Goal: Transaction & Acquisition: Book appointment/travel/reservation

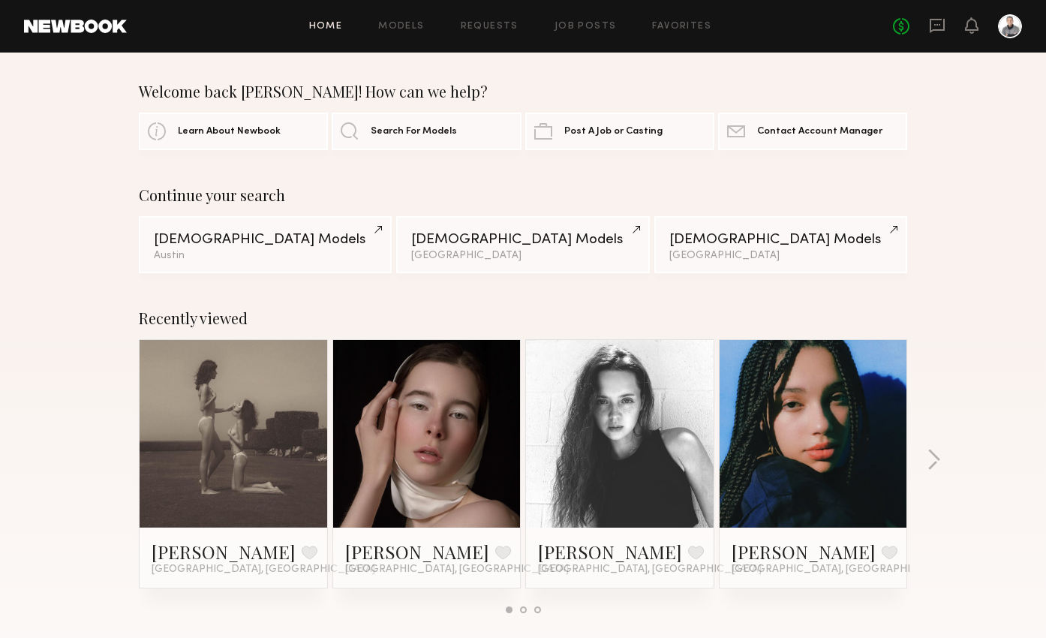
click at [410, 417] on link at bounding box center [427, 434] width 92 height 188
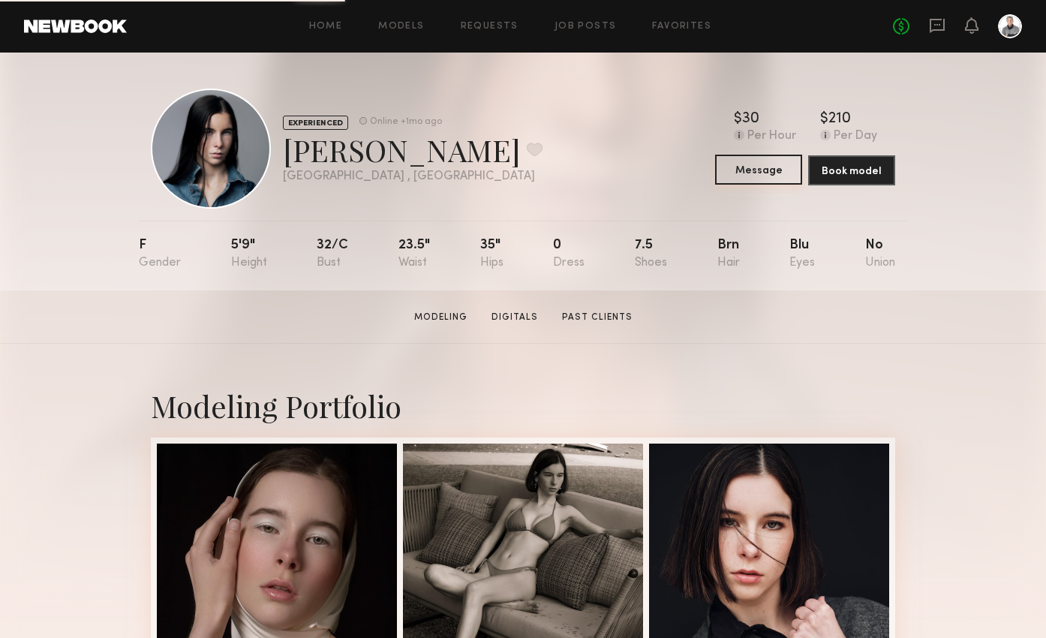
click at [740, 170] on button "Message" at bounding box center [758, 170] width 87 height 30
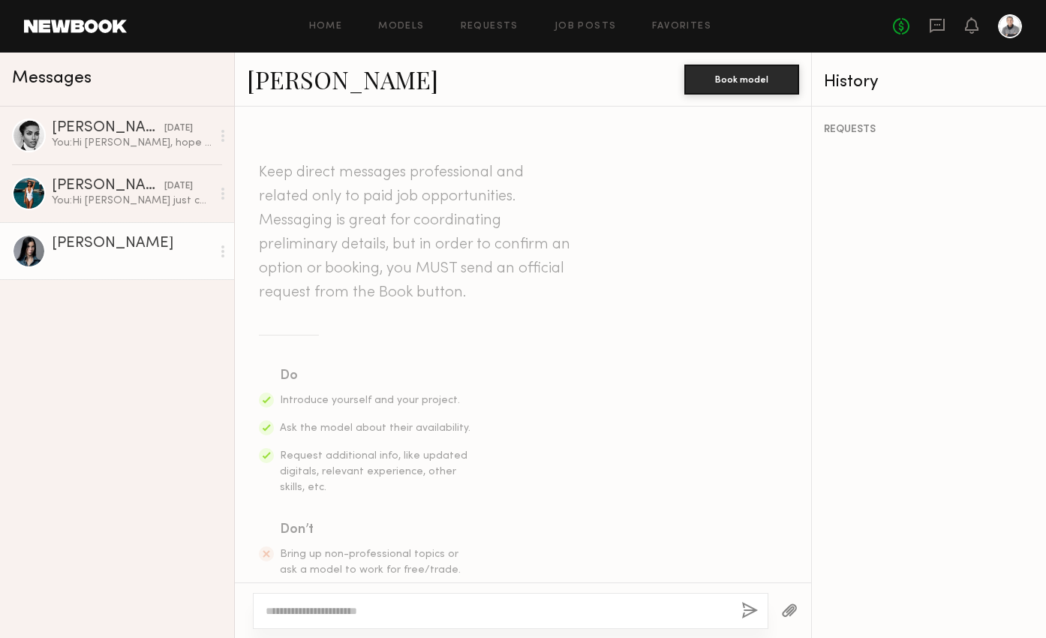
click at [361, 612] on textarea at bounding box center [498, 610] width 464 height 15
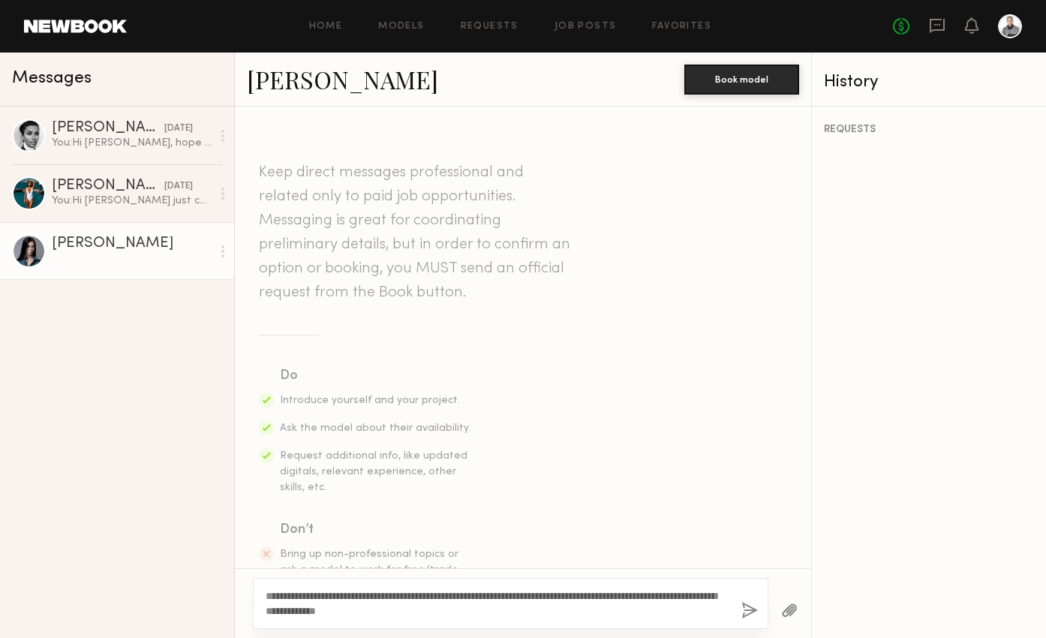
click at [467, 609] on textarea "**********" at bounding box center [498, 603] width 464 height 30
drag, startPoint x: 467, startPoint y: 609, endPoint x: 348, endPoint y: 605, distance: 119.3
click at [348, 605] on textarea "**********" at bounding box center [498, 603] width 464 height 30
click at [690, 605] on textarea "**********" at bounding box center [498, 603] width 464 height 30
click at [346, 610] on textarea "**********" at bounding box center [498, 603] width 464 height 30
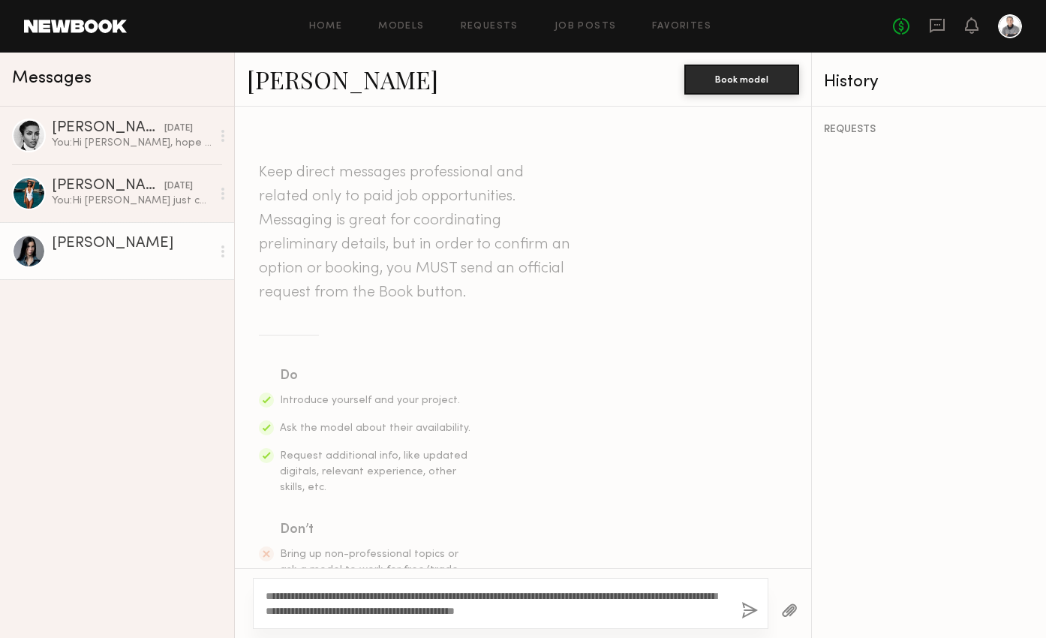
click at [521, 622] on div "**********" at bounding box center [510, 603] width 515 height 51
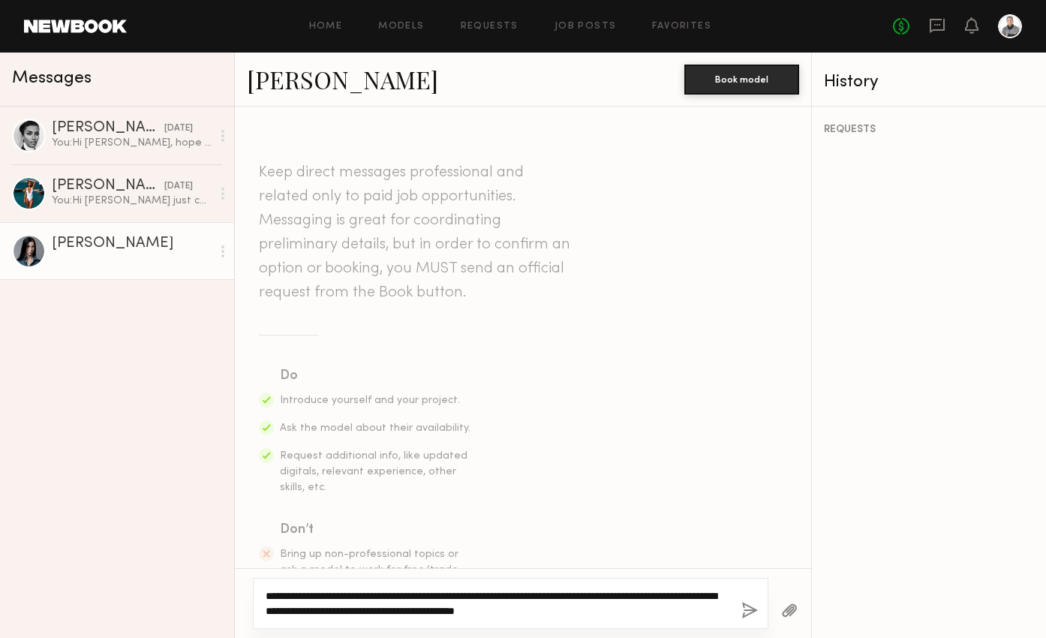
click at [486, 610] on textarea "**********" at bounding box center [498, 603] width 464 height 30
click at [633, 599] on textarea "**********" at bounding box center [498, 603] width 464 height 30
drag, startPoint x: 632, startPoint y: 599, endPoint x: 290, endPoint y: 608, distance: 342.2
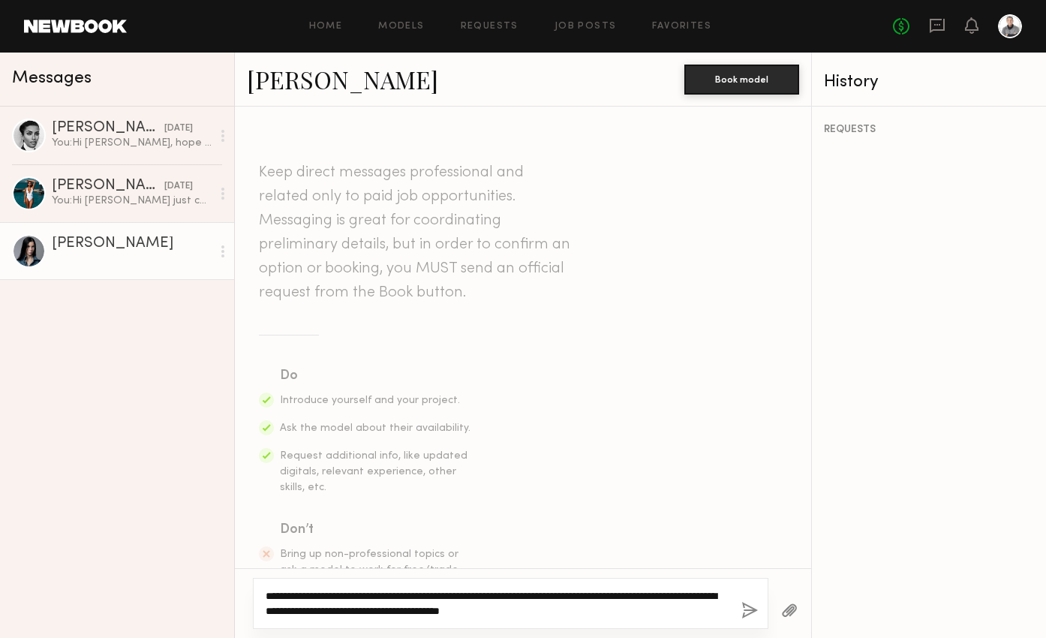
click at [290, 608] on textarea "**********" at bounding box center [498, 603] width 464 height 30
click at [524, 610] on textarea "**********" at bounding box center [498, 603] width 464 height 30
click at [639, 612] on textarea "**********" at bounding box center [498, 603] width 464 height 30
type textarea "**********"
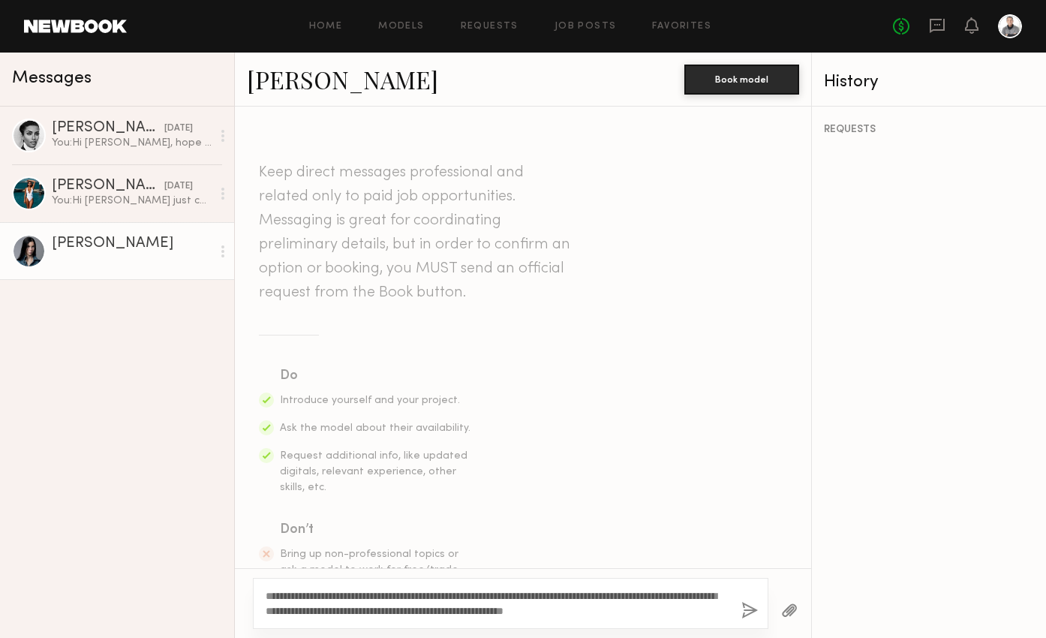
drag, startPoint x: 746, startPoint y: 608, endPoint x: 679, endPoint y: 614, distance: 67.7
click at [679, 614] on div "**********" at bounding box center [510, 603] width 515 height 51
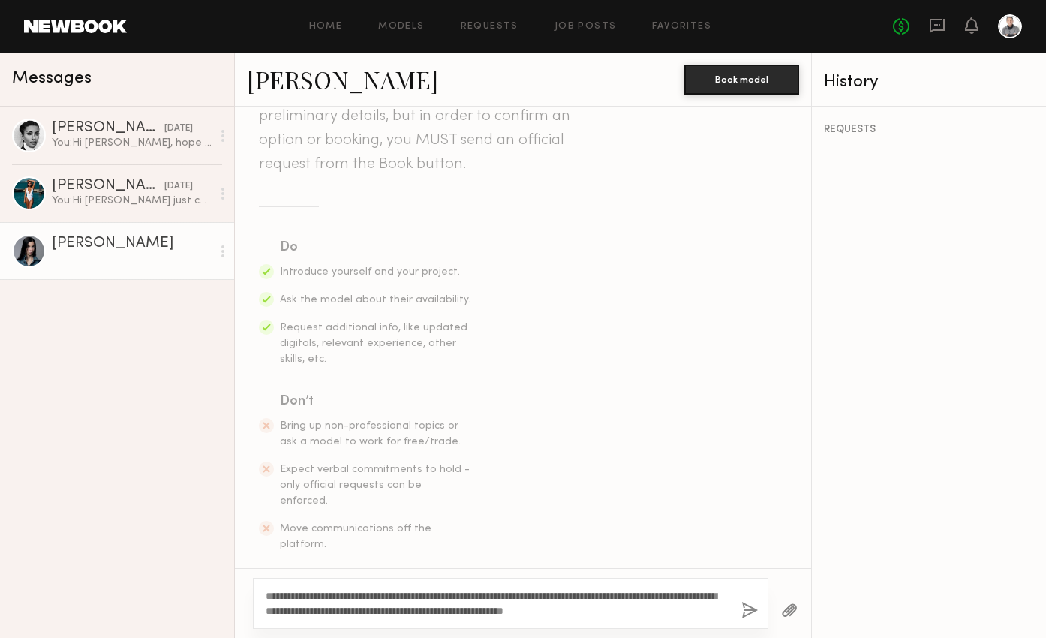
scroll to position [139, 0]
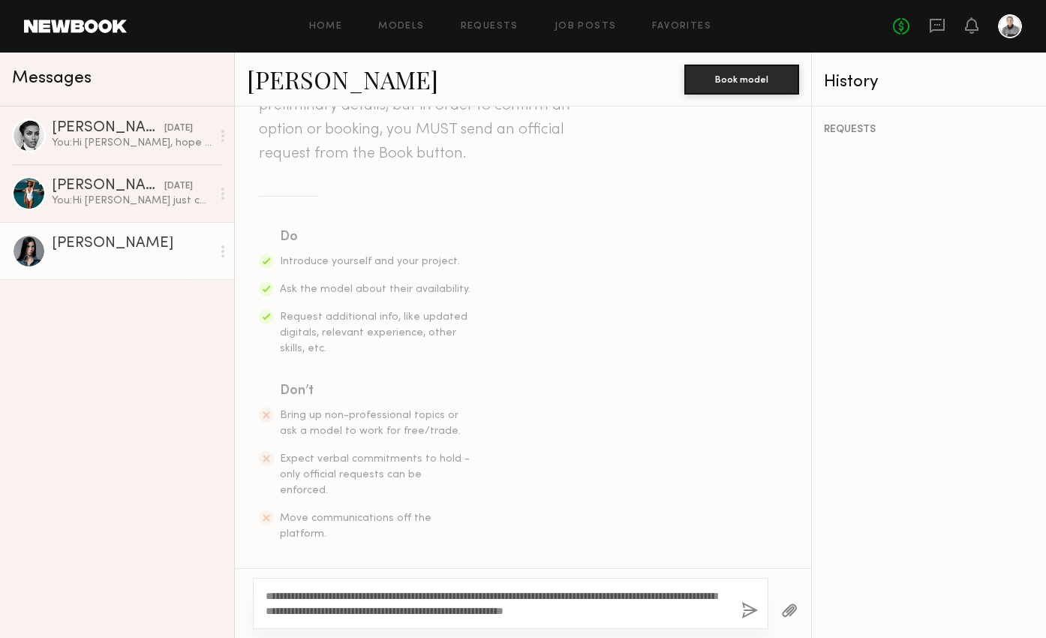
click at [747, 610] on button "button" at bounding box center [749, 611] width 17 height 19
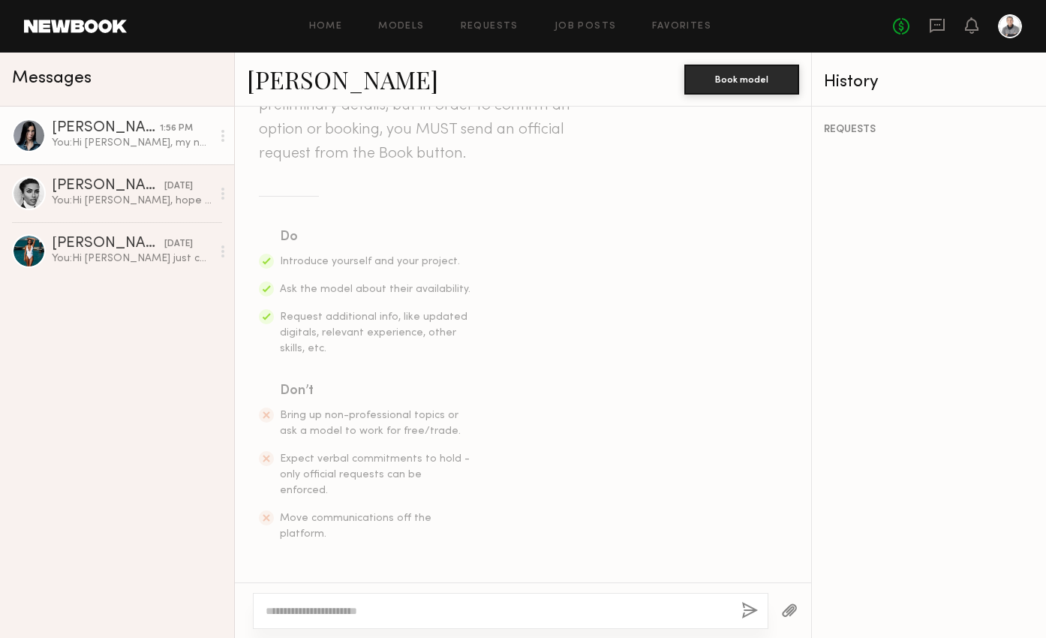
scroll to position [362, 0]
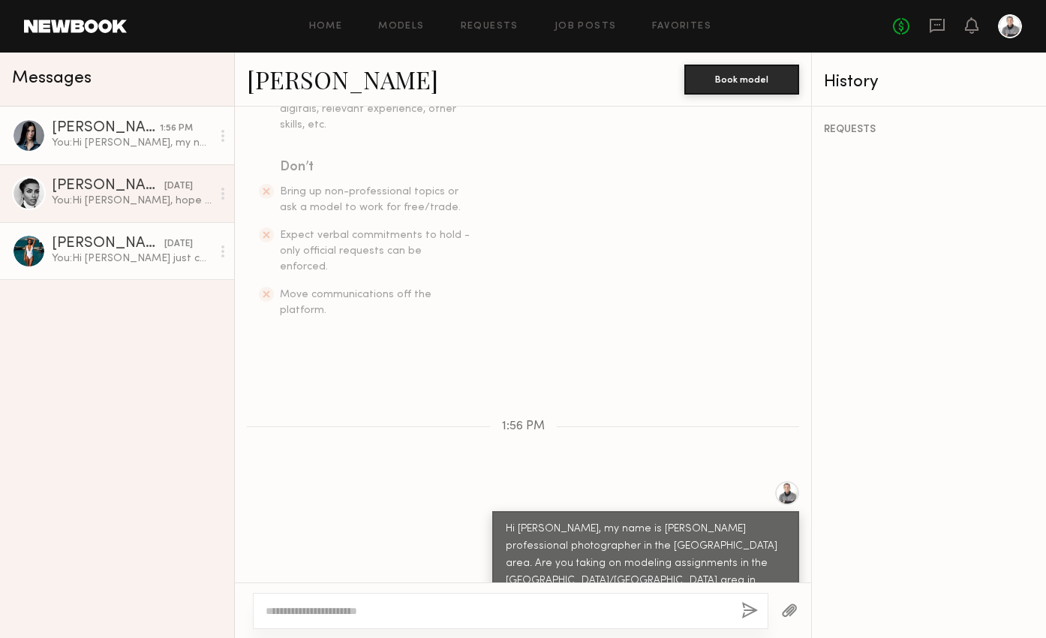
click at [140, 251] on div "You: Hi [PERSON_NAME] just checking in for [DATE] 12-2 [STREET_ADDRESS][PERSON_…" at bounding box center [132, 258] width 160 height 14
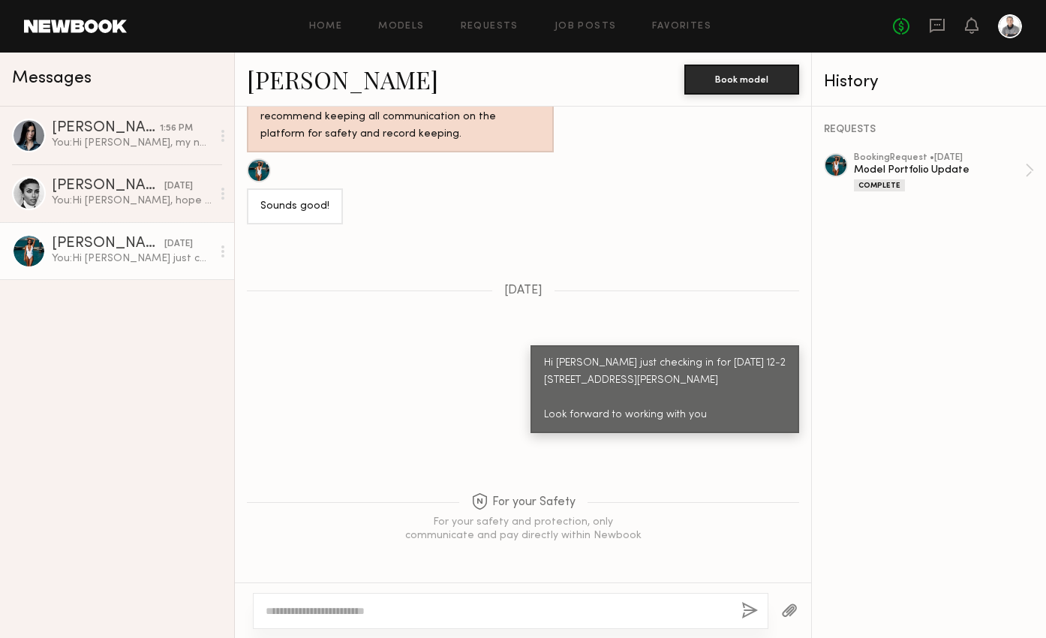
scroll to position [967, 0]
click at [411, 615] on textarea at bounding box center [498, 610] width 464 height 15
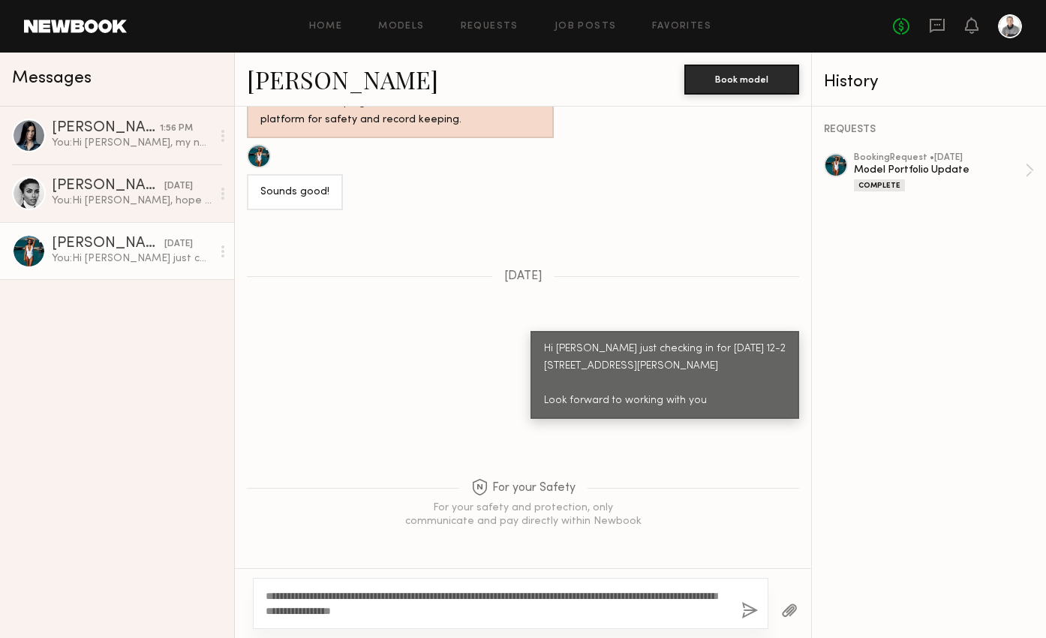
click at [680, 596] on textarea "**********" at bounding box center [498, 603] width 464 height 30
click at [547, 611] on textarea "**********" at bounding box center [498, 603] width 464 height 30
click at [542, 614] on textarea "**********" at bounding box center [498, 603] width 464 height 30
click at [544, 613] on textarea "**********" at bounding box center [498, 603] width 464 height 30
click at [635, 612] on textarea "**********" at bounding box center [498, 603] width 464 height 30
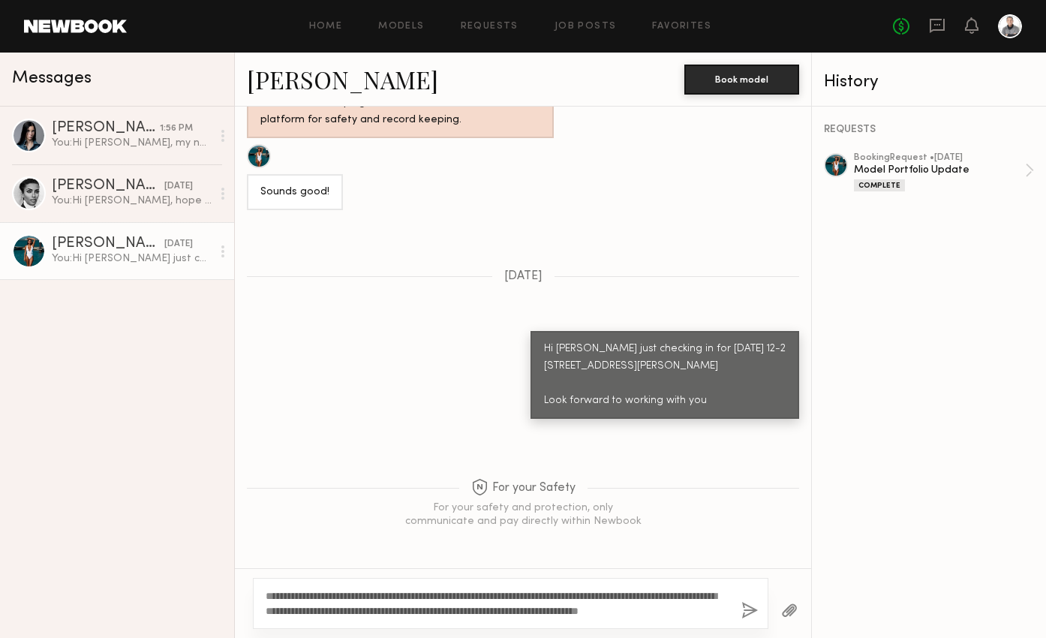
click at [633, 612] on textarea "**********" at bounding box center [498, 603] width 464 height 30
click at [596, 610] on textarea "**********" at bounding box center [498, 603] width 464 height 30
click at [543, 611] on textarea "**********" at bounding box center [498, 603] width 464 height 30
drag, startPoint x: 537, startPoint y: 611, endPoint x: 633, endPoint y: 612, distance: 96.0
click at [633, 611] on textarea "**********" at bounding box center [498, 603] width 464 height 30
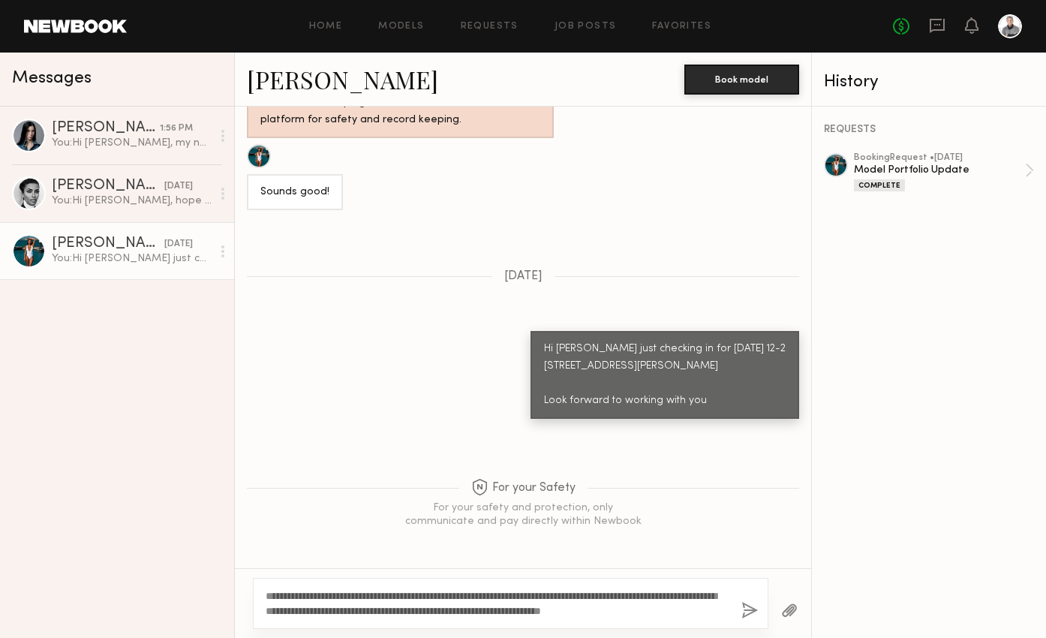
click at [689, 609] on textarea "**********" at bounding box center [498, 603] width 464 height 30
type textarea "**********"
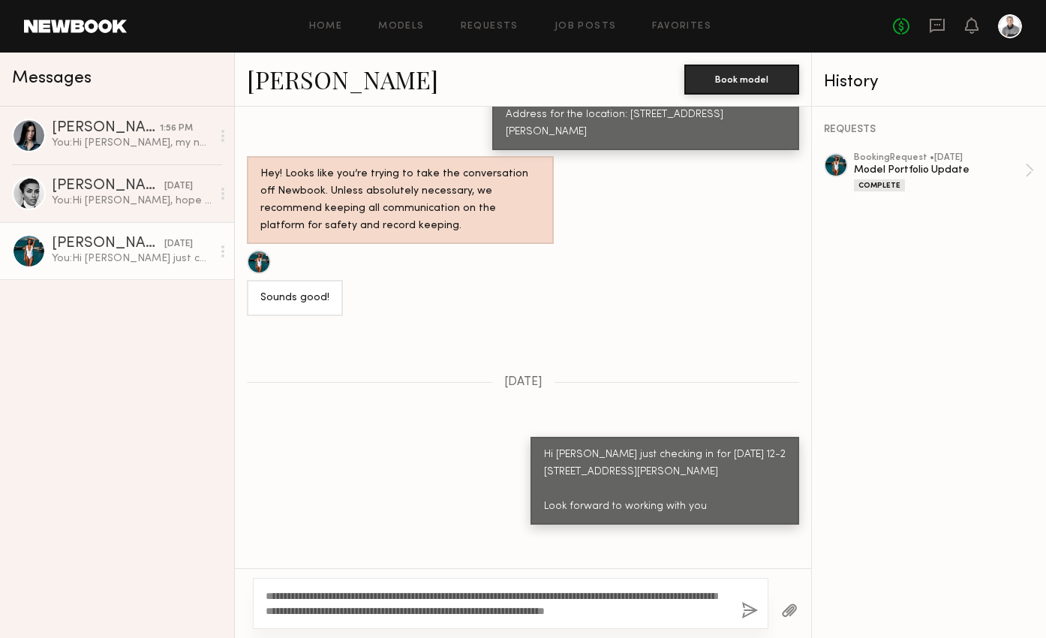
scroll to position [980, 0]
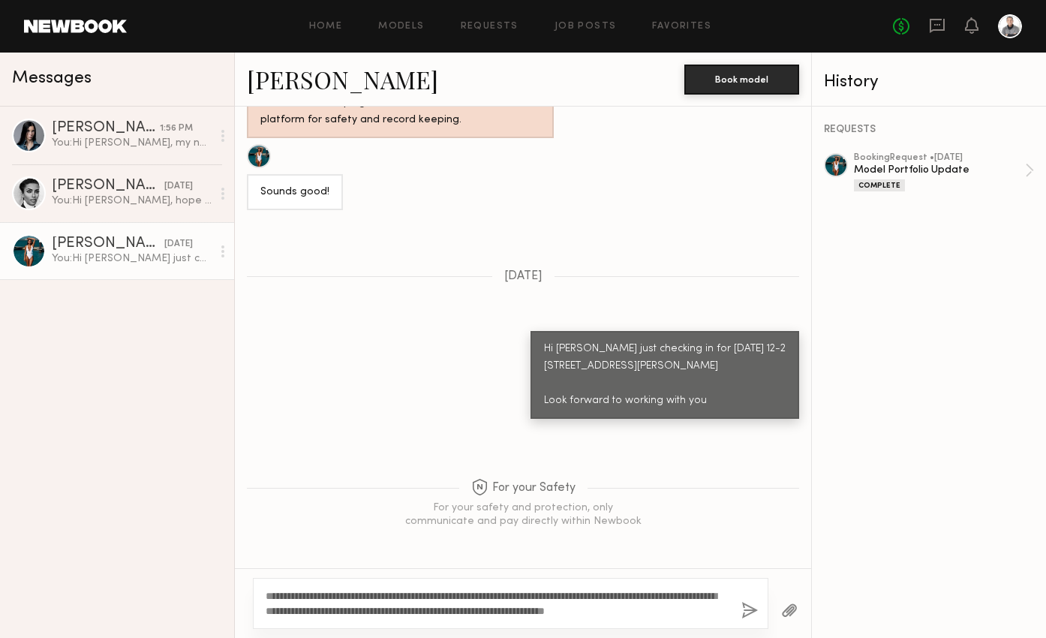
click at [704, 610] on textarea "**********" at bounding box center [498, 603] width 464 height 30
drag, startPoint x: 704, startPoint y: 610, endPoint x: 508, endPoint y: 477, distance: 236.5
click at [516, 484] on div "Loading Ok great stand by will set that up now. Sent over email to you. I am us…" at bounding box center [523, 372] width 576 height 531
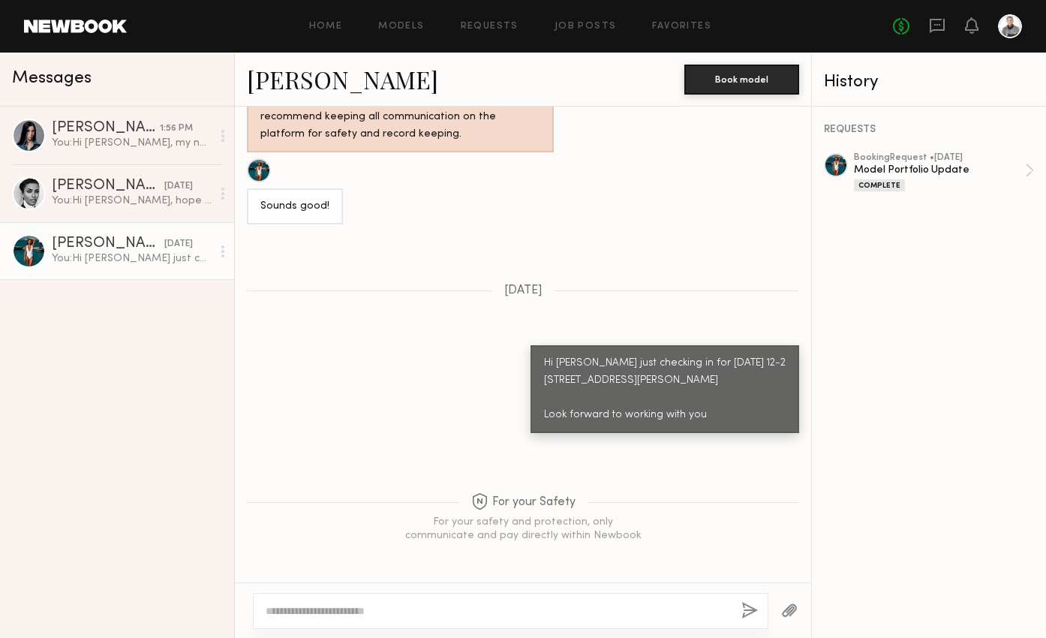
scroll to position [967, 0]
click at [323, 83] on link "hannah m." at bounding box center [342, 79] width 191 height 32
click at [406, 29] on link "Models" at bounding box center [401, 27] width 46 height 10
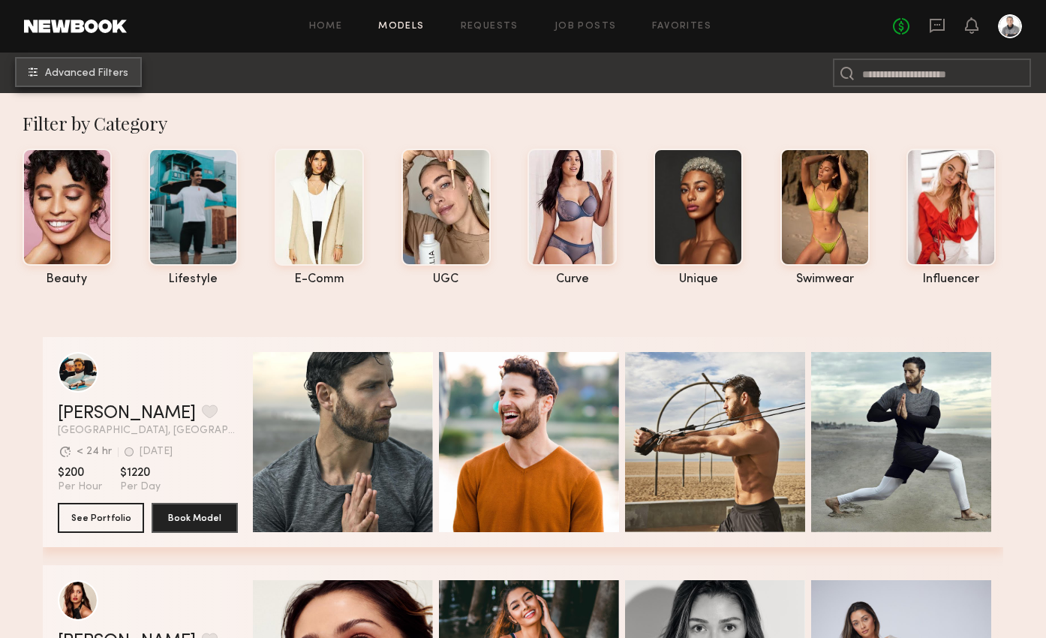
click at [81, 68] on span "Advanced Filters" at bounding box center [86, 73] width 83 height 11
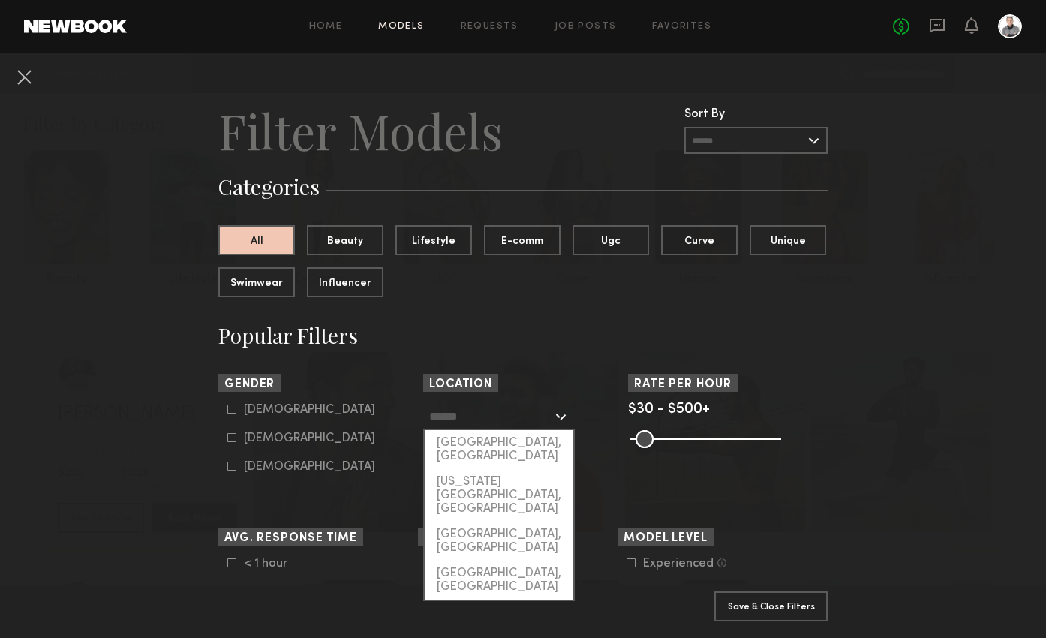
click at [456, 411] on input "text" at bounding box center [490, 416] width 123 height 26
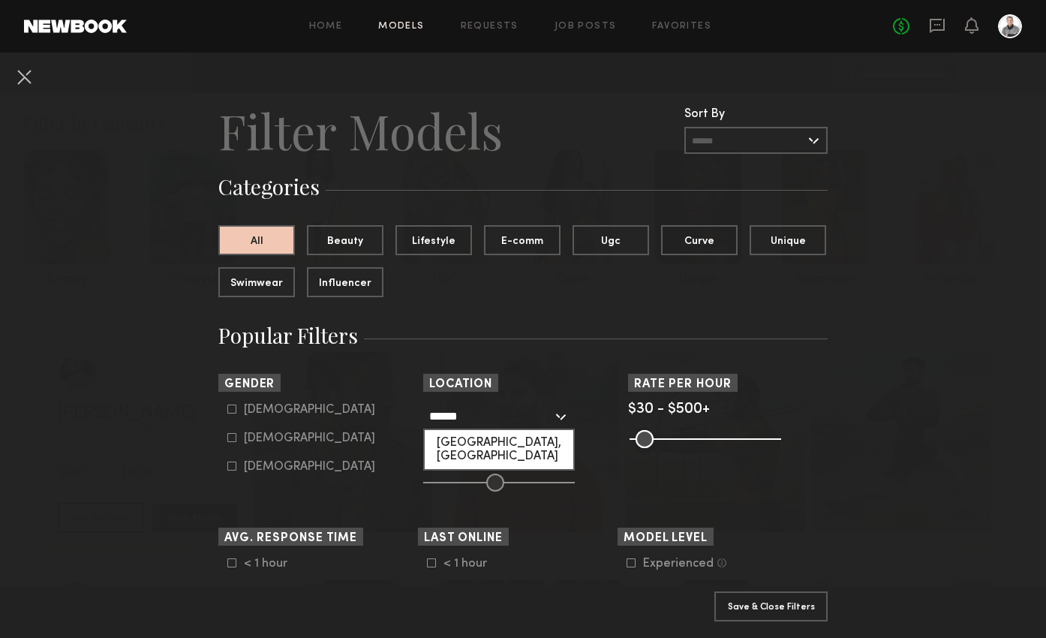
click at [471, 445] on div "Dallas, TX" at bounding box center [499, 449] width 149 height 39
type input "**********"
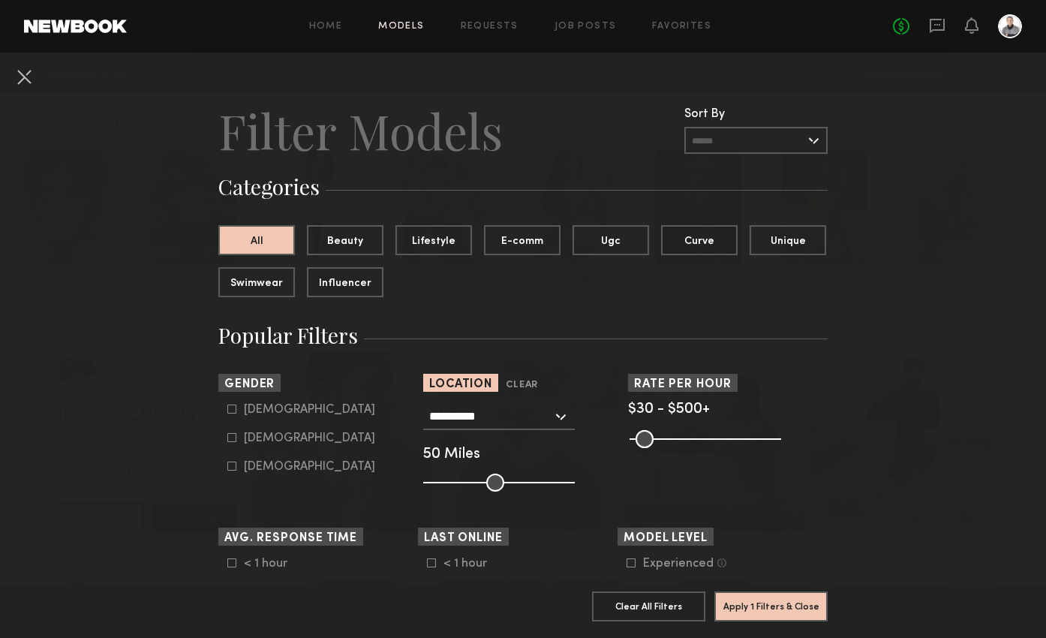
click at [233, 440] on icon at bounding box center [231, 437] width 9 height 9
type input "**"
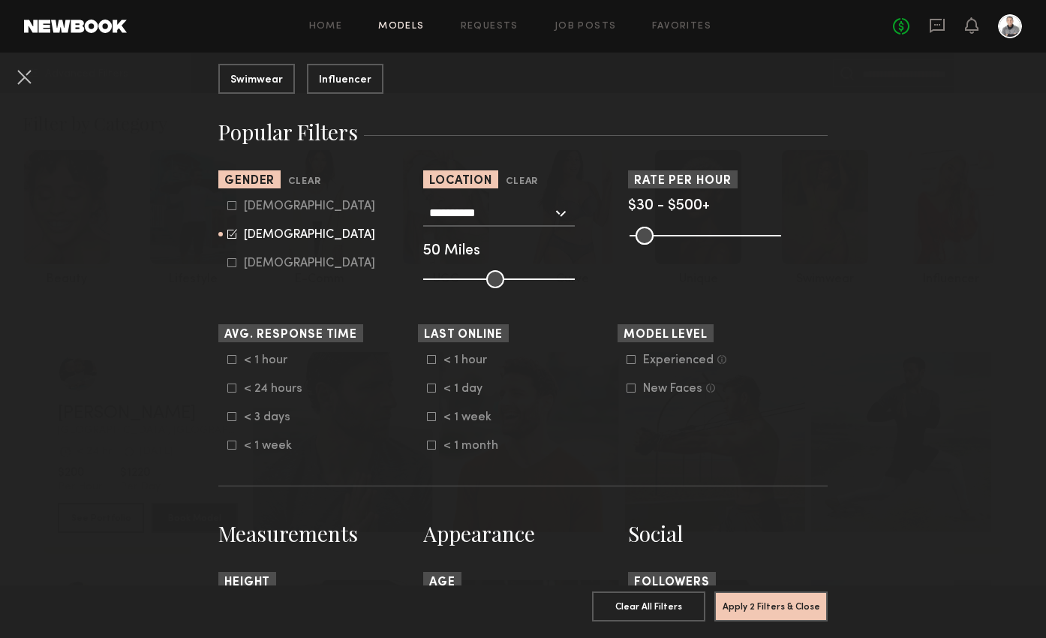
scroll to position [214, 0]
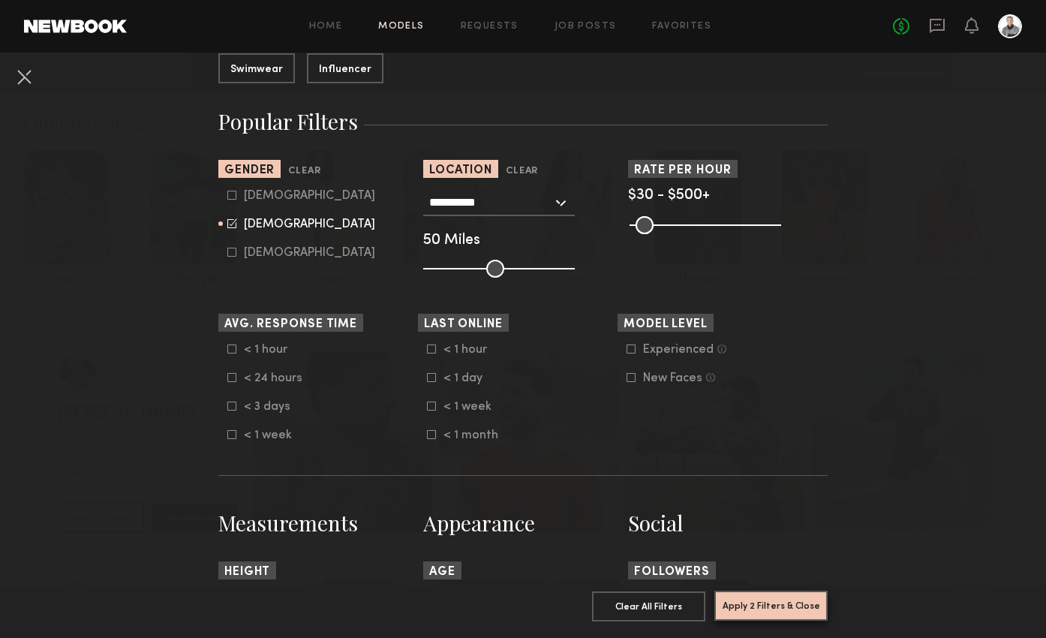
click at [773, 608] on button "Apply 2 Filters & Close" at bounding box center [770, 605] width 113 height 30
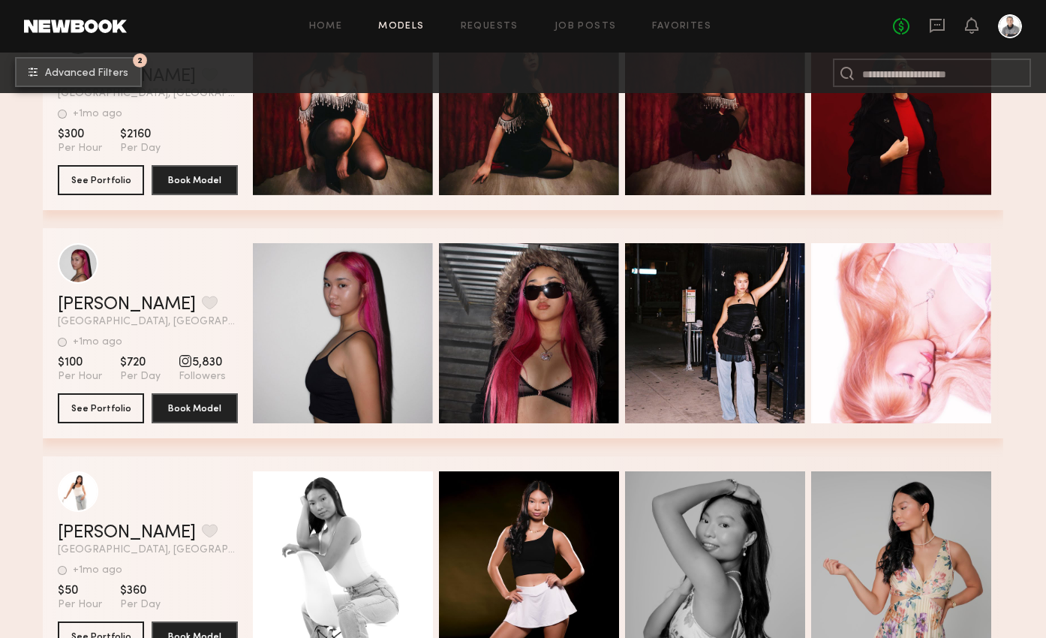
scroll to position [7422, 0]
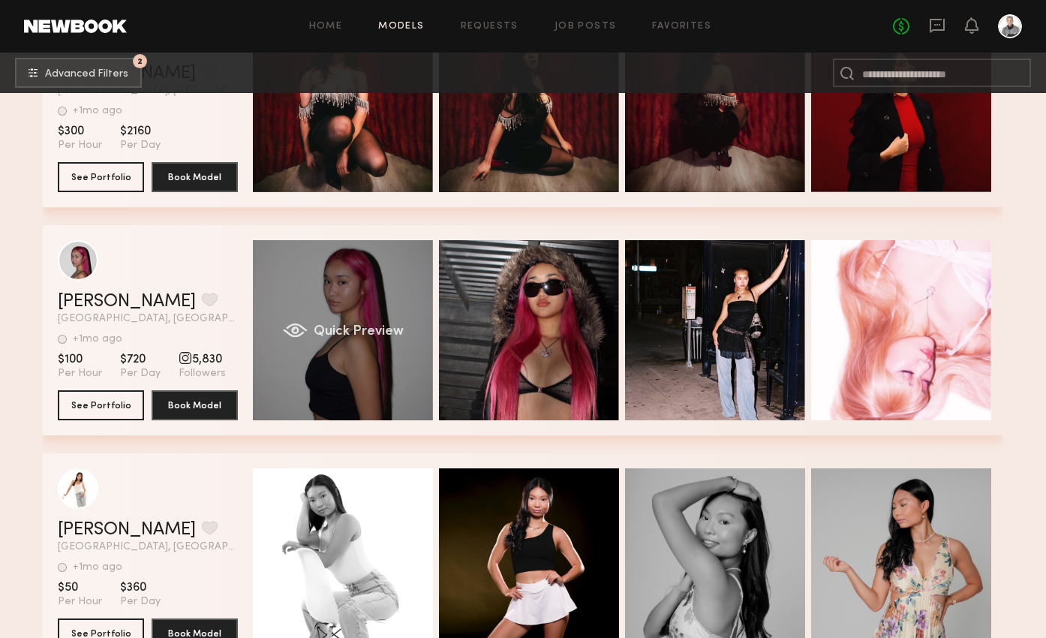
click at [345, 321] on div "Quick Preview" at bounding box center [343, 330] width 180 height 180
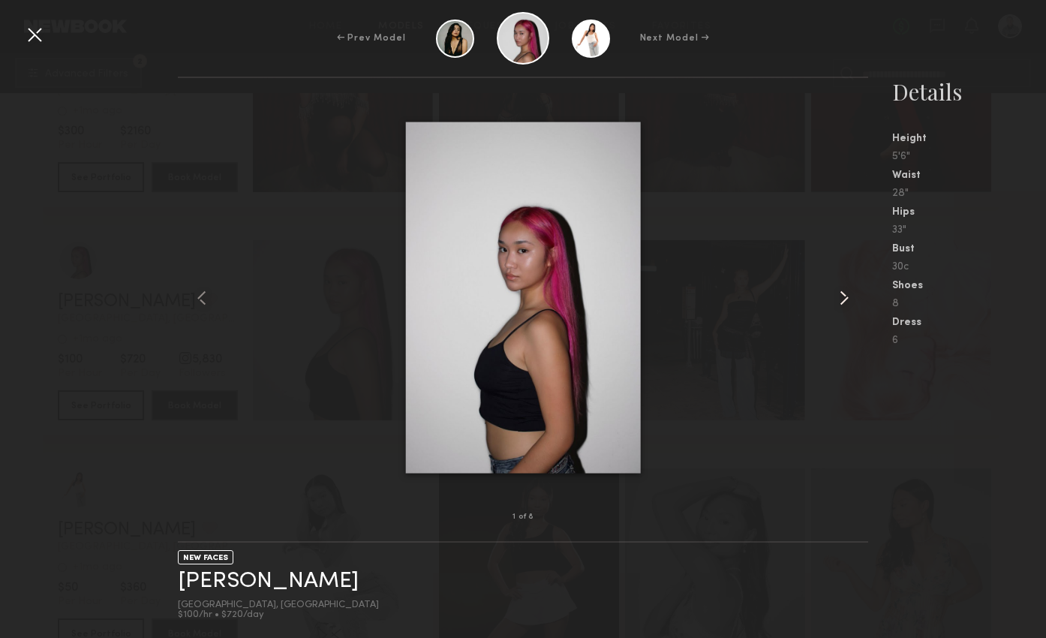
click at [834, 303] on common-icon at bounding box center [844, 298] width 24 height 24
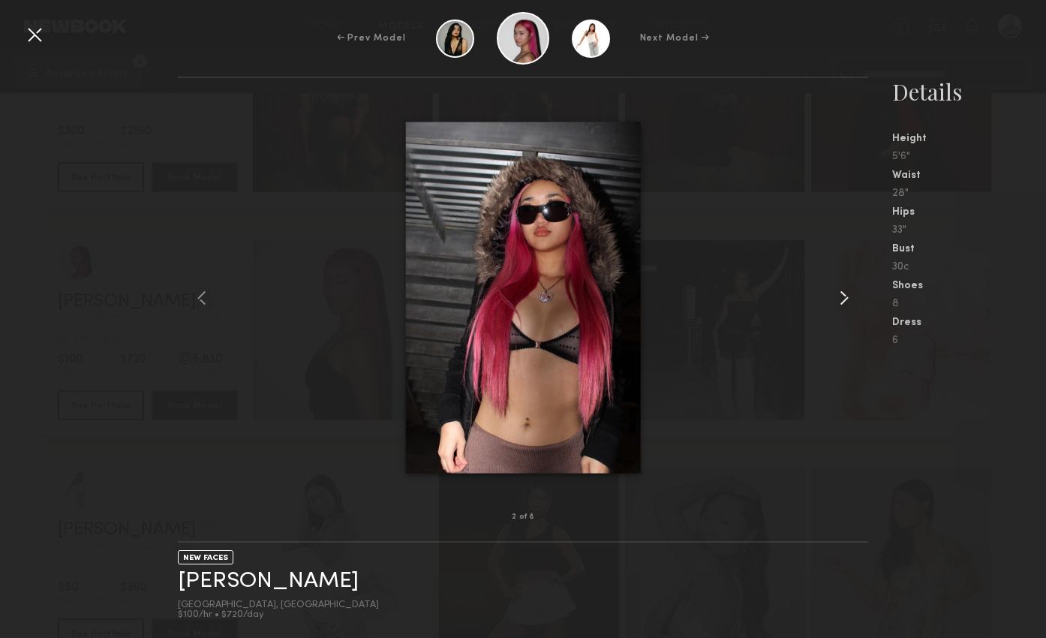
click at [834, 303] on common-icon at bounding box center [844, 298] width 24 height 24
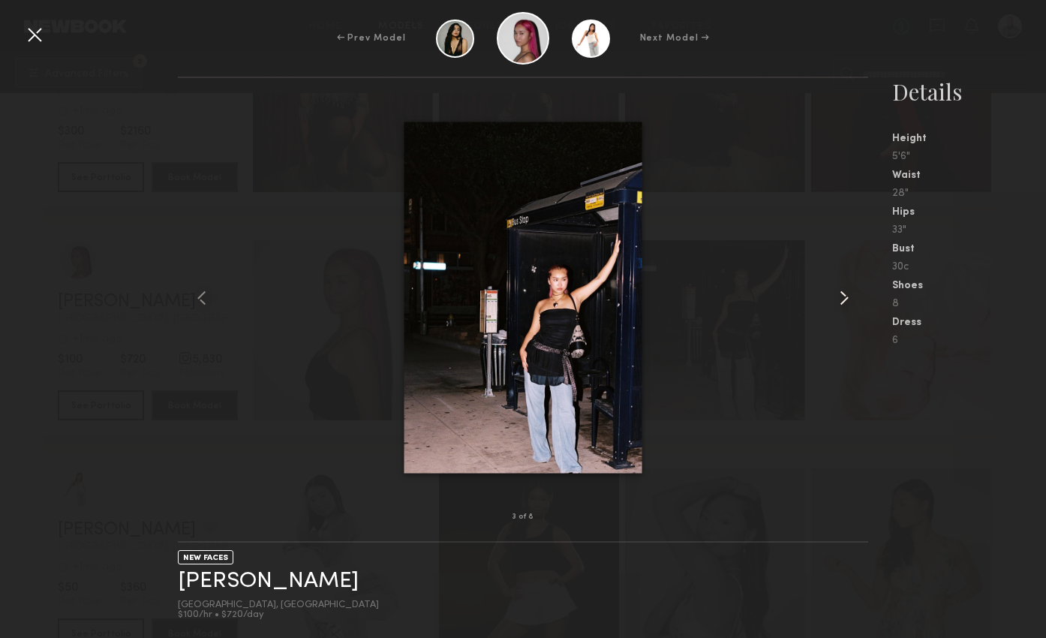
click at [834, 303] on common-icon at bounding box center [844, 298] width 24 height 24
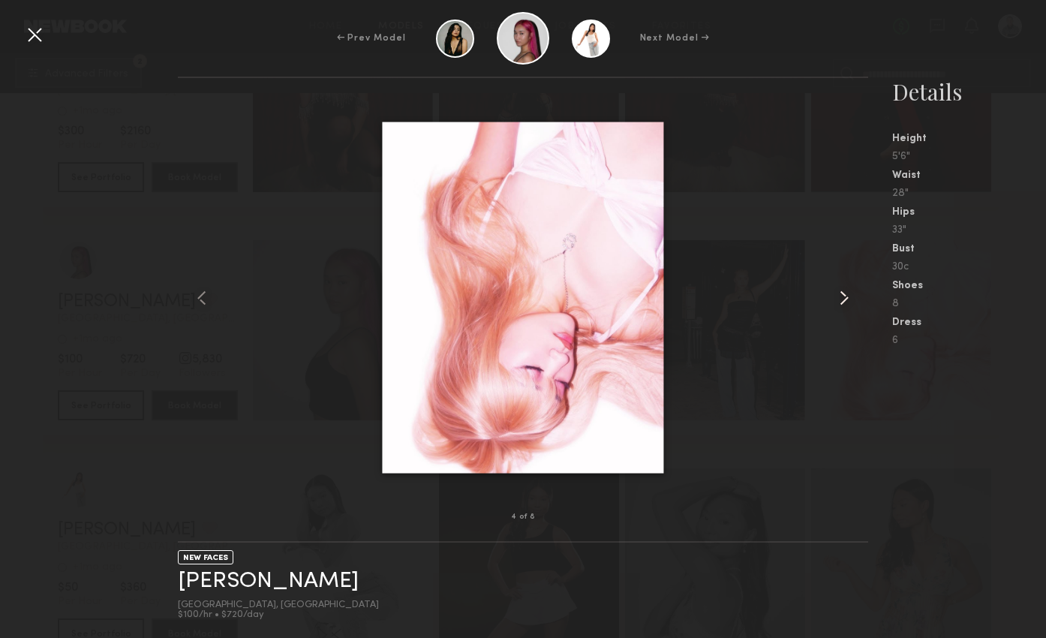
click at [834, 303] on common-icon at bounding box center [844, 298] width 24 height 24
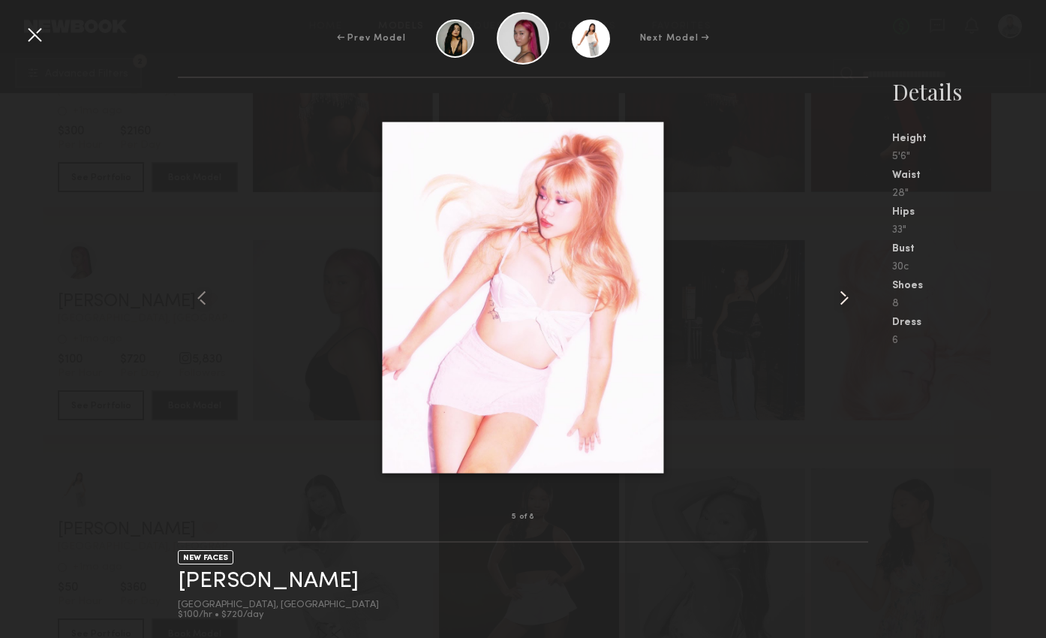
click at [834, 303] on common-icon at bounding box center [844, 298] width 24 height 24
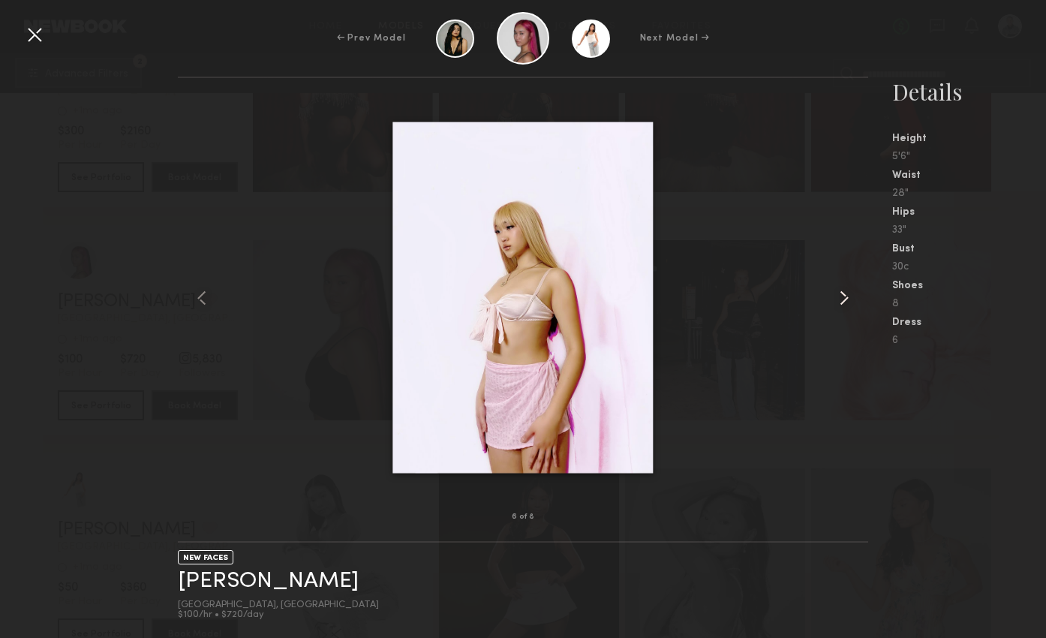
click at [834, 303] on common-icon at bounding box center [844, 298] width 24 height 24
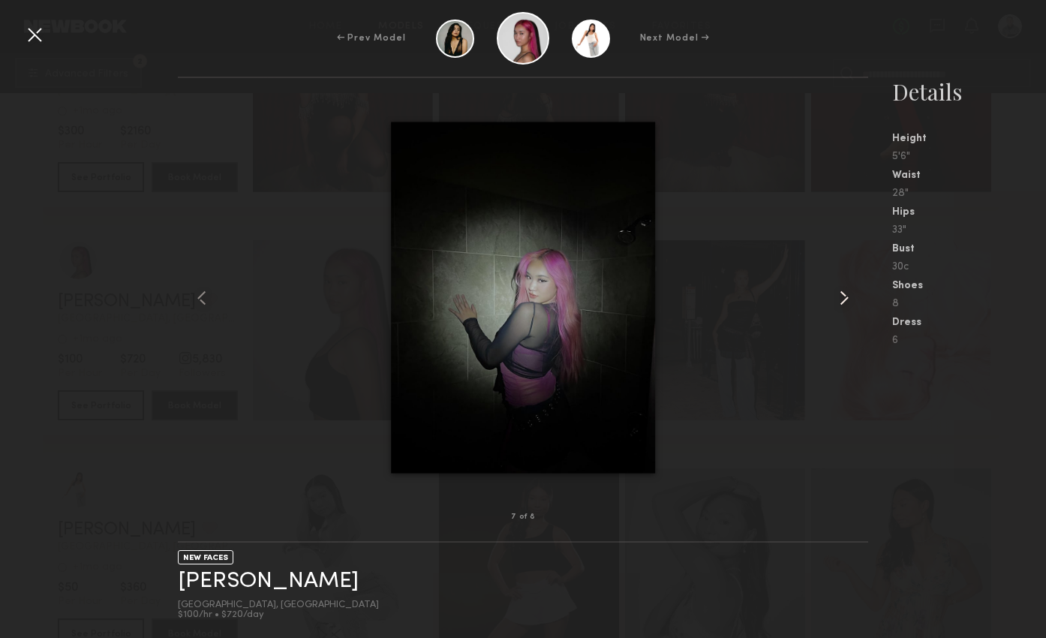
click at [834, 303] on common-icon at bounding box center [844, 298] width 24 height 24
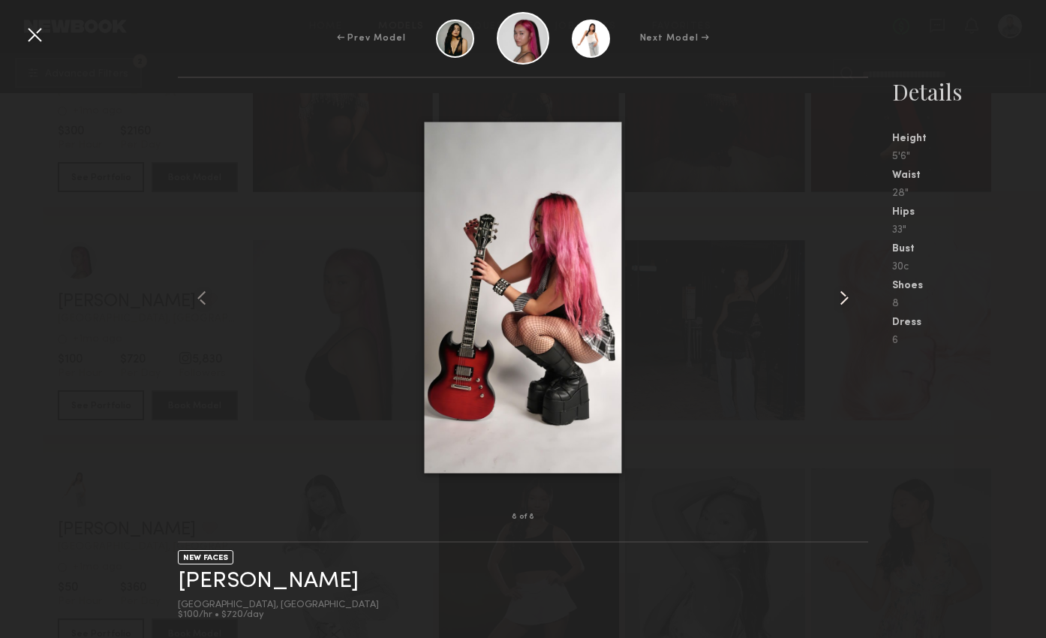
click at [834, 303] on common-icon at bounding box center [844, 298] width 24 height 24
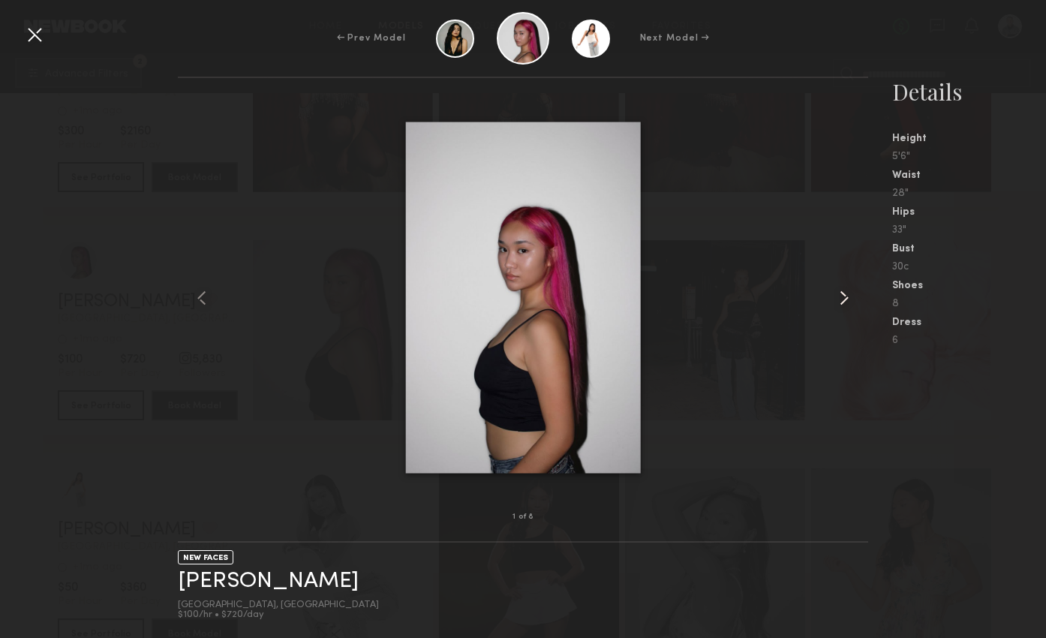
click at [834, 303] on common-icon at bounding box center [844, 298] width 24 height 24
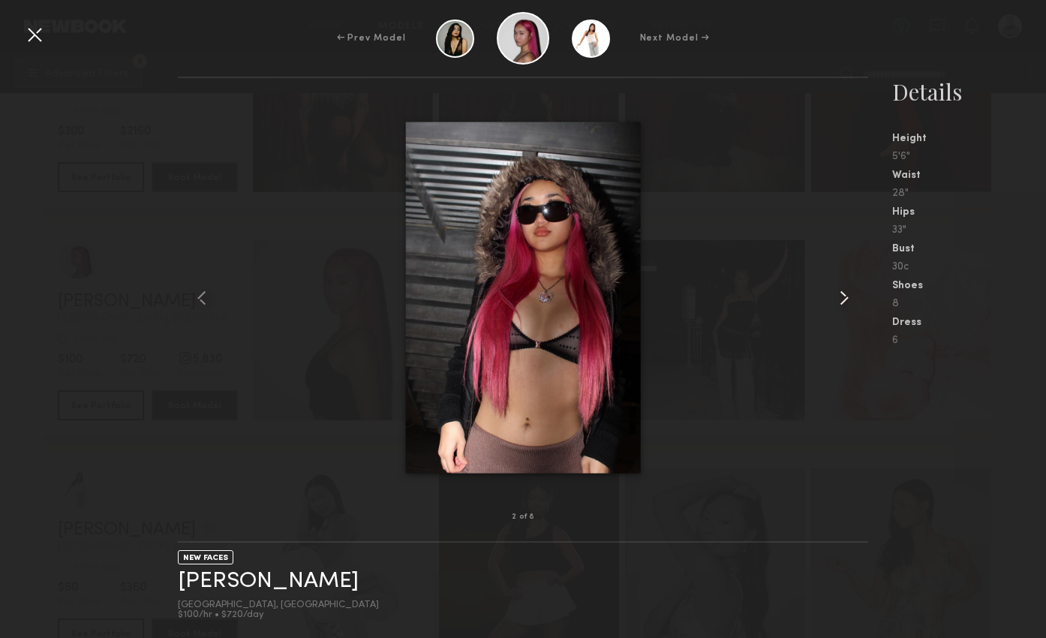
click at [834, 303] on common-icon at bounding box center [844, 298] width 24 height 24
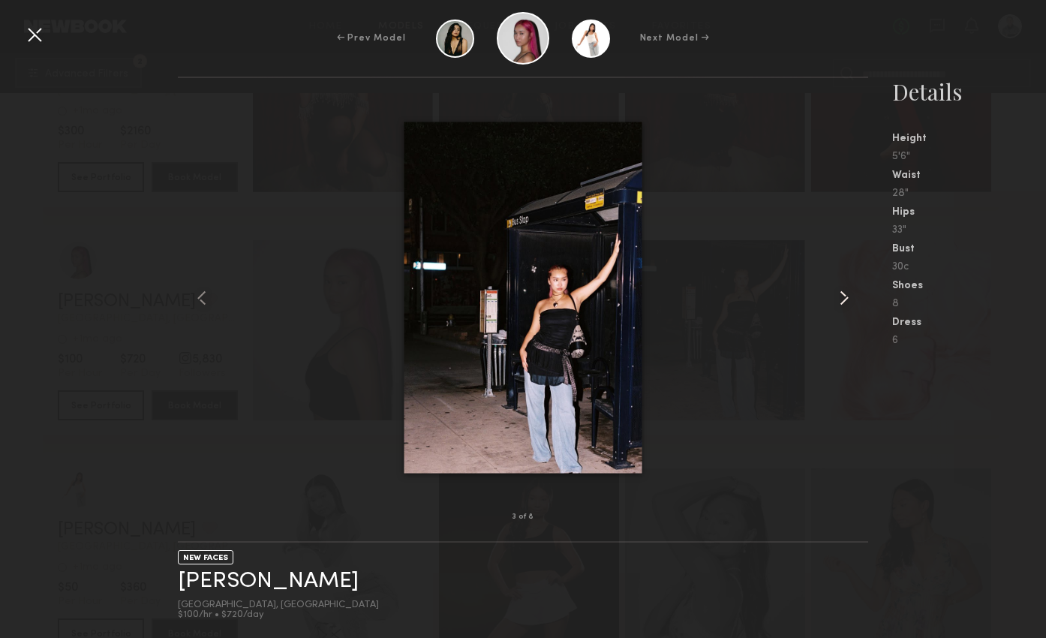
click at [834, 303] on common-icon at bounding box center [844, 298] width 24 height 24
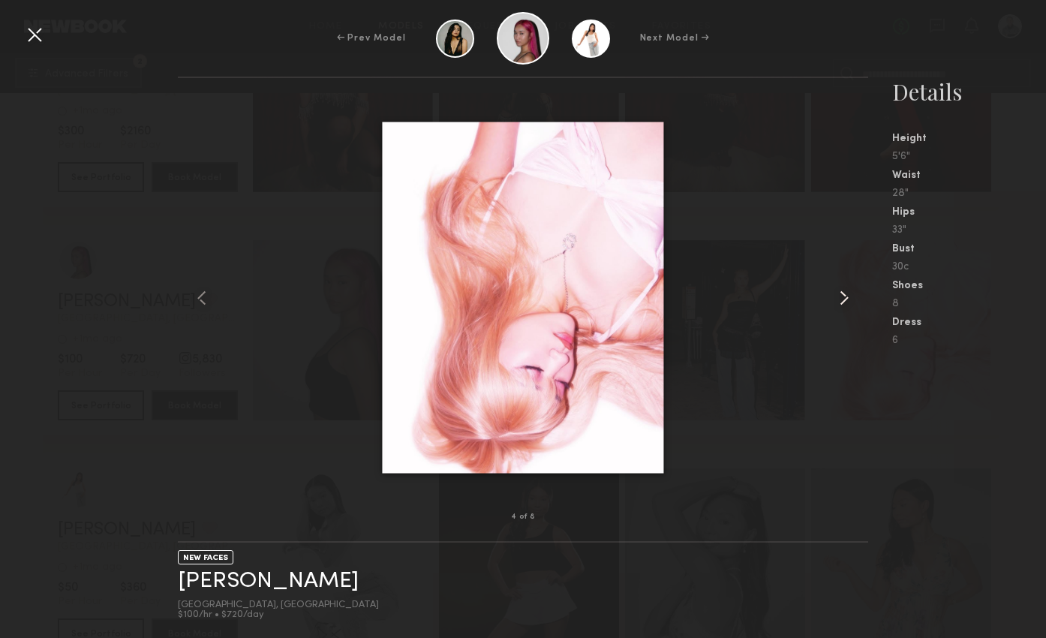
click at [834, 303] on common-icon at bounding box center [844, 298] width 24 height 24
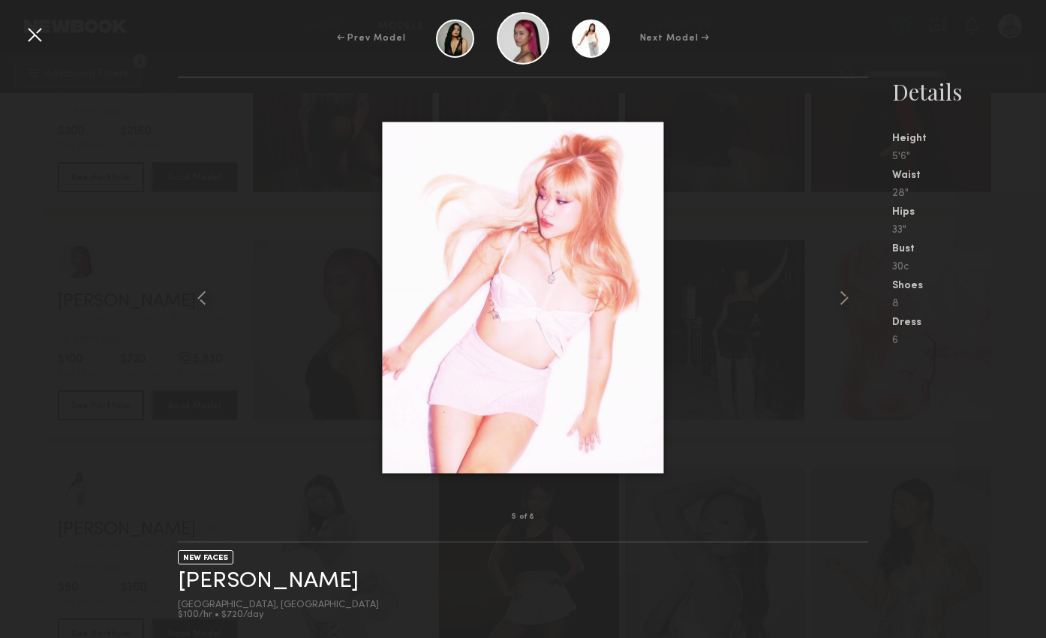
click at [32, 27] on div at bounding box center [35, 35] width 24 height 24
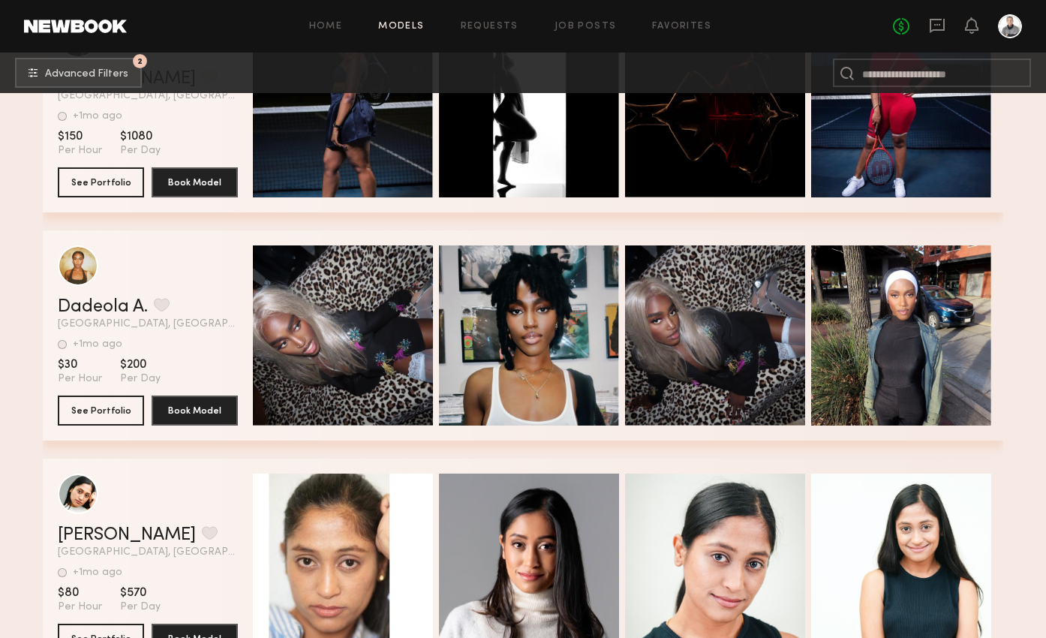
scroll to position [9704, 0]
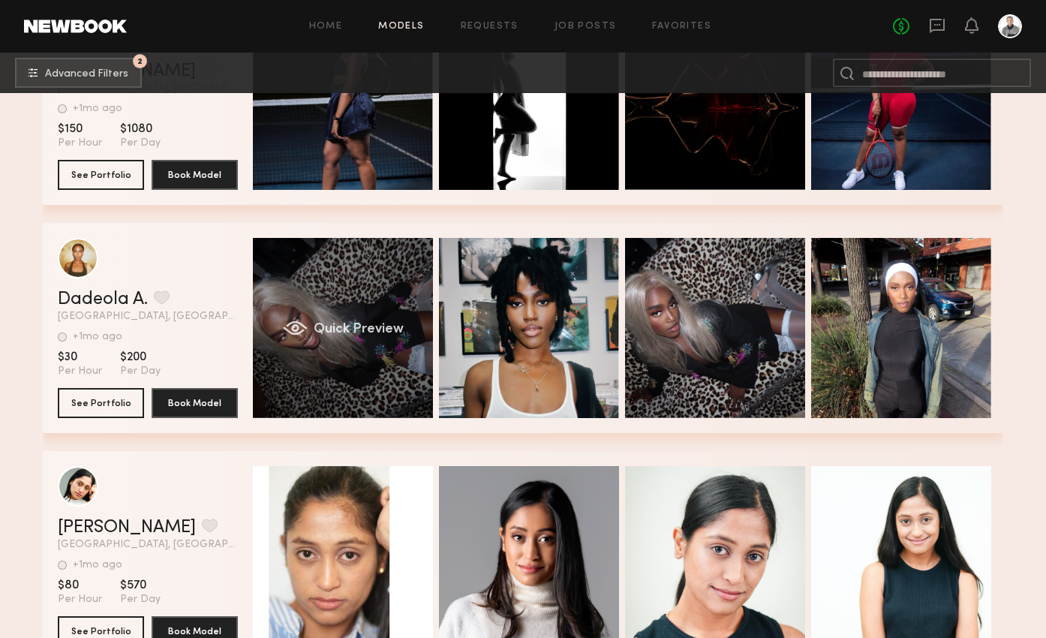
click at [362, 351] on div "Quick Preview" at bounding box center [343, 328] width 180 height 180
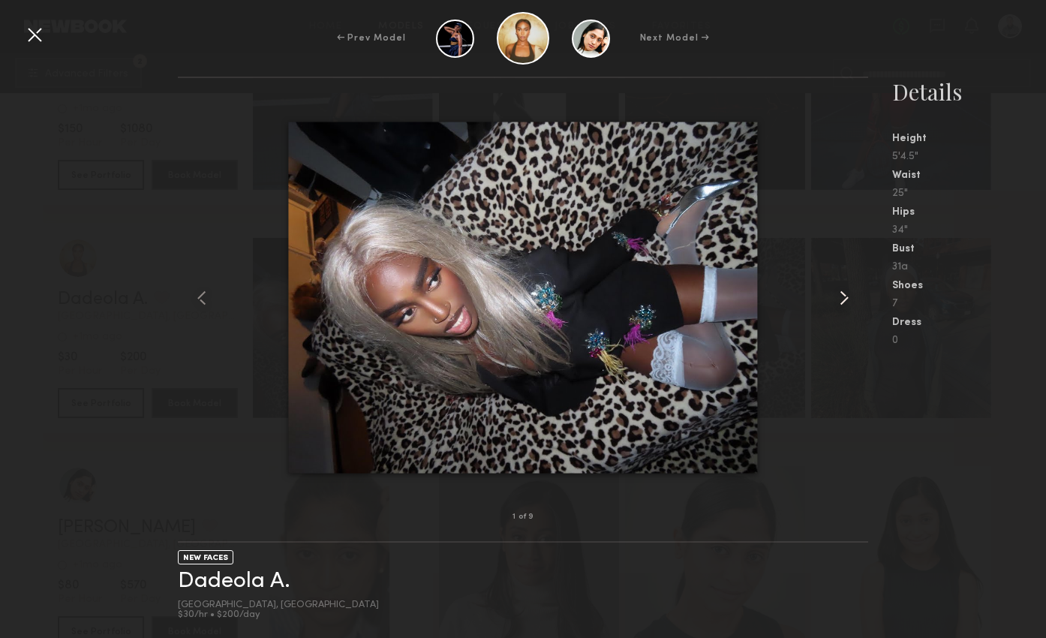
click at [839, 299] on common-icon at bounding box center [844, 298] width 24 height 24
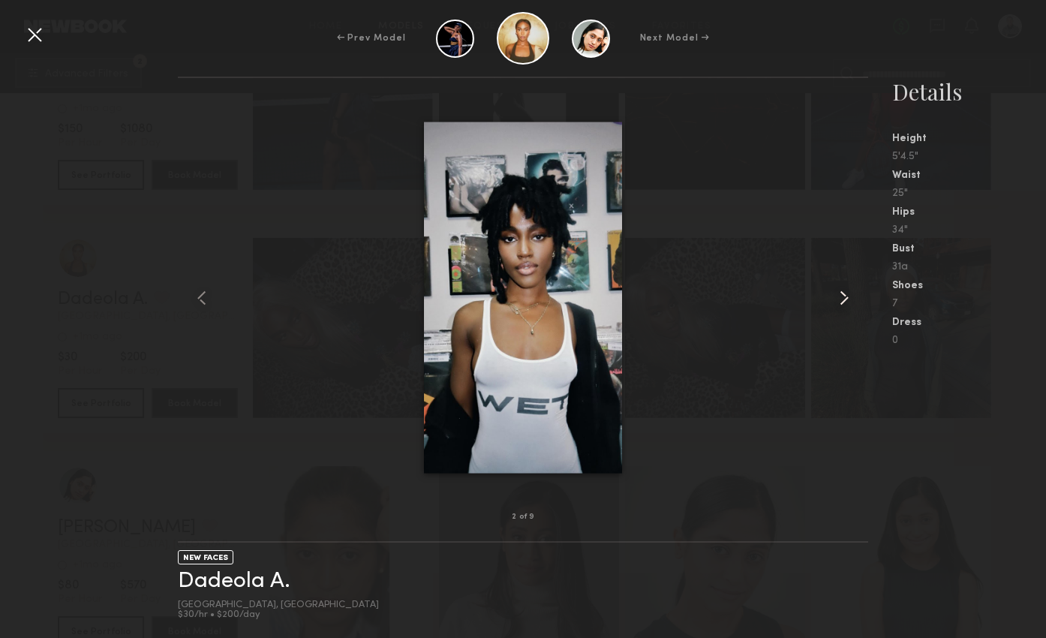
click at [839, 299] on common-icon at bounding box center [844, 298] width 24 height 24
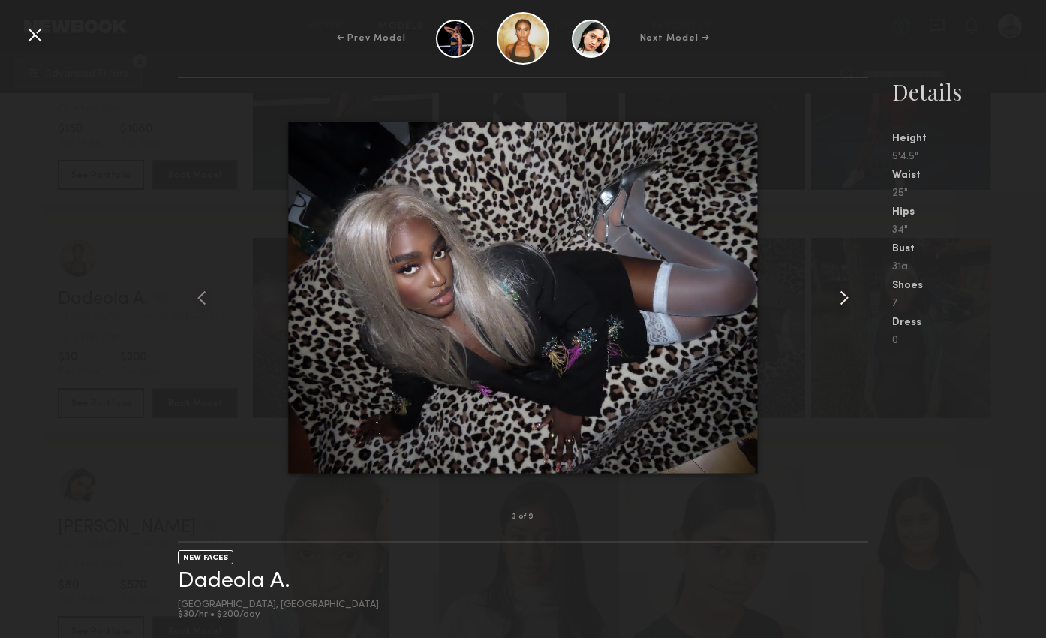
click at [839, 299] on common-icon at bounding box center [844, 298] width 24 height 24
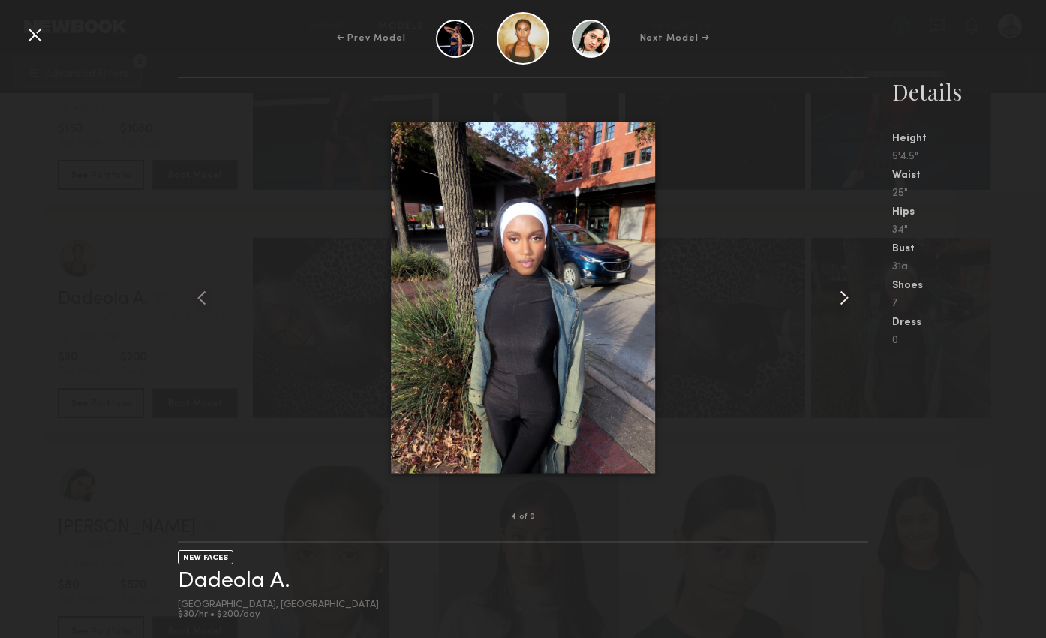
click at [839, 299] on common-icon at bounding box center [844, 298] width 24 height 24
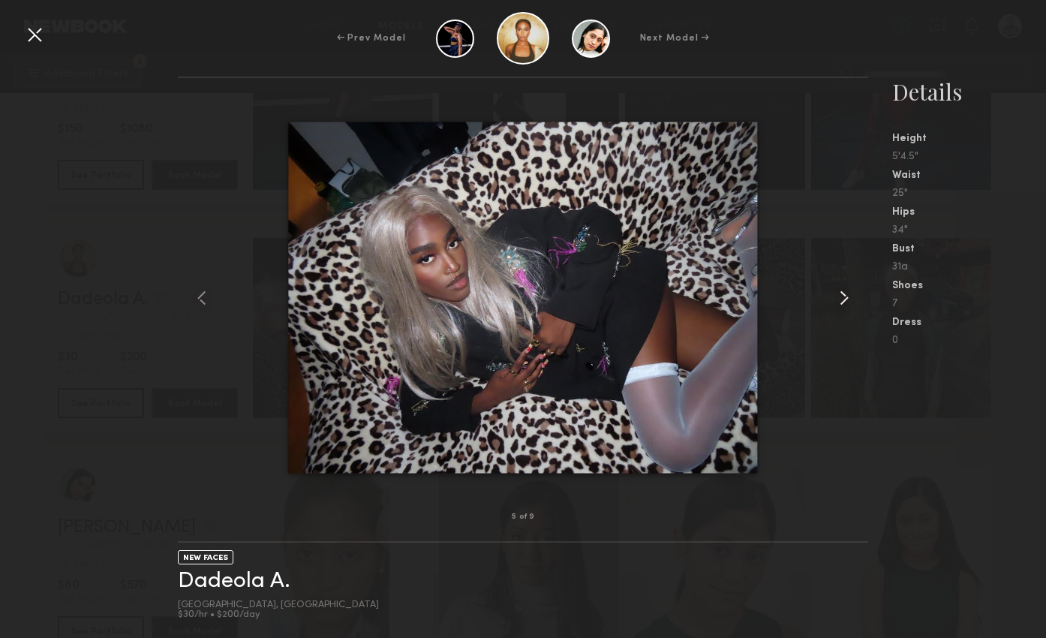
click at [839, 299] on common-icon at bounding box center [844, 298] width 24 height 24
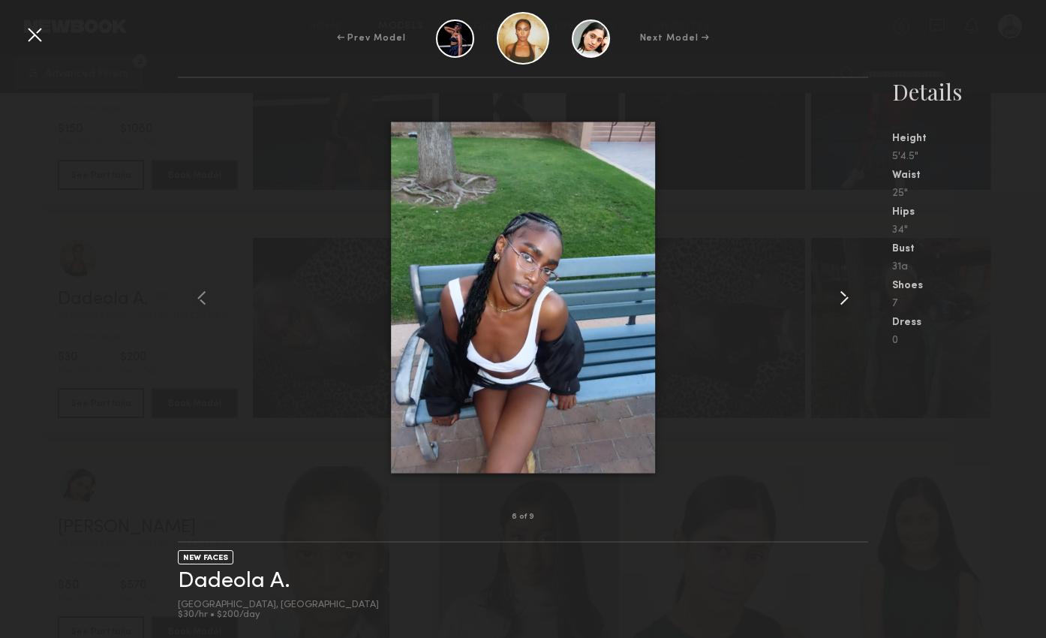
click at [839, 299] on common-icon at bounding box center [844, 298] width 24 height 24
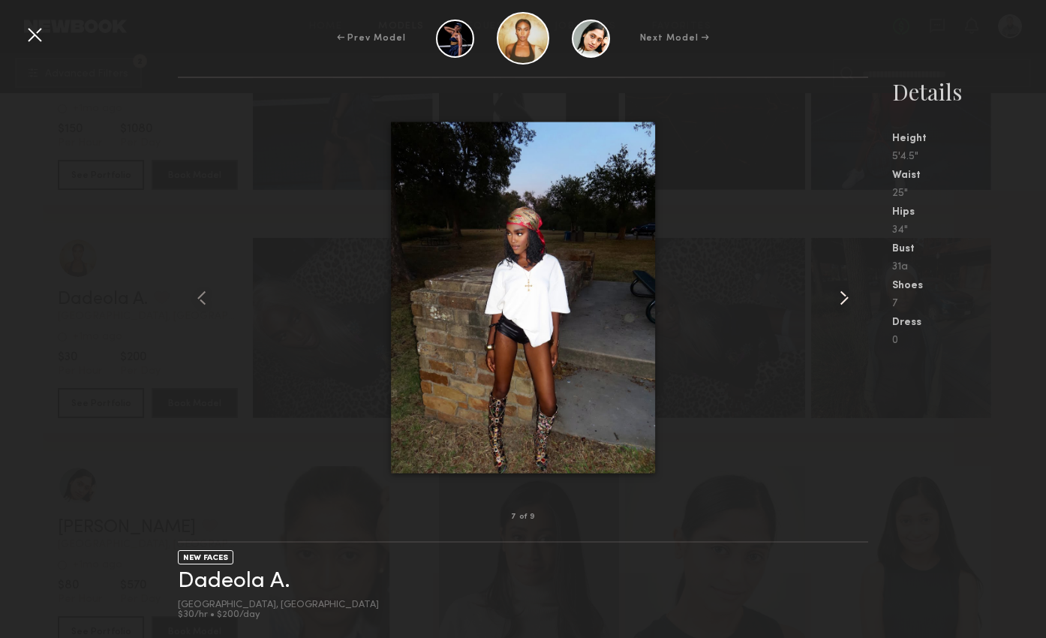
click at [839, 299] on common-icon at bounding box center [844, 298] width 24 height 24
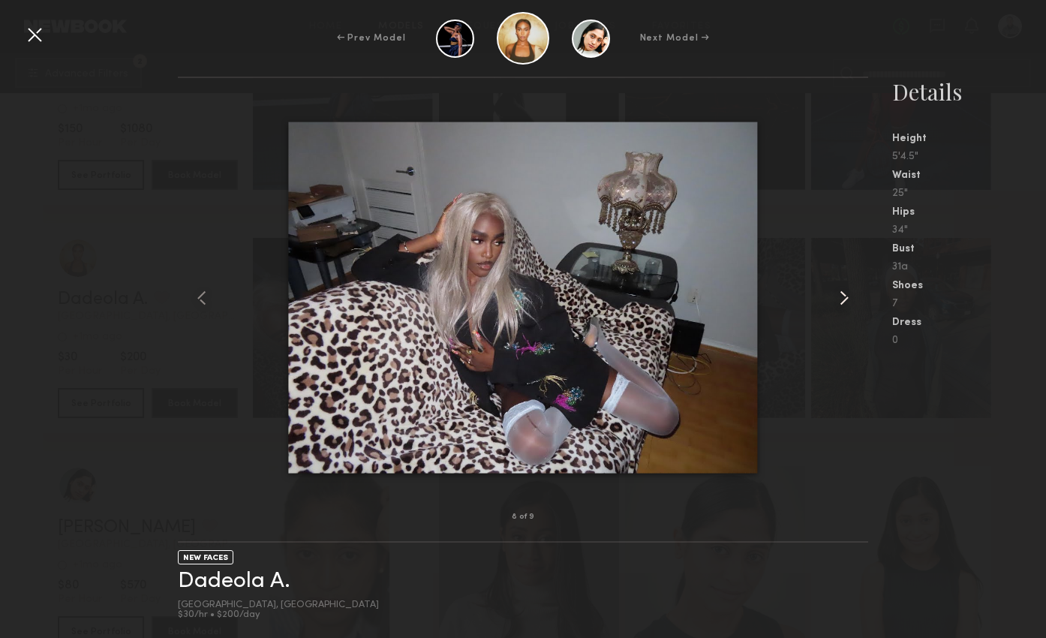
click at [839, 299] on common-icon at bounding box center [844, 298] width 24 height 24
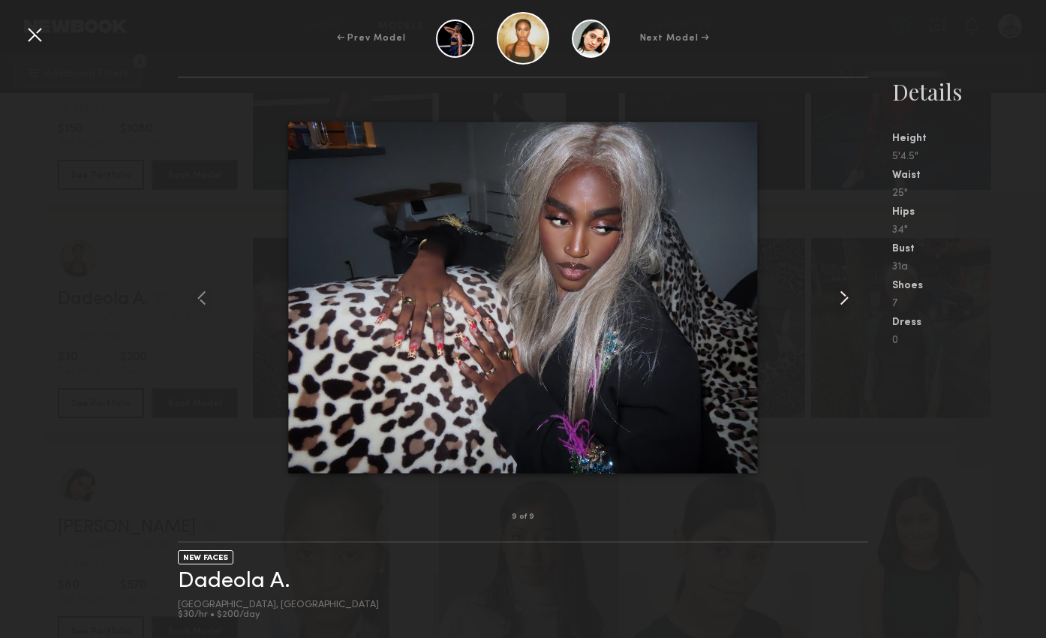
click at [839, 299] on common-icon at bounding box center [844, 298] width 24 height 24
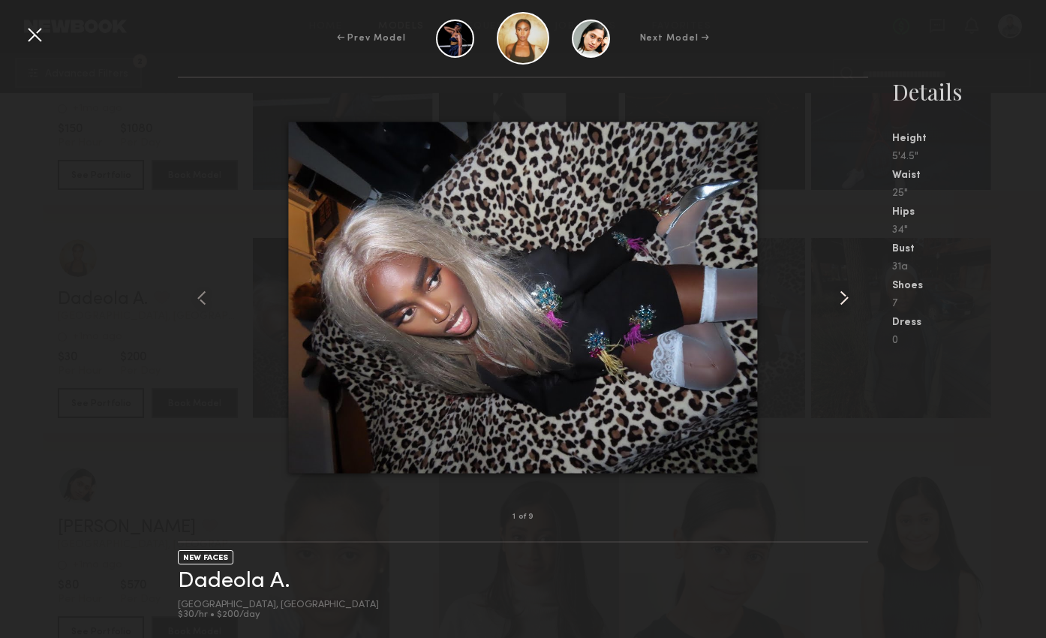
click at [839, 299] on common-icon at bounding box center [844, 298] width 24 height 24
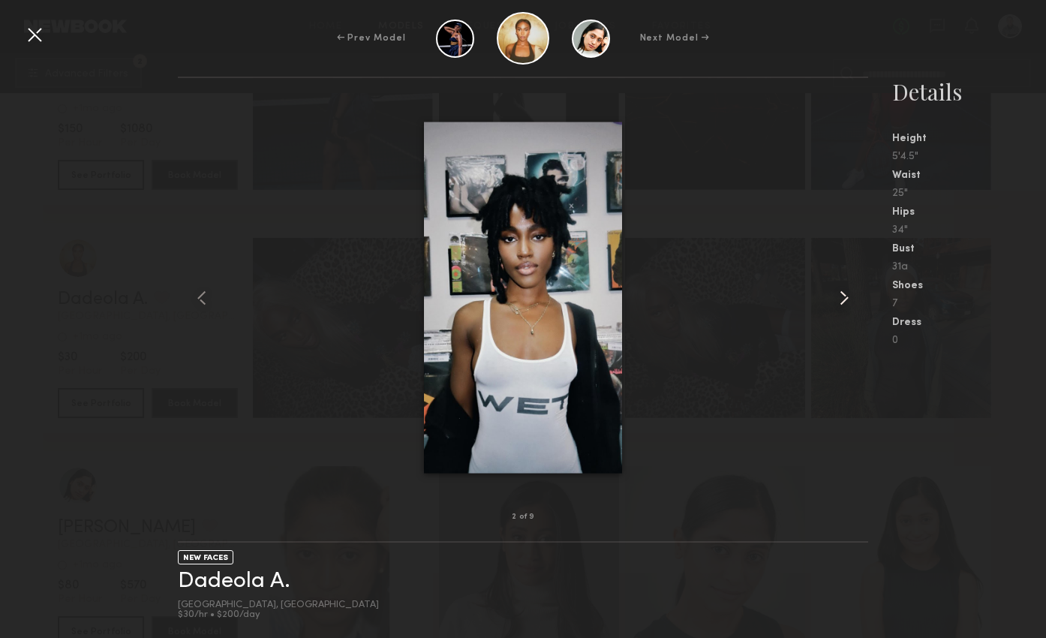
click at [839, 299] on common-icon at bounding box center [844, 298] width 24 height 24
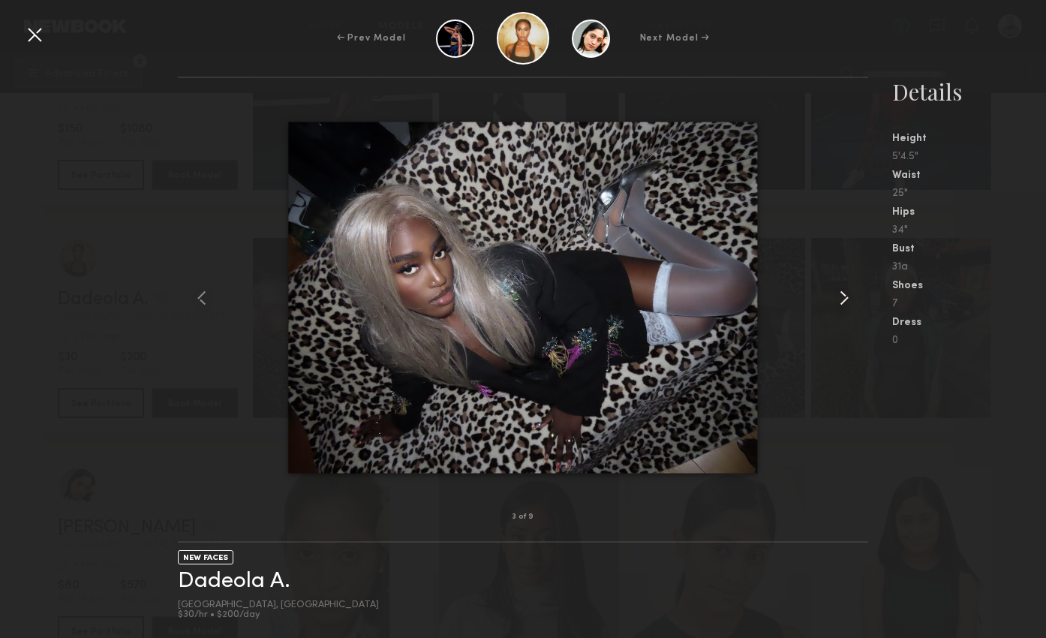
click at [839, 299] on common-icon at bounding box center [844, 298] width 24 height 24
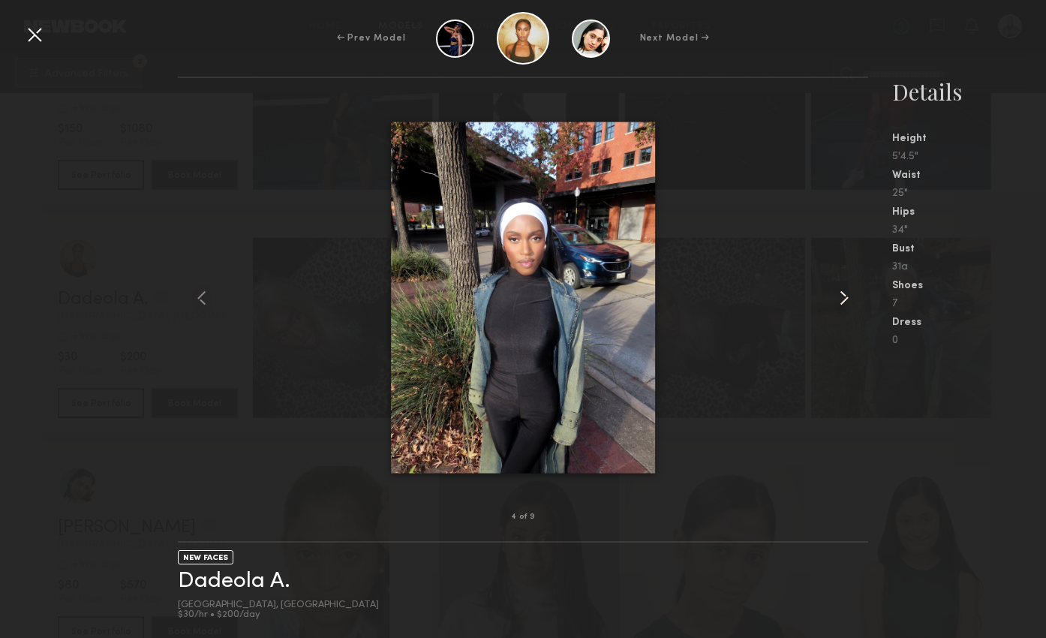
click at [839, 299] on common-icon at bounding box center [844, 298] width 24 height 24
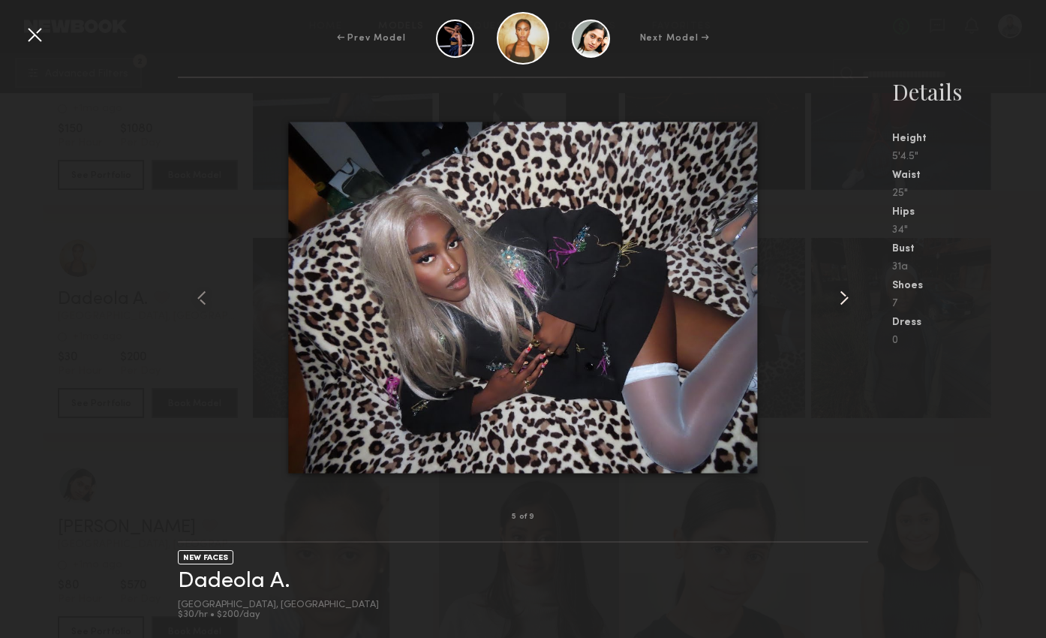
click at [839, 299] on common-icon at bounding box center [844, 298] width 24 height 24
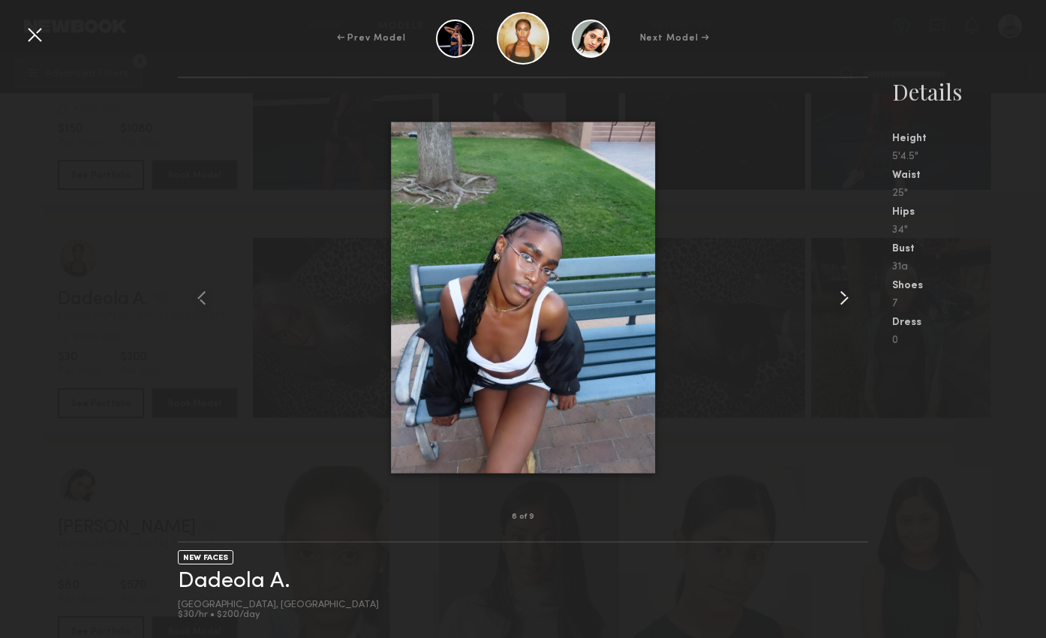
click at [839, 299] on common-icon at bounding box center [844, 298] width 24 height 24
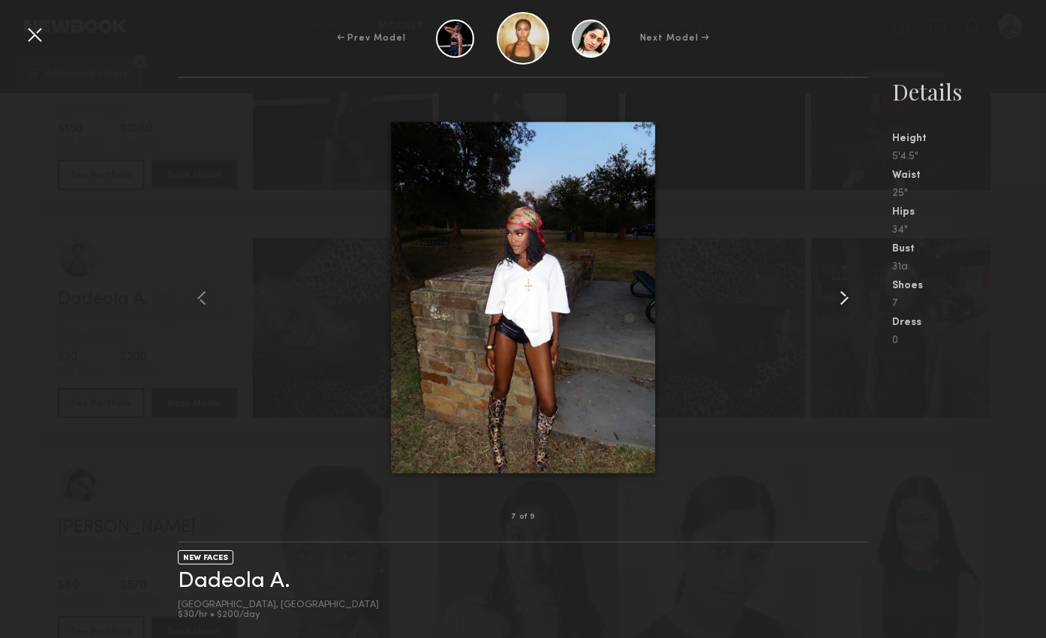
click at [839, 299] on common-icon at bounding box center [844, 298] width 24 height 24
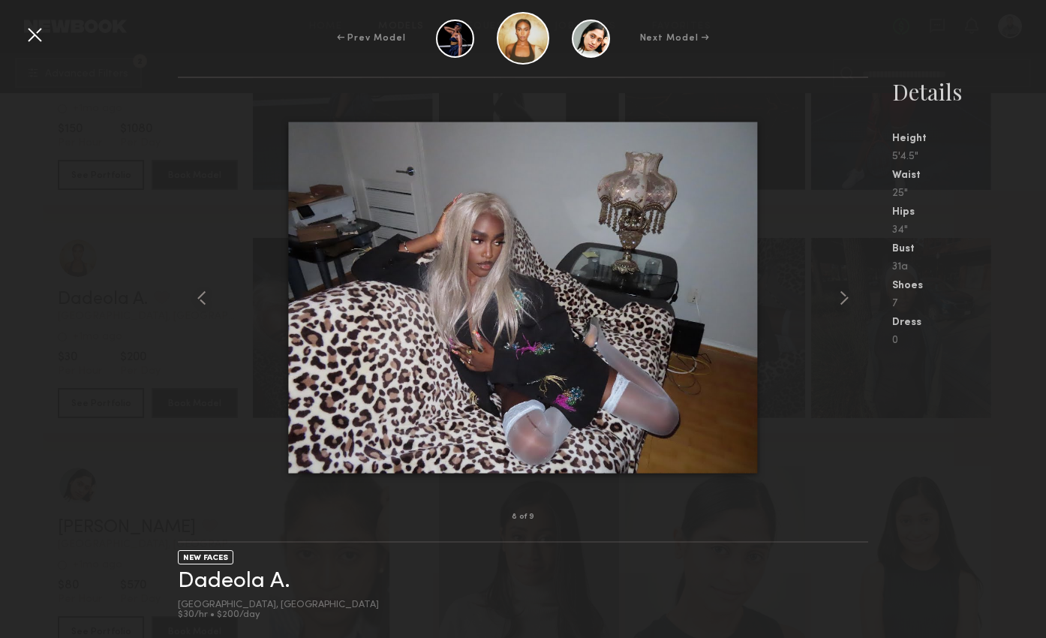
click at [41, 35] on div at bounding box center [35, 35] width 24 height 24
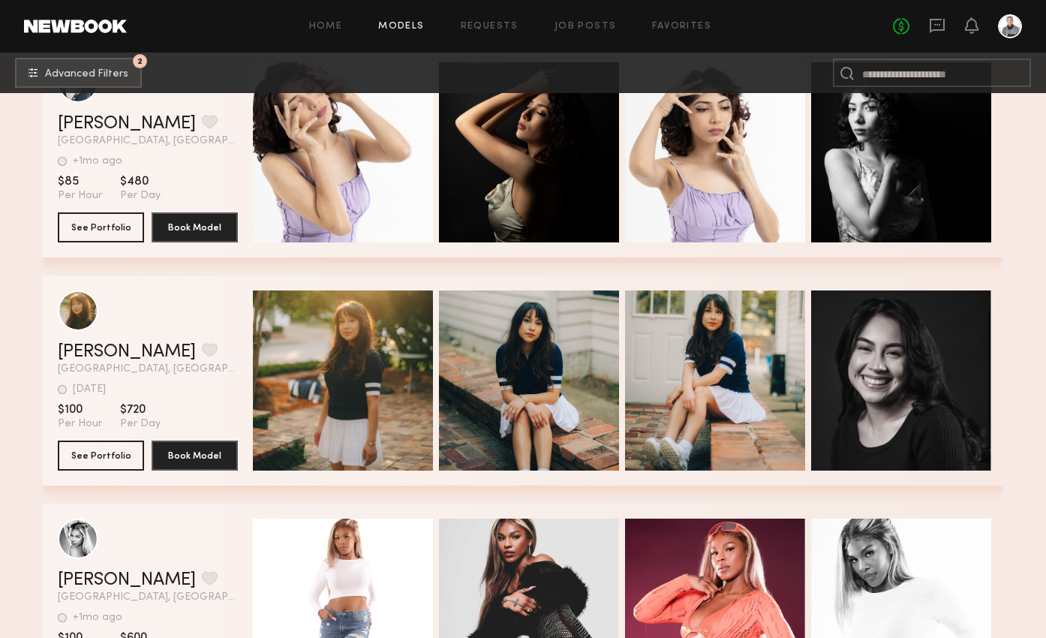
scroll to position [10349, 0]
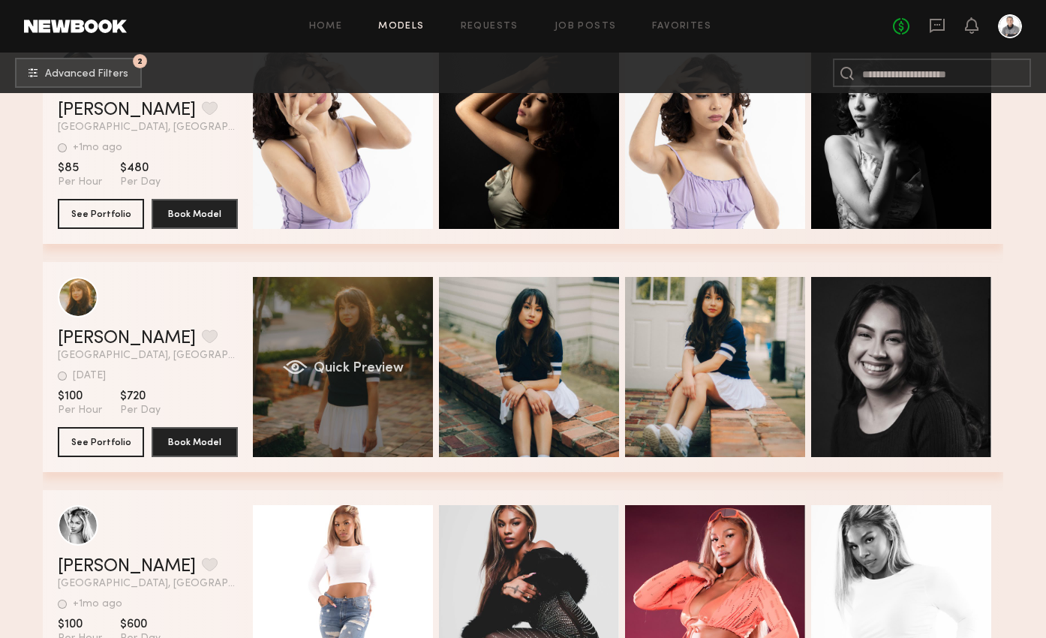
click at [326, 374] on span "Quick Preview" at bounding box center [359, 369] width 90 height 14
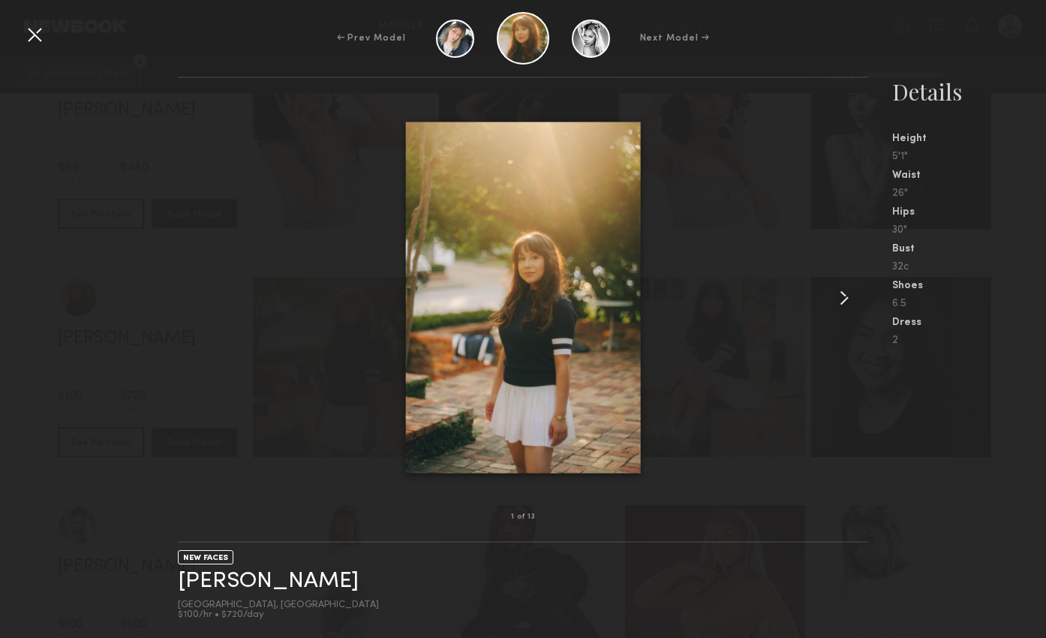
click at [839, 299] on common-icon at bounding box center [844, 298] width 24 height 24
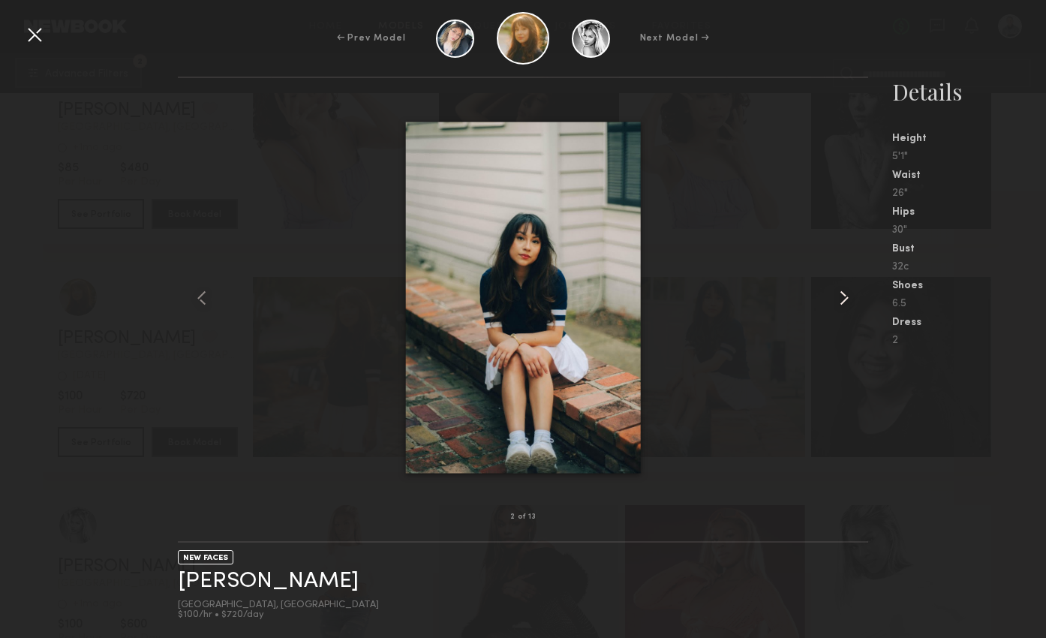
click at [839, 299] on common-icon at bounding box center [844, 298] width 24 height 24
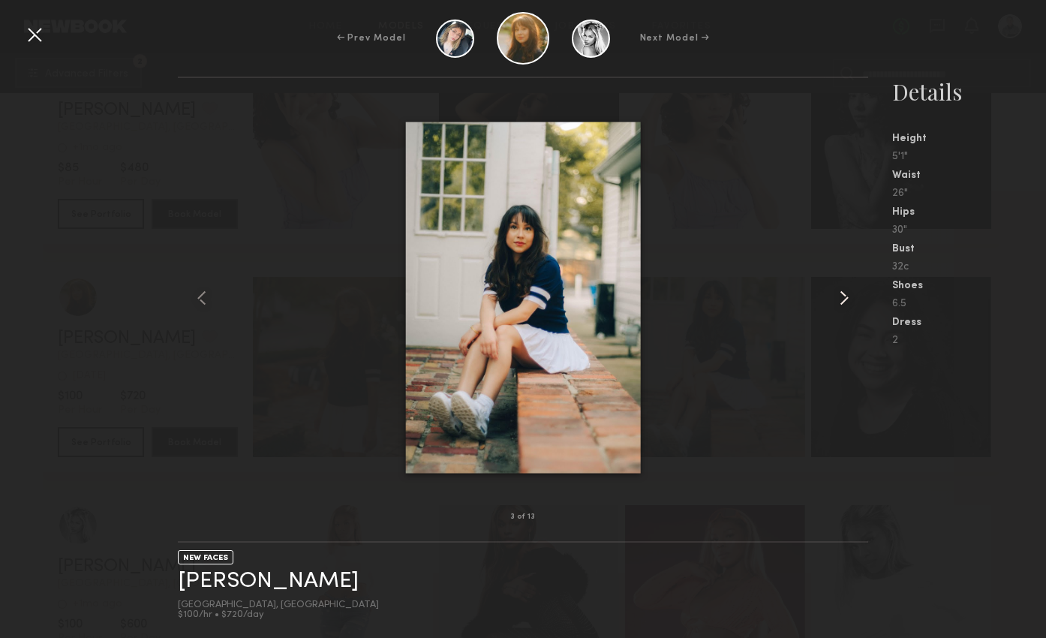
click at [839, 299] on common-icon at bounding box center [844, 298] width 24 height 24
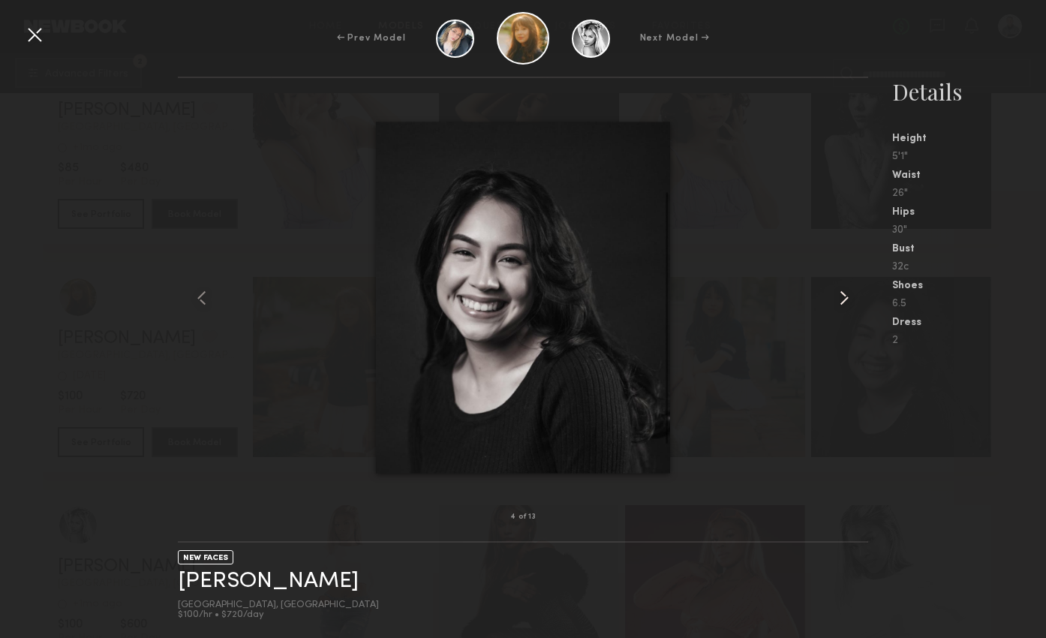
click at [839, 299] on common-icon at bounding box center [844, 298] width 24 height 24
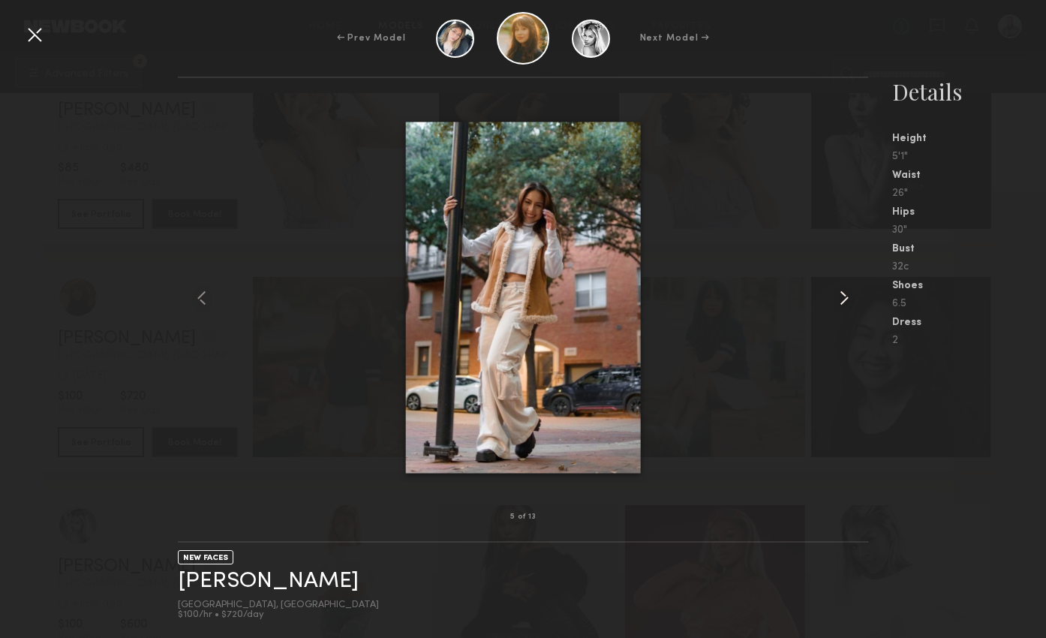
click at [839, 299] on common-icon at bounding box center [844, 298] width 24 height 24
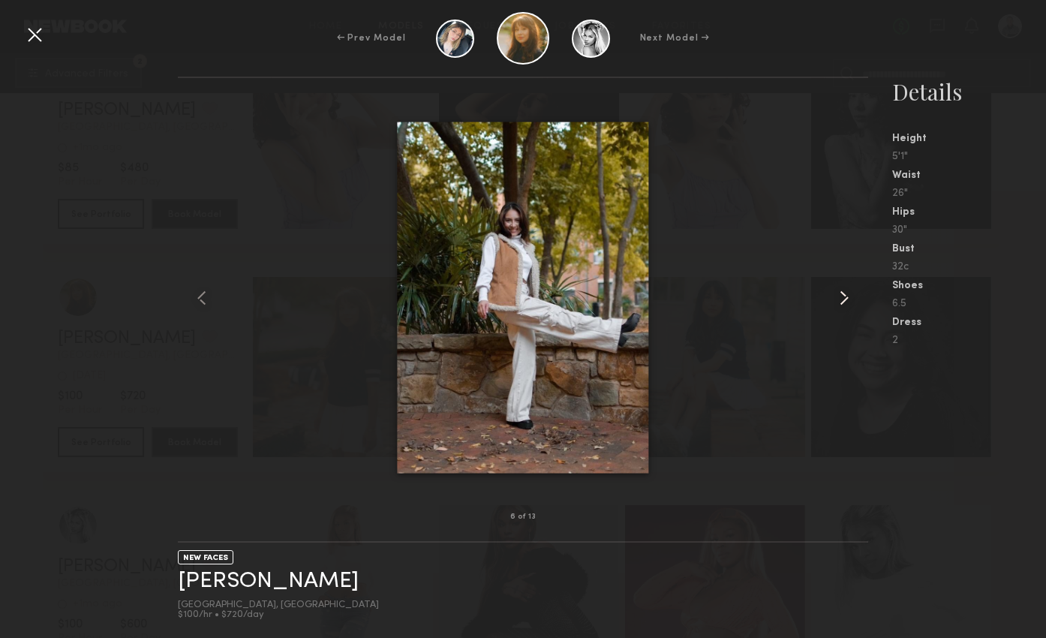
click at [839, 299] on common-icon at bounding box center [844, 298] width 24 height 24
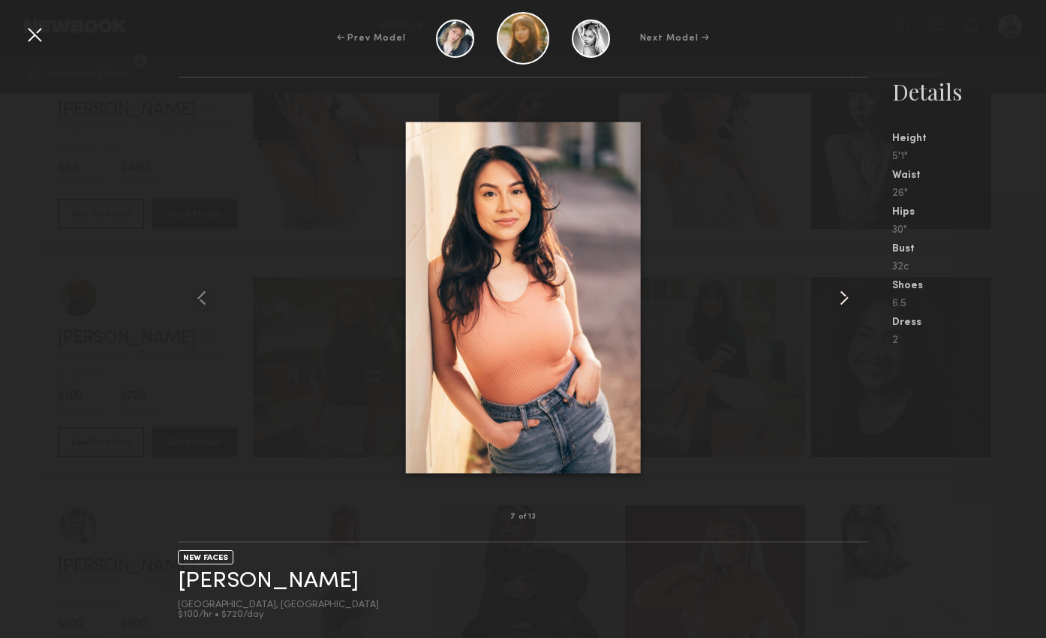
click at [839, 299] on common-icon at bounding box center [844, 298] width 24 height 24
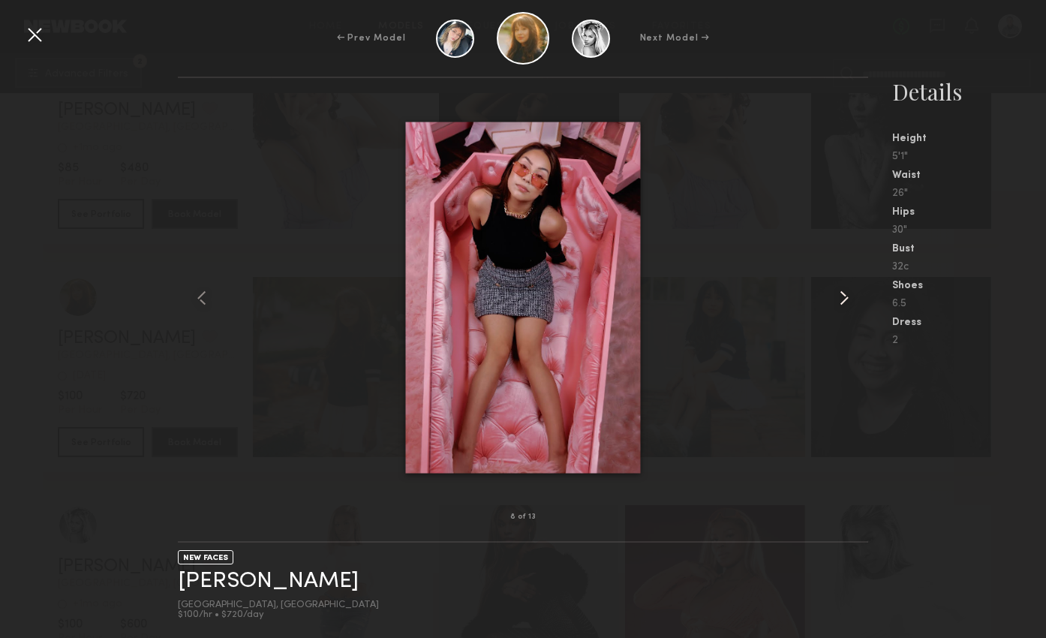
click at [839, 299] on common-icon at bounding box center [844, 298] width 24 height 24
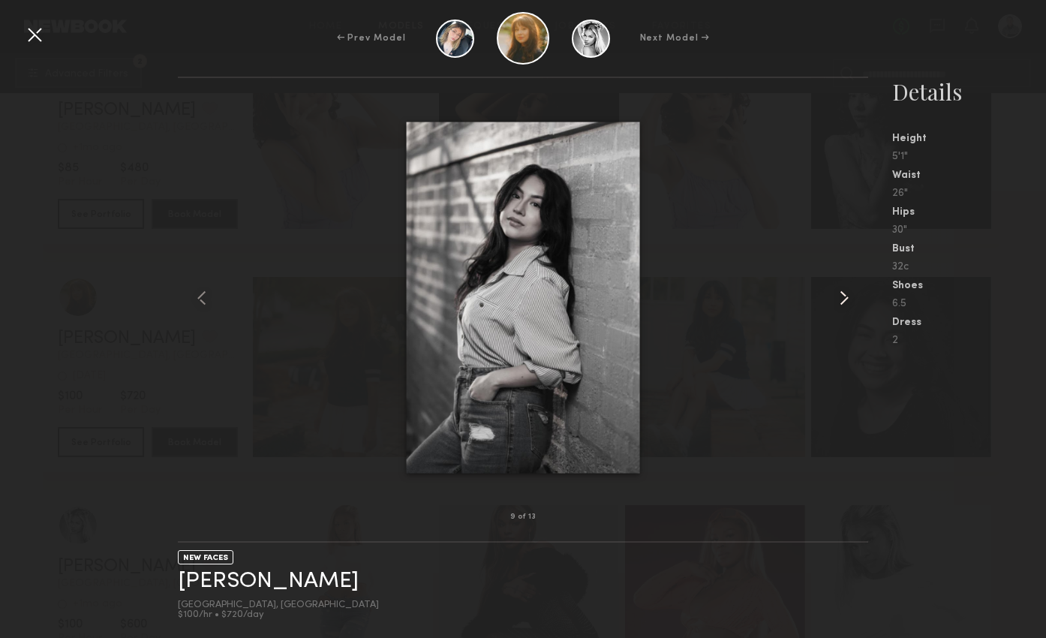
click at [839, 299] on common-icon at bounding box center [844, 298] width 24 height 24
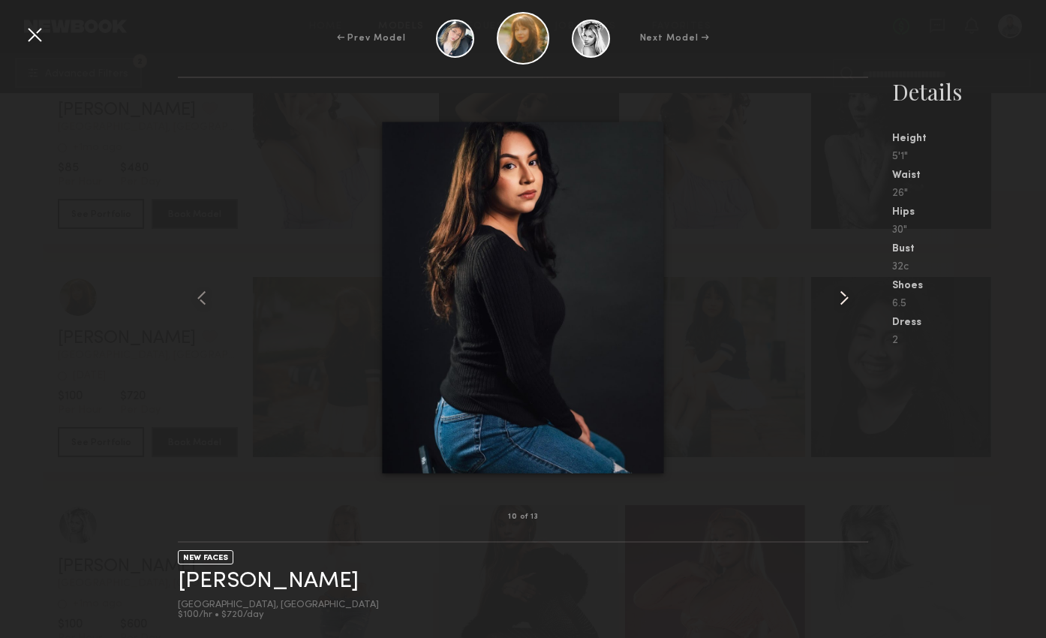
click at [839, 299] on common-icon at bounding box center [844, 298] width 24 height 24
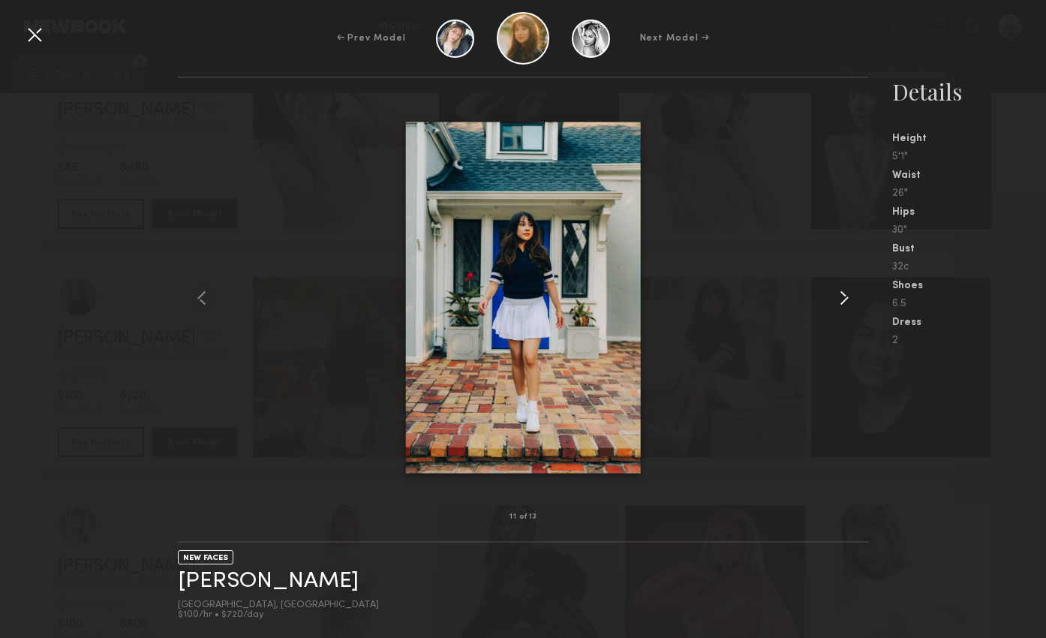
click at [839, 299] on common-icon at bounding box center [844, 298] width 24 height 24
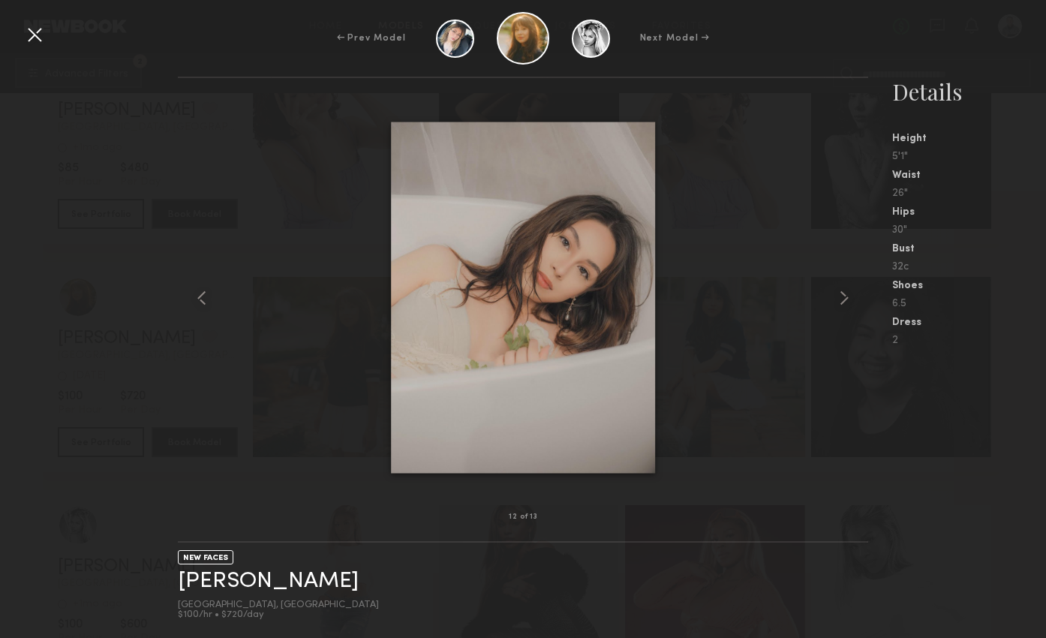
click at [41, 17] on div "← Prev Model Next Model →" at bounding box center [523, 38] width 1046 height 53
click at [39, 29] on div at bounding box center [35, 35] width 24 height 24
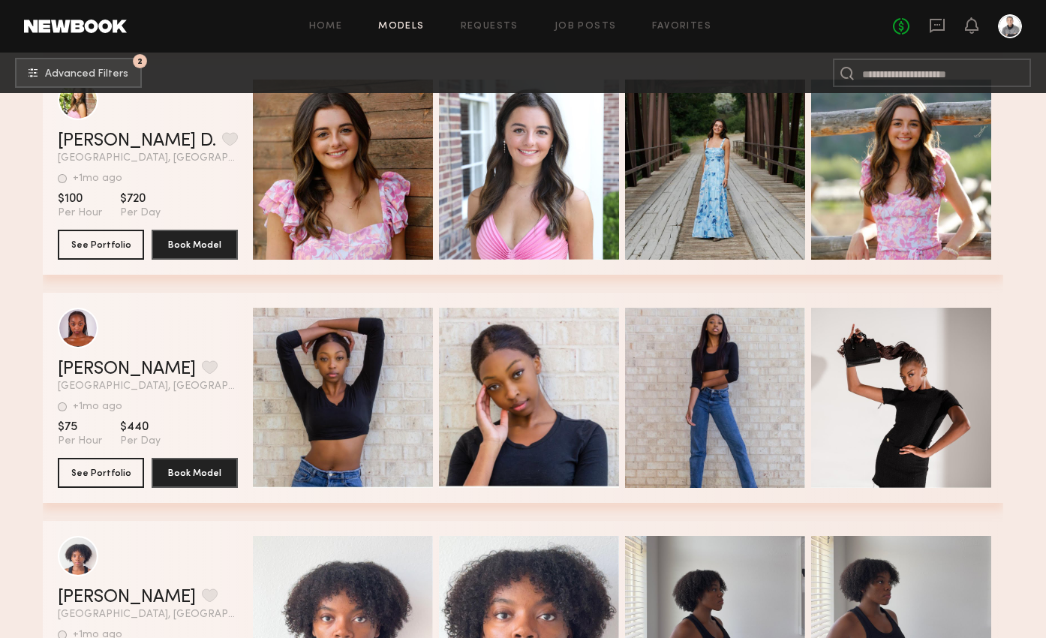
scroll to position [8946, 0]
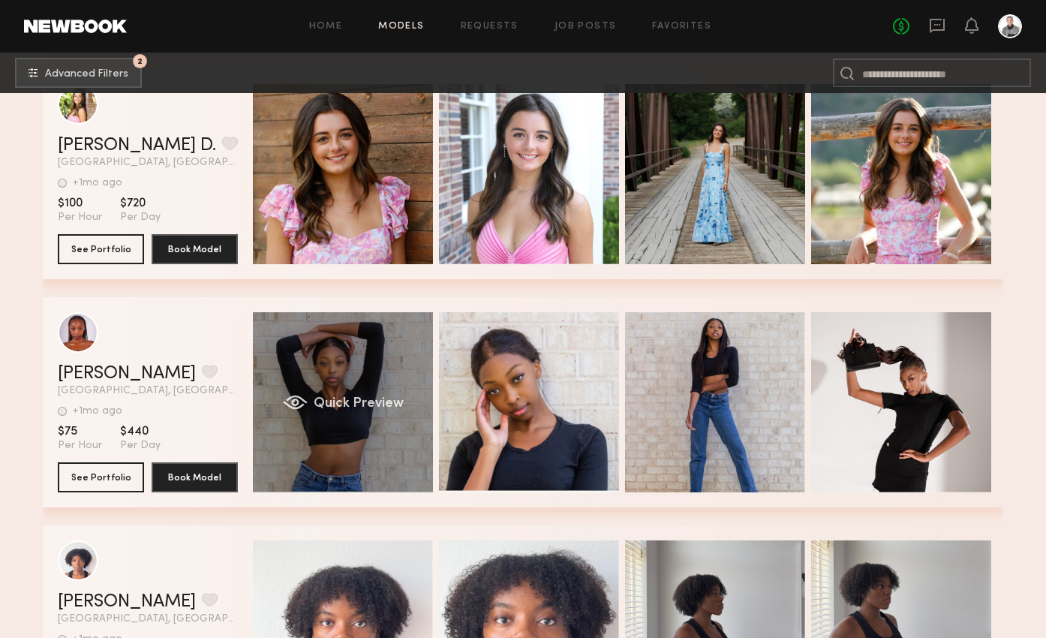
click at [336, 388] on div "Quick Preview" at bounding box center [343, 402] width 180 height 180
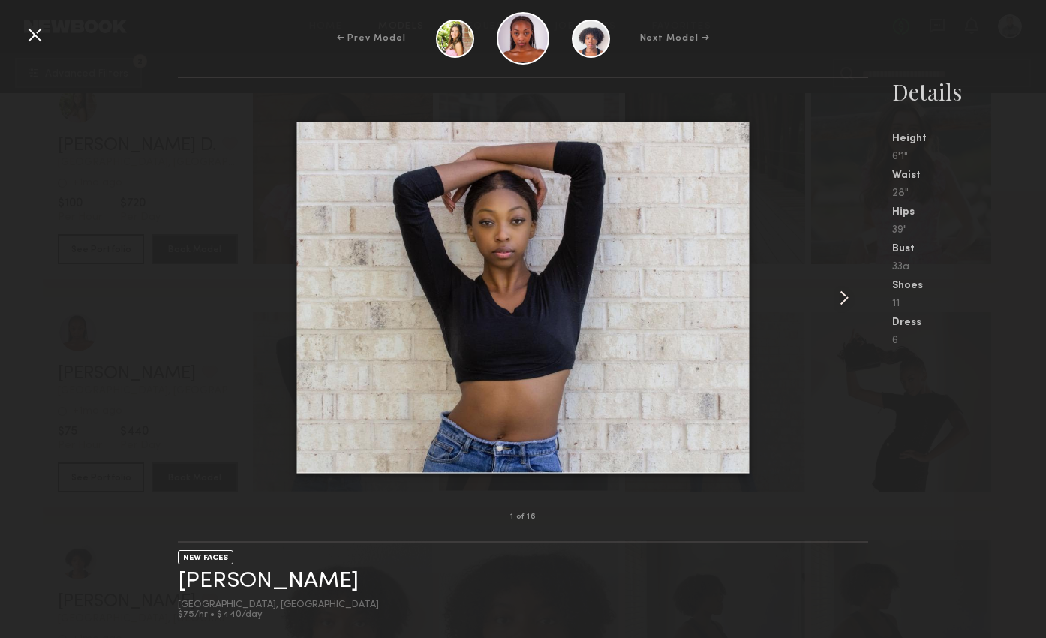
click at [841, 297] on common-icon at bounding box center [844, 298] width 24 height 24
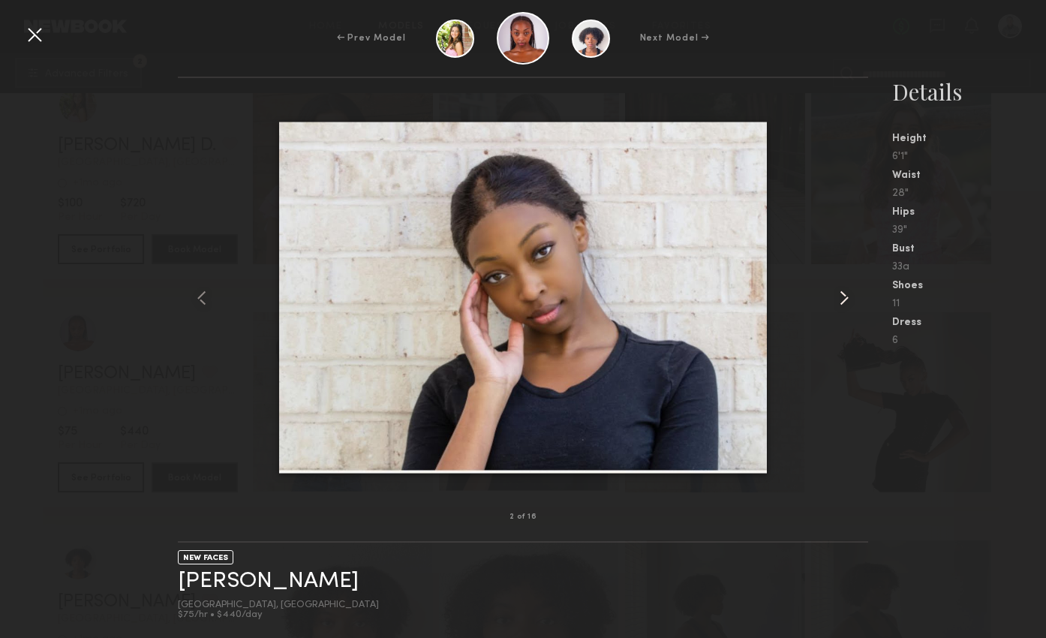
click at [841, 297] on common-icon at bounding box center [844, 298] width 24 height 24
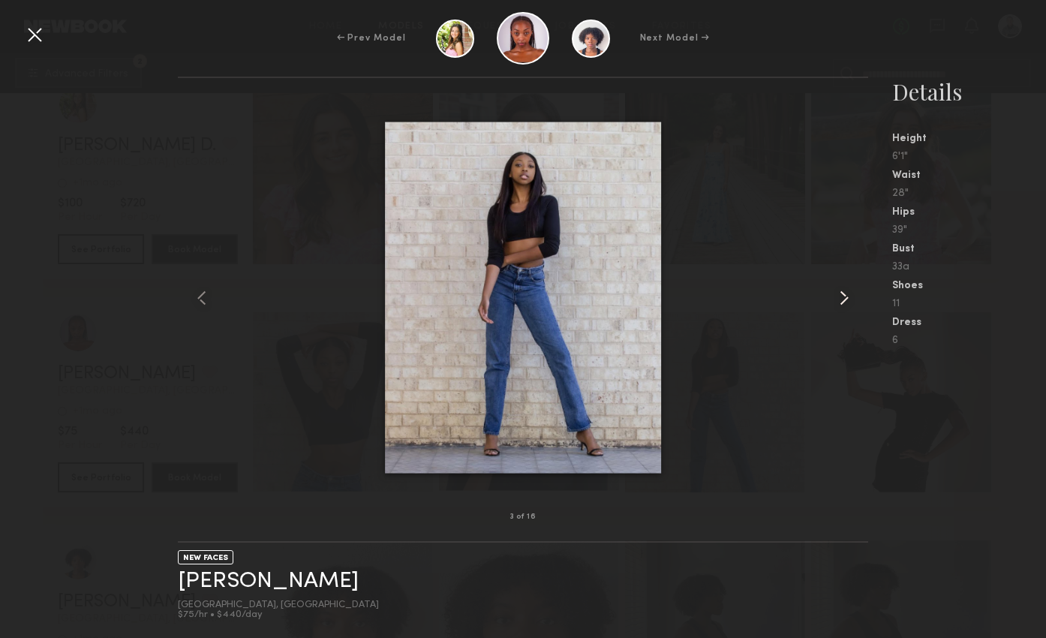
click at [841, 297] on common-icon at bounding box center [844, 298] width 24 height 24
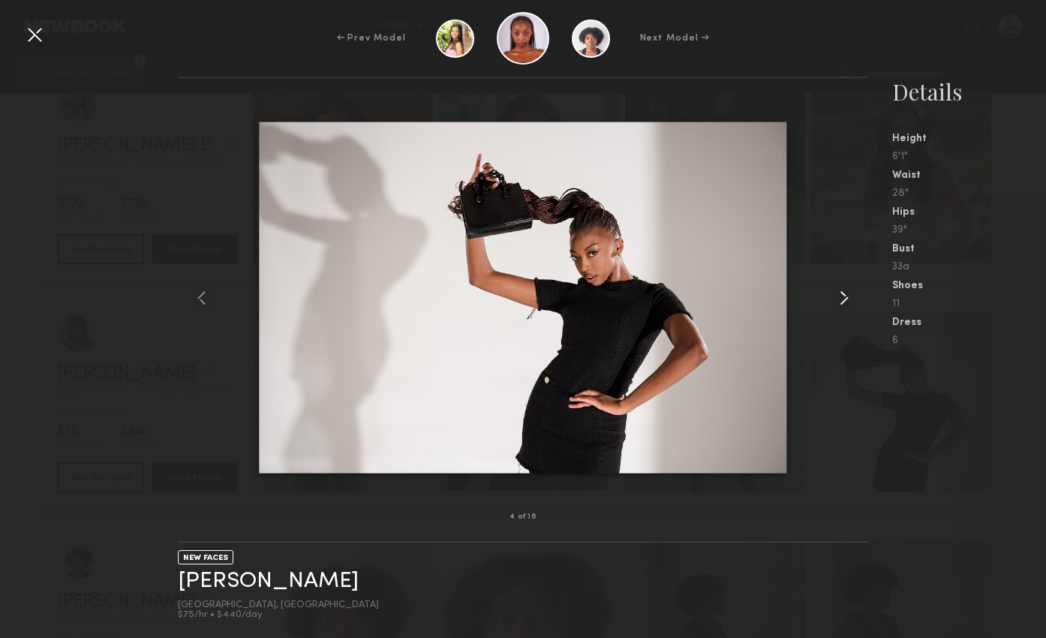
click at [841, 297] on common-icon at bounding box center [844, 298] width 24 height 24
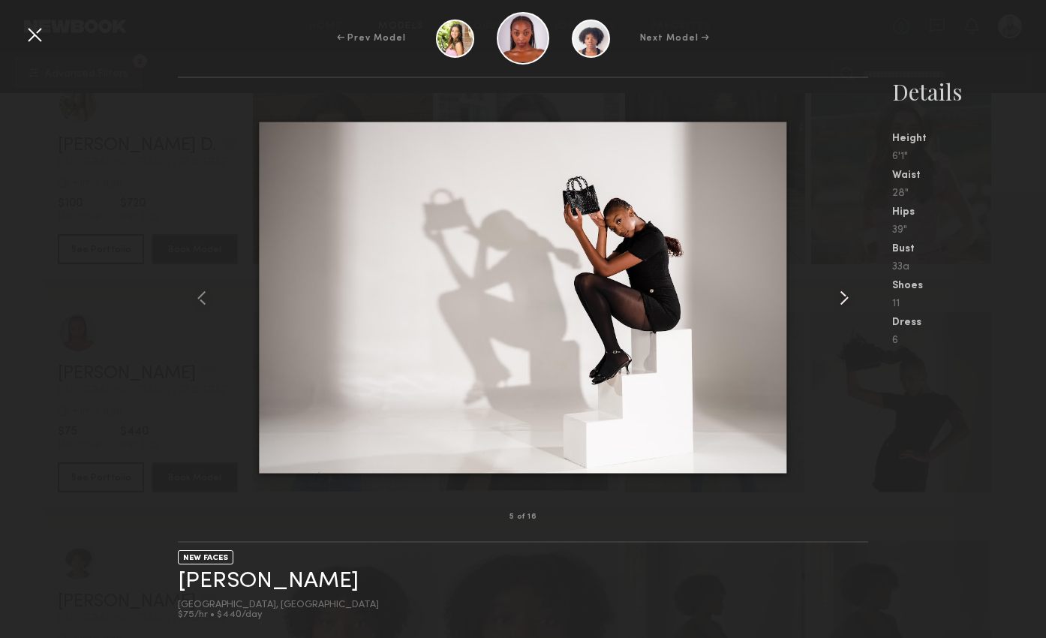
click at [841, 297] on common-icon at bounding box center [844, 298] width 24 height 24
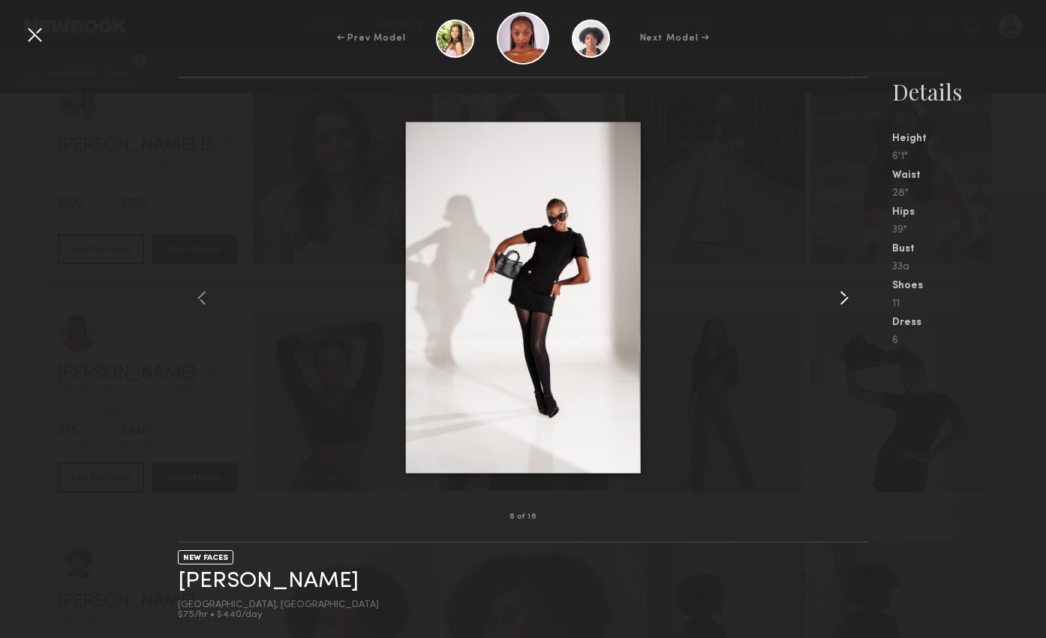
click at [841, 297] on common-icon at bounding box center [844, 298] width 24 height 24
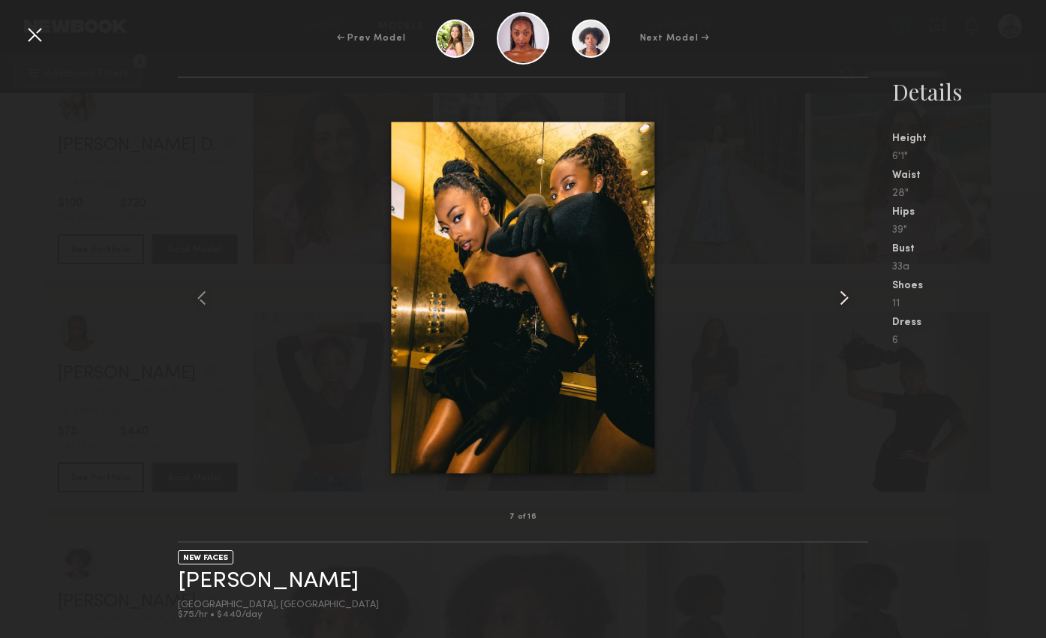
click at [841, 297] on common-icon at bounding box center [844, 298] width 24 height 24
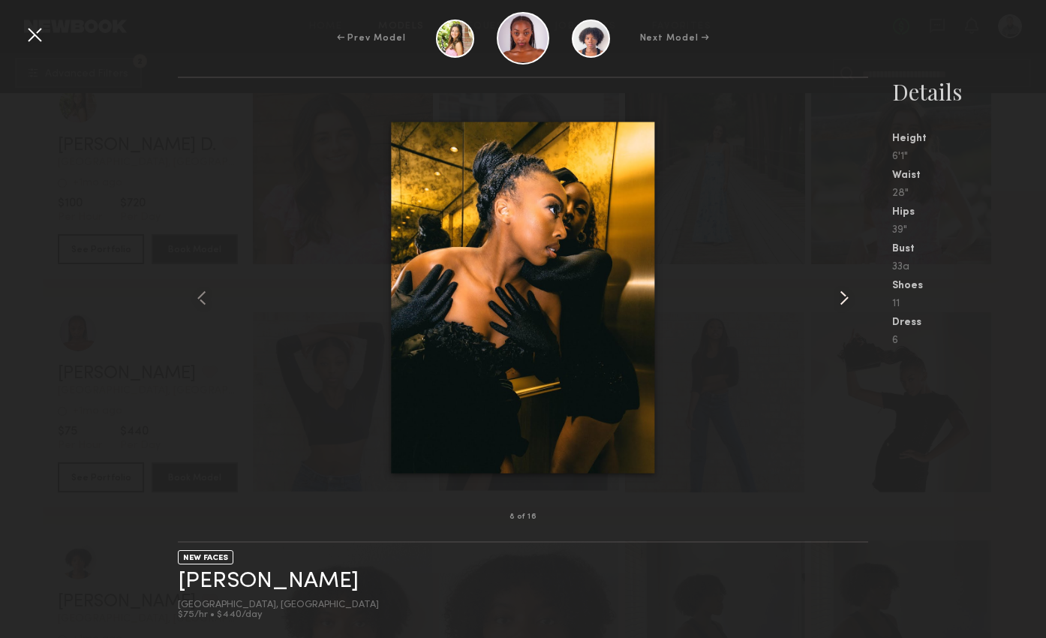
click at [841, 297] on common-icon at bounding box center [844, 298] width 24 height 24
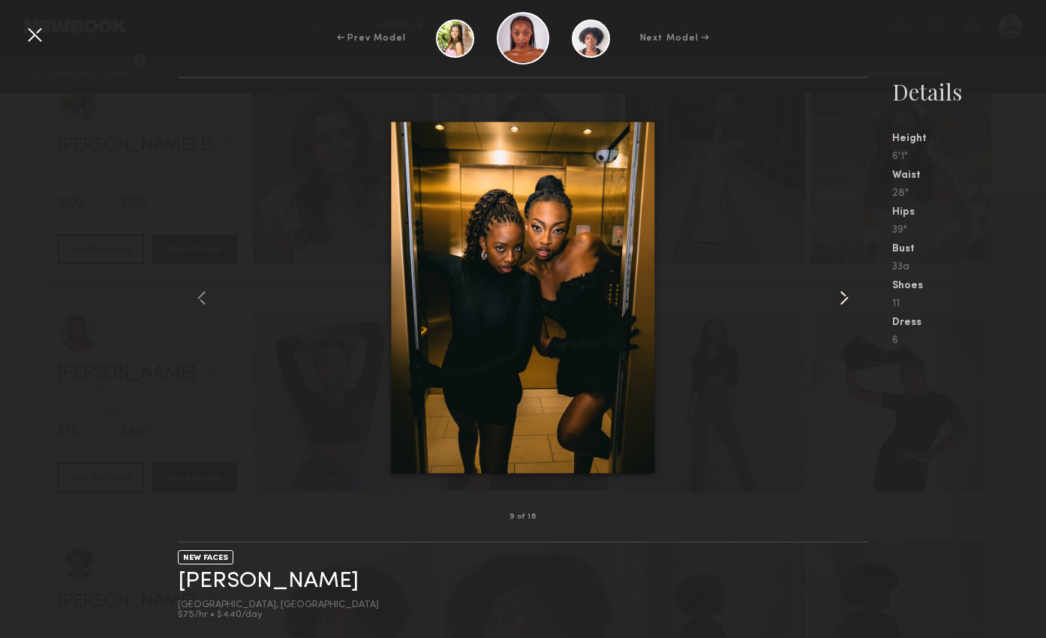
click at [841, 297] on common-icon at bounding box center [844, 298] width 24 height 24
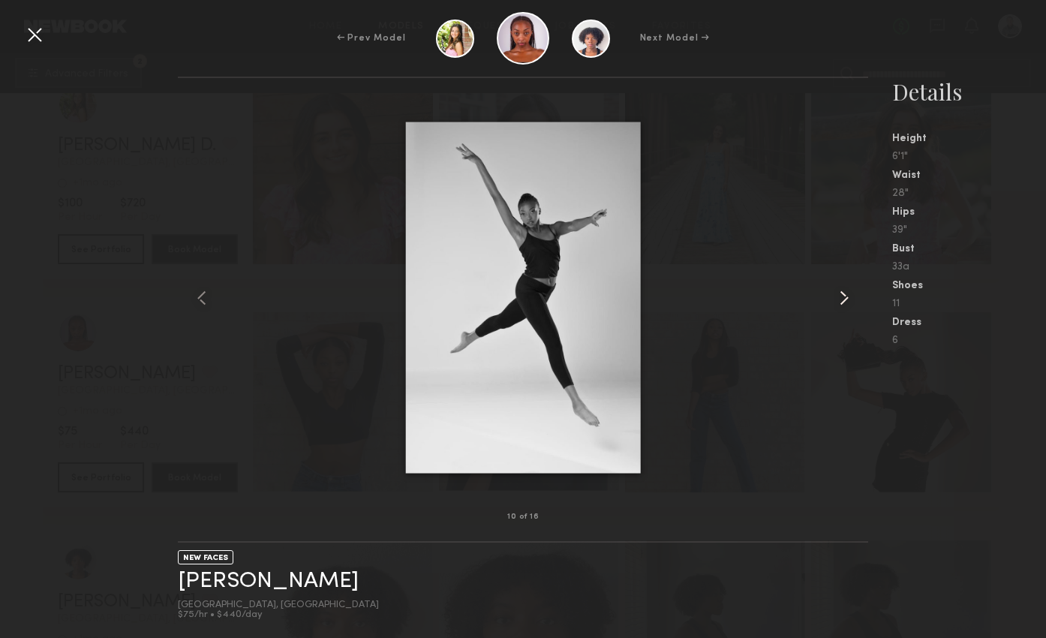
click at [841, 297] on common-icon at bounding box center [844, 298] width 24 height 24
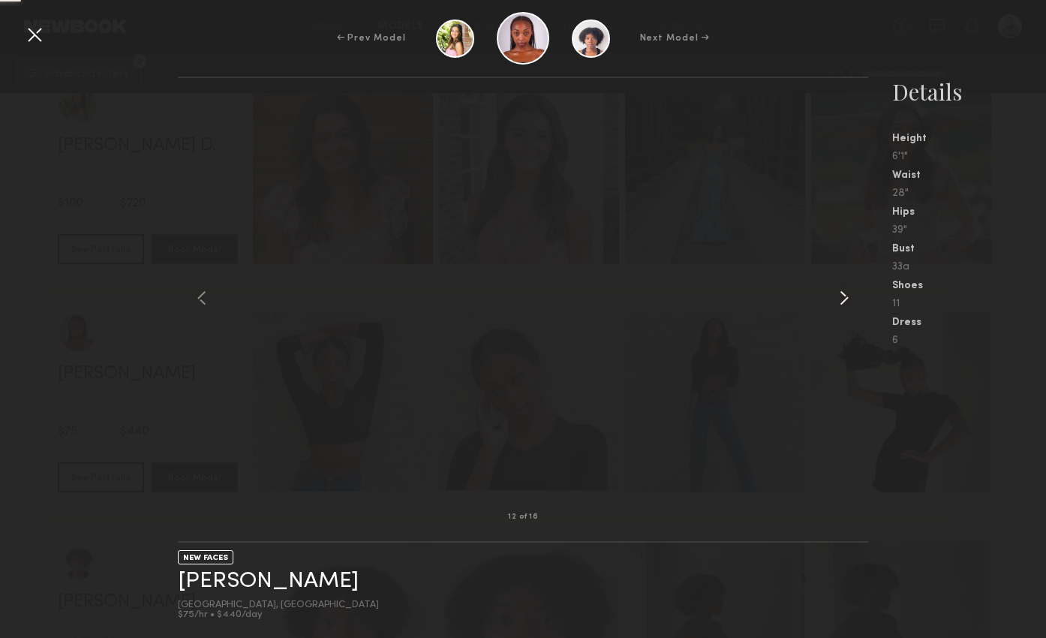
click at [841, 297] on common-icon at bounding box center [844, 298] width 24 height 24
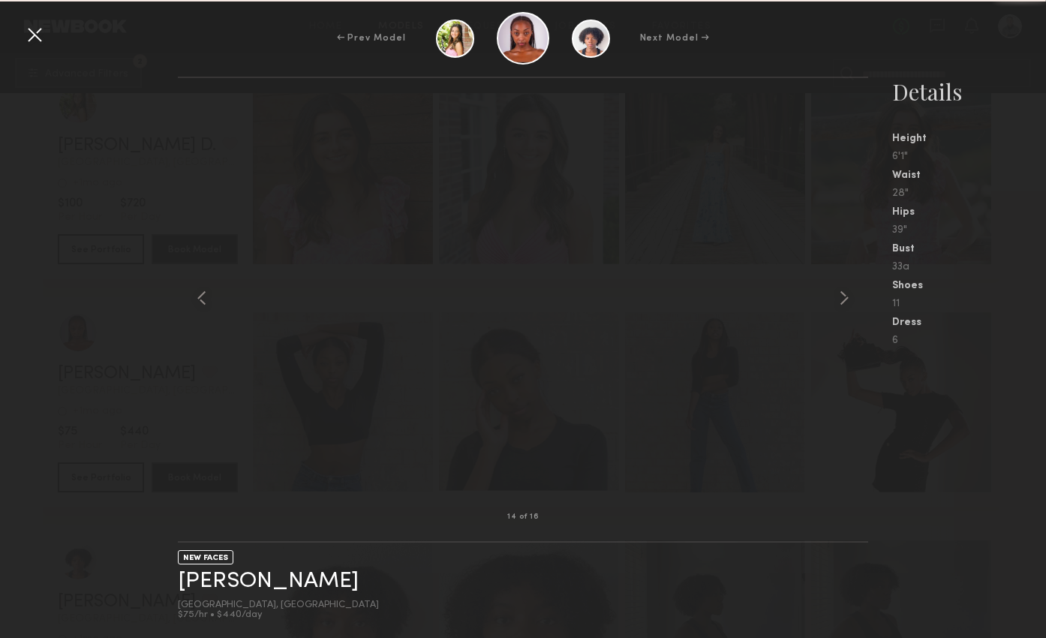
click at [841, 297] on common-icon at bounding box center [844, 298] width 24 height 24
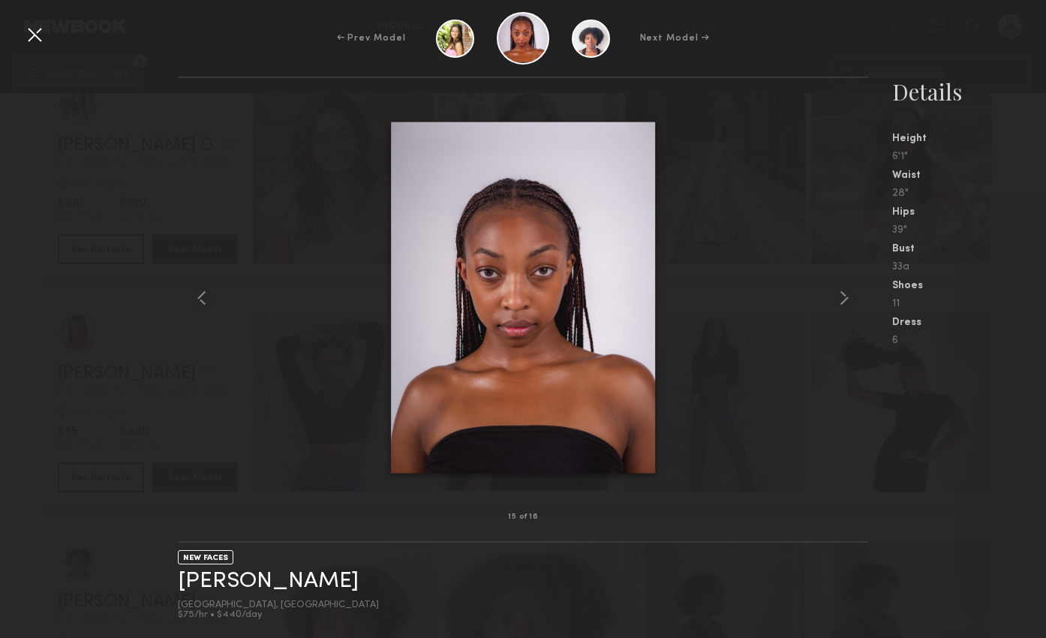
click at [841, 297] on common-icon at bounding box center [844, 298] width 24 height 24
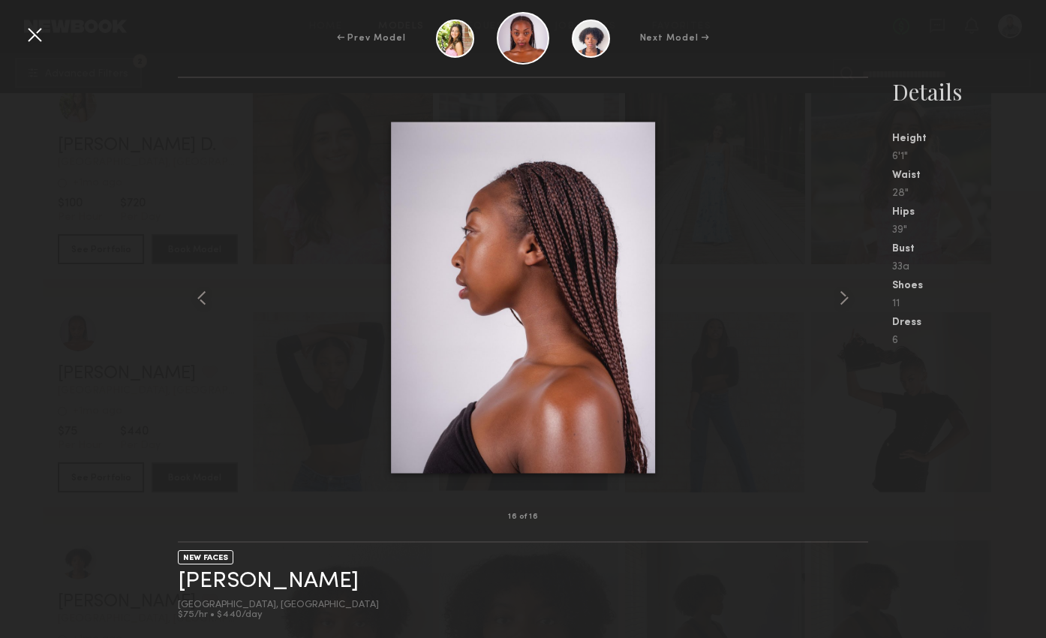
click at [841, 297] on common-icon at bounding box center [844, 298] width 24 height 24
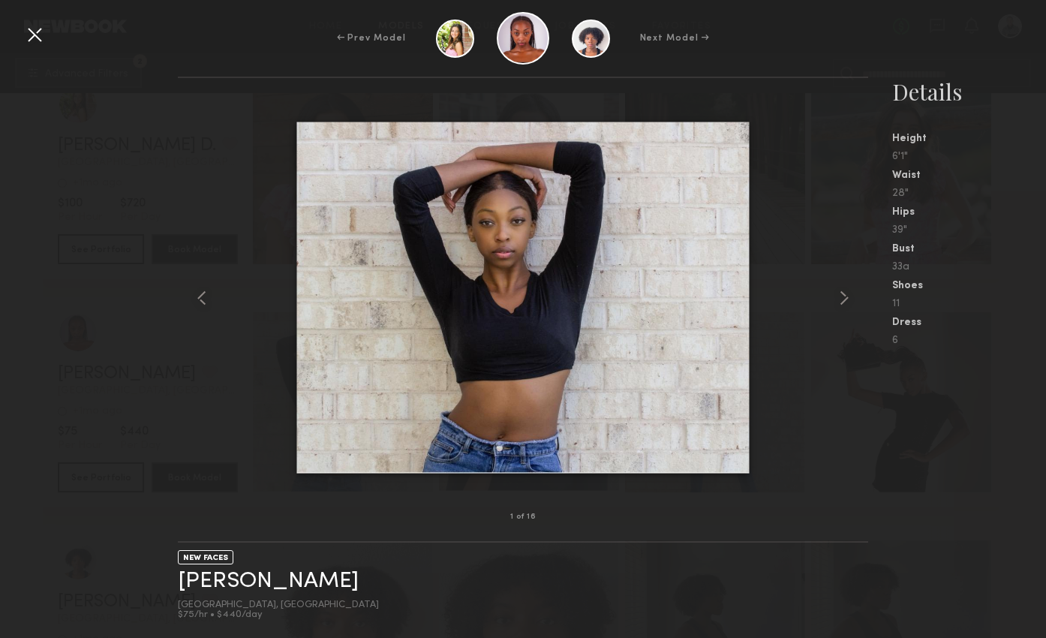
click at [841, 297] on common-icon at bounding box center [844, 298] width 24 height 24
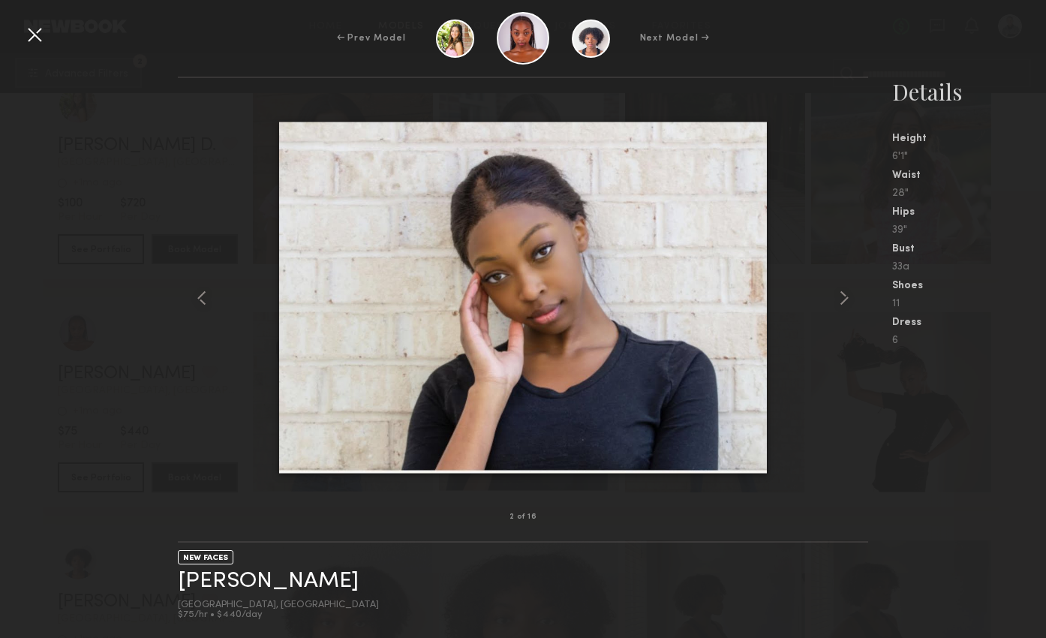
click at [841, 297] on common-icon at bounding box center [844, 298] width 24 height 24
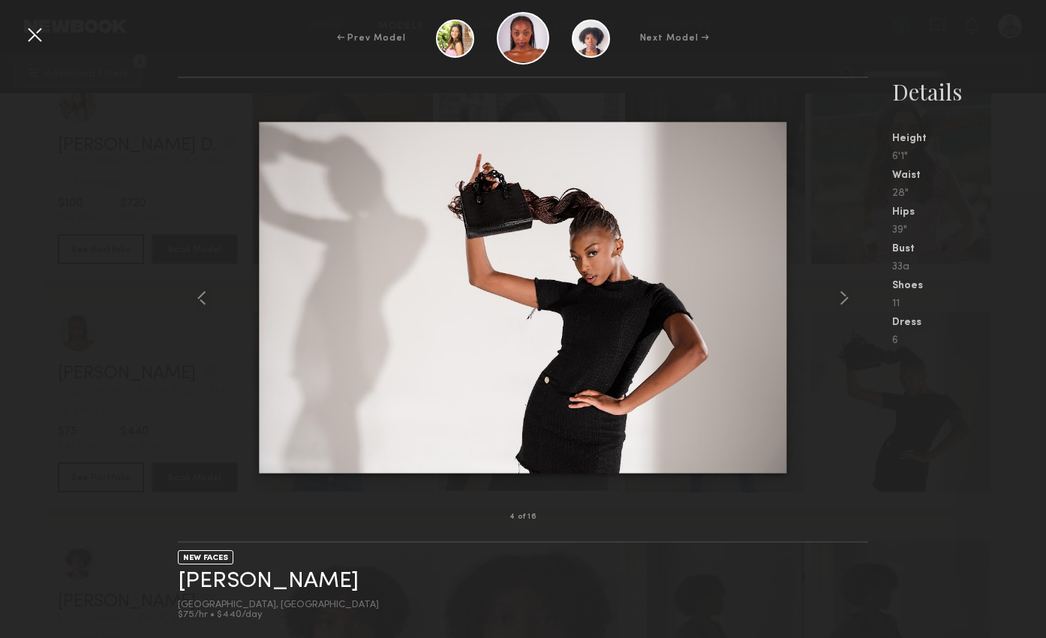
click at [841, 297] on common-icon at bounding box center [844, 298] width 24 height 24
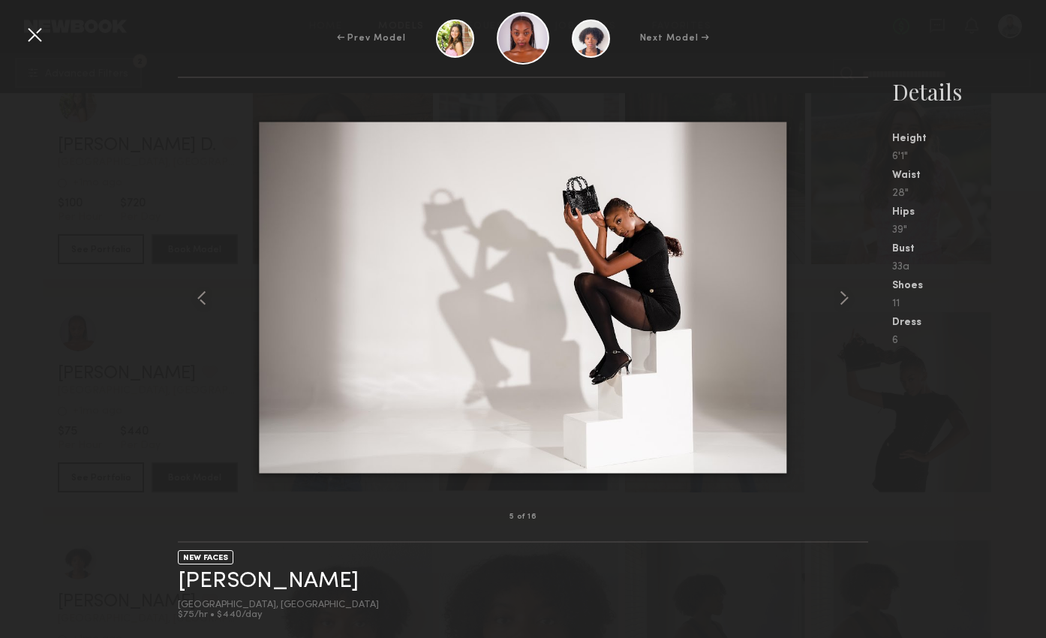
click at [36, 37] on div at bounding box center [35, 35] width 24 height 24
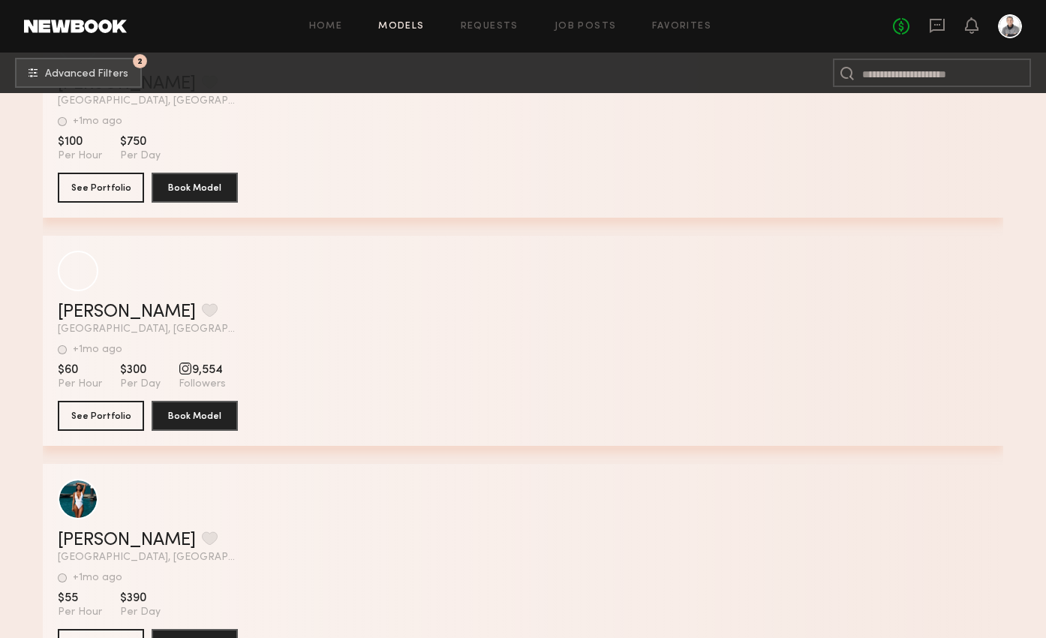
scroll to position [5548, 0]
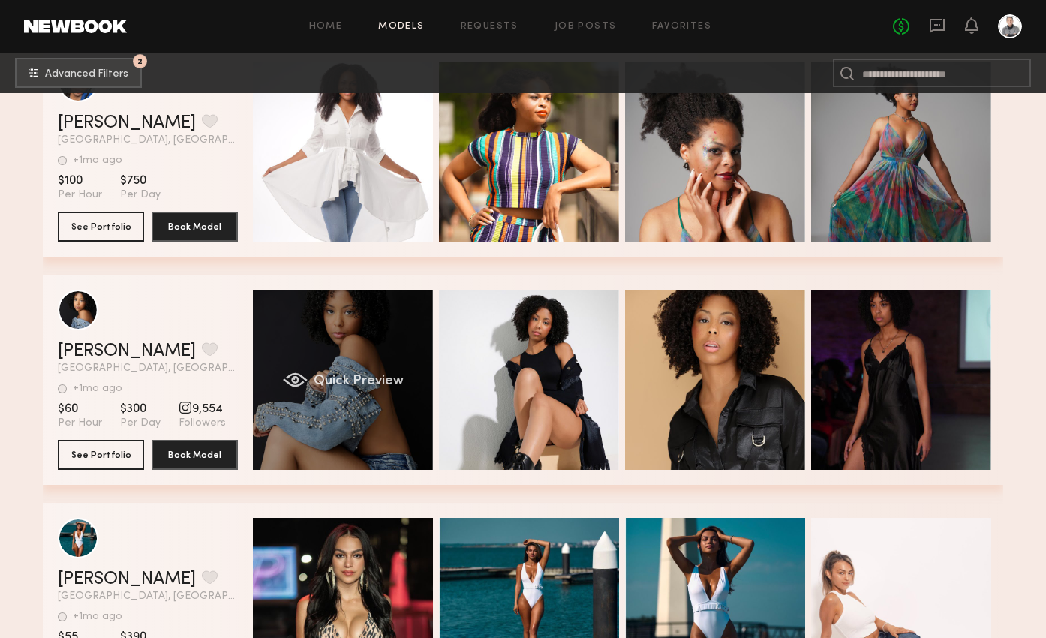
click at [329, 376] on span "Quick Preview" at bounding box center [359, 381] width 90 height 14
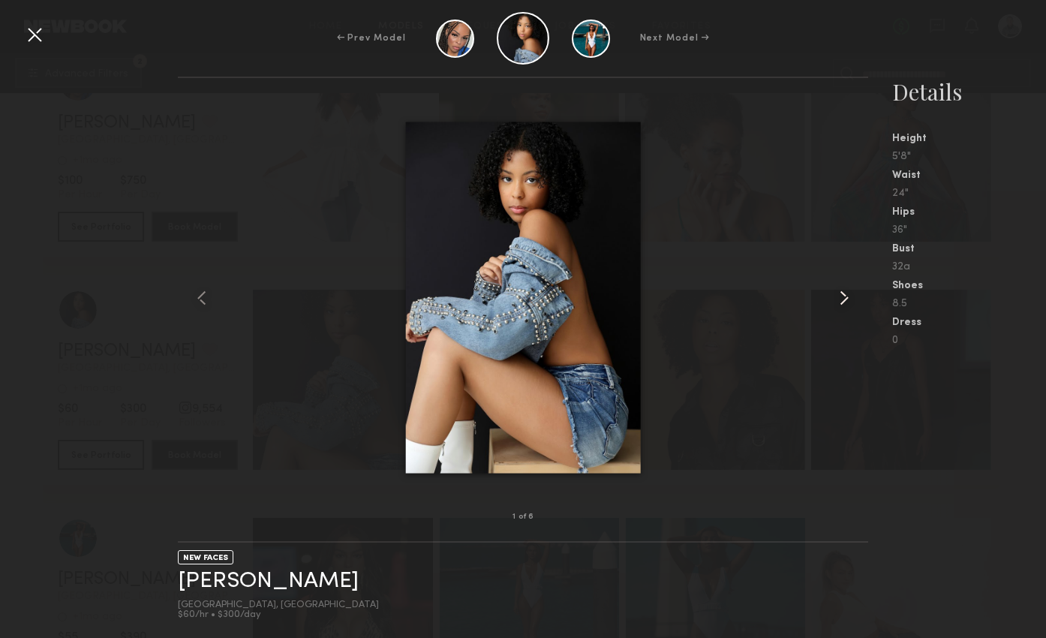
click at [847, 301] on common-icon at bounding box center [844, 298] width 24 height 24
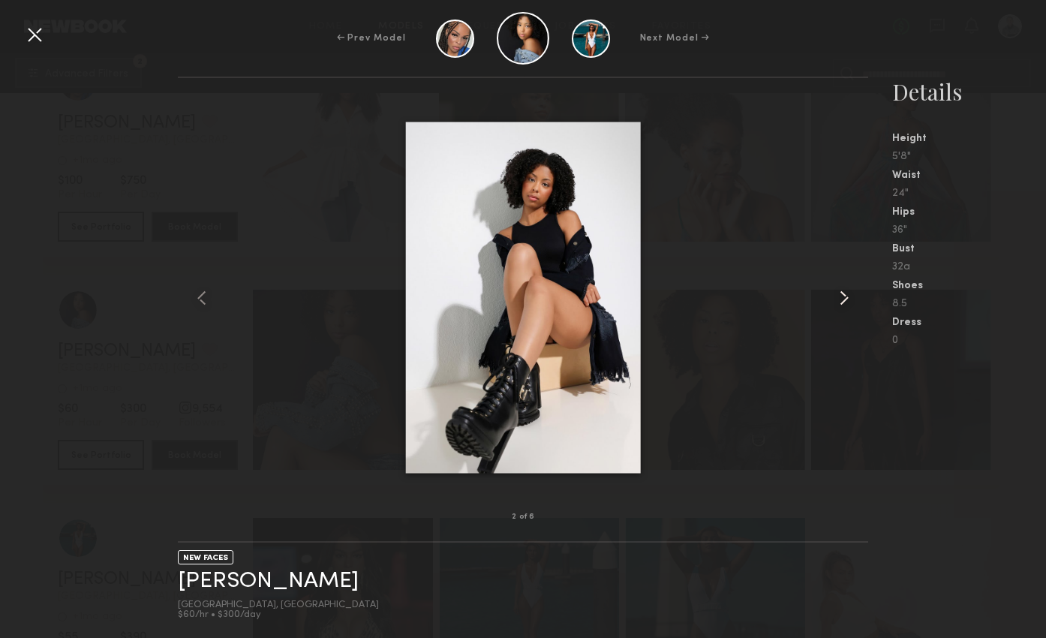
click at [847, 301] on common-icon at bounding box center [844, 298] width 24 height 24
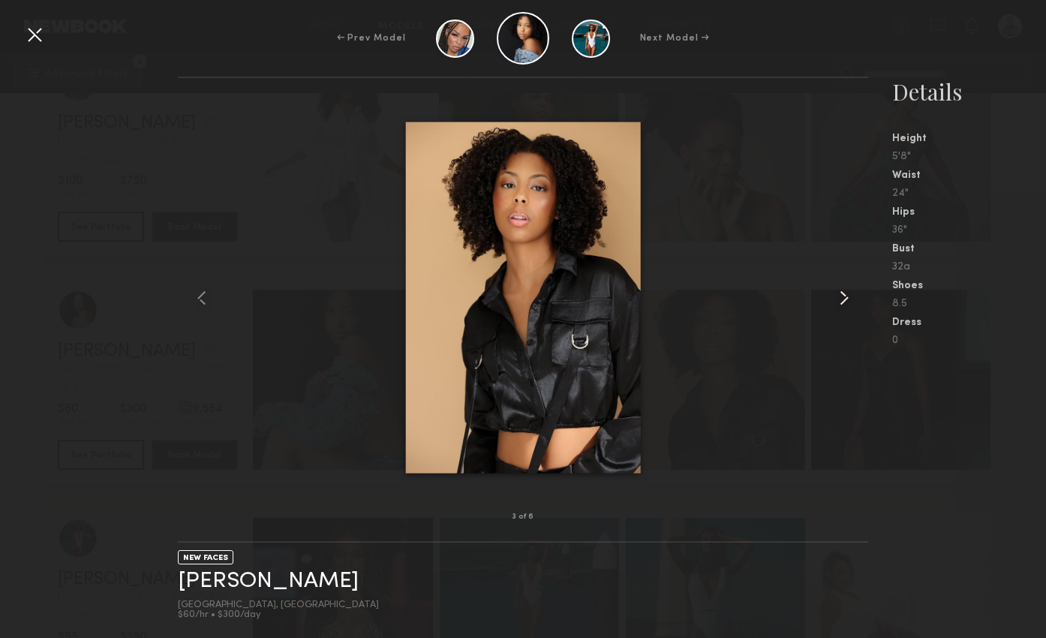
click at [847, 301] on common-icon at bounding box center [844, 298] width 24 height 24
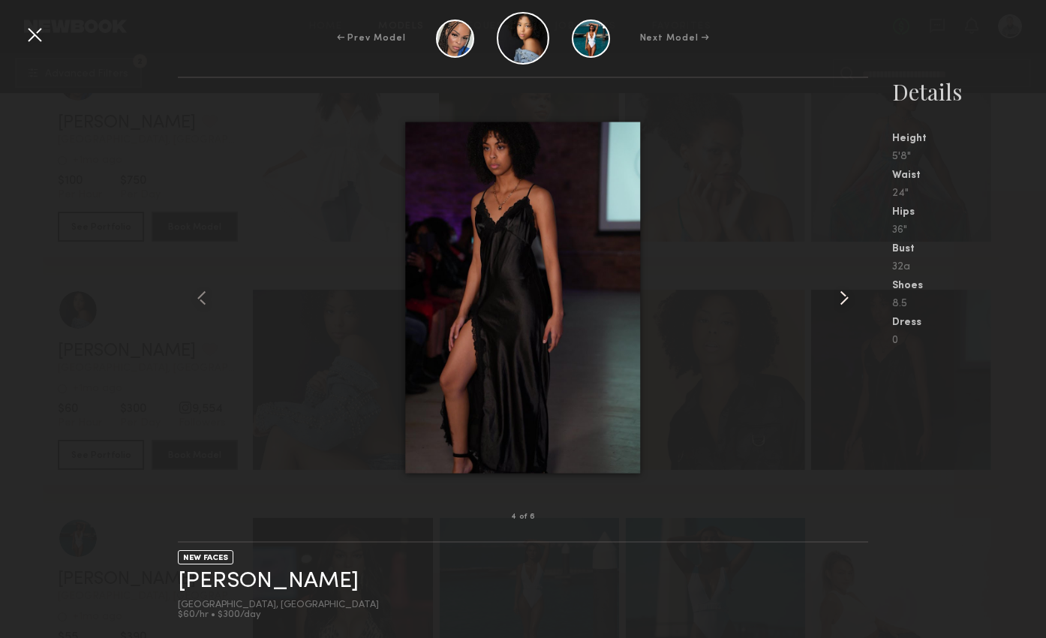
click at [847, 301] on common-icon at bounding box center [844, 298] width 24 height 24
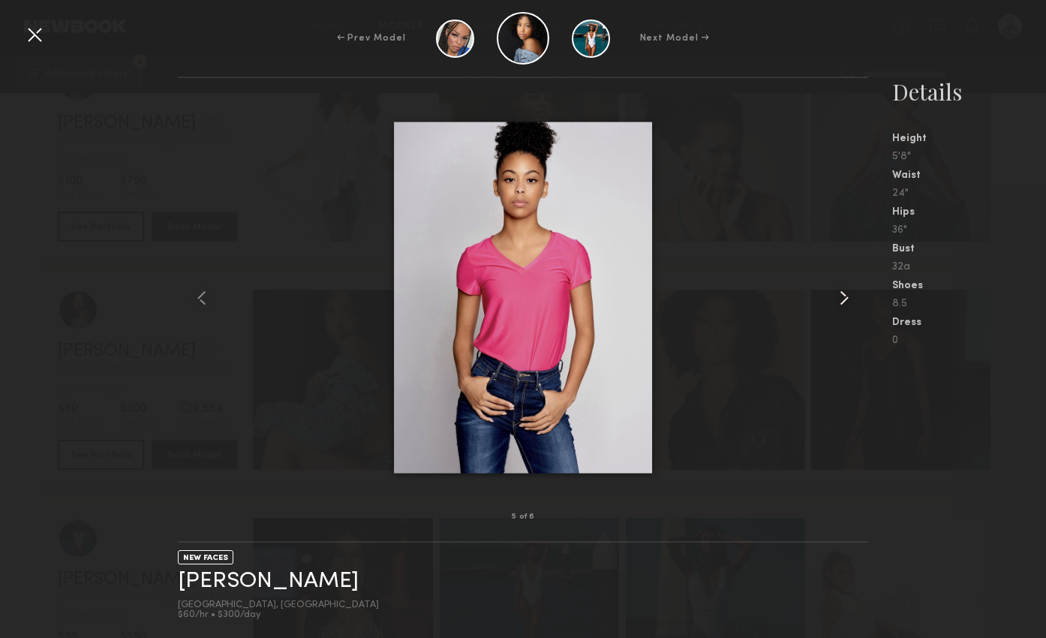
click at [847, 301] on common-icon at bounding box center [844, 298] width 24 height 24
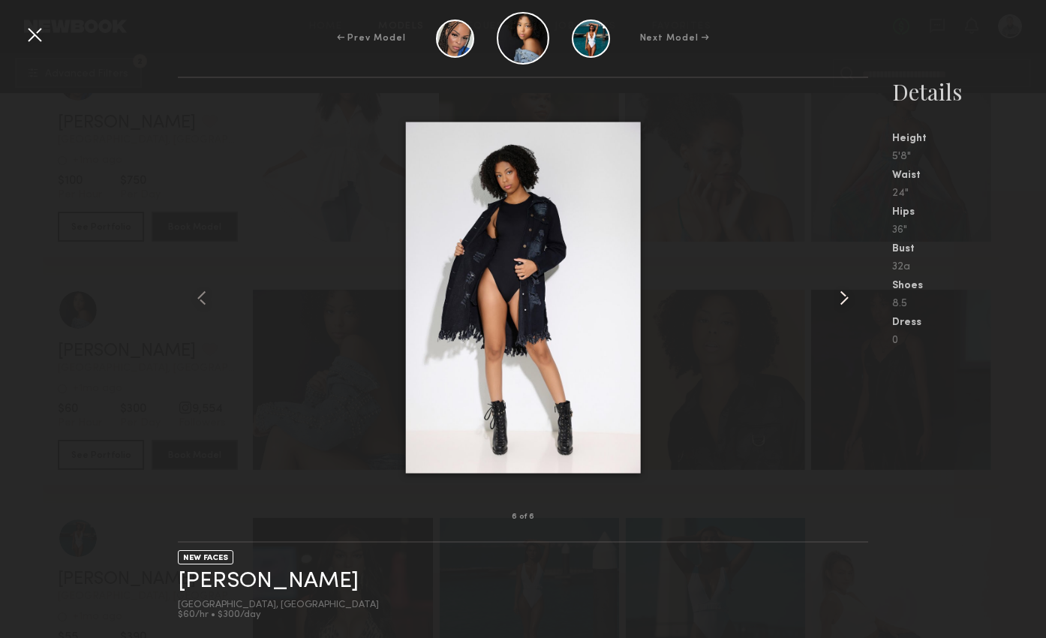
click at [847, 301] on common-icon at bounding box center [844, 298] width 24 height 24
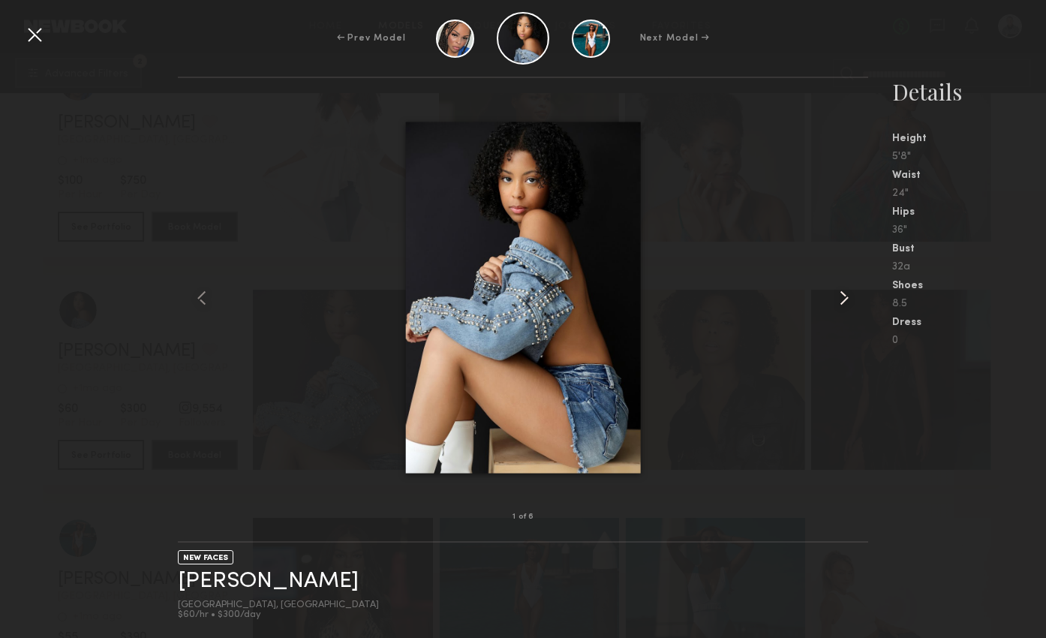
click at [847, 301] on common-icon at bounding box center [844, 298] width 24 height 24
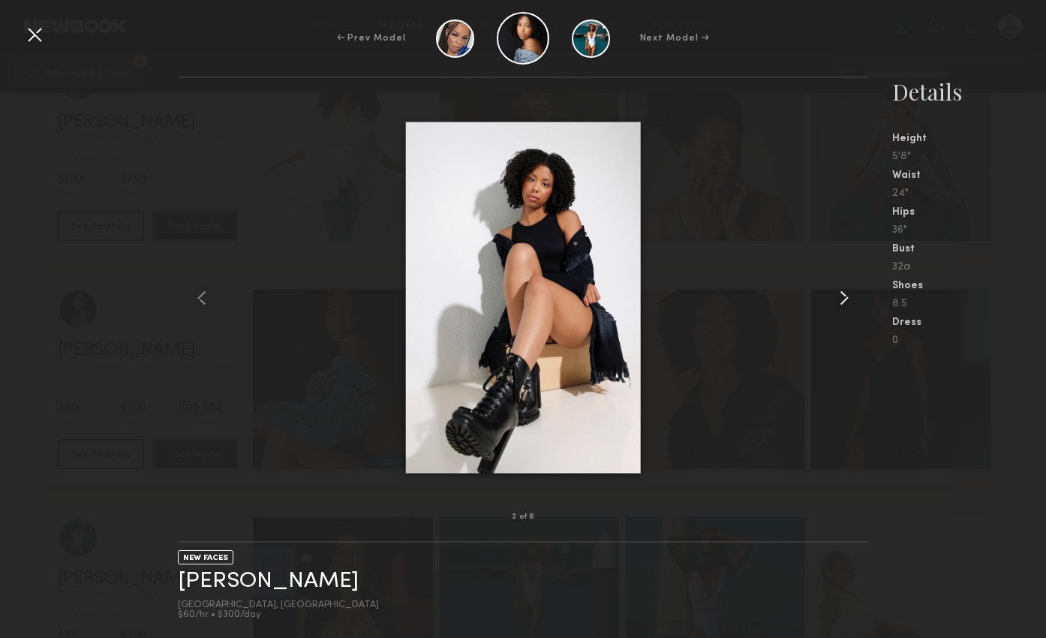
scroll to position [5544, 0]
click at [848, 297] on common-icon at bounding box center [844, 298] width 24 height 24
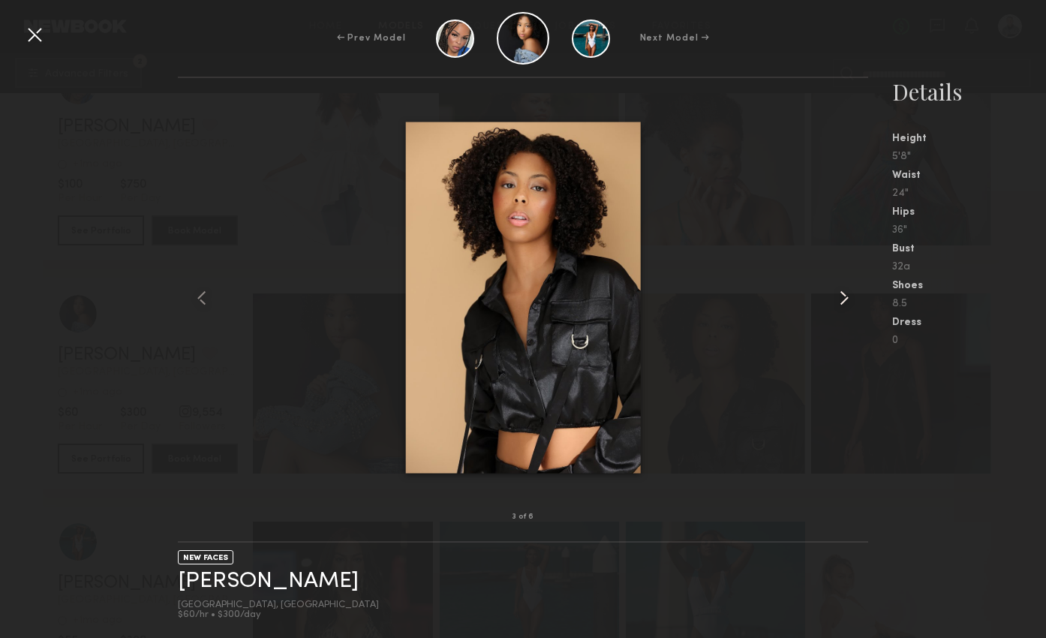
click at [848, 297] on common-icon at bounding box center [844, 298] width 24 height 24
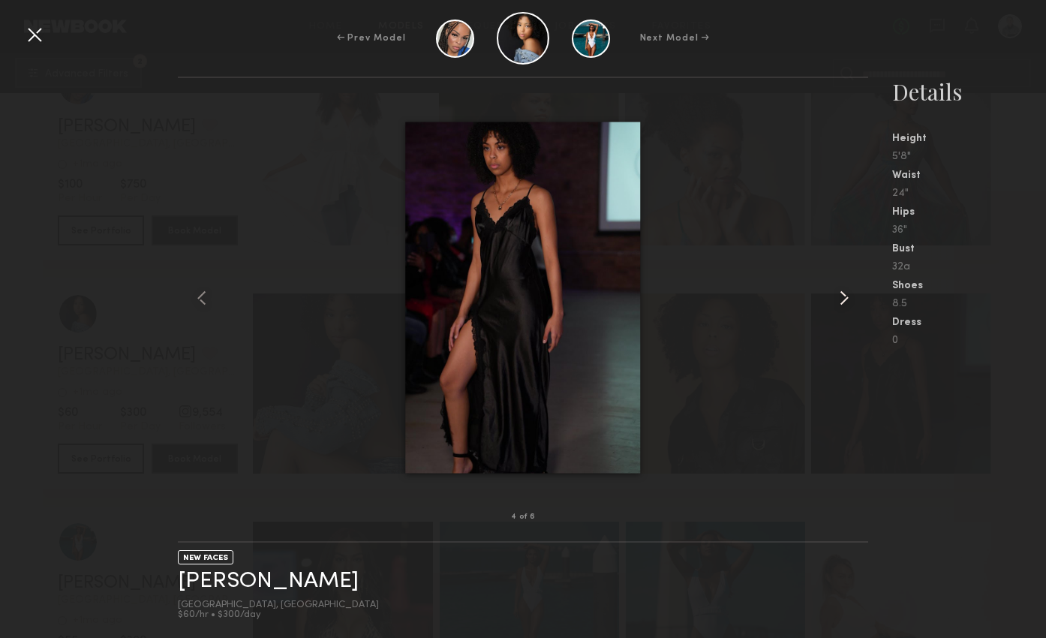
click at [848, 297] on common-icon at bounding box center [844, 298] width 24 height 24
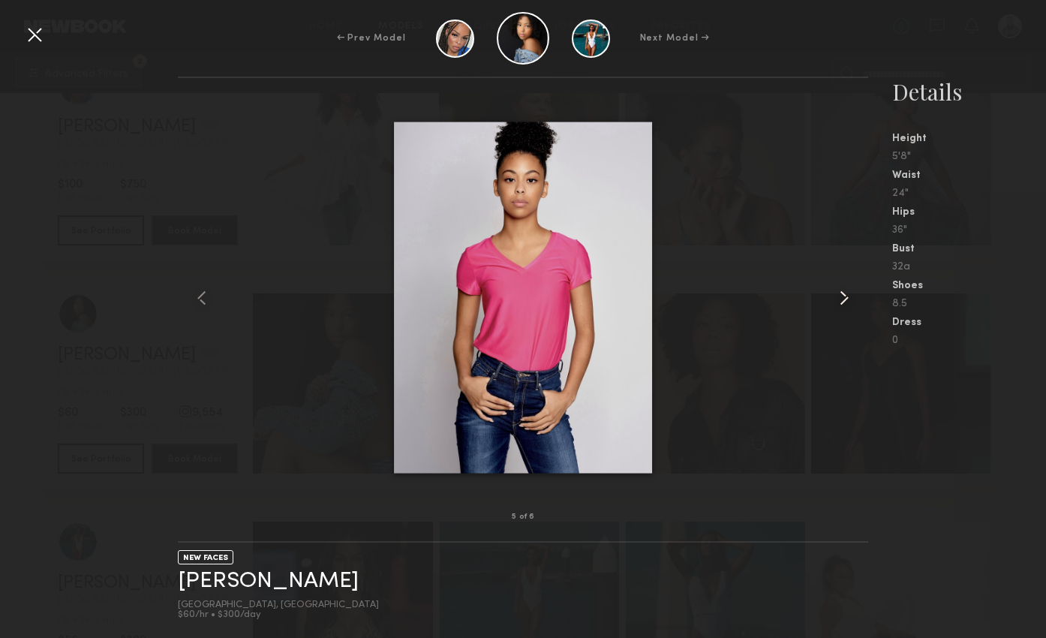
click at [845, 298] on common-icon at bounding box center [844, 298] width 24 height 24
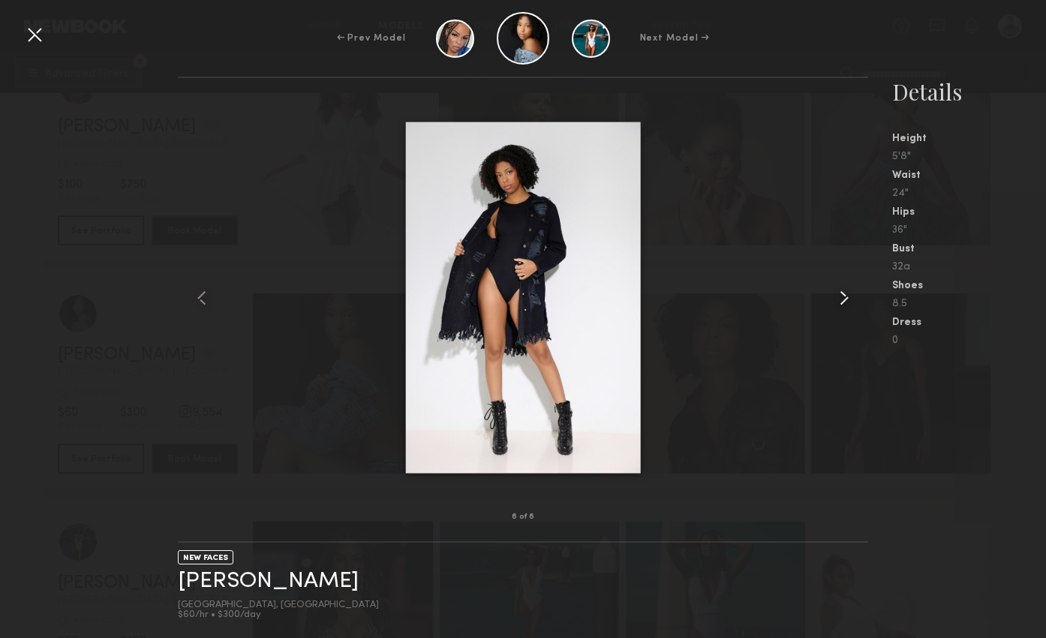
click at [845, 298] on common-icon at bounding box center [844, 298] width 24 height 24
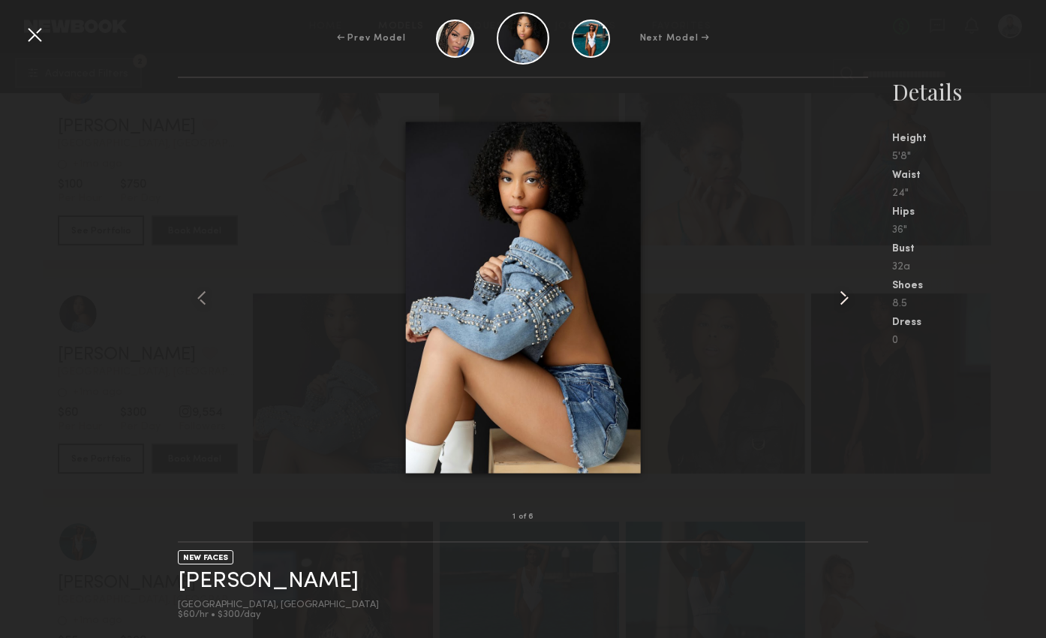
click at [845, 298] on common-icon at bounding box center [844, 298] width 24 height 24
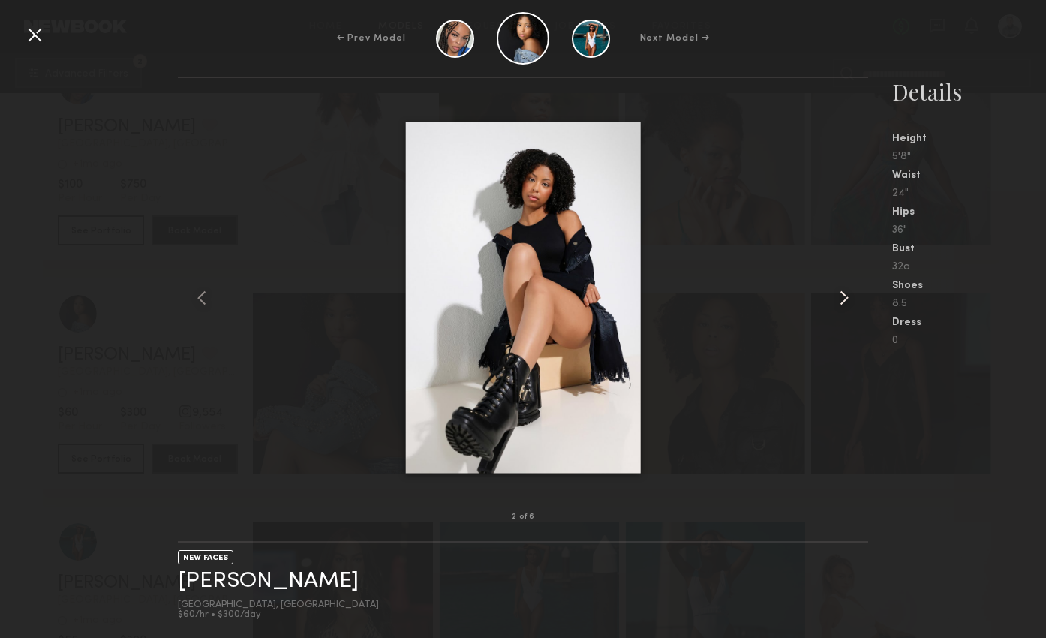
click at [845, 298] on common-icon at bounding box center [844, 298] width 24 height 24
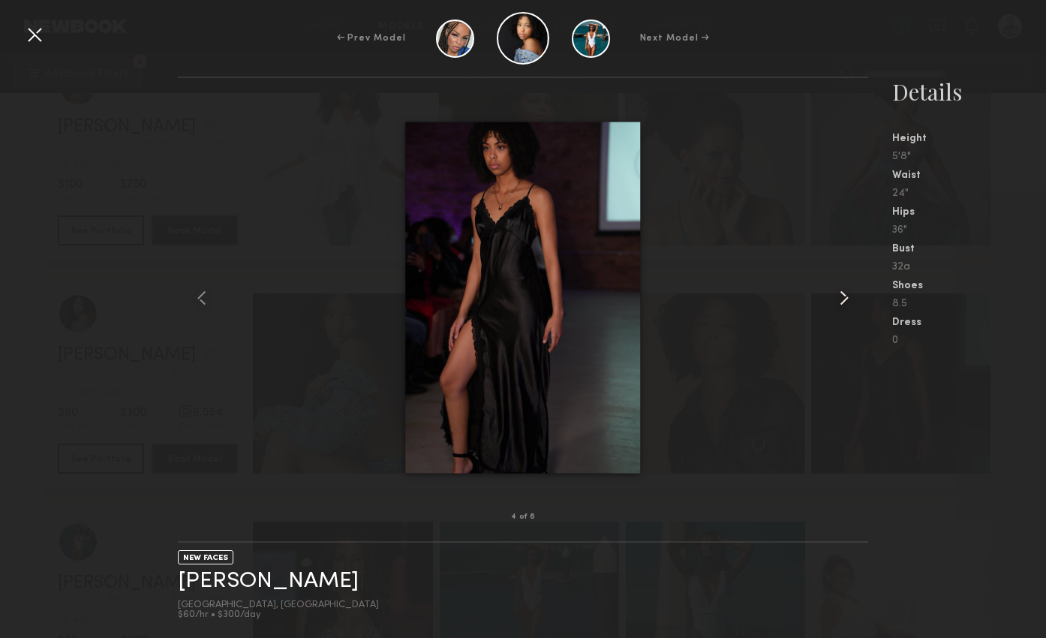
click at [845, 298] on common-icon at bounding box center [844, 298] width 24 height 24
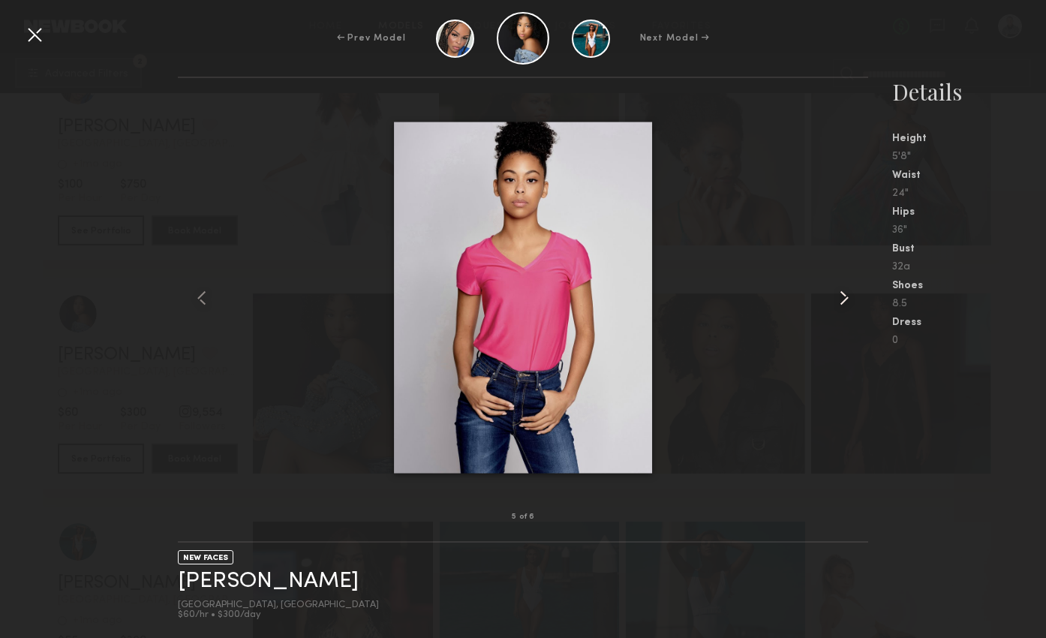
click at [845, 298] on common-icon at bounding box center [844, 298] width 24 height 24
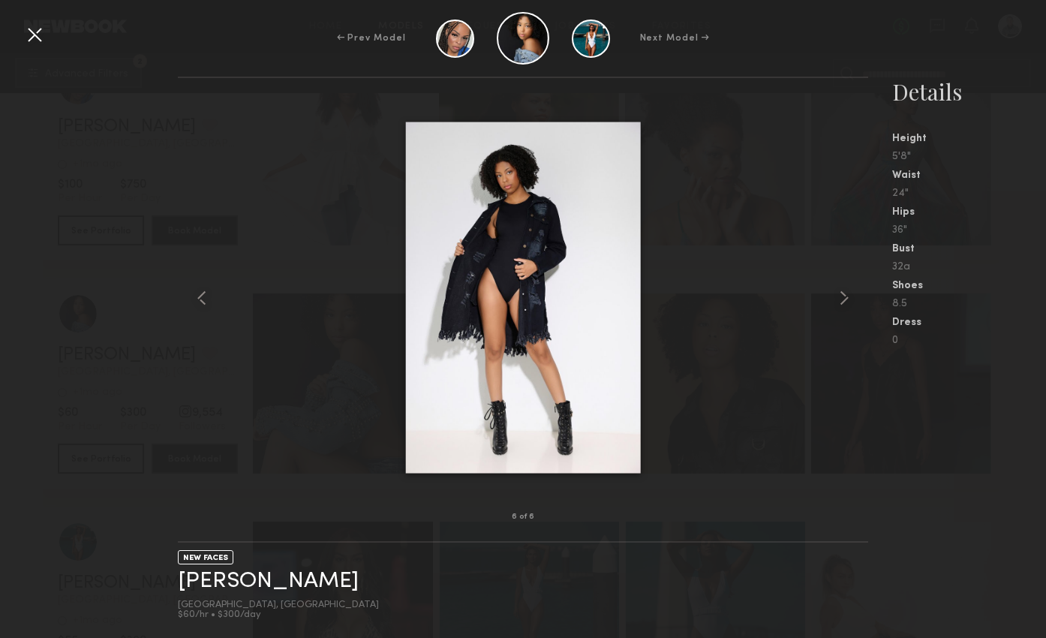
click at [41, 32] on div at bounding box center [35, 35] width 24 height 24
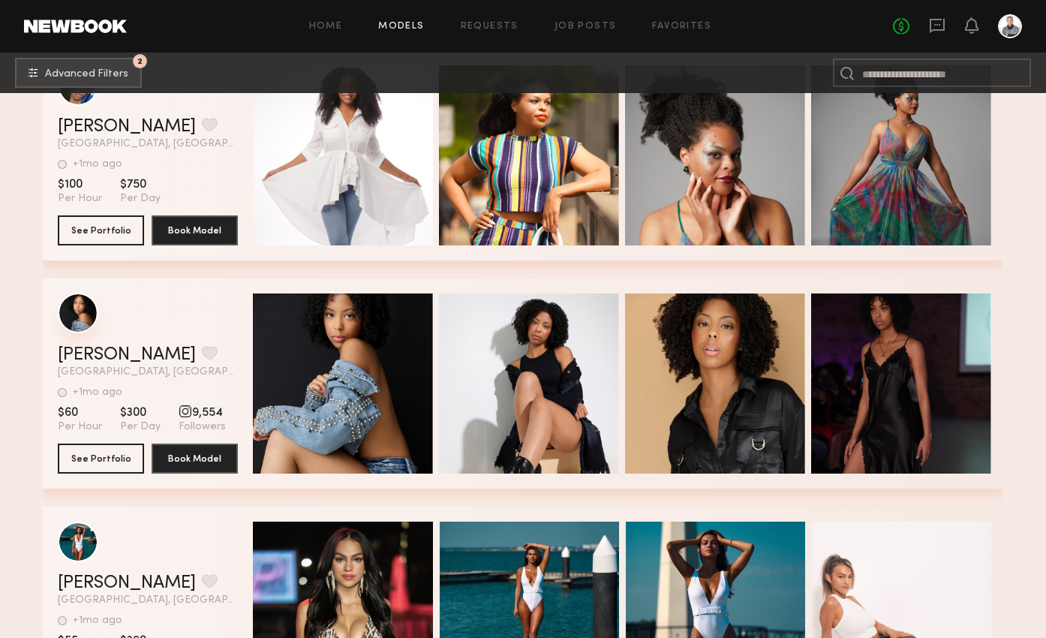
click at [79, 315] on div "grid" at bounding box center [78, 313] width 41 height 41
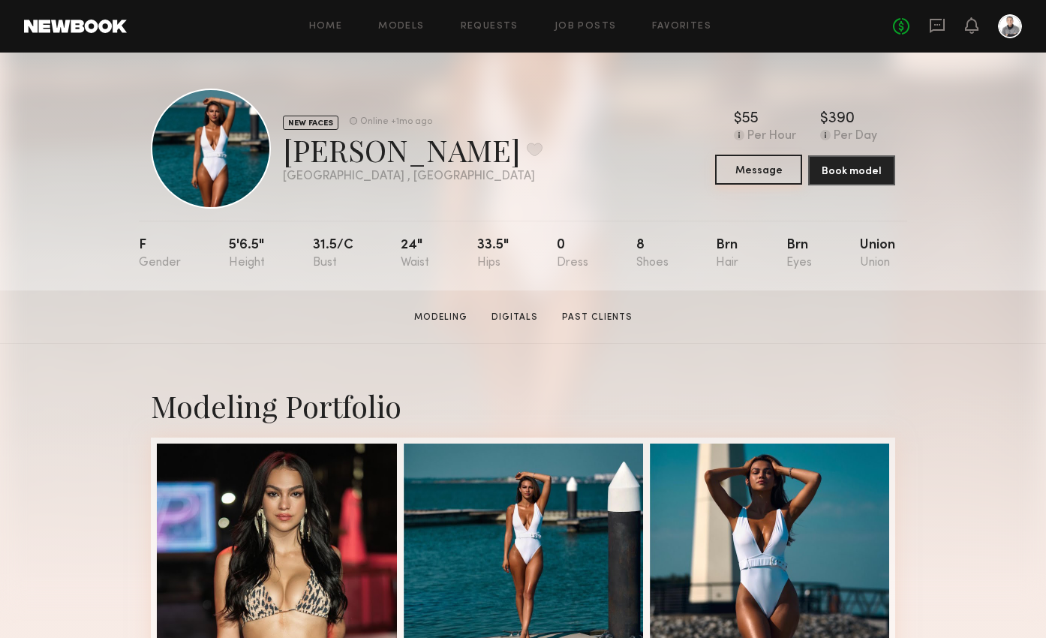
click at [756, 167] on button "Message" at bounding box center [758, 170] width 87 height 30
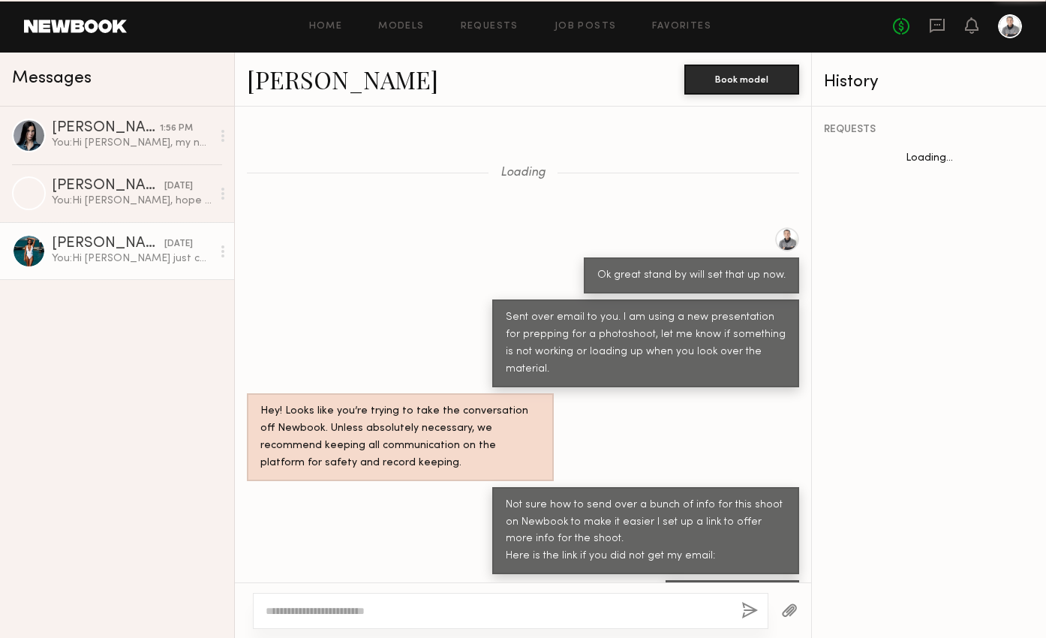
scroll to position [967, 0]
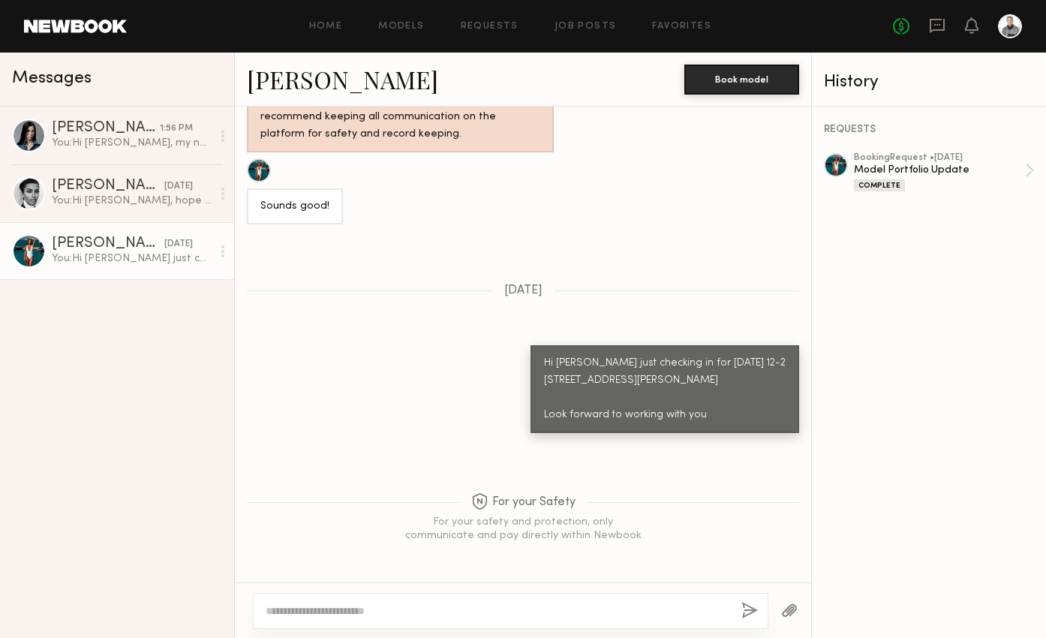
click at [369, 603] on textarea at bounding box center [498, 610] width 464 height 15
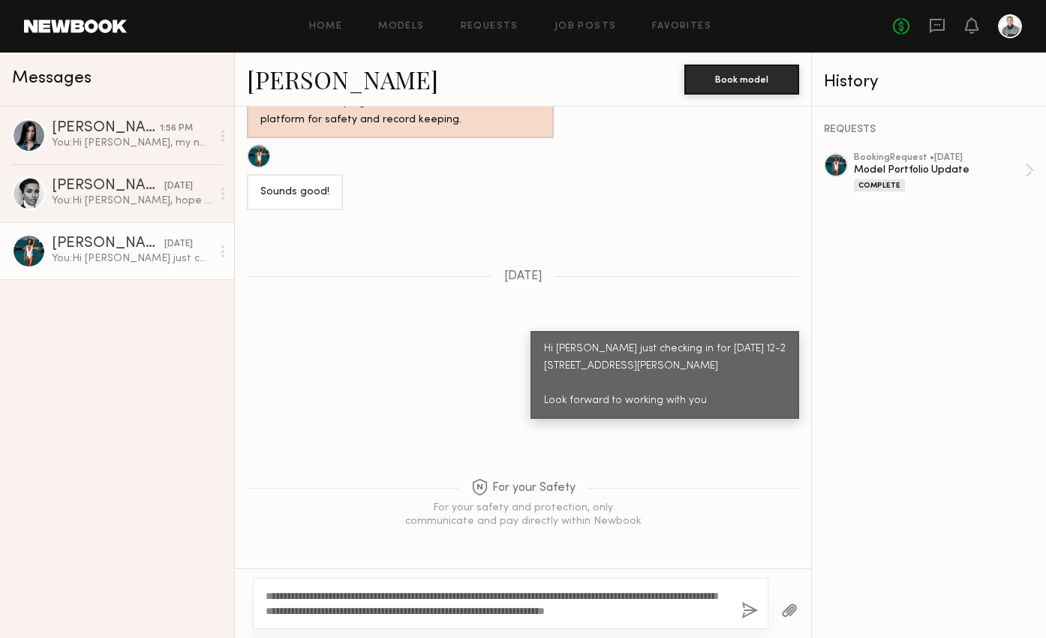
click at [651, 609] on textarea "**********" at bounding box center [498, 603] width 464 height 30
click at [697, 611] on textarea "**********" at bounding box center [498, 603] width 464 height 30
click at [352, 596] on textarea "**********" at bounding box center [498, 603] width 464 height 30
click at [690, 612] on textarea "**********" at bounding box center [498, 603] width 464 height 30
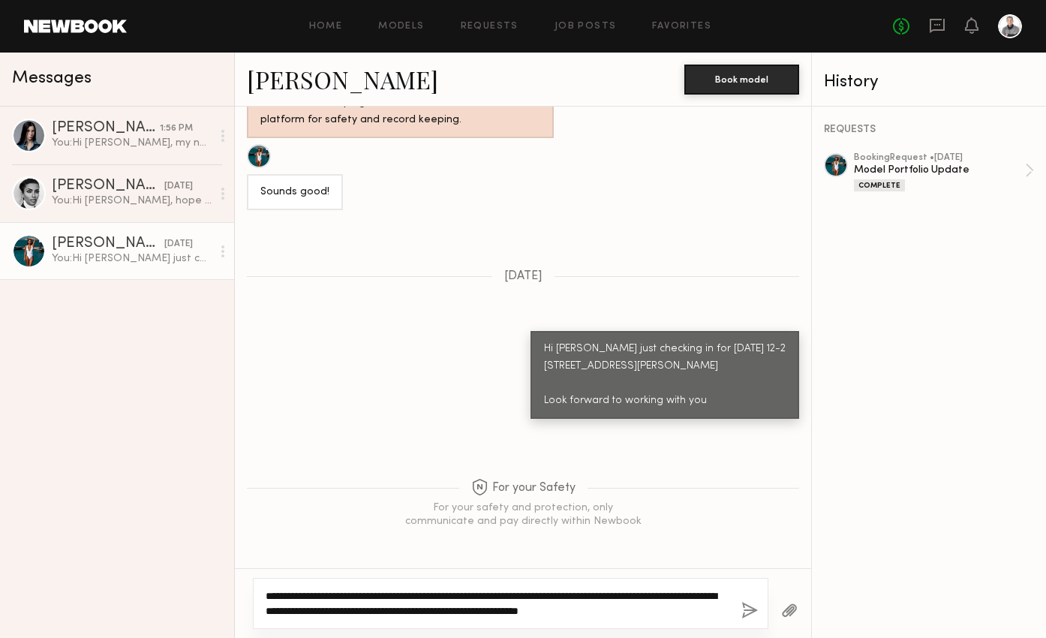
click at [684, 610] on textarea "**********" at bounding box center [498, 603] width 464 height 30
click at [692, 610] on textarea "**********" at bounding box center [498, 603] width 464 height 30
click at [544, 615] on textarea "**********" at bounding box center [498, 603] width 464 height 30
click at [596, 614] on textarea "**********" at bounding box center [498, 603] width 464 height 30
drag, startPoint x: 595, startPoint y: 613, endPoint x: 539, endPoint y: 614, distance: 56.3
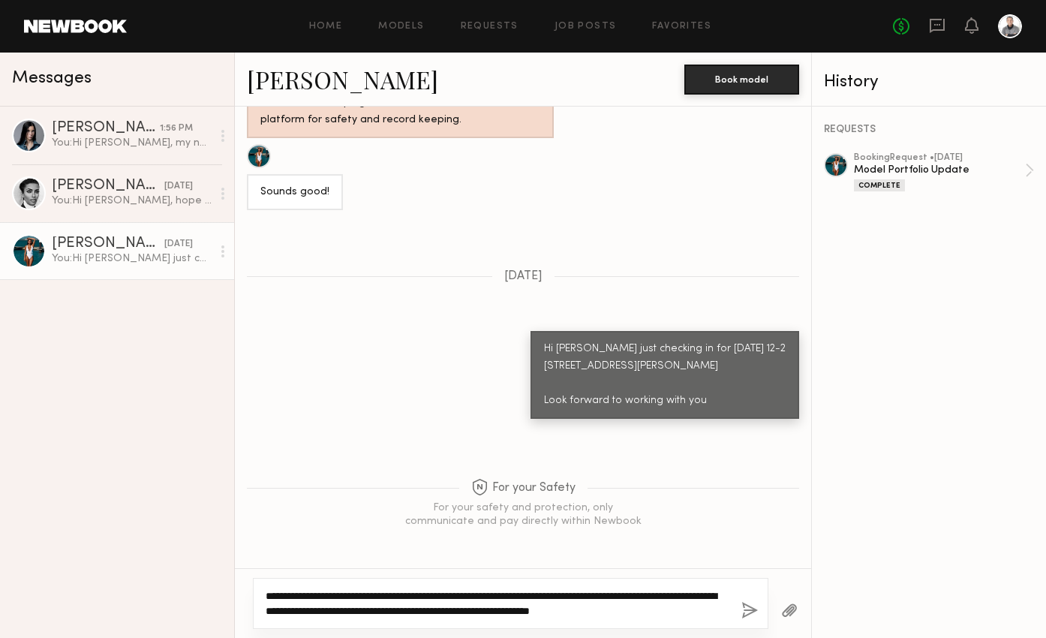
click at [539, 613] on textarea "**********" at bounding box center [498, 603] width 464 height 30
click at [602, 611] on textarea "**********" at bounding box center [498, 603] width 464 height 30
click at [696, 611] on textarea "**********" at bounding box center [498, 603] width 464 height 30
click at [697, 614] on textarea "**********" at bounding box center [498, 603] width 464 height 30
click at [540, 609] on textarea "**********" at bounding box center [498, 603] width 464 height 30
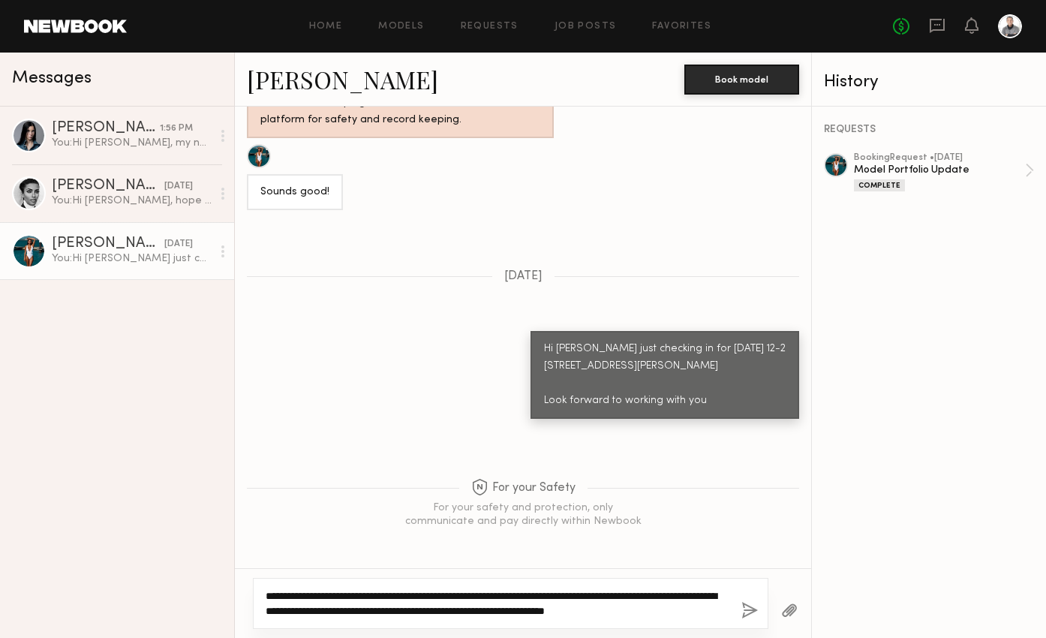
type textarea "**********"
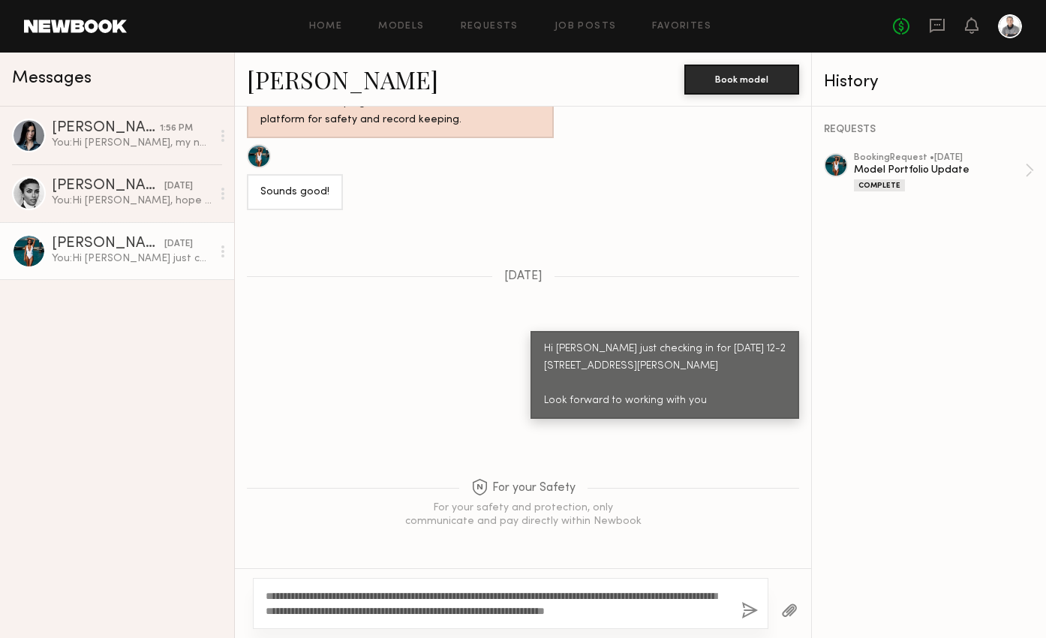
click at [711, 620] on div "**********" at bounding box center [510, 603] width 515 height 51
drag, startPoint x: 743, startPoint y: 610, endPoint x: 719, endPoint y: 609, distance: 24.0
click at [719, 614] on div "**********" at bounding box center [510, 603] width 515 height 51
drag, startPoint x: 750, startPoint y: 608, endPoint x: 725, endPoint y: 612, distance: 25.2
click at [725, 612] on div "**********" at bounding box center [510, 603] width 515 height 51
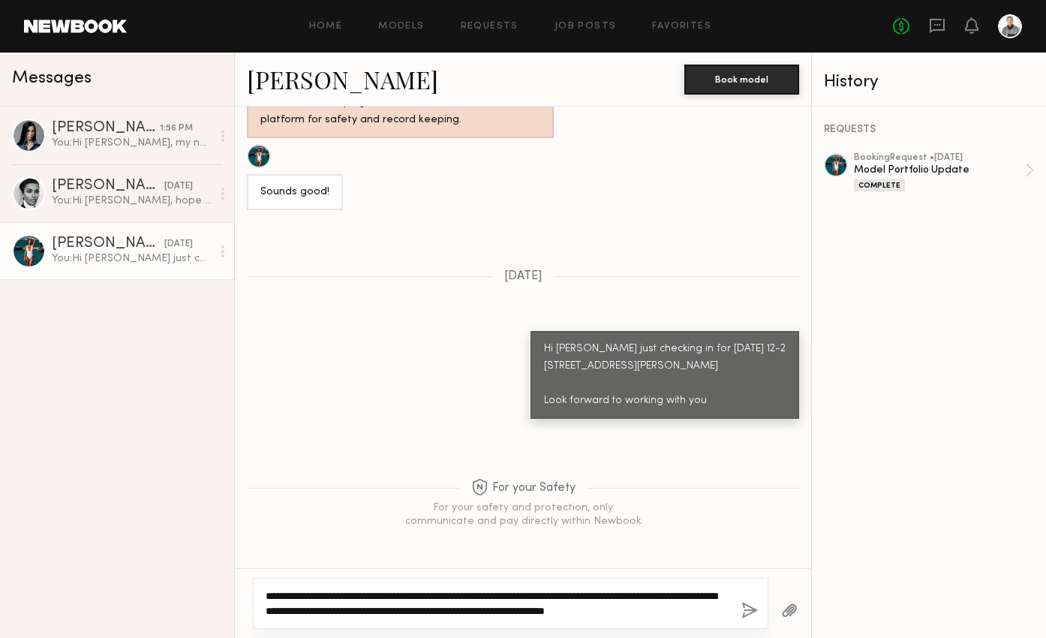
click at [561, 605] on textarea "**********" at bounding box center [498, 603] width 464 height 30
click at [511, 593] on textarea "**********" at bounding box center [498, 603] width 464 height 30
click at [709, 610] on textarea "**********" at bounding box center [498, 603] width 464 height 30
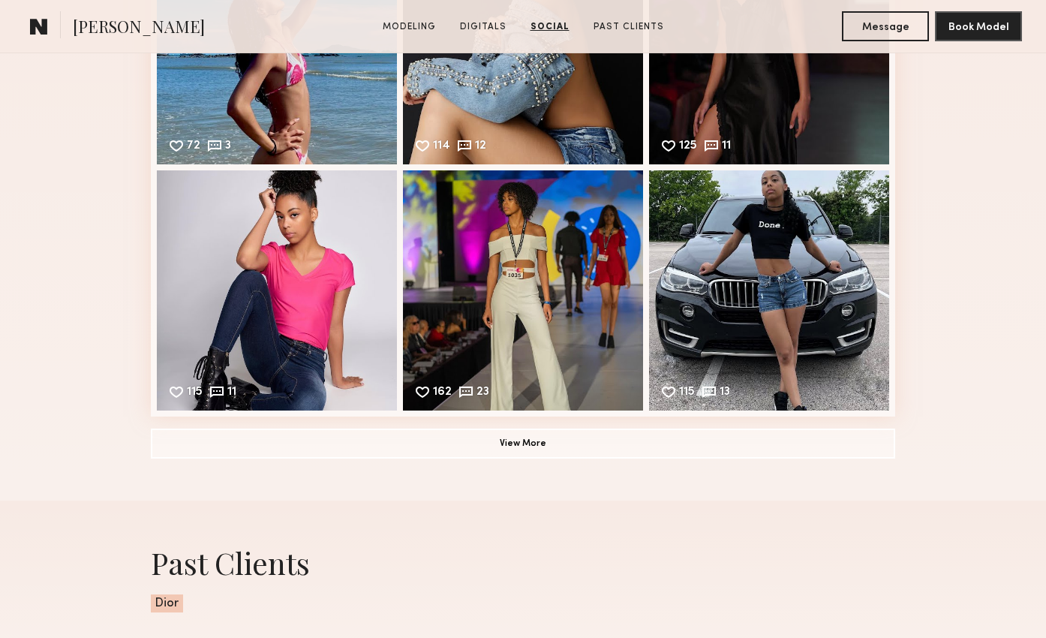
scroll to position [1800, 0]
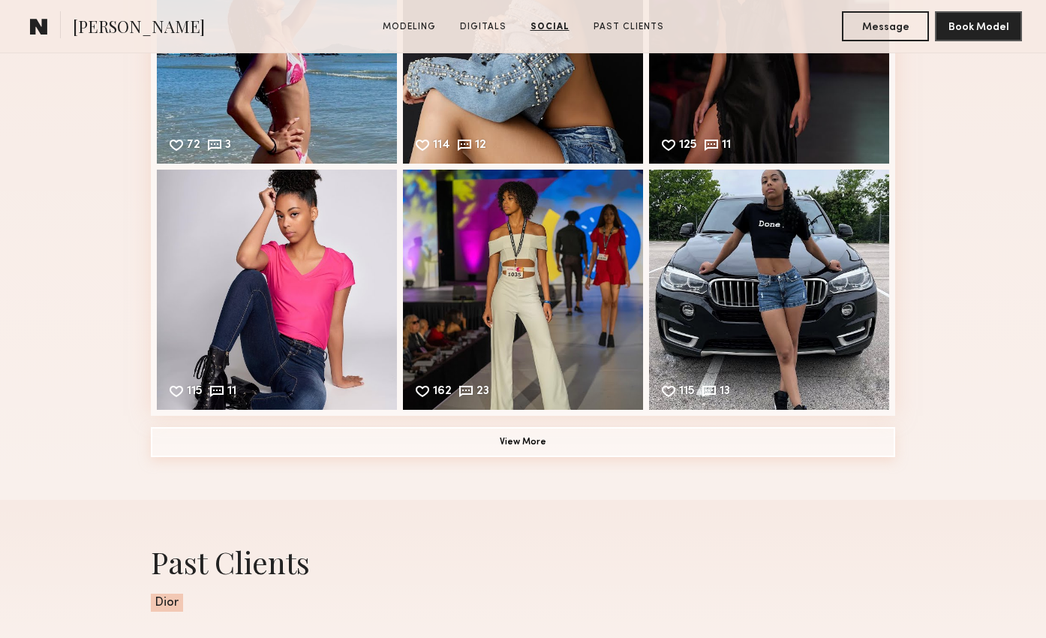
click at [500, 449] on button "View More" at bounding box center [523, 442] width 744 height 30
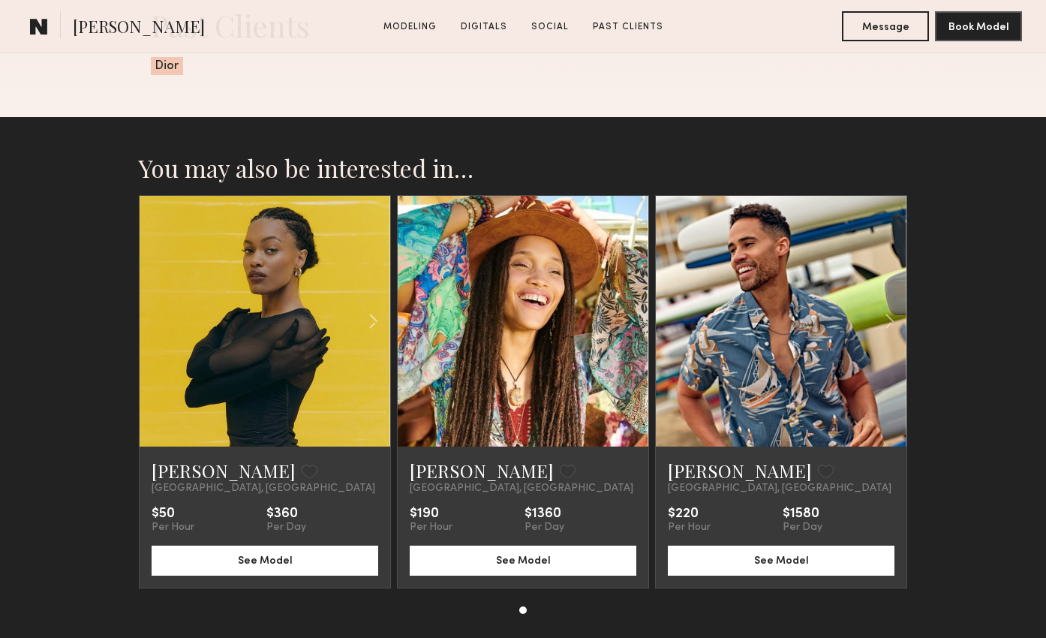
scroll to position [2781, 0]
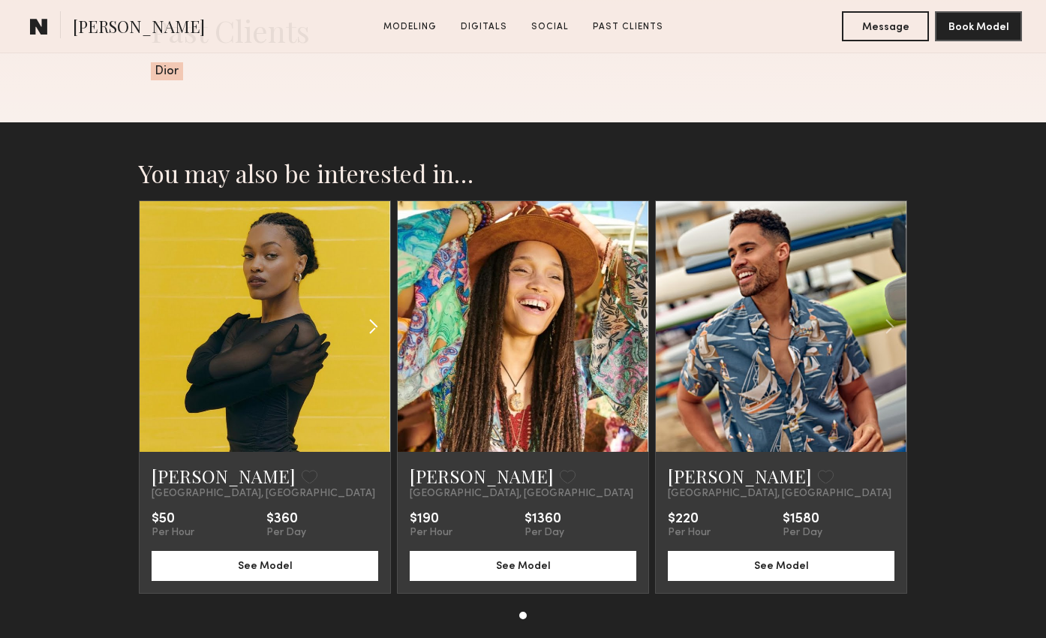
click at [371, 329] on common-icon at bounding box center [373, 326] width 22 height 29
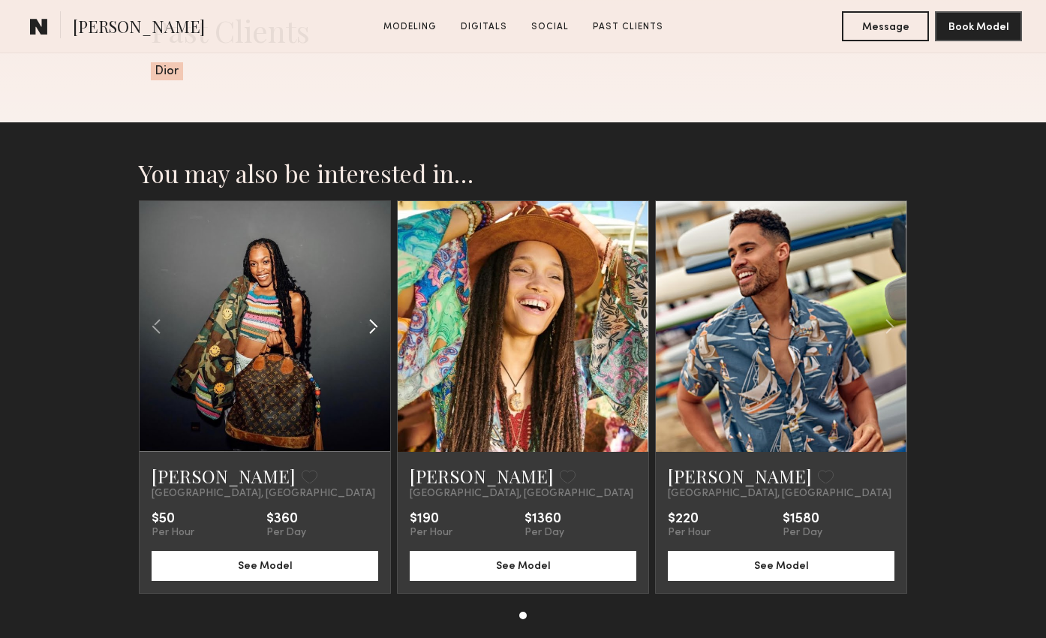
click at [371, 329] on common-icon at bounding box center [373, 326] width 22 height 29
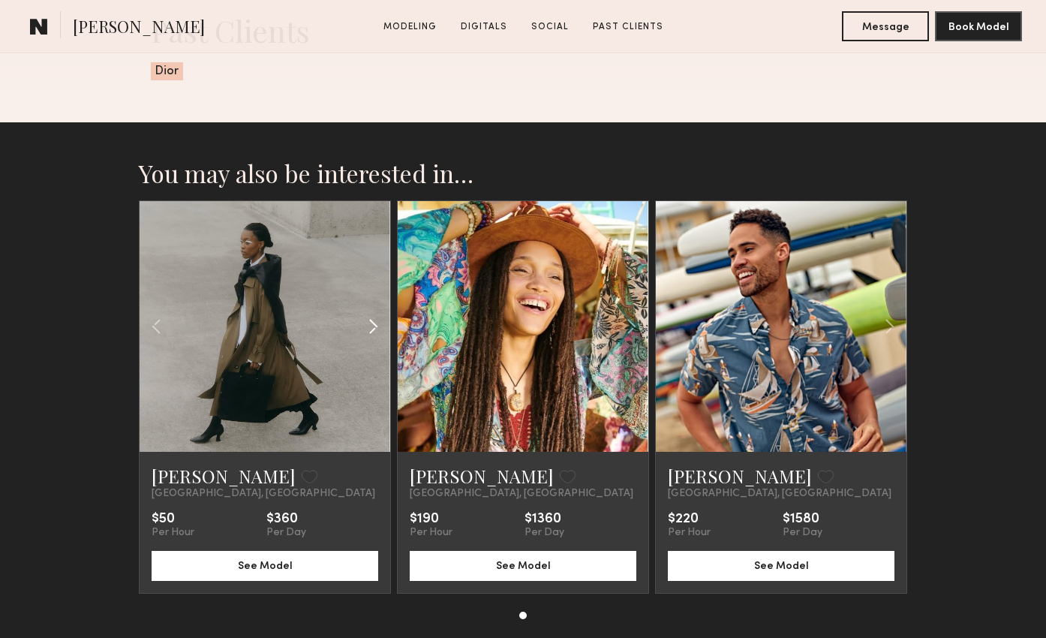
click at [371, 329] on common-icon at bounding box center [373, 326] width 22 height 29
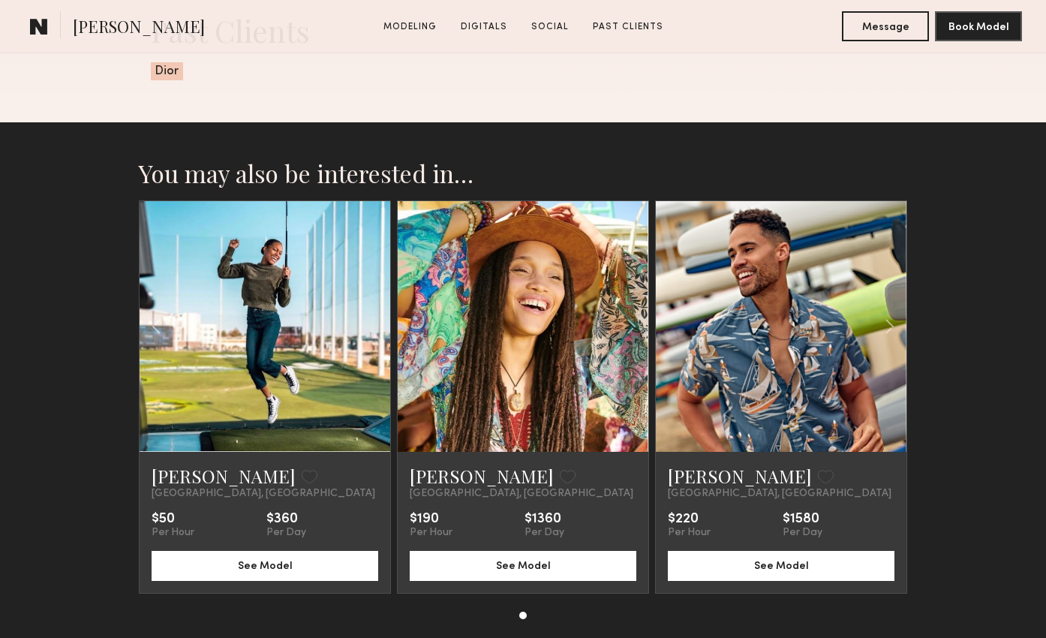
click at [371, 329] on div at bounding box center [265, 326] width 251 height 251
click at [286, 330] on link at bounding box center [265, 326] width 86 height 251
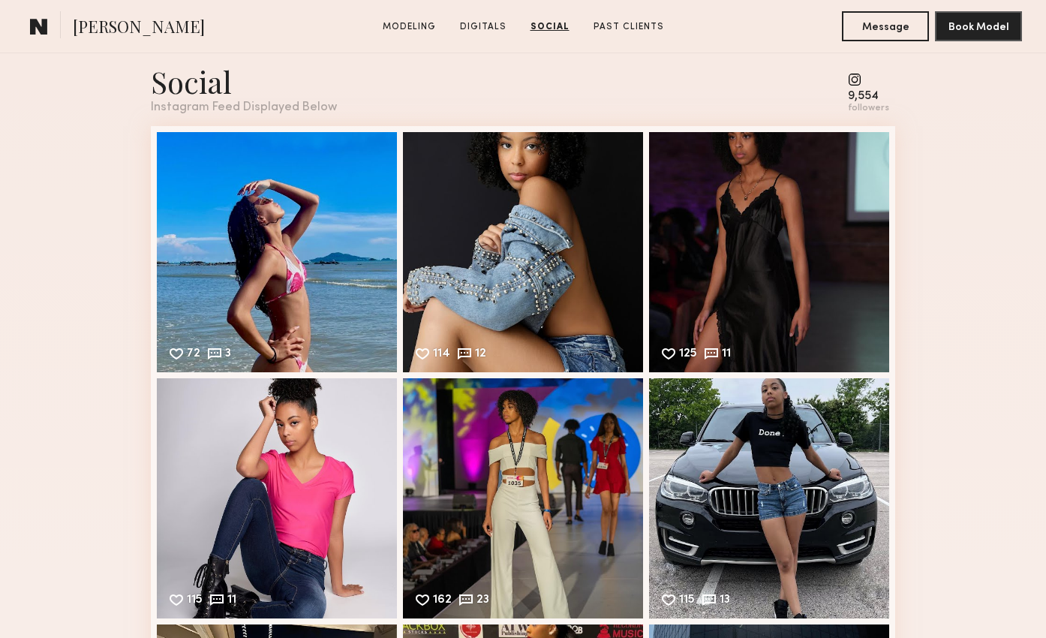
scroll to position [1592, 0]
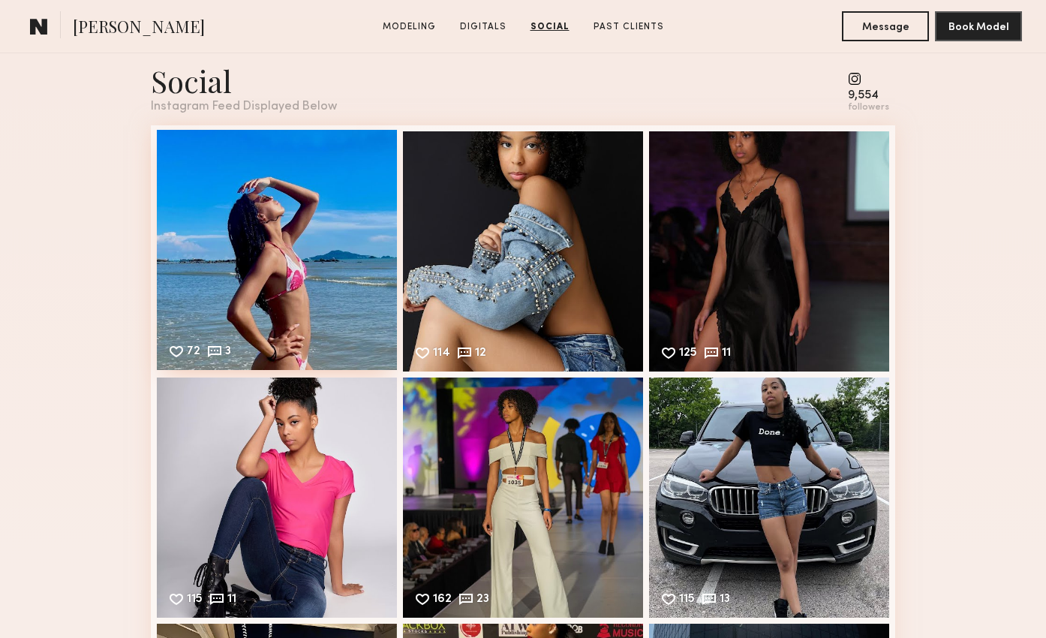
click at [296, 240] on div "72 3 Likes & comments displayed to show model’s engagement" at bounding box center [277, 250] width 240 height 240
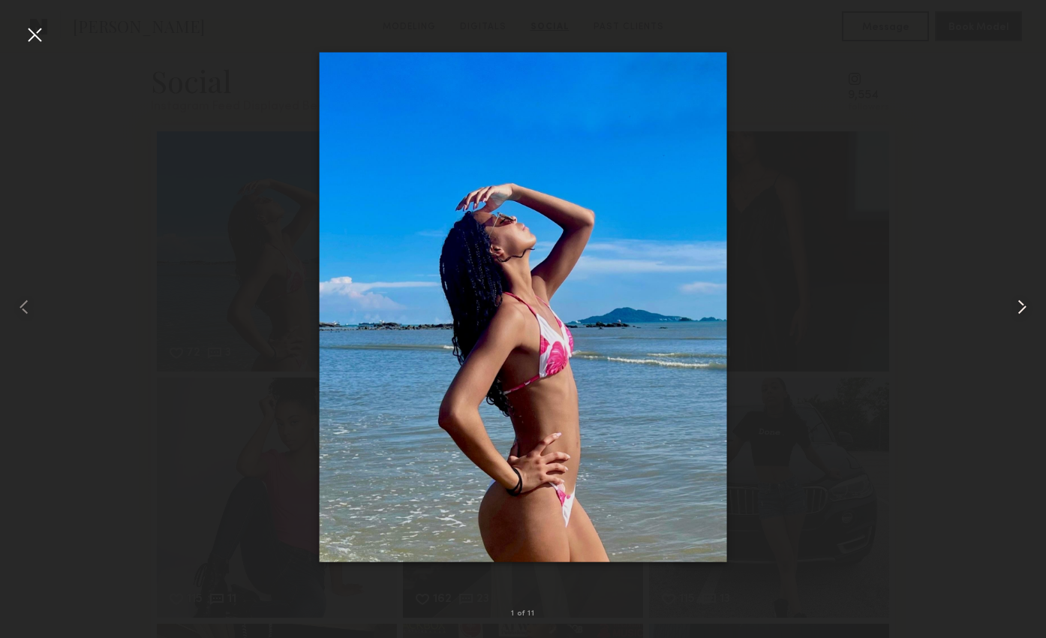
click at [1019, 303] on common-icon at bounding box center [1022, 307] width 24 height 24
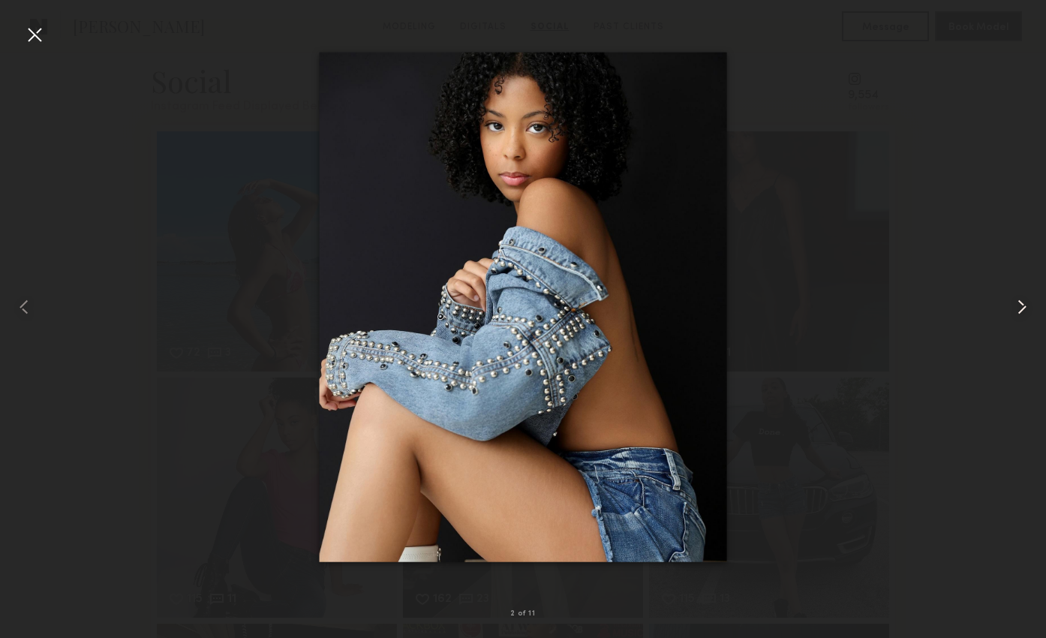
click at [1019, 303] on common-icon at bounding box center [1022, 307] width 24 height 24
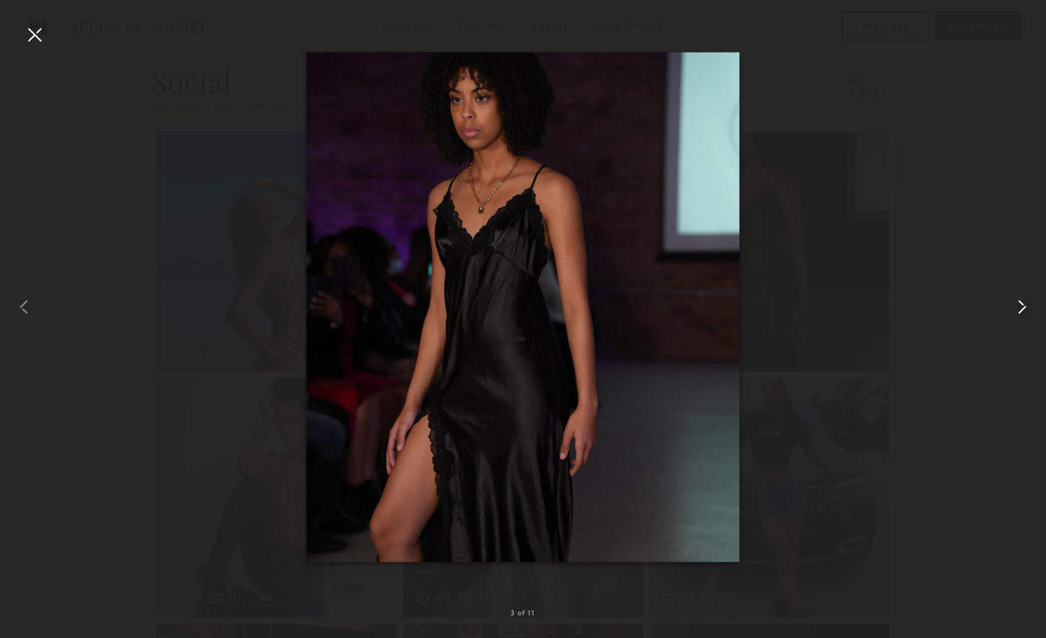
click at [1019, 303] on common-icon at bounding box center [1022, 307] width 24 height 24
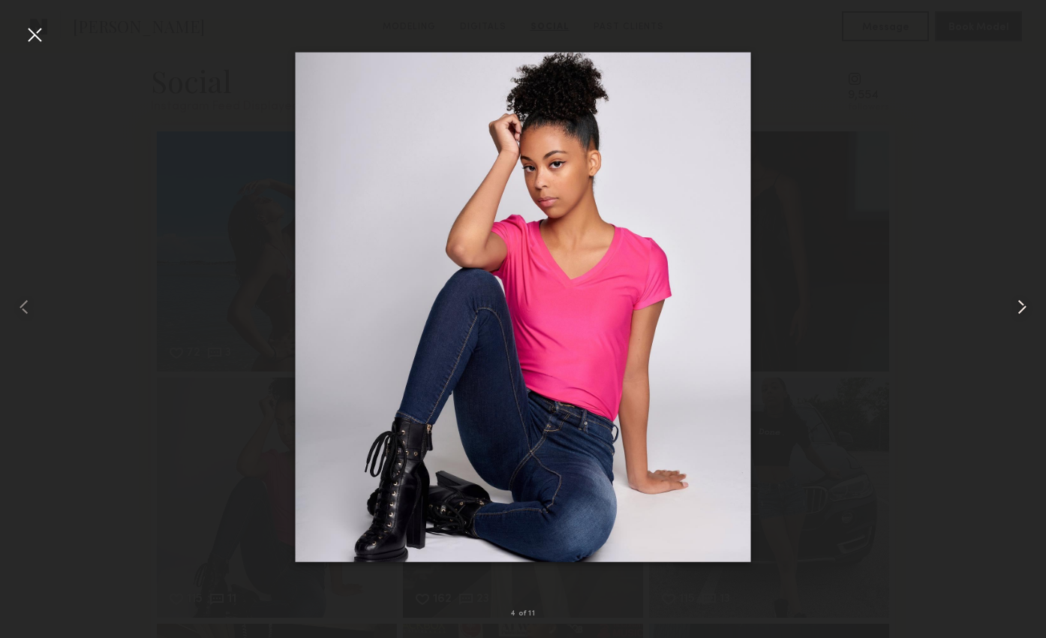
click at [1019, 303] on common-icon at bounding box center [1022, 307] width 24 height 24
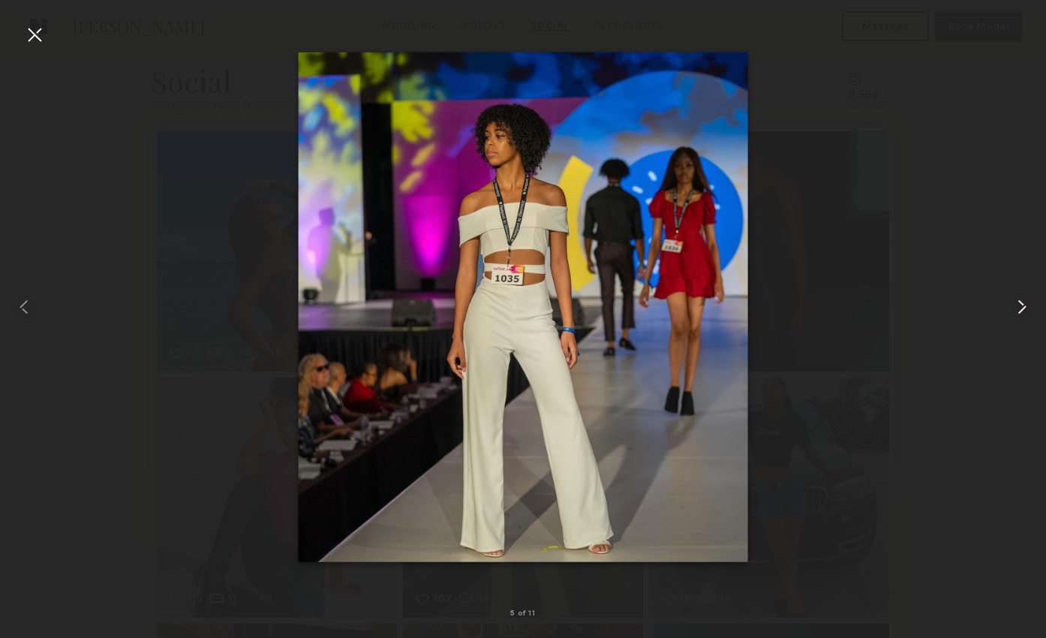
click at [1019, 303] on common-icon at bounding box center [1022, 307] width 24 height 24
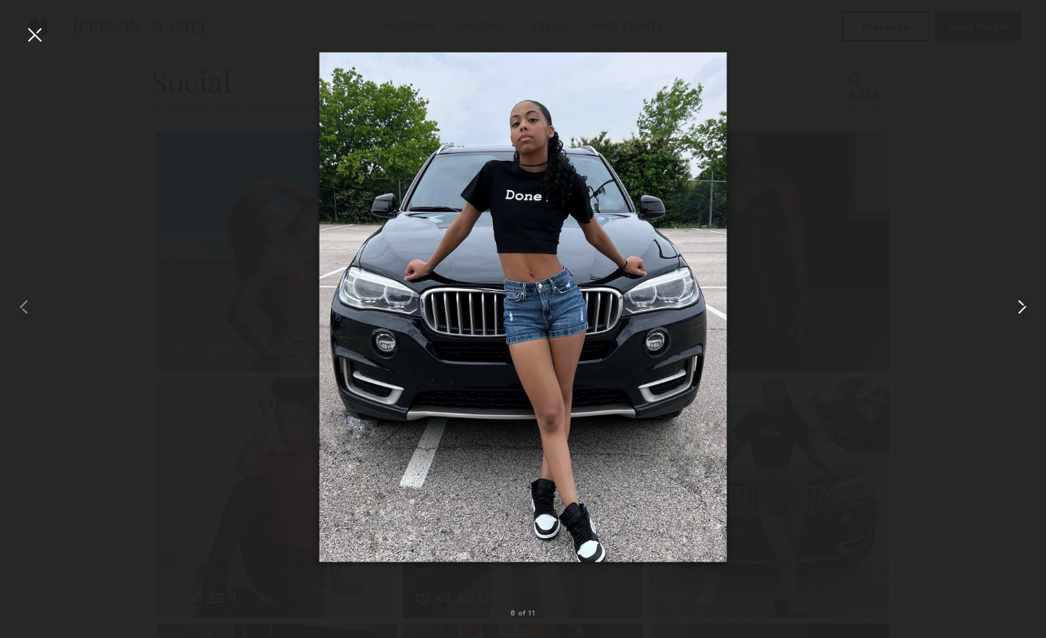
click at [1019, 303] on common-icon at bounding box center [1022, 307] width 24 height 24
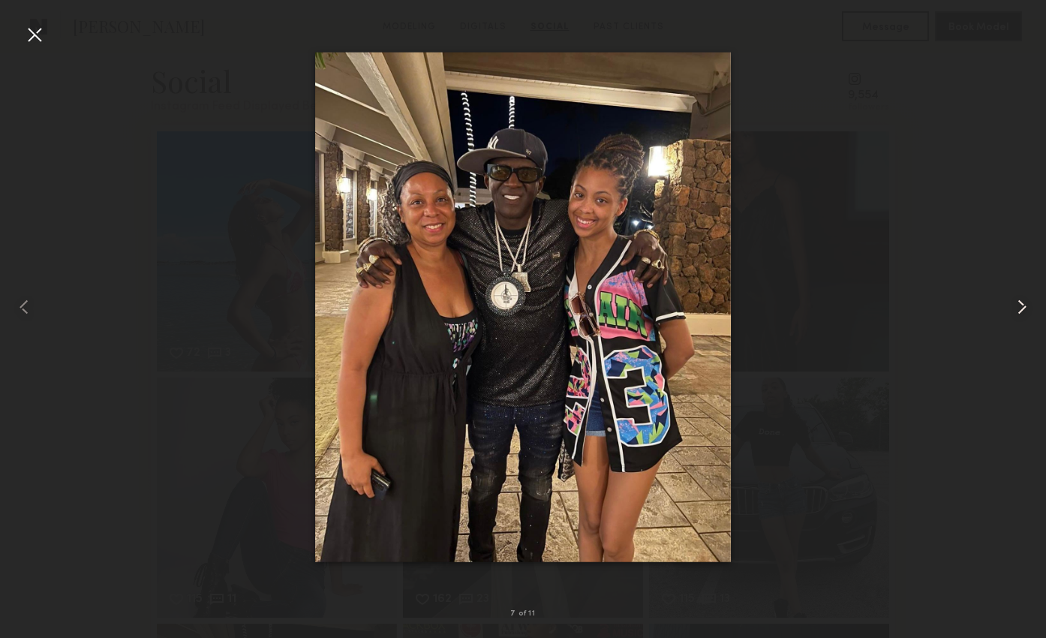
click at [1019, 303] on common-icon at bounding box center [1022, 307] width 24 height 24
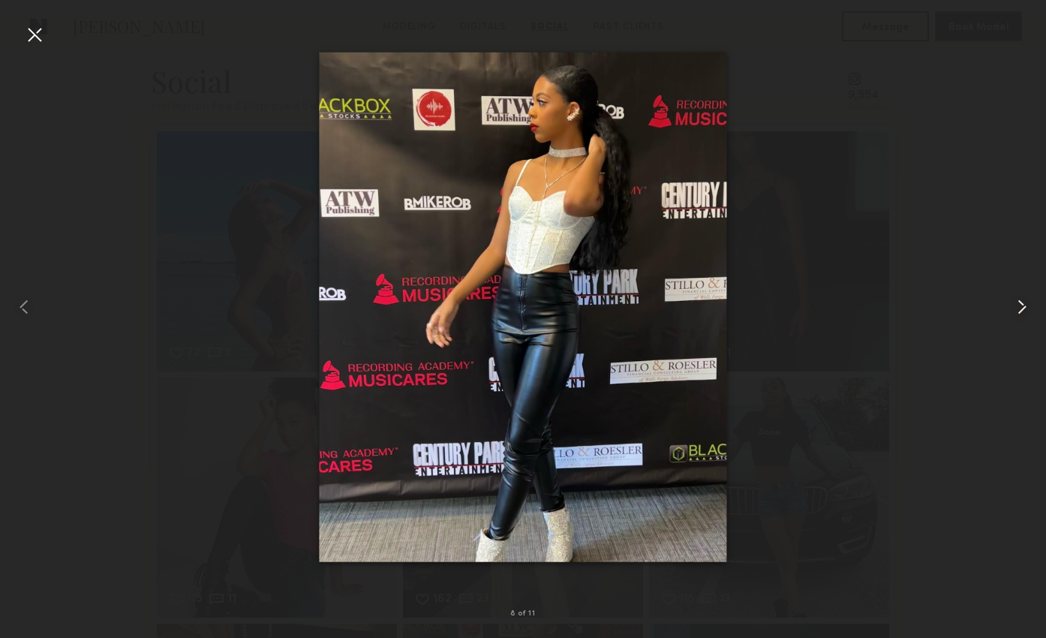
click at [1019, 303] on common-icon at bounding box center [1022, 307] width 24 height 24
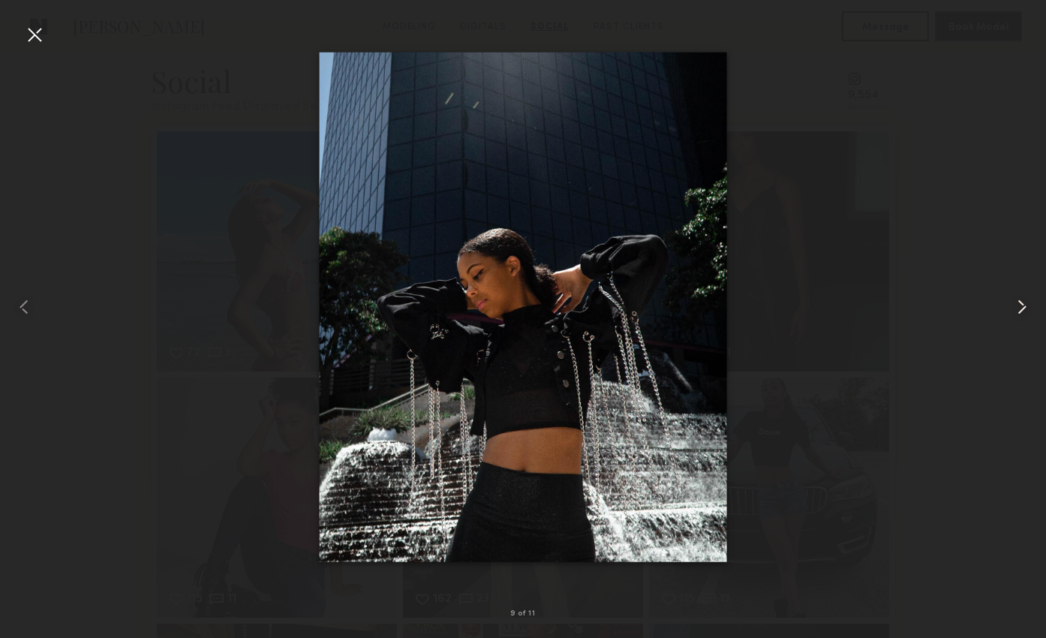
click at [1019, 303] on common-icon at bounding box center [1022, 307] width 24 height 24
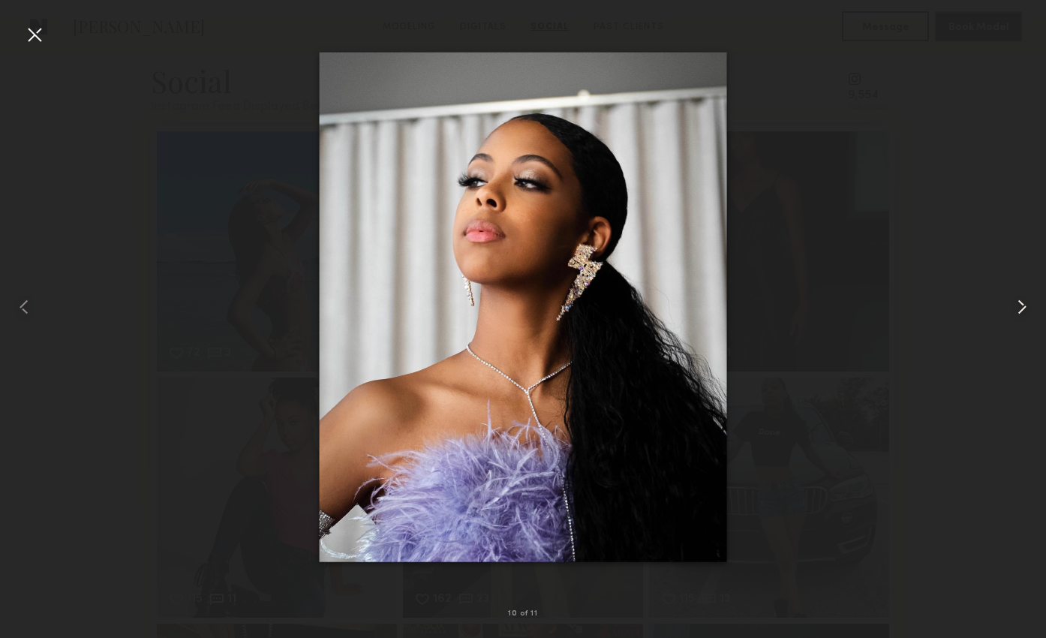
click at [1019, 303] on common-icon at bounding box center [1022, 307] width 24 height 24
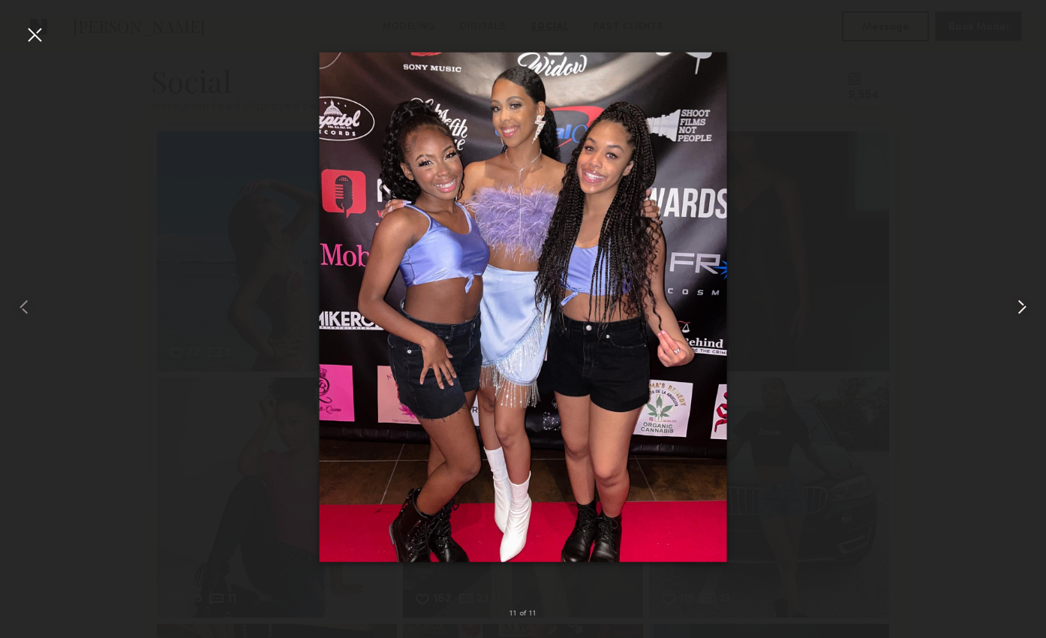
click at [1019, 303] on common-icon at bounding box center [1022, 307] width 24 height 24
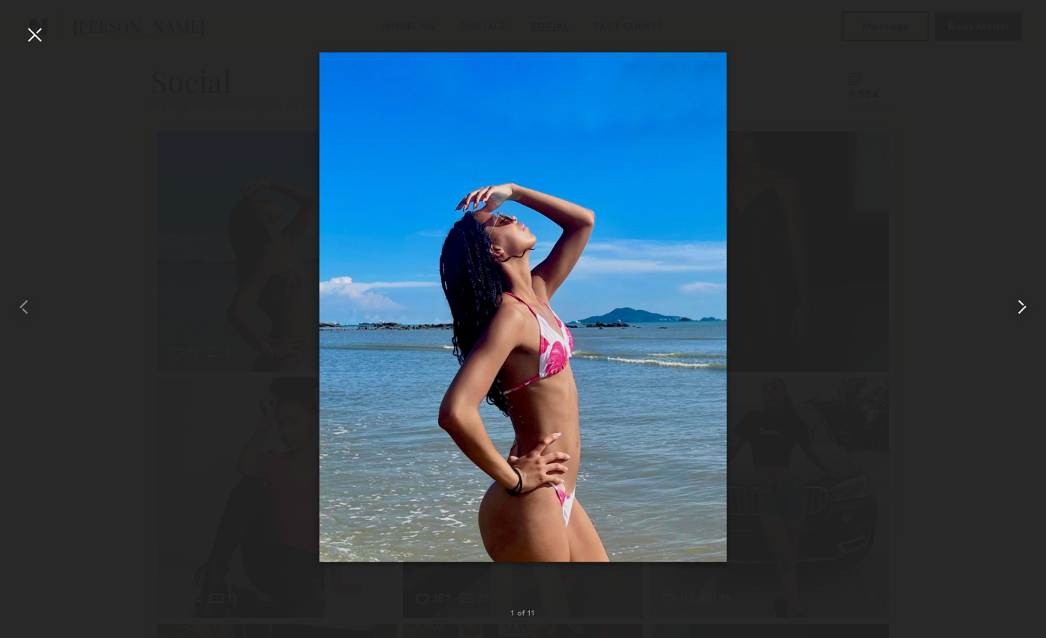
click at [1019, 303] on common-icon at bounding box center [1022, 307] width 24 height 24
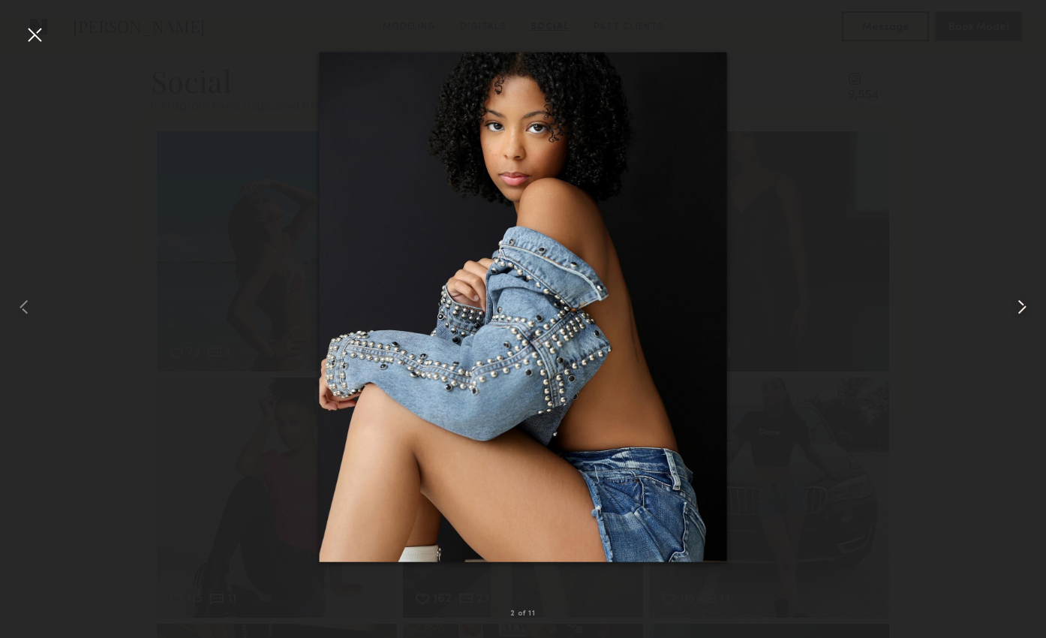
click at [1019, 303] on common-icon at bounding box center [1022, 307] width 24 height 24
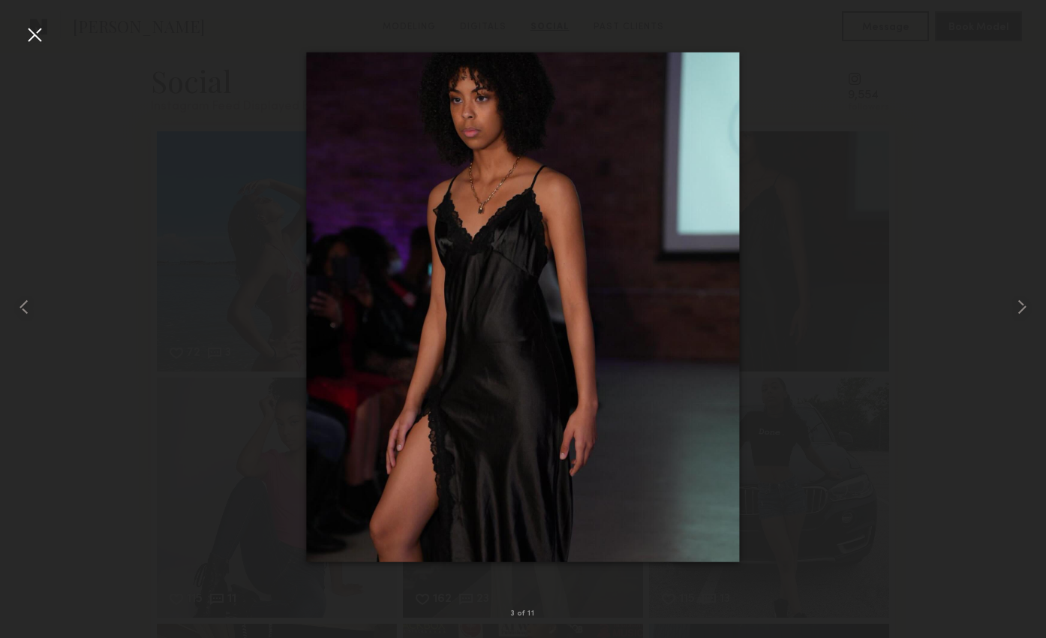
click at [36, 29] on div at bounding box center [35, 35] width 24 height 24
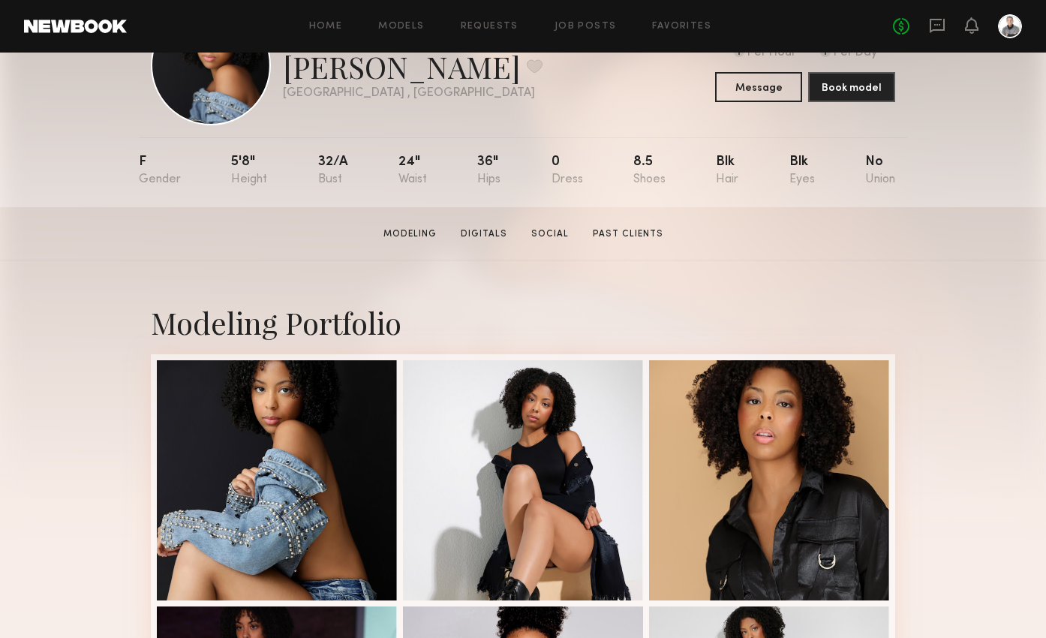
scroll to position [89, 0]
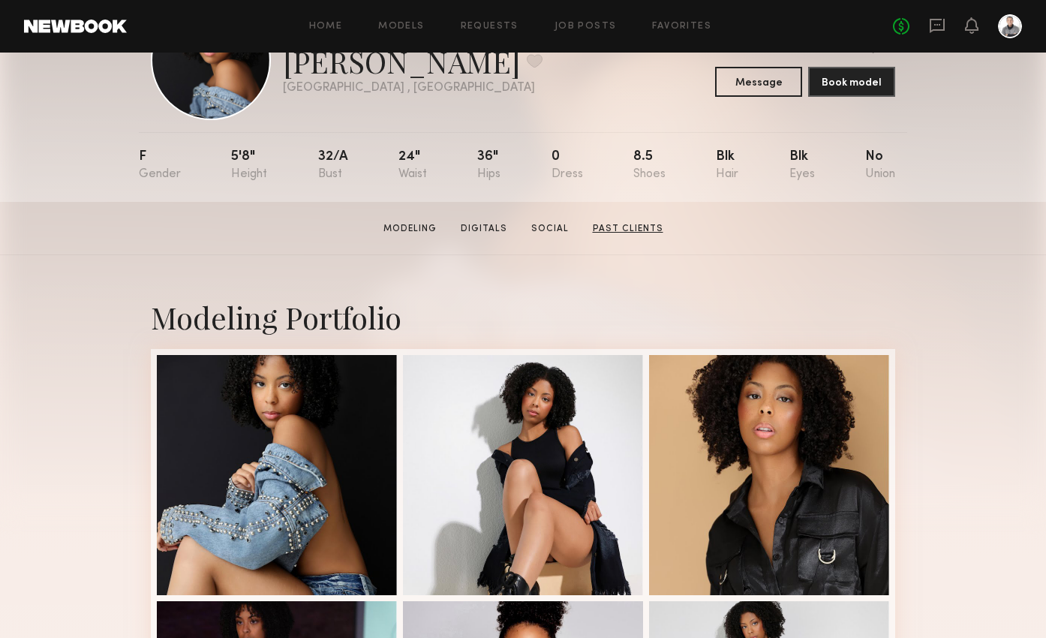
click at [614, 229] on link "Past Clients" at bounding box center [628, 229] width 83 height 14
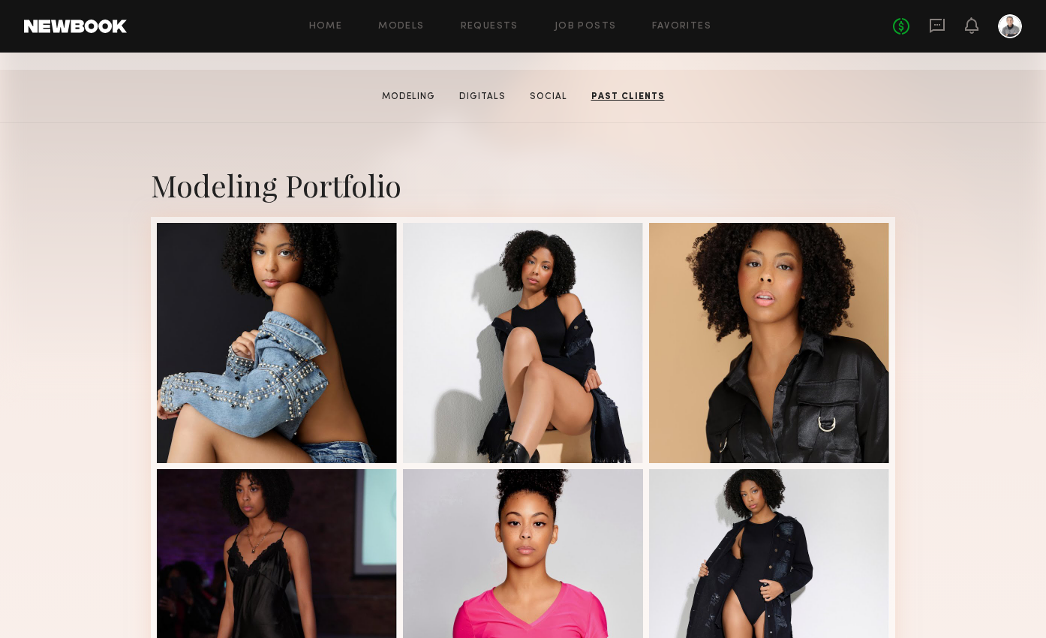
scroll to position [0, 0]
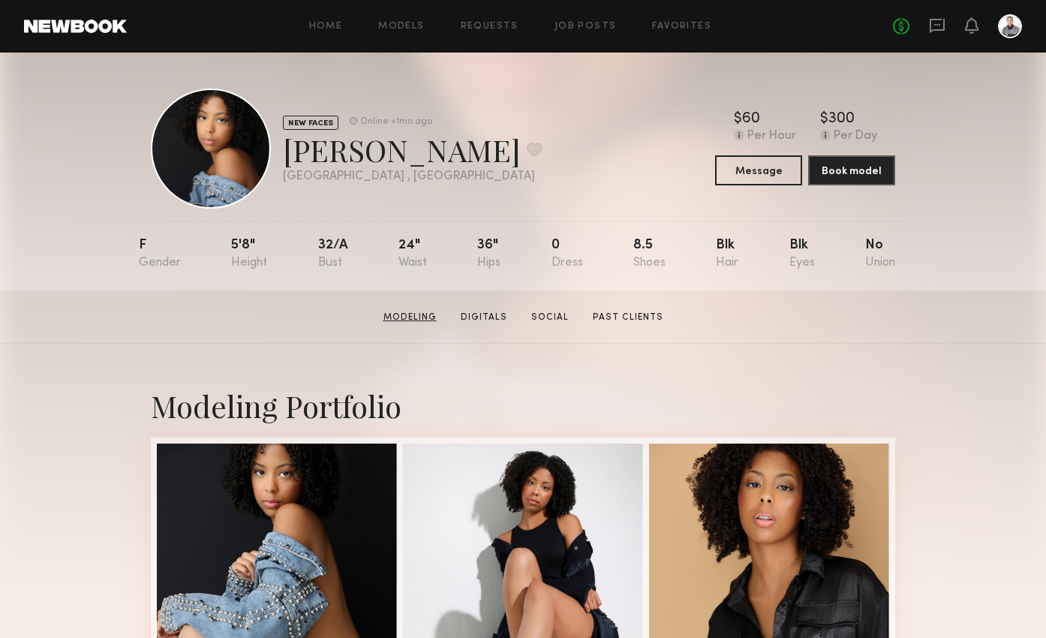
click at [407, 322] on link "Modeling" at bounding box center [409, 318] width 65 height 14
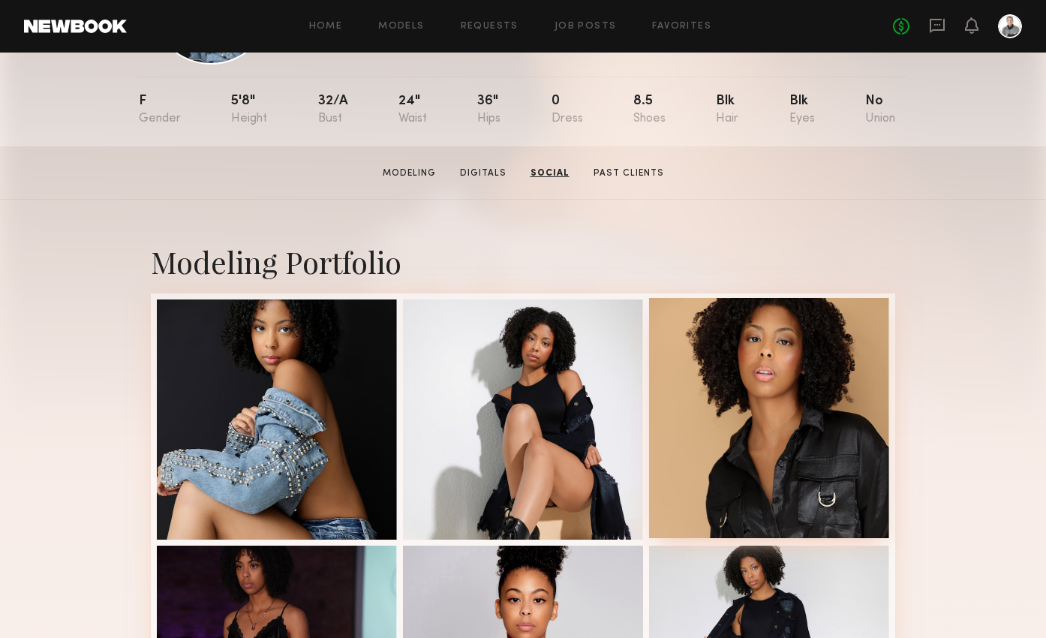
scroll to position [29, 0]
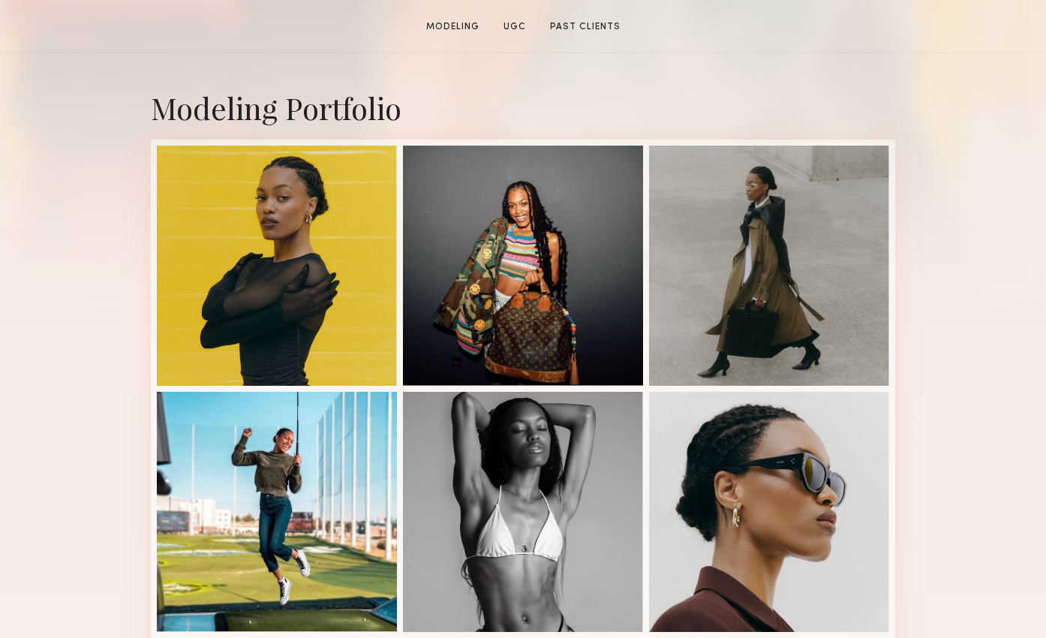
scroll to position [326, 0]
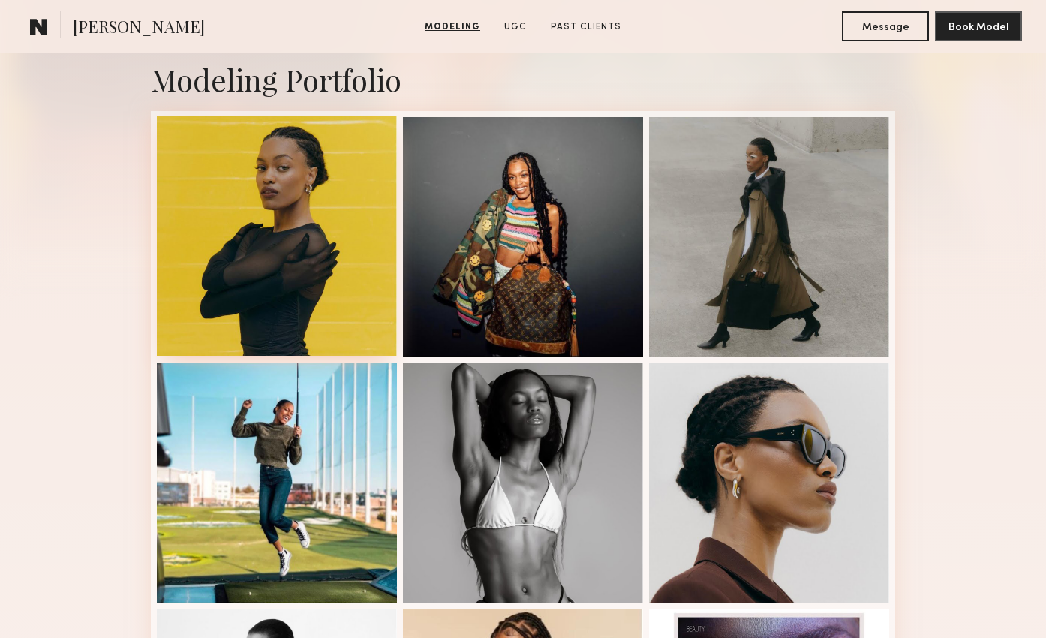
click at [290, 278] on div at bounding box center [277, 236] width 240 height 240
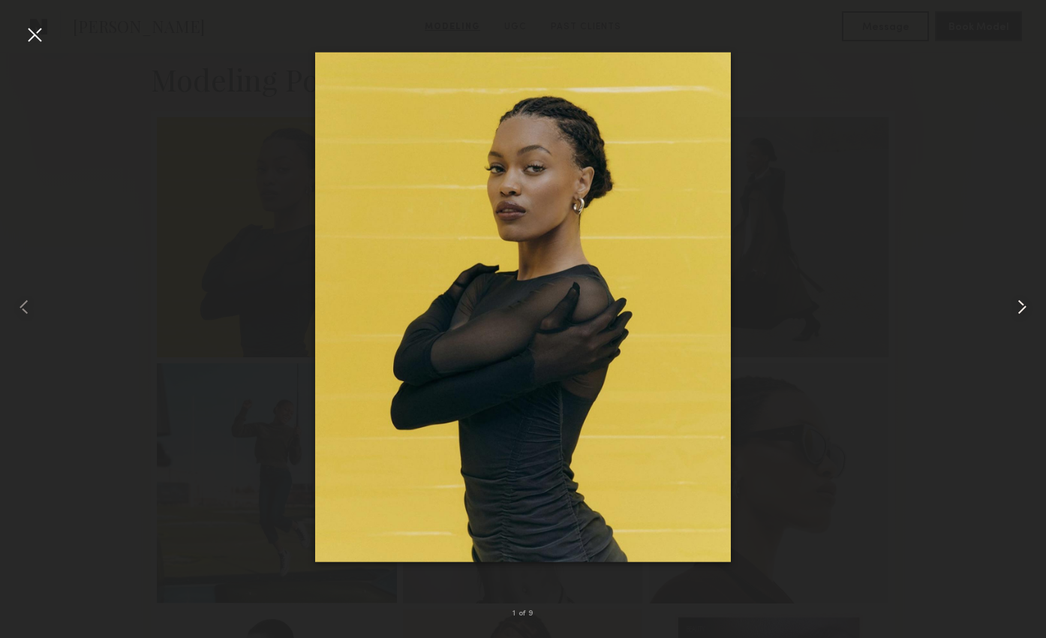
click at [1019, 302] on common-icon at bounding box center [1022, 307] width 24 height 24
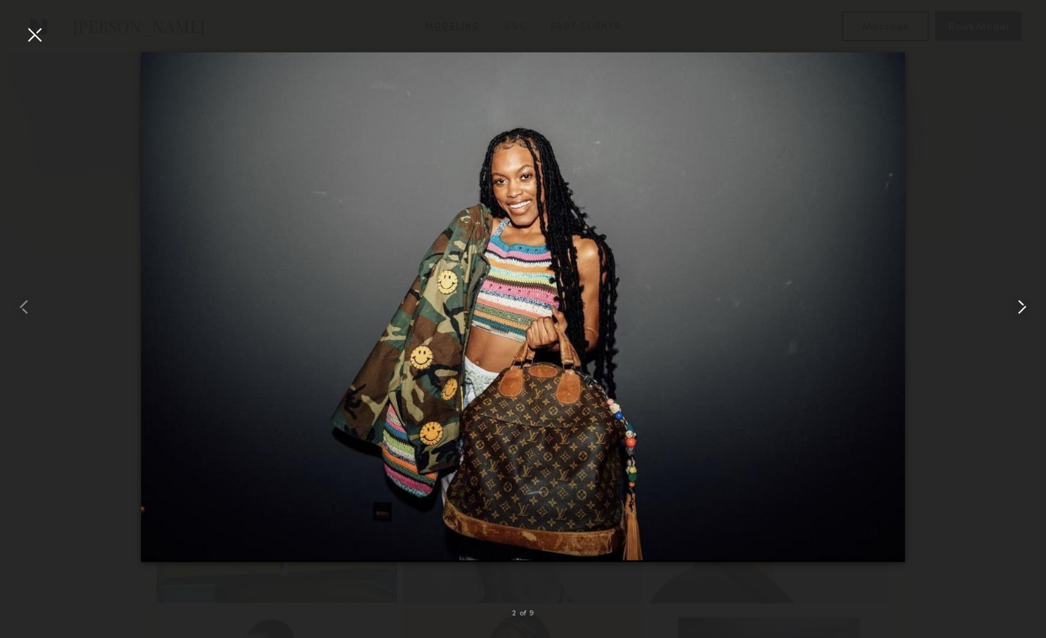
click at [1019, 302] on common-icon at bounding box center [1022, 307] width 24 height 24
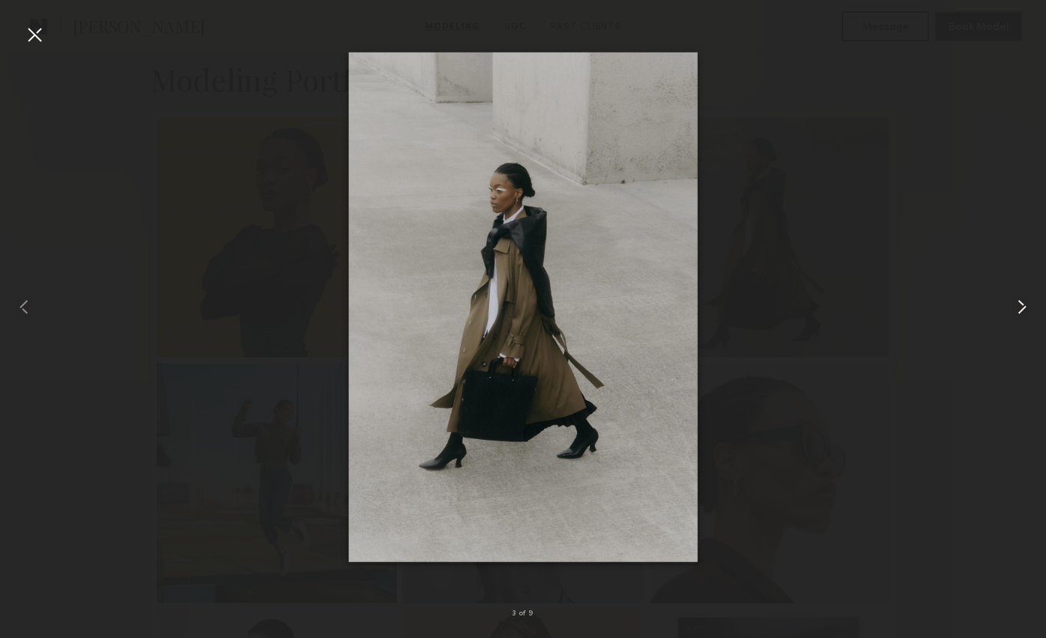
click at [1019, 302] on common-icon at bounding box center [1022, 307] width 24 height 24
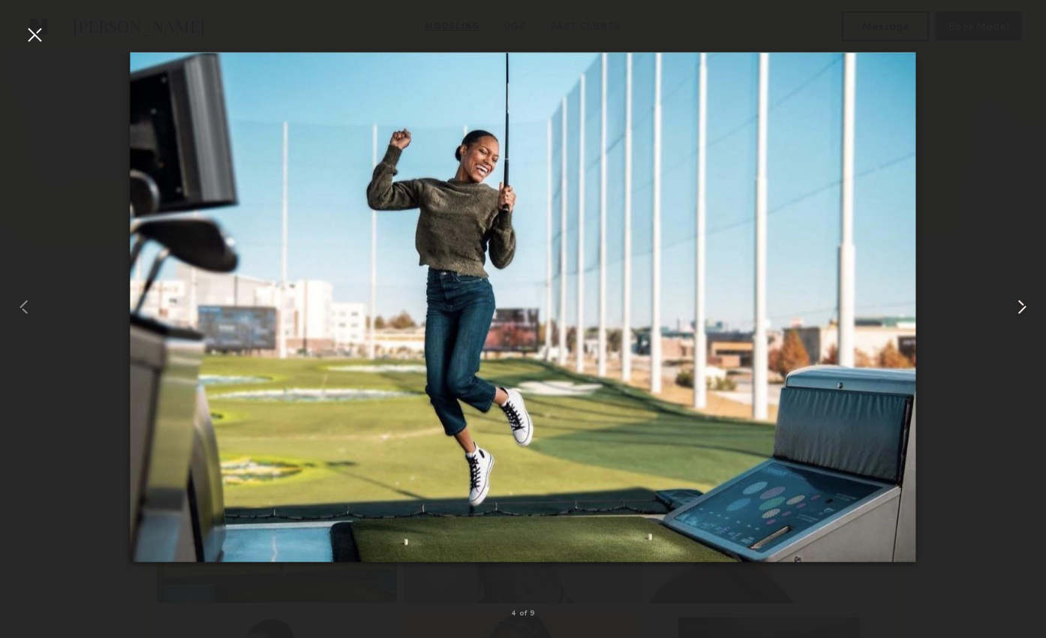
click at [1019, 302] on common-icon at bounding box center [1022, 307] width 24 height 24
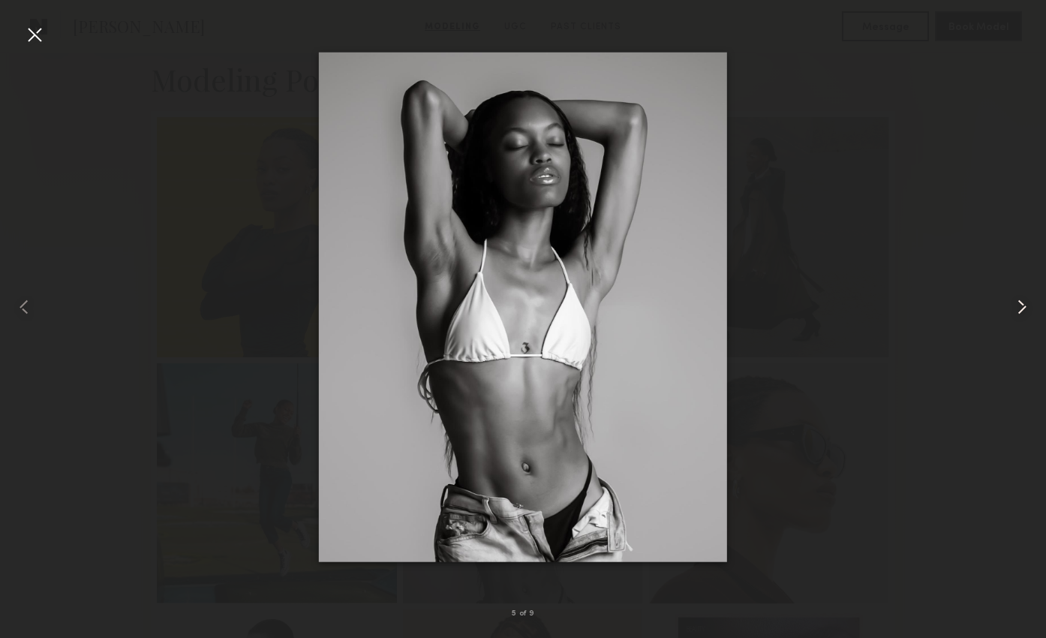
click at [1019, 302] on common-icon at bounding box center [1022, 307] width 24 height 24
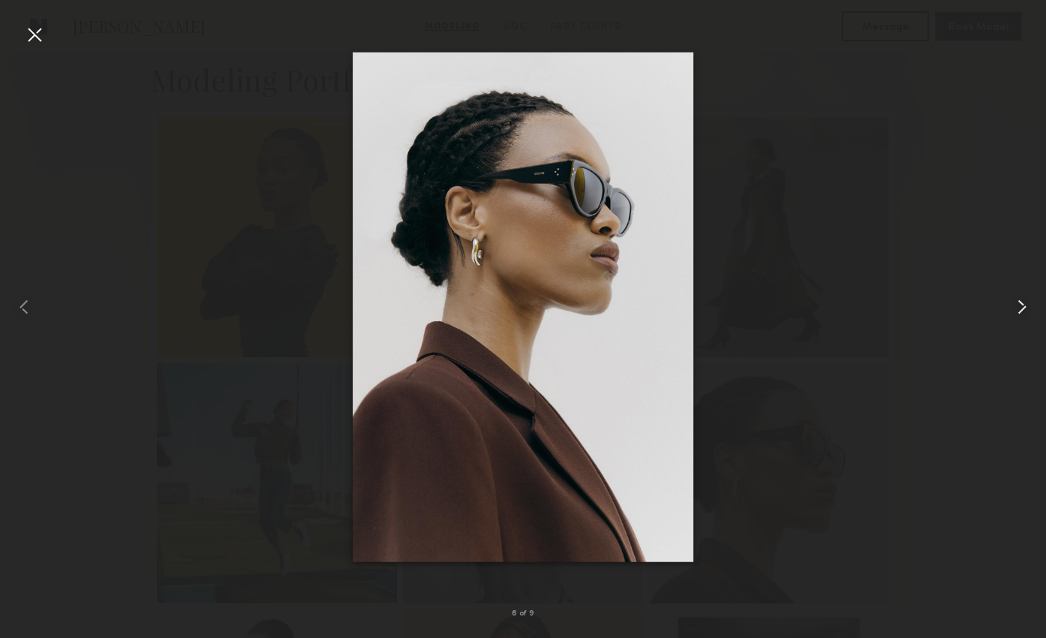
click at [1019, 302] on common-icon at bounding box center [1022, 307] width 24 height 24
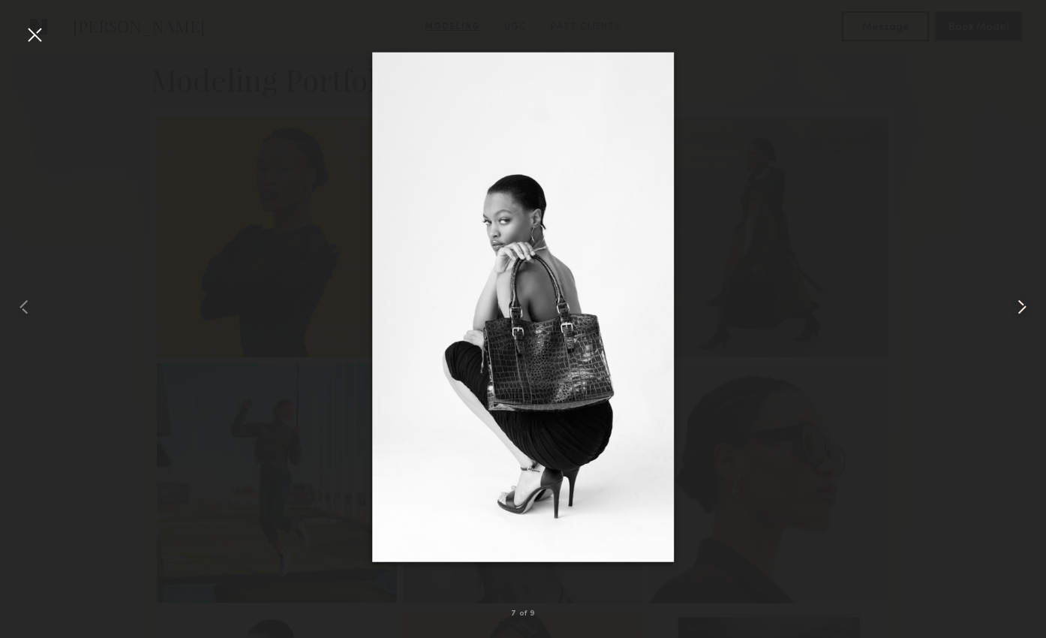
click at [1019, 302] on common-icon at bounding box center [1022, 307] width 24 height 24
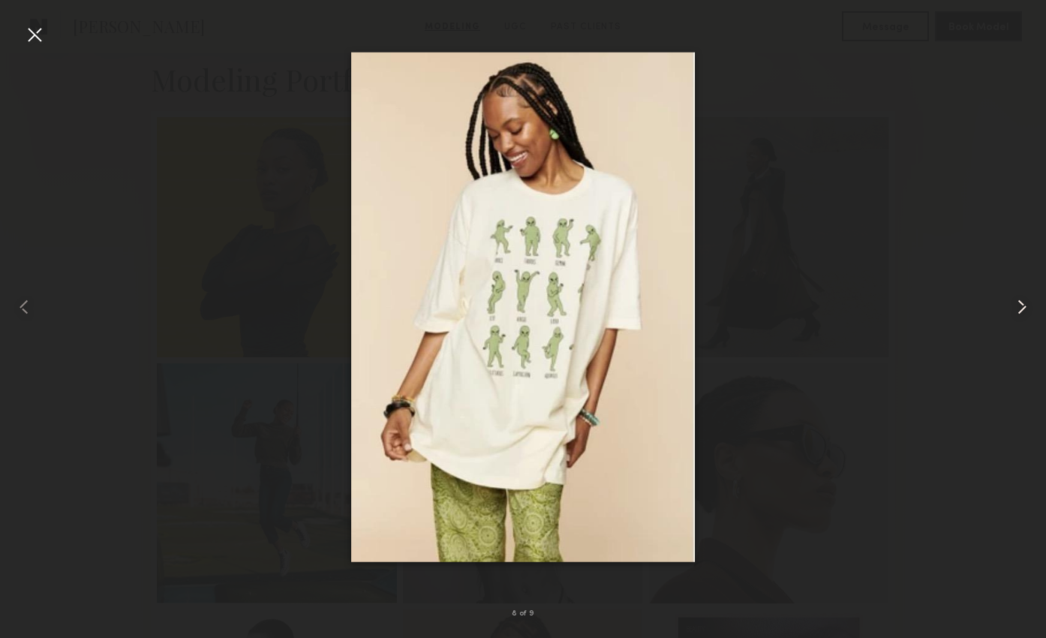
click at [1019, 302] on common-icon at bounding box center [1022, 307] width 24 height 24
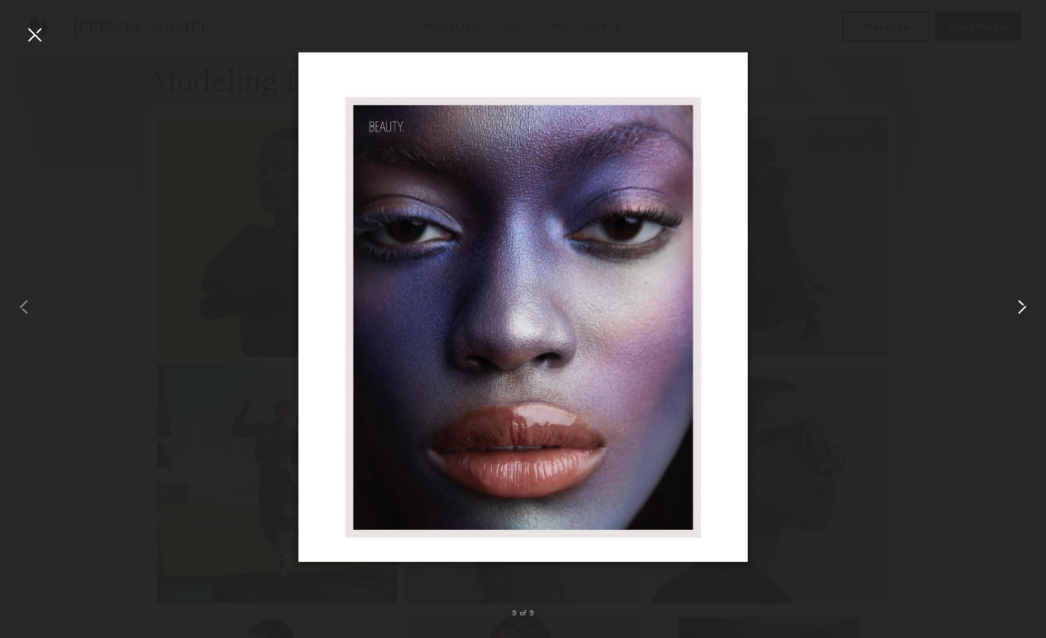
click at [1019, 302] on common-icon at bounding box center [1022, 307] width 24 height 24
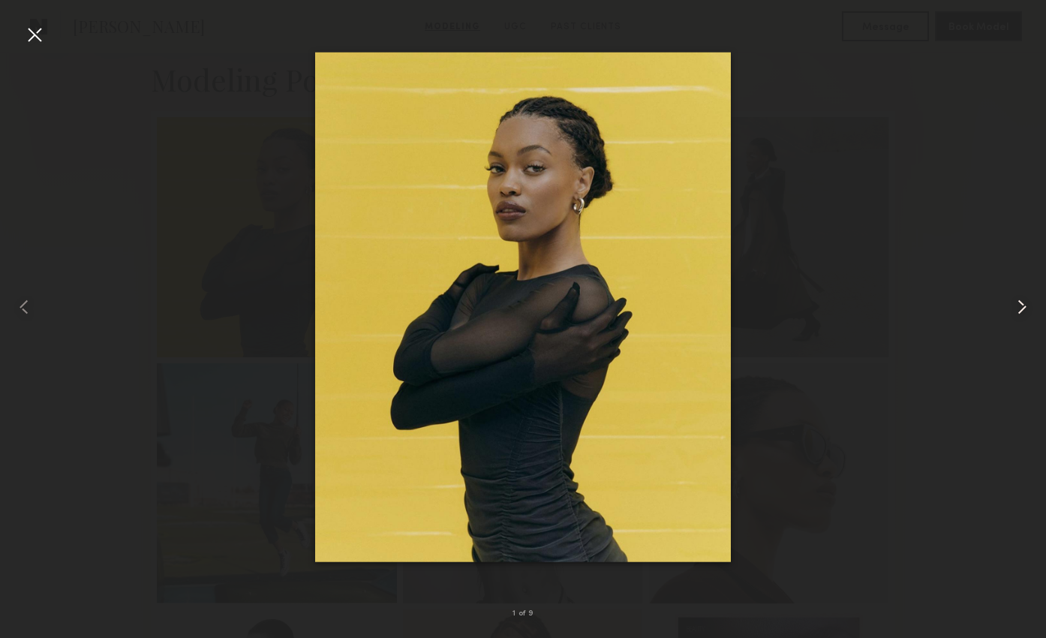
click at [1019, 302] on common-icon at bounding box center [1022, 307] width 24 height 24
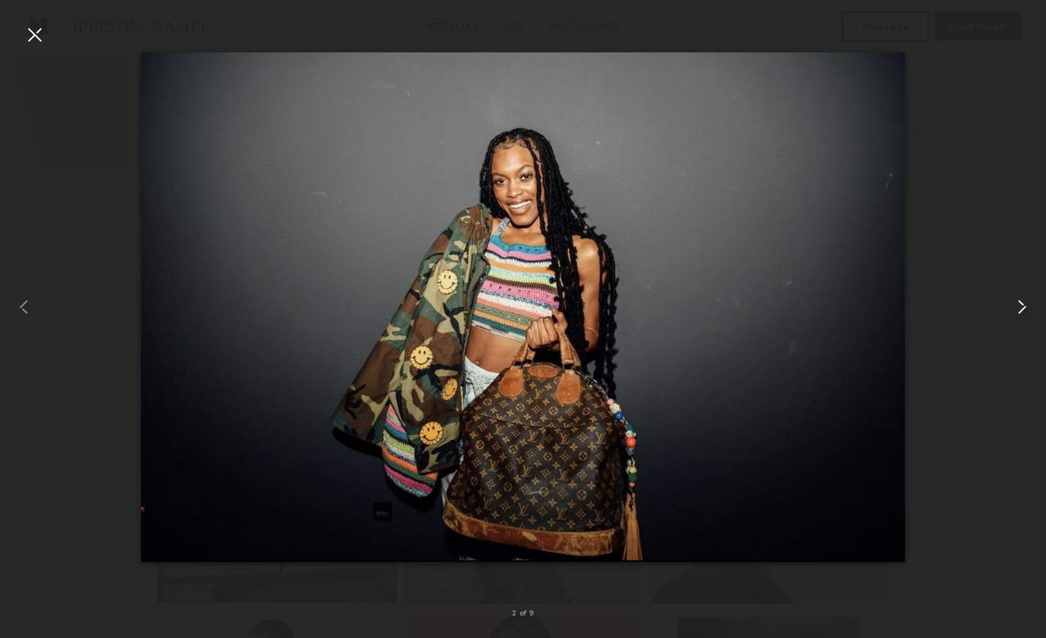
click at [1019, 302] on common-icon at bounding box center [1022, 307] width 24 height 24
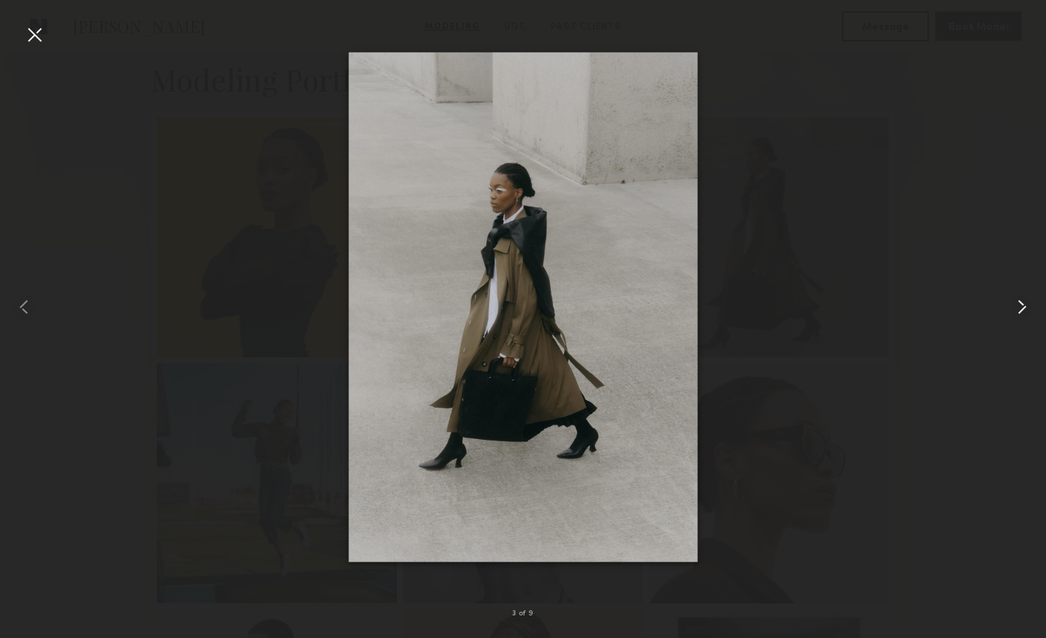
click at [1019, 302] on common-icon at bounding box center [1022, 307] width 24 height 24
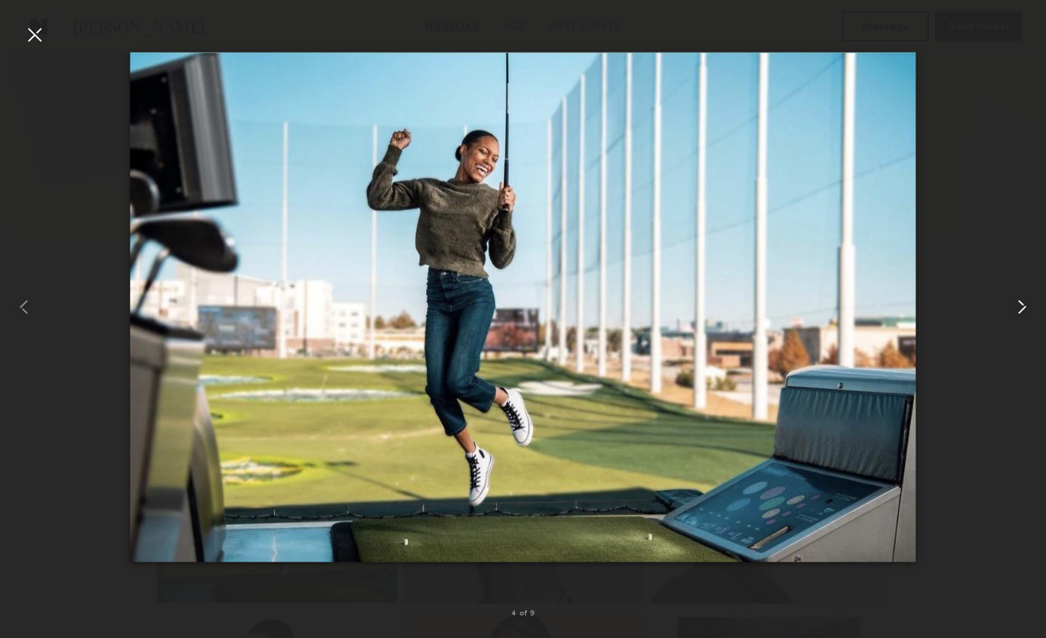
click at [1019, 302] on common-icon at bounding box center [1022, 307] width 24 height 24
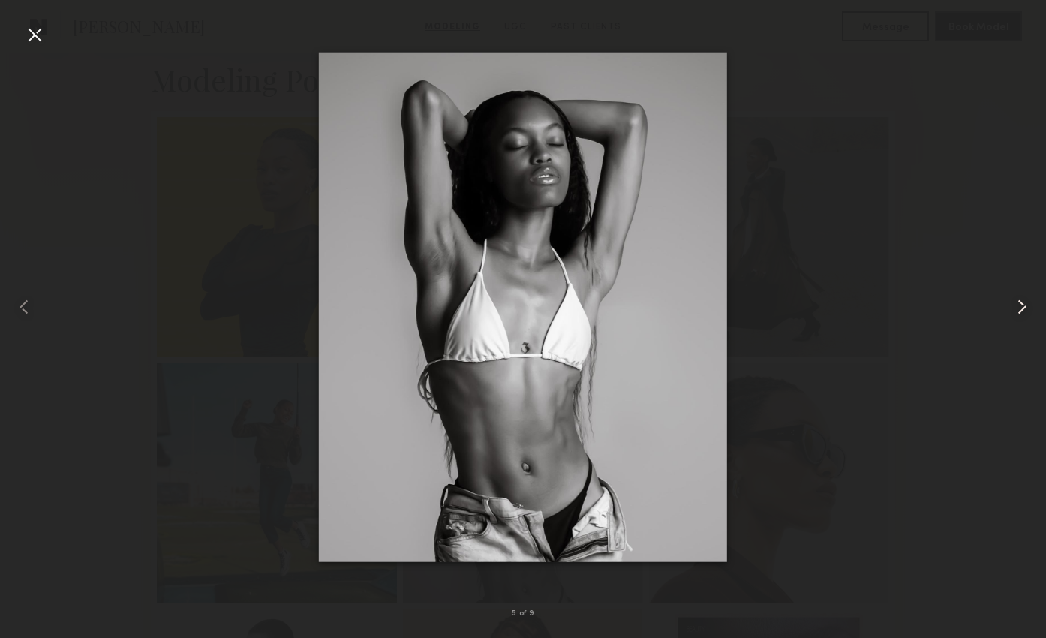
click at [1019, 302] on common-icon at bounding box center [1022, 307] width 24 height 24
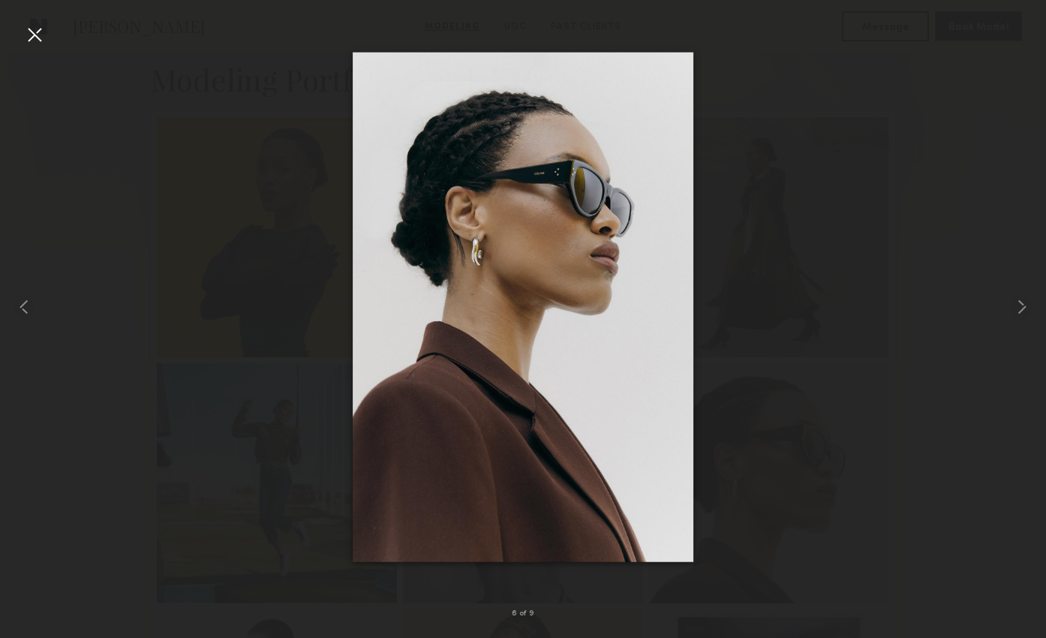
click at [33, 39] on div at bounding box center [35, 35] width 24 height 24
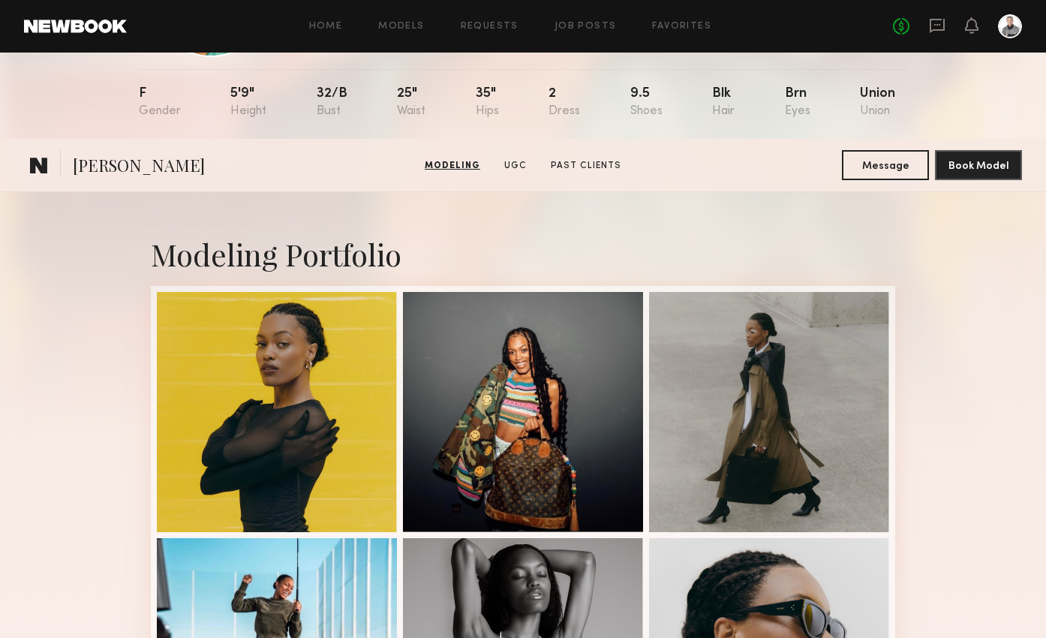
scroll to position [0, 0]
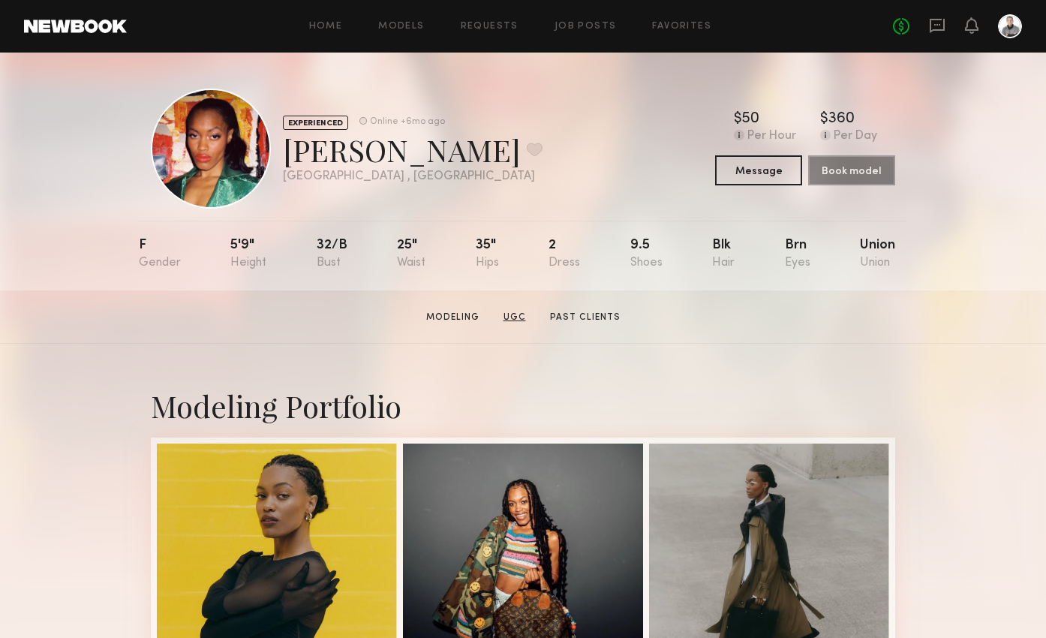
click at [509, 319] on link "UGC" at bounding box center [514, 318] width 35 height 14
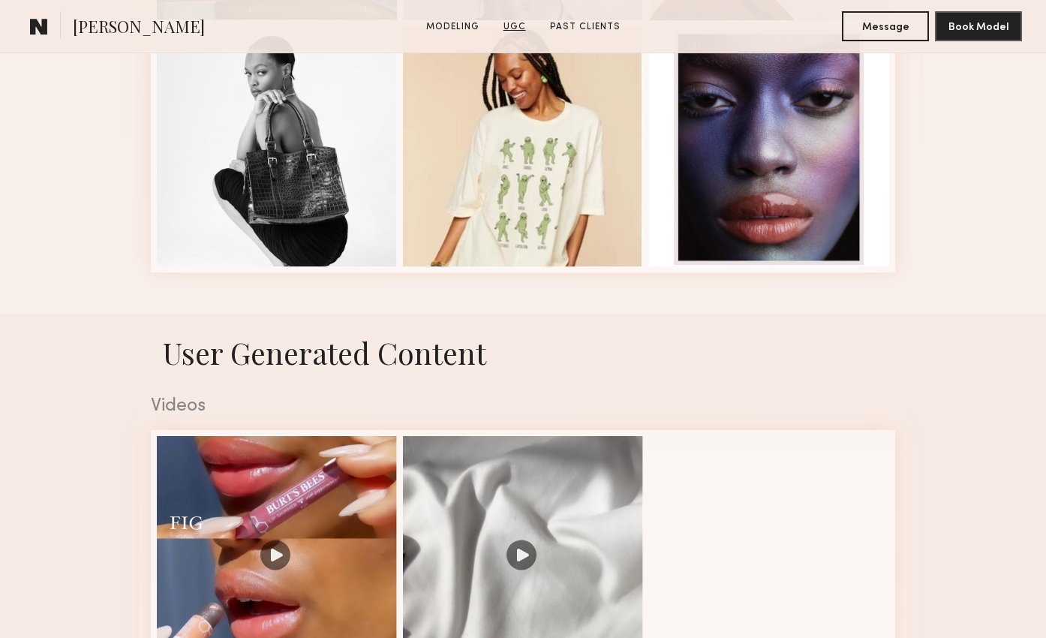
scroll to position [1133, 0]
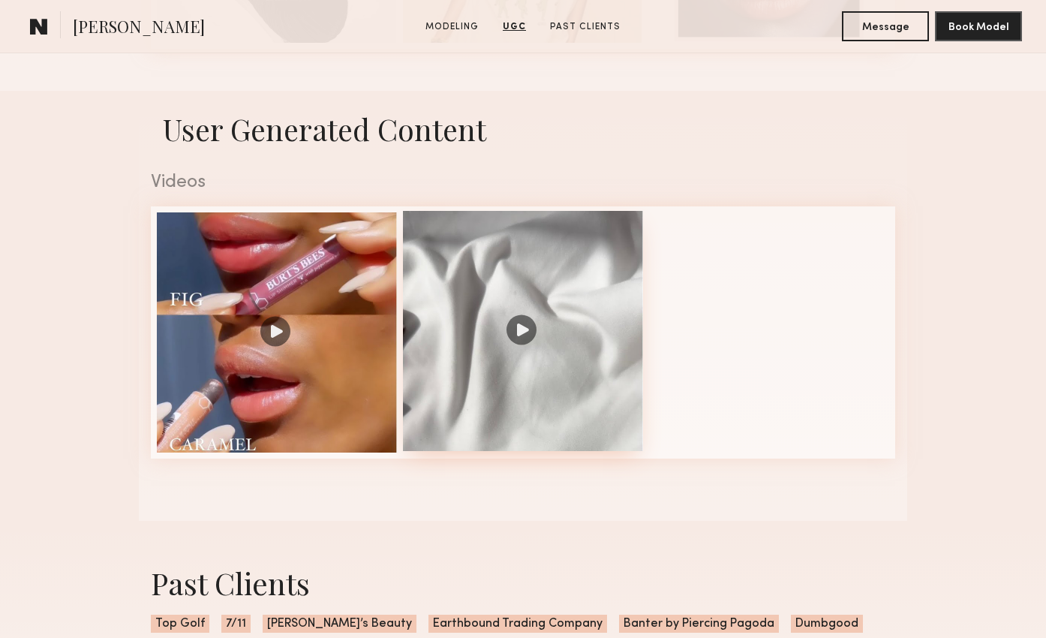
click at [513, 327] on div at bounding box center [523, 331] width 240 height 240
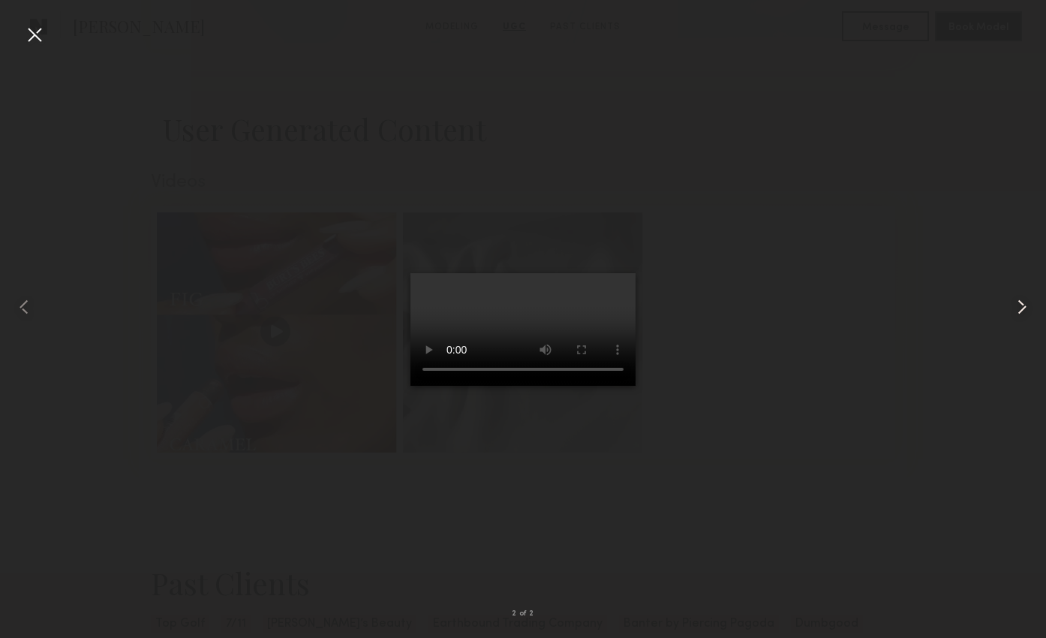
click at [1016, 298] on common-icon at bounding box center [1022, 307] width 24 height 24
click at [32, 38] on div at bounding box center [35, 35] width 24 height 24
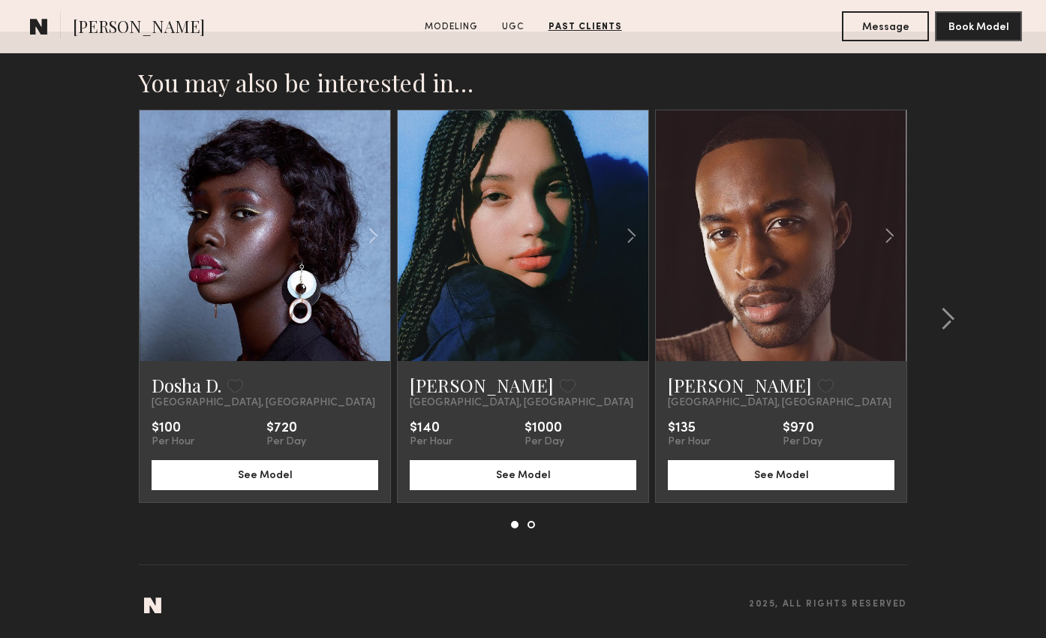
scroll to position [1806, 0]
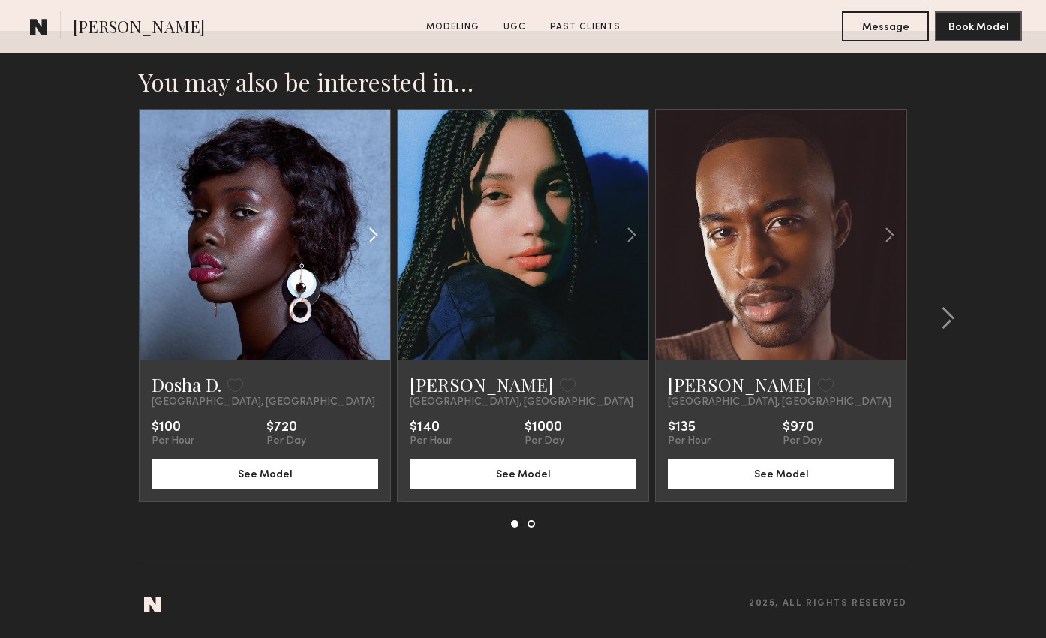
click at [370, 236] on common-icon at bounding box center [373, 235] width 22 height 29
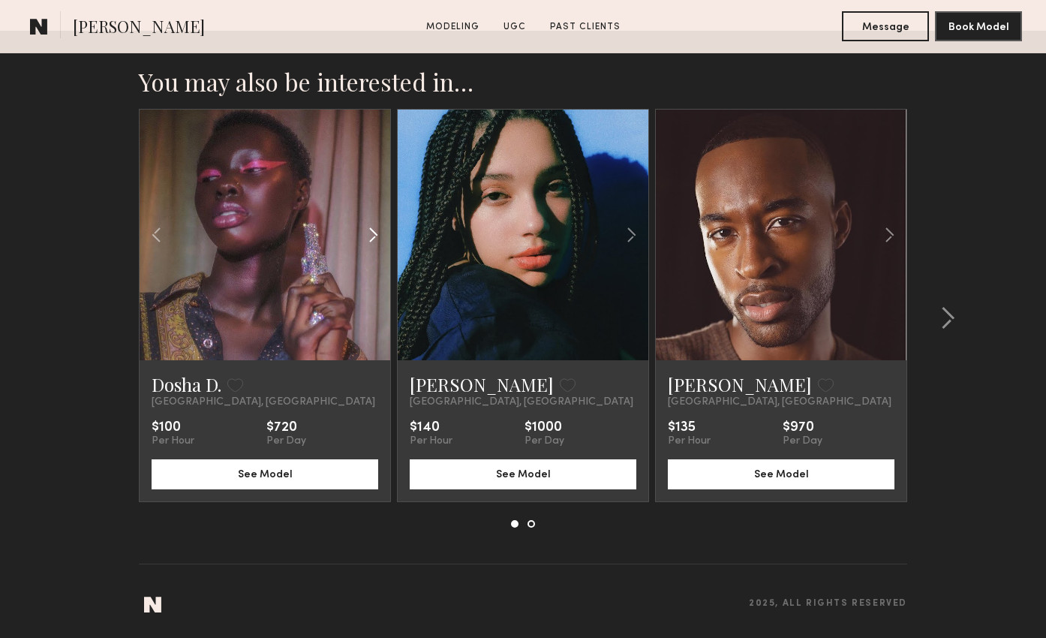
click at [370, 236] on common-icon at bounding box center [373, 235] width 22 height 29
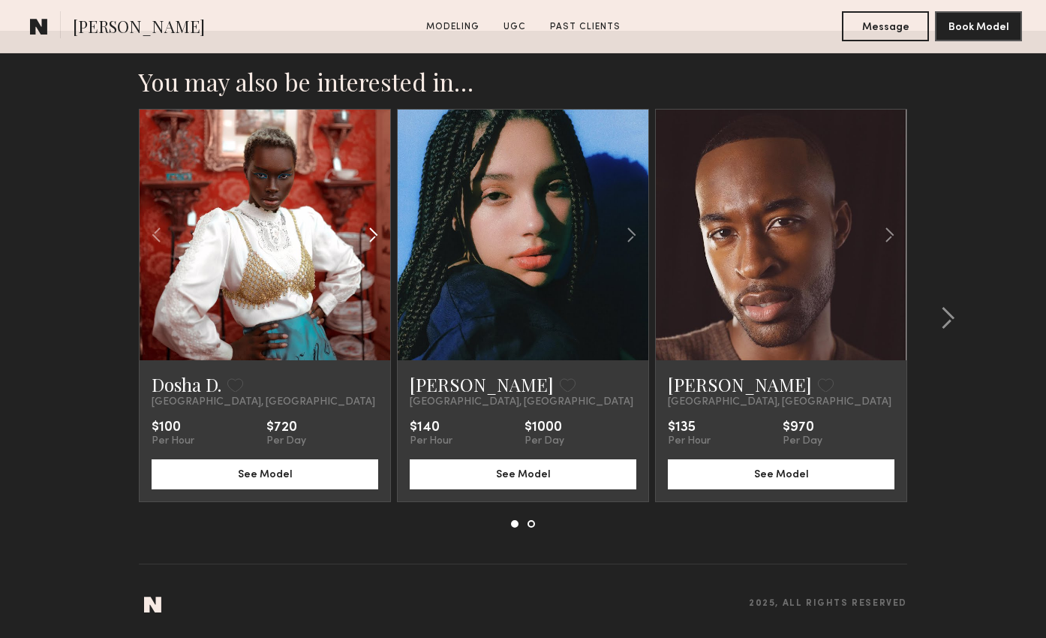
click at [370, 236] on common-icon at bounding box center [373, 235] width 22 height 29
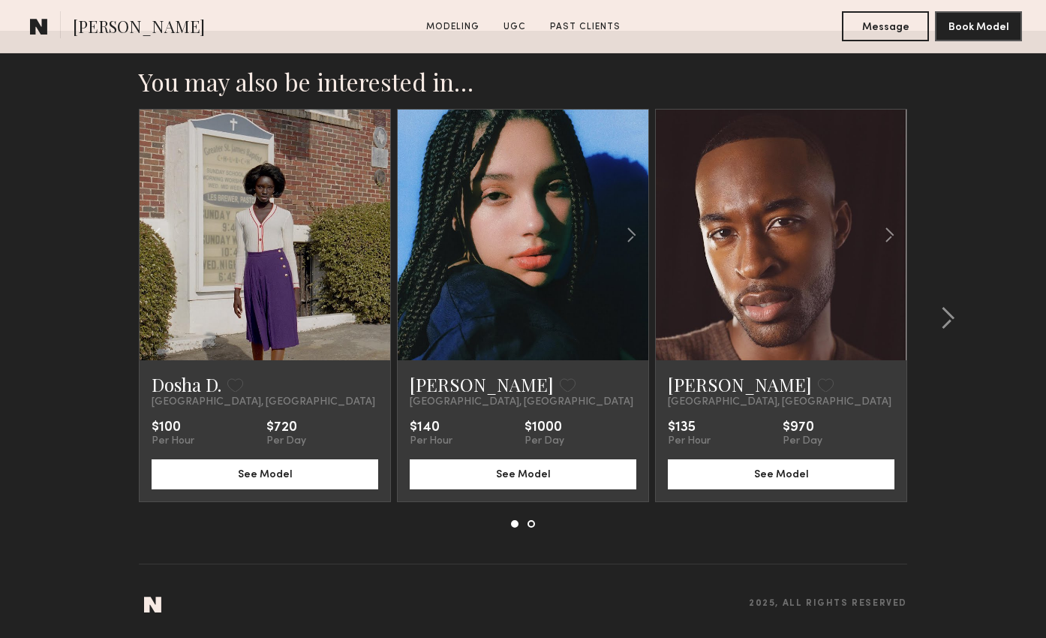
click at [370, 236] on div at bounding box center [265, 235] width 251 height 251
click at [233, 228] on link at bounding box center [265, 235] width 86 height 251
click at [948, 315] on common-icon at bounding box center [947, 318] width 15 height 24
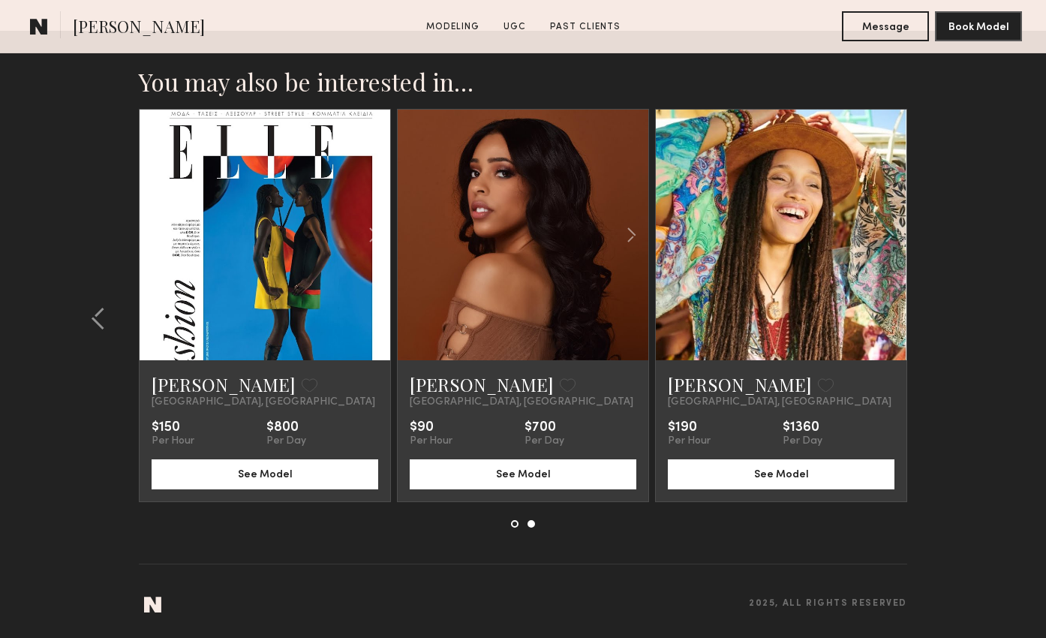
click at [948, 315] on section "You may also be interested in… Dosha D. Favorite Dallas, TX $100 Per Hour $720 …" at bounding box center [523, 334] width 1046 height 607
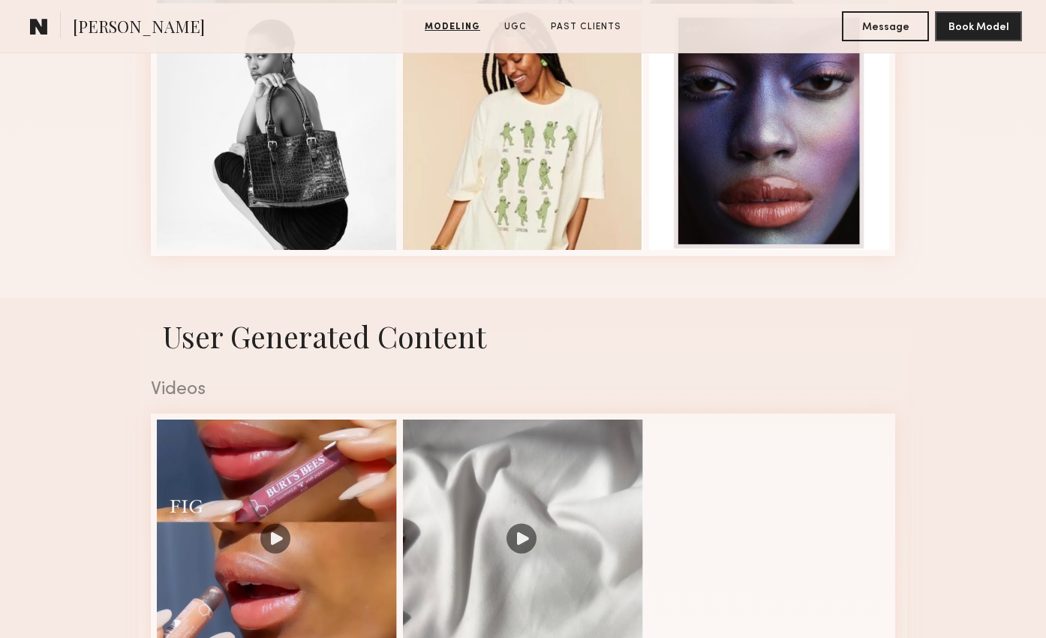
scroll to position [991, 0]
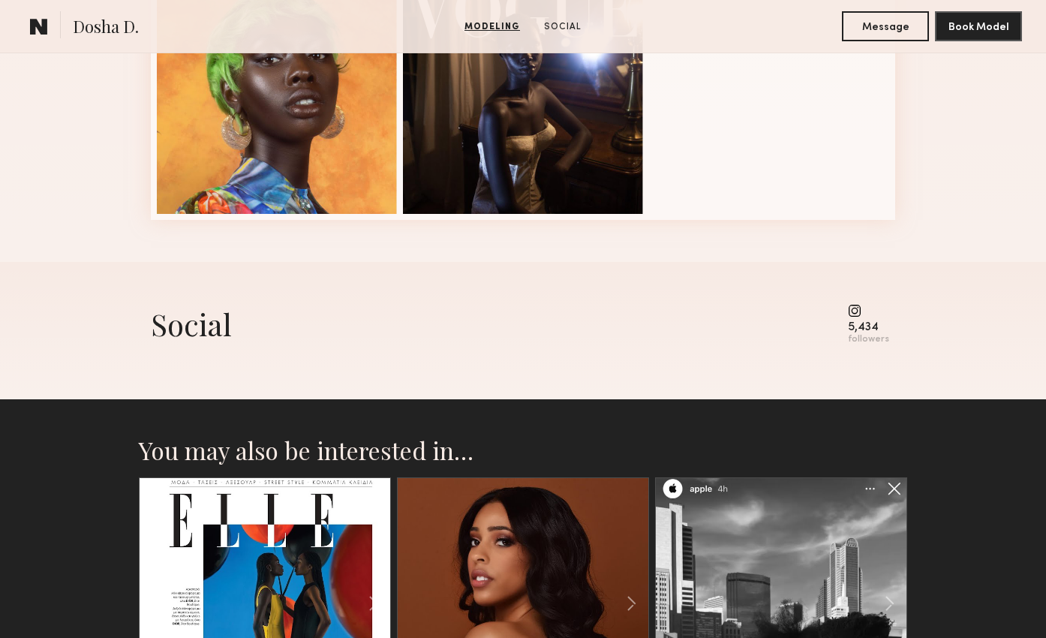
scroll to position [989, 0]
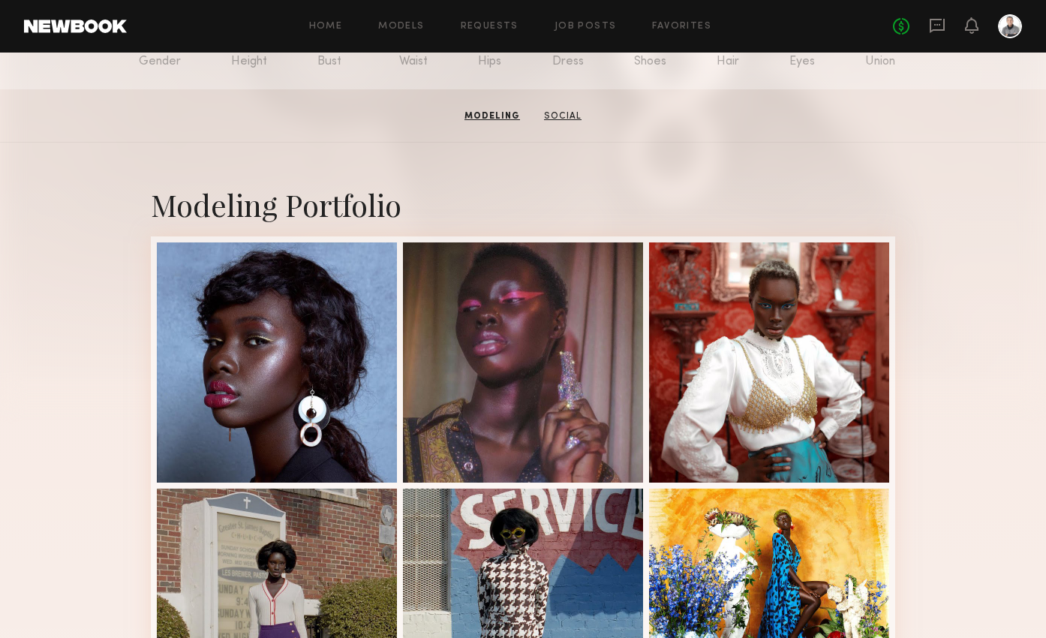
click at [558, 111] on link "Social" at bounding box center [563, 117] width 50 height 14
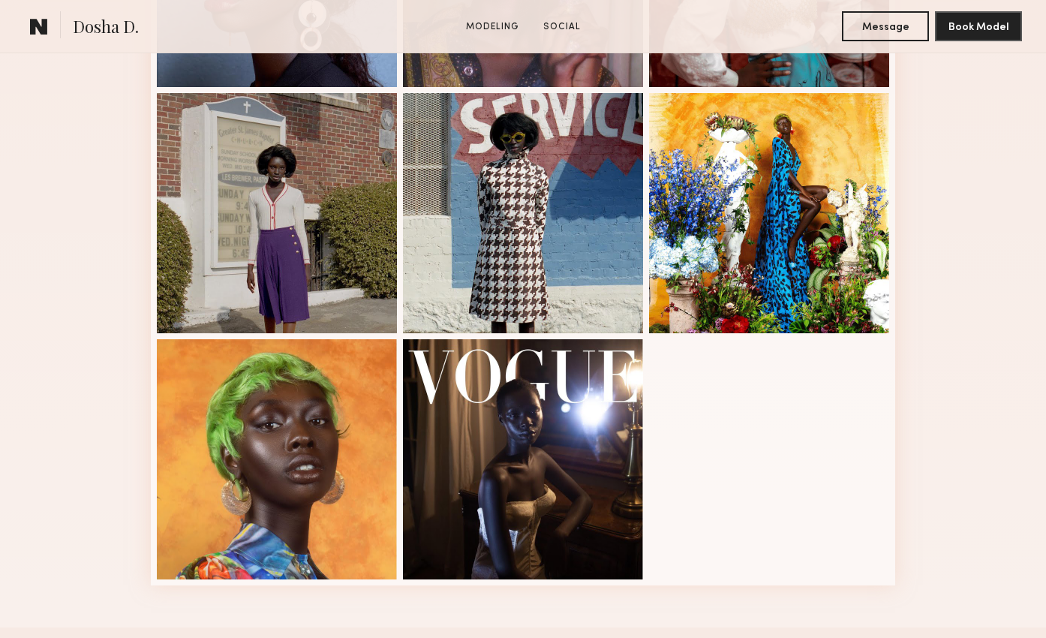
scroll to position [302, 0]
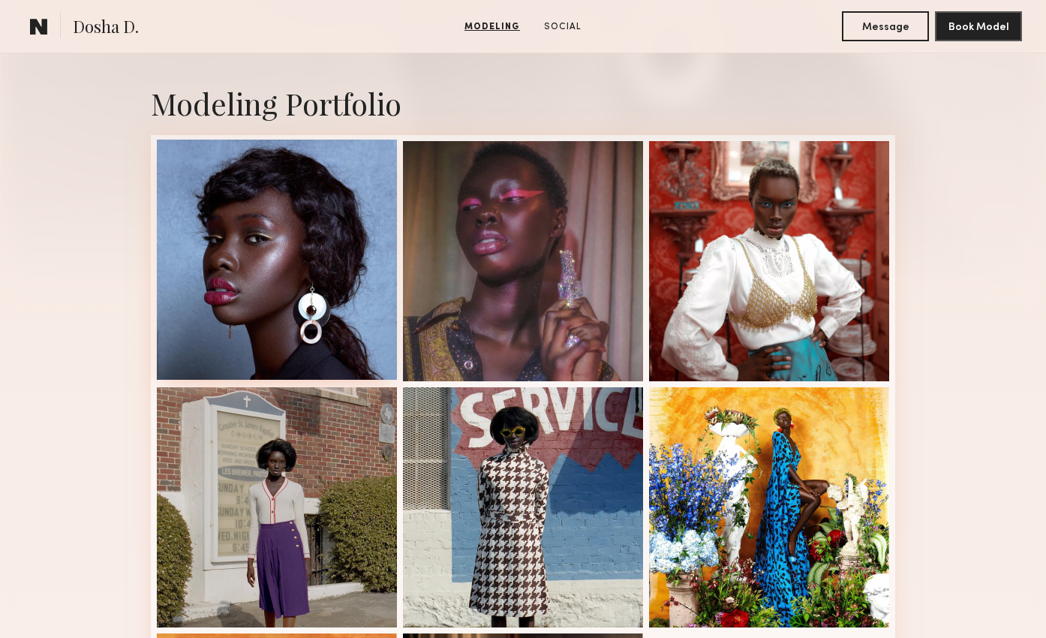
click at [292, 253] on div at bounding box center [277, 260] width 240 height 240
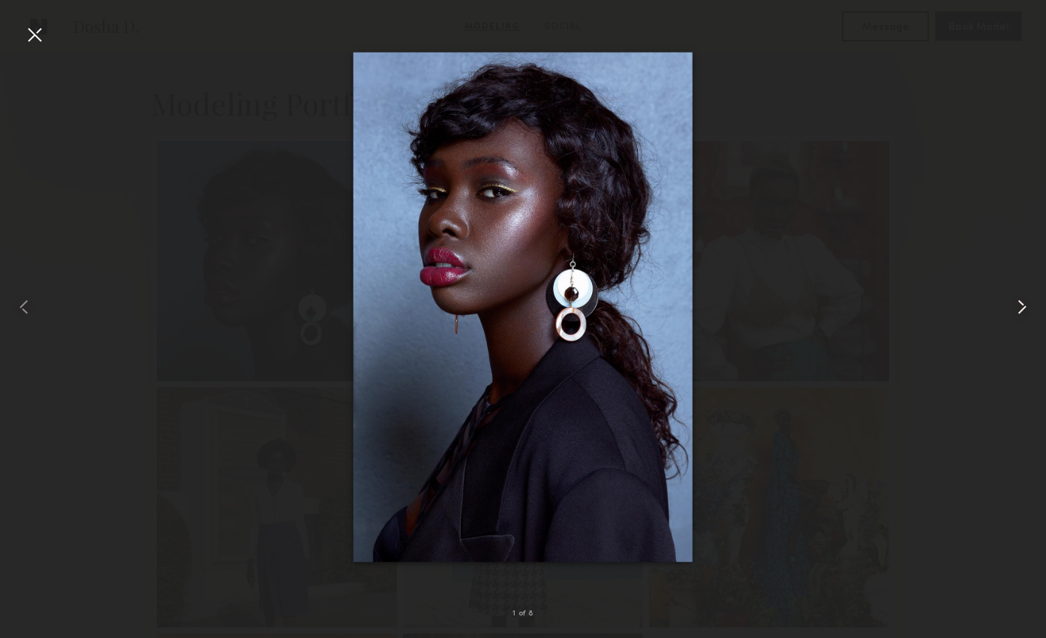
click at [1021, 311] on common-icon at bounding box center [1022, 307] width 24 height 24
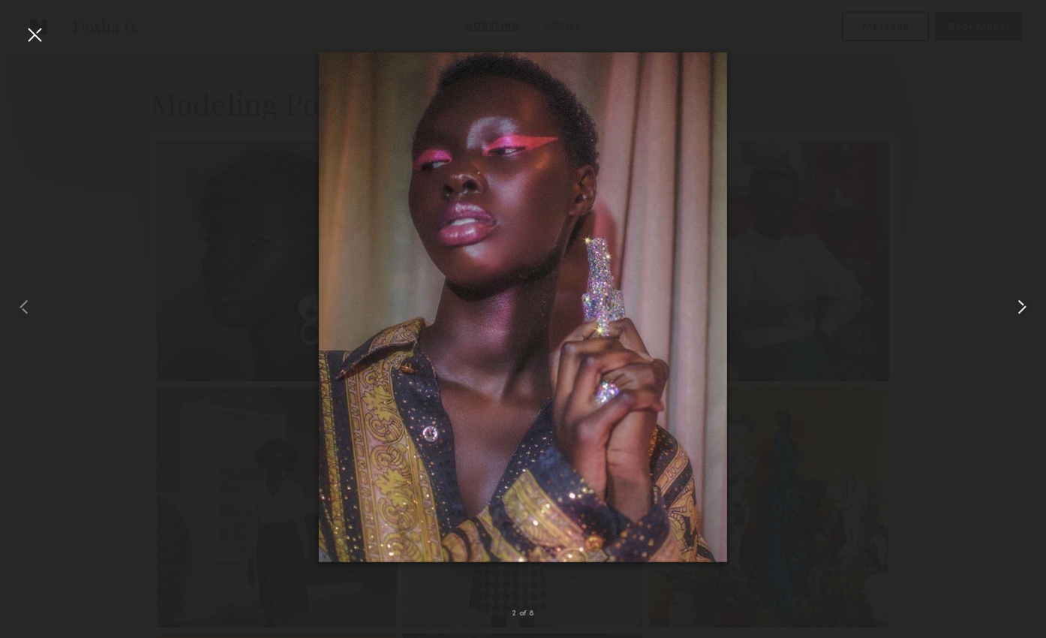
click at [1021, 311] on common-icon at bounding box center [1022, 307] width 24 height 24
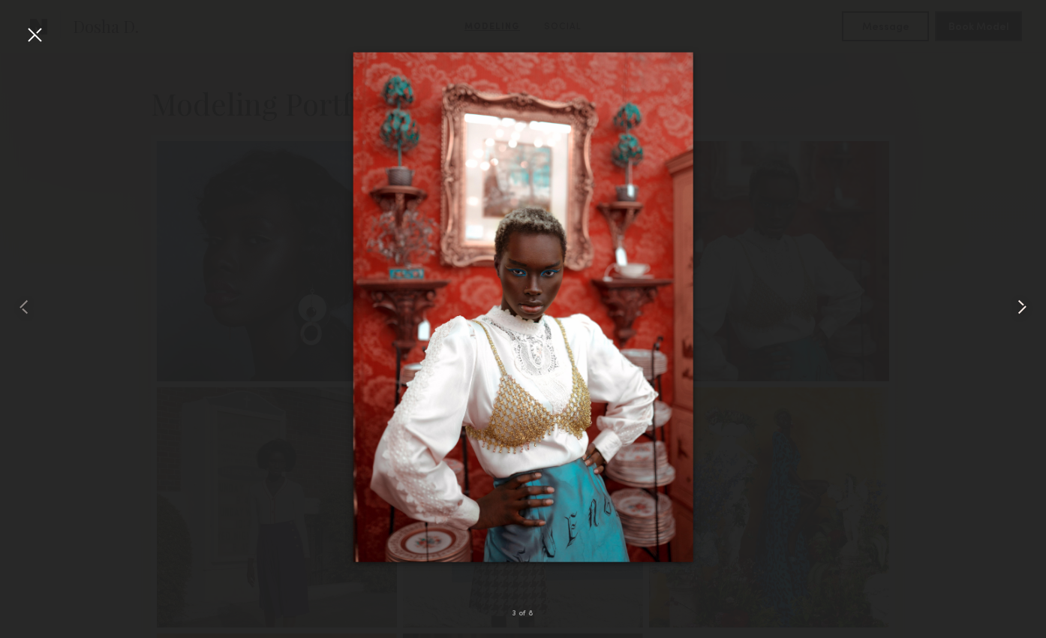
click at [1021, 311] on common-icon at bounding box center [1022, 307] width 24 height 24
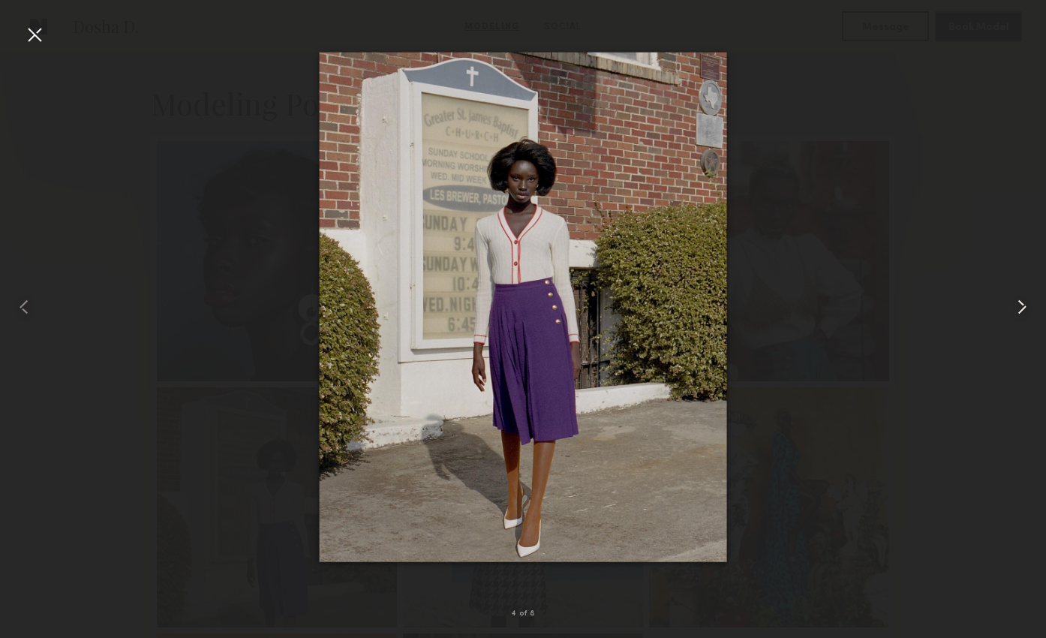
click at [1021, 311] on common-icon at bounding box center [1022, 307] width 24 height 24
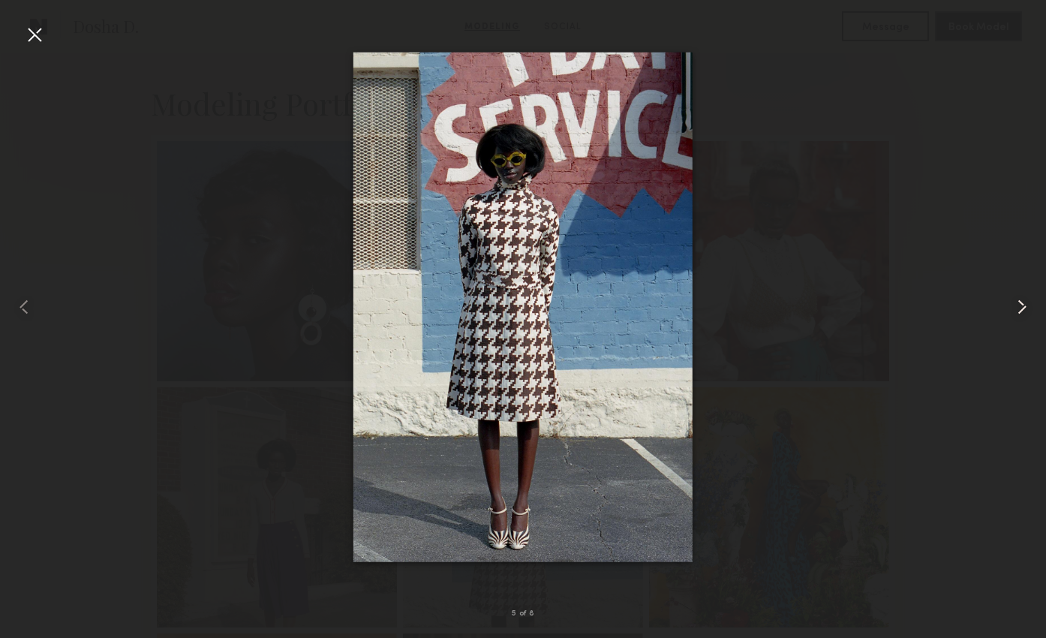
click at [1021, 311] on common-icon at bounding box center [1022, 307] width 24 height 24
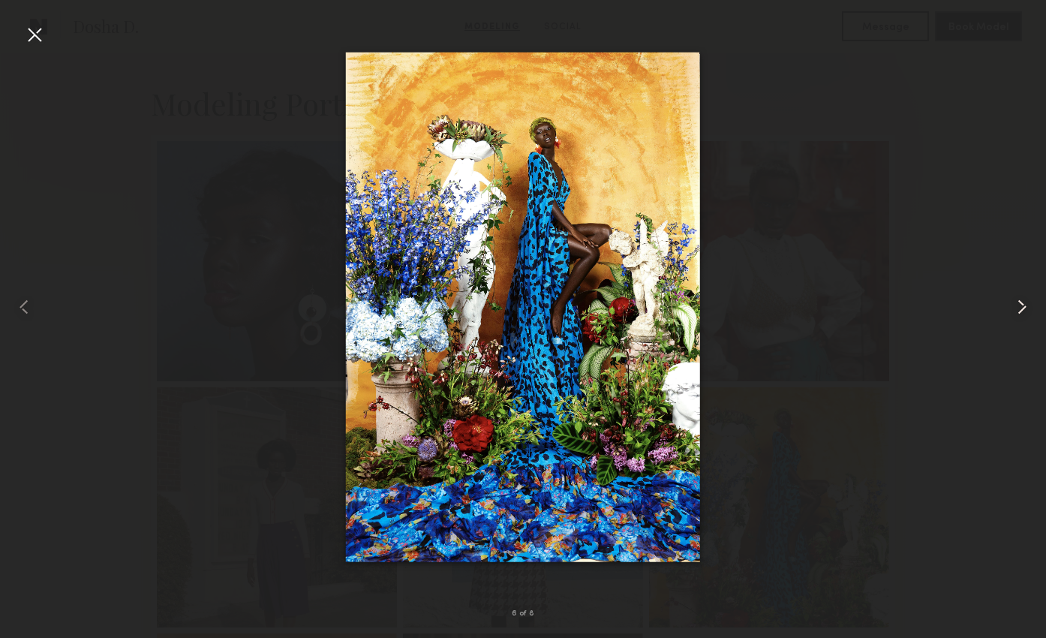
click at [1021, 311] on common-icon at bounding box center [1022, 307] width 24 height 24
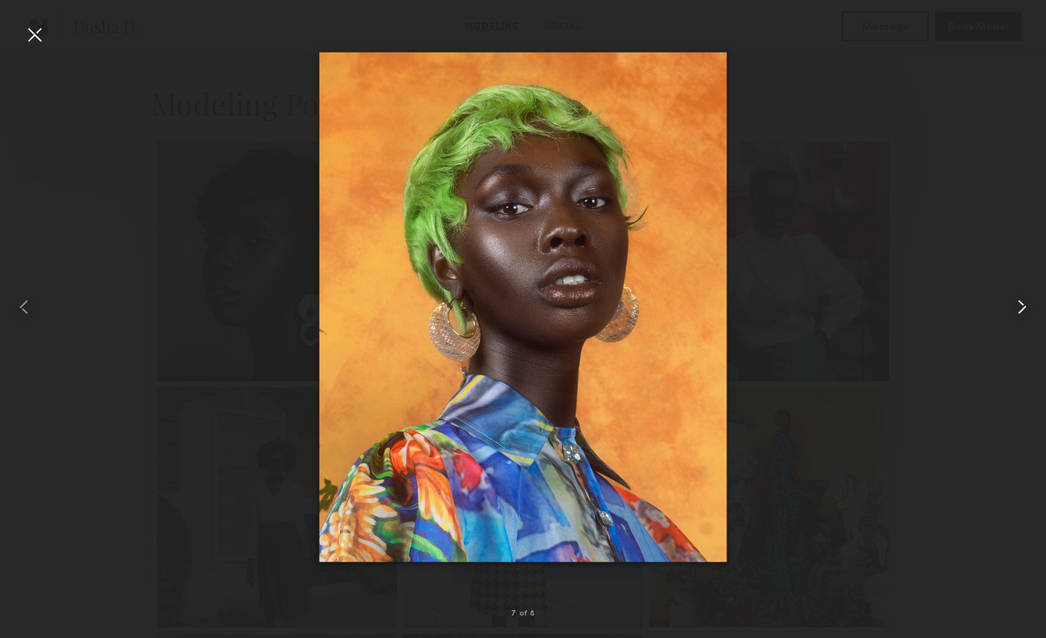
click at [1021, 311] on common-icon at bounding box center [1022, 307] width 24 height 24
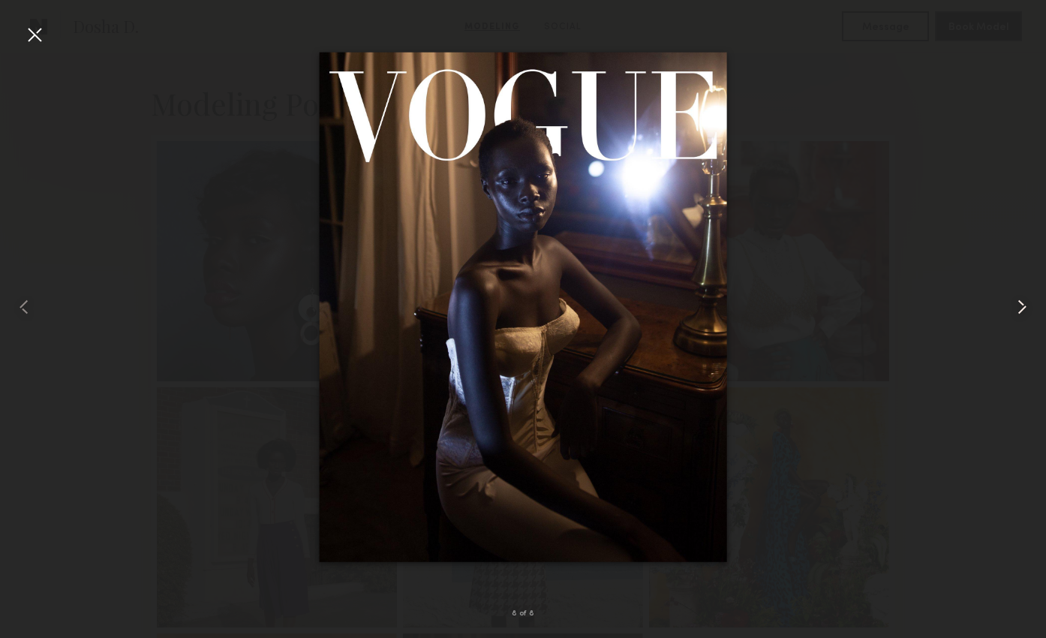
click at [1021, 311] on common-icon at bounding box center [1022, 307] width 24 height 24
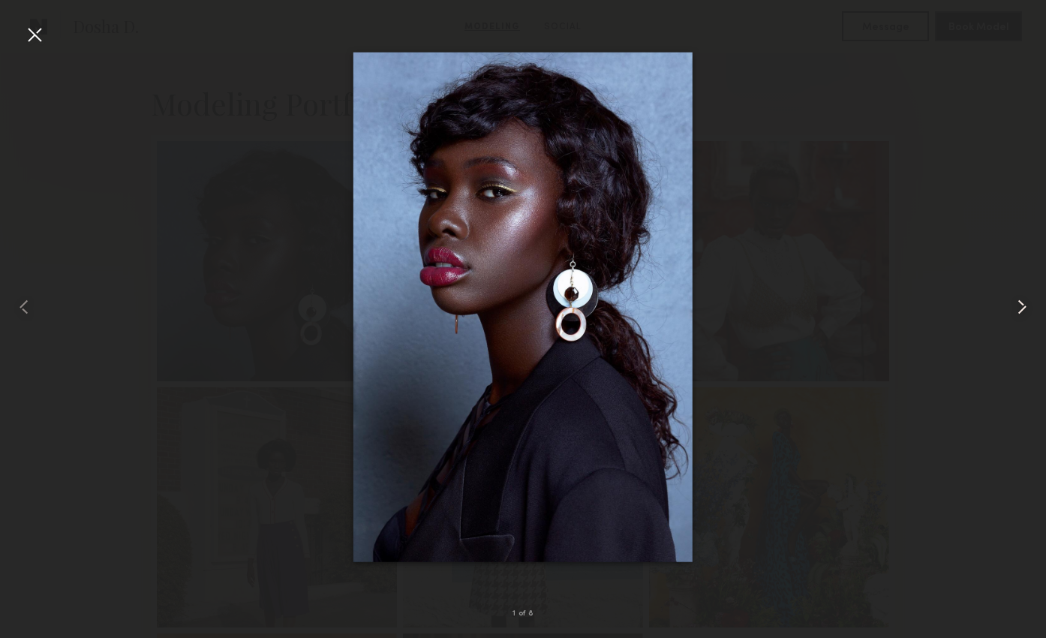
click at [1021, 311] on common-icon at bounding box center [1022, 307] width 24 height 24
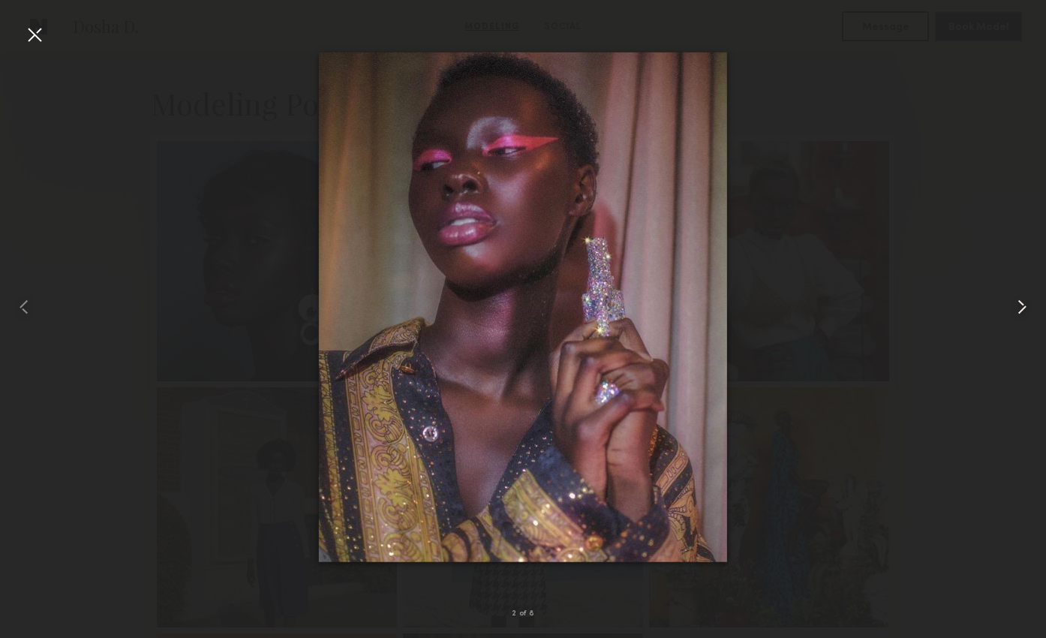
click at [1021, 311] on common-icon at bounding box center [1022, 307] width 24 height 24
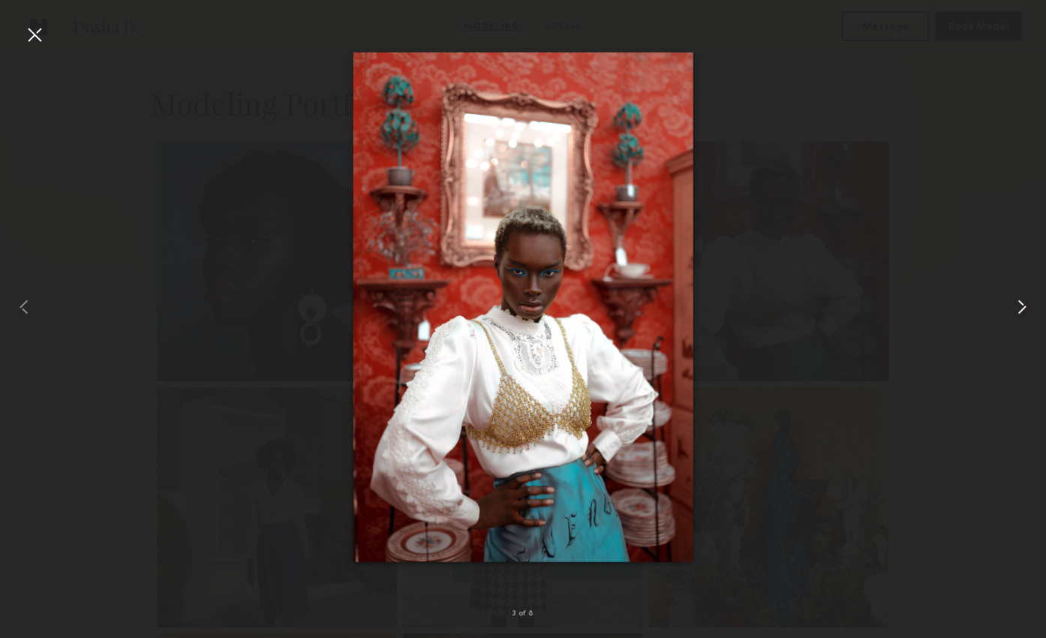
click at [1021, 311] on common-icon at bounding box center [1022, 307] width 24 height 24
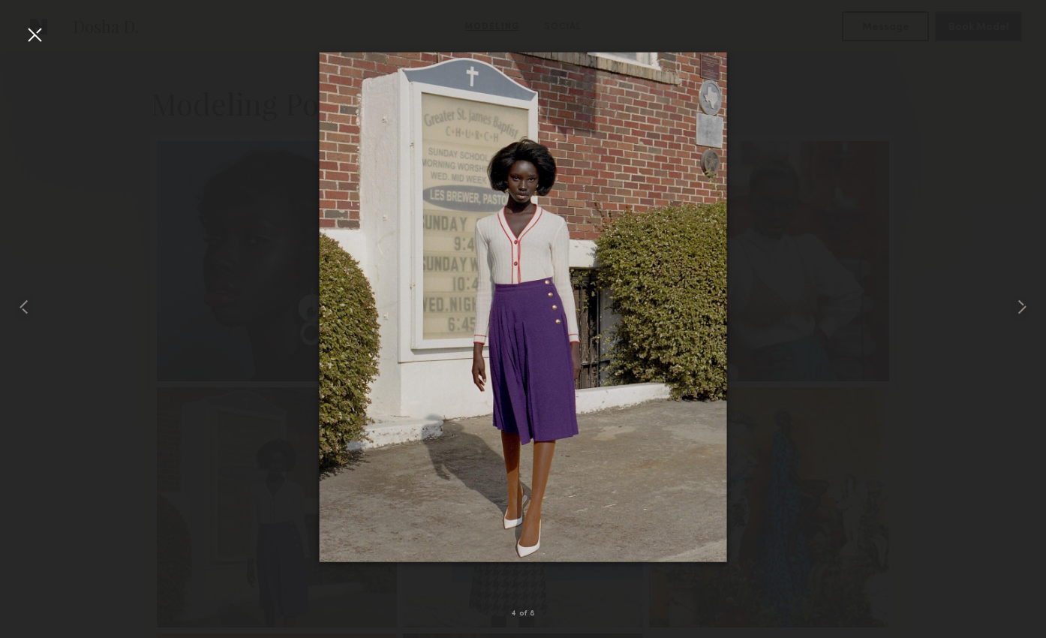
click at [29, 40] on div at bounding box center [35, 35] width 24 height 24
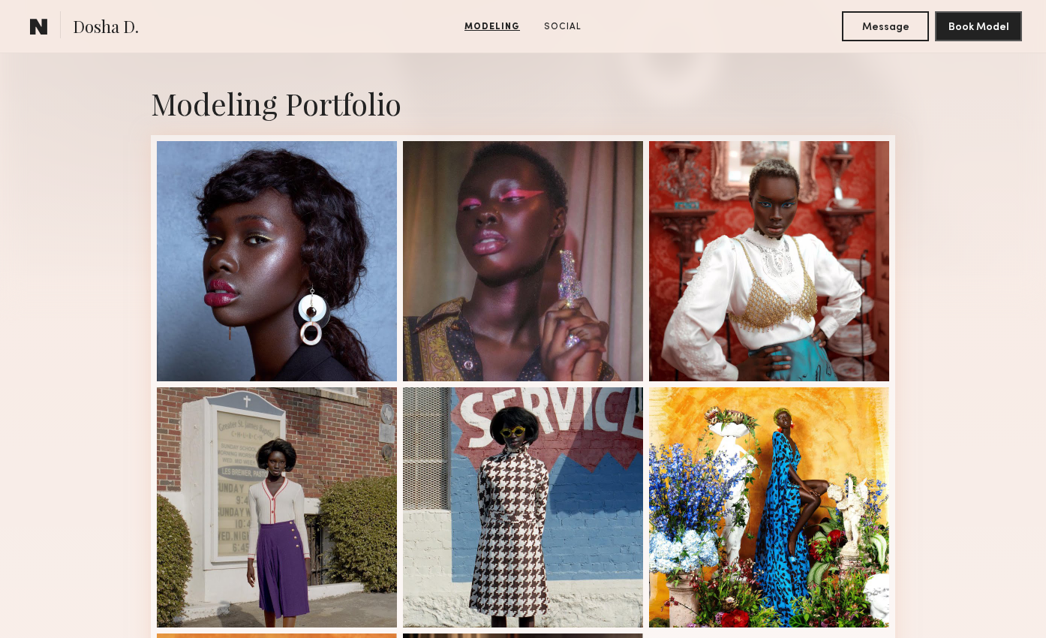
scroll to position [0, 0]
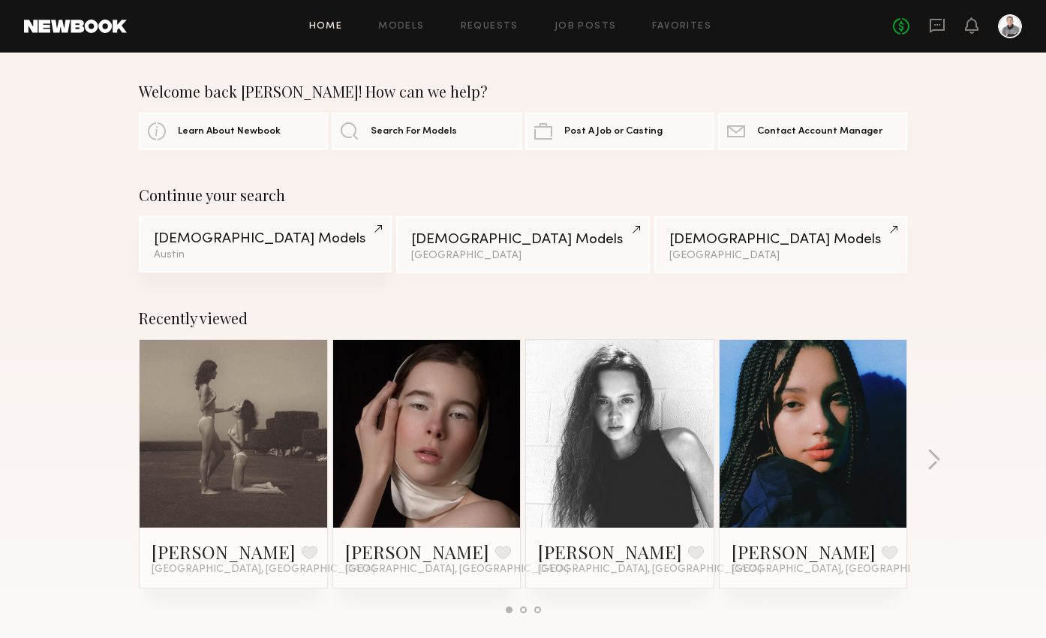
click at [324, 240] on div "[DEMOGRAPHIC_DATA] Models" at bounding box center [265, 239] width 223 height 14
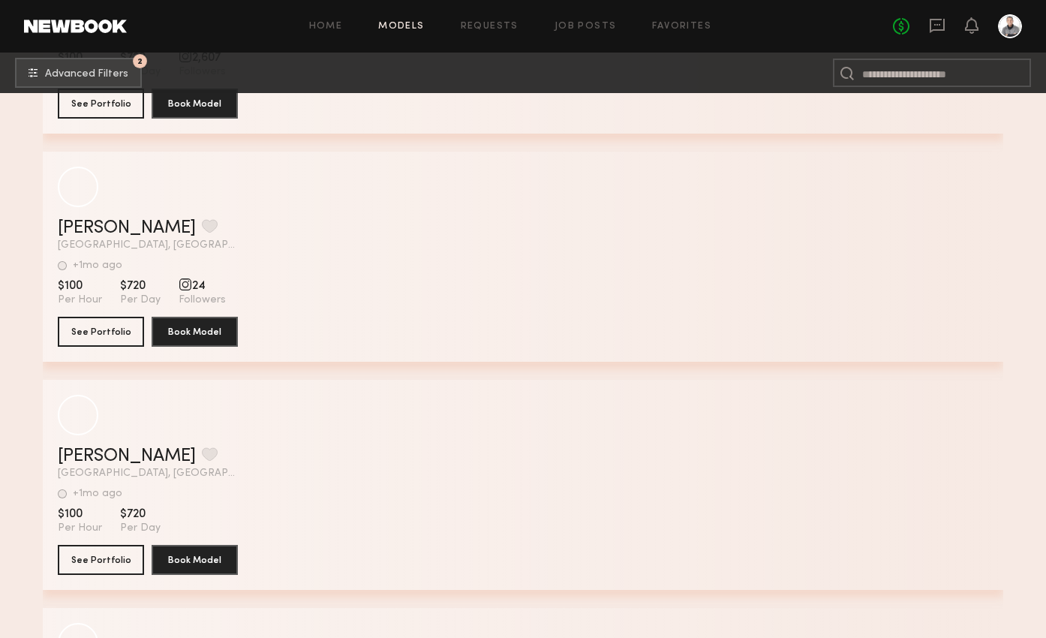
scroll to position [7722, 0]
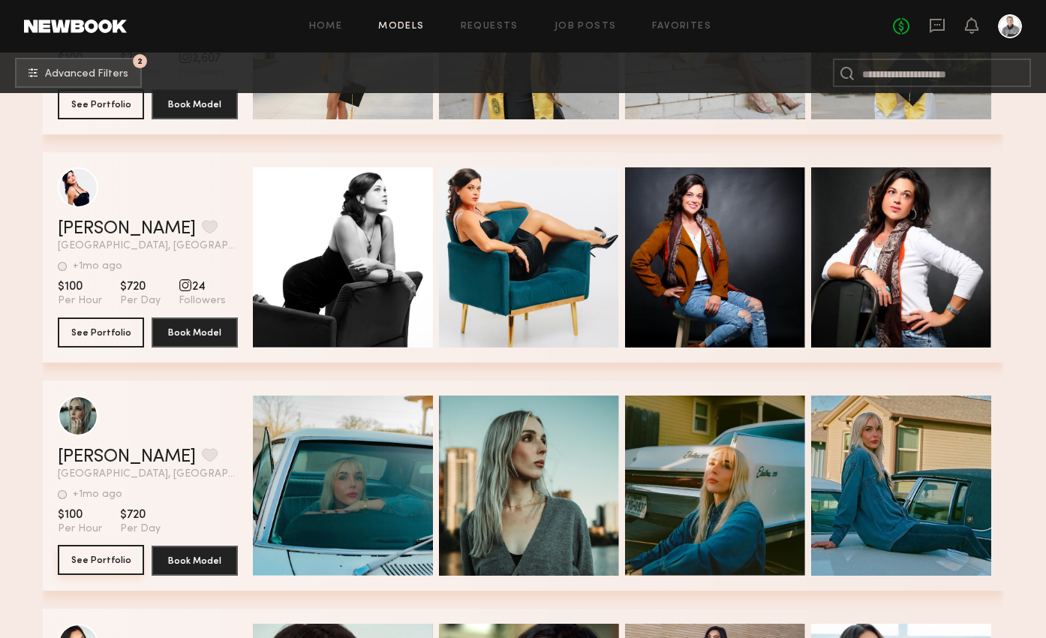
click at [107, 552] on button "See Portfolio" at bounding box center [101, 560] width 86 height 30
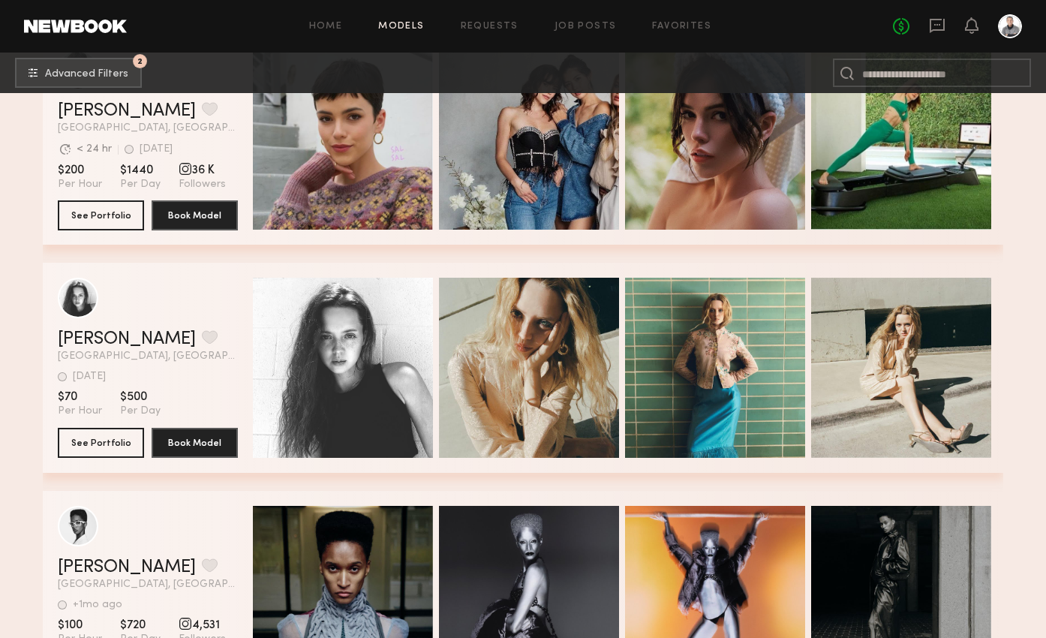
scroll to position [1229, 0]
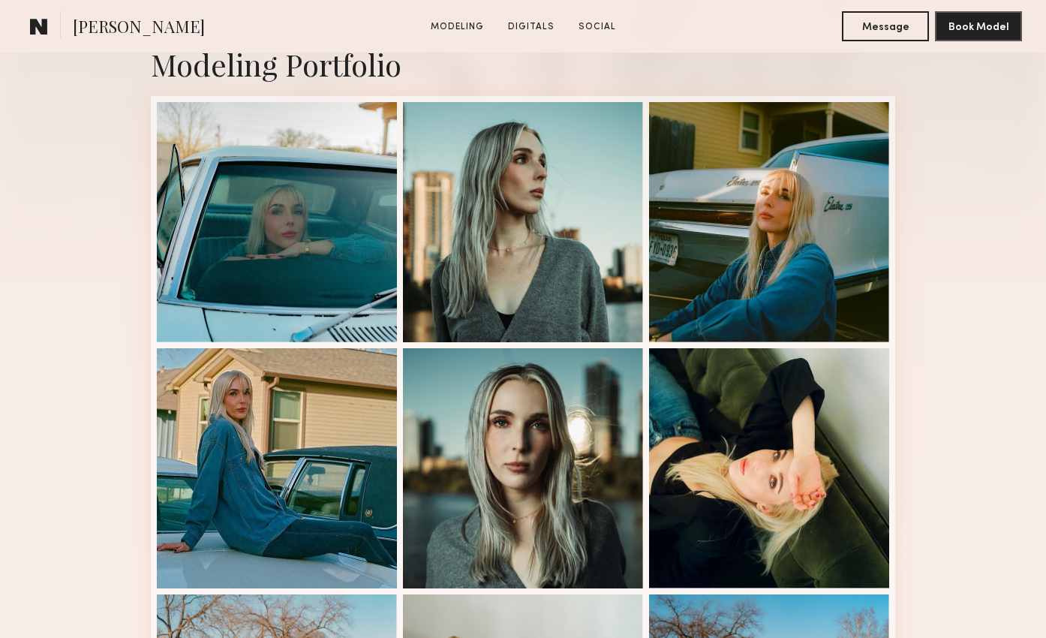
scroll to position [352, 0]
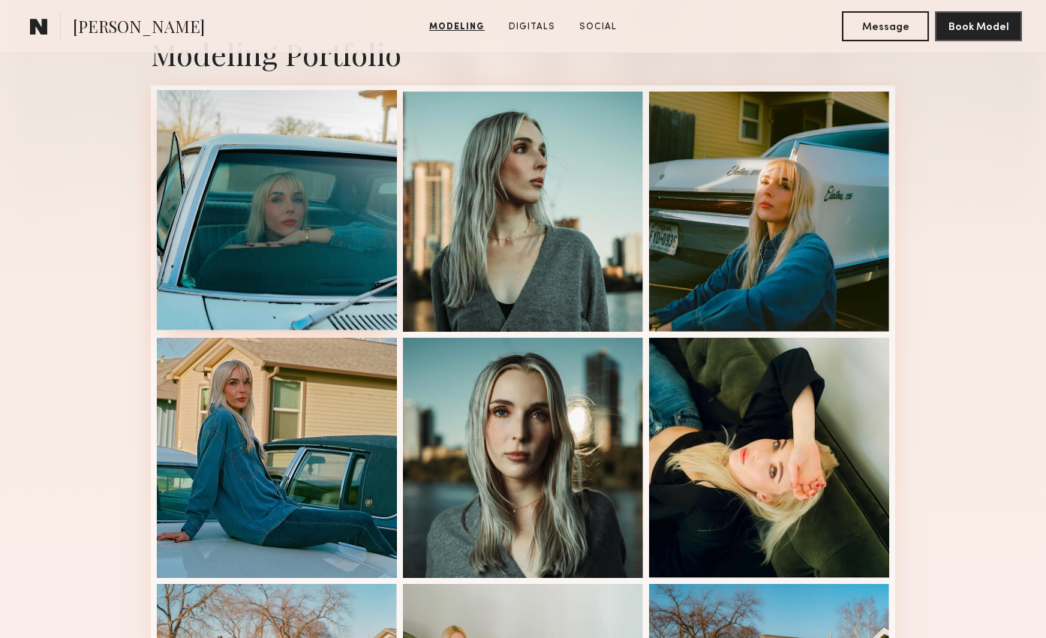
click at [322, 239] on div at bounding box center [277, 210] width 240 height 240
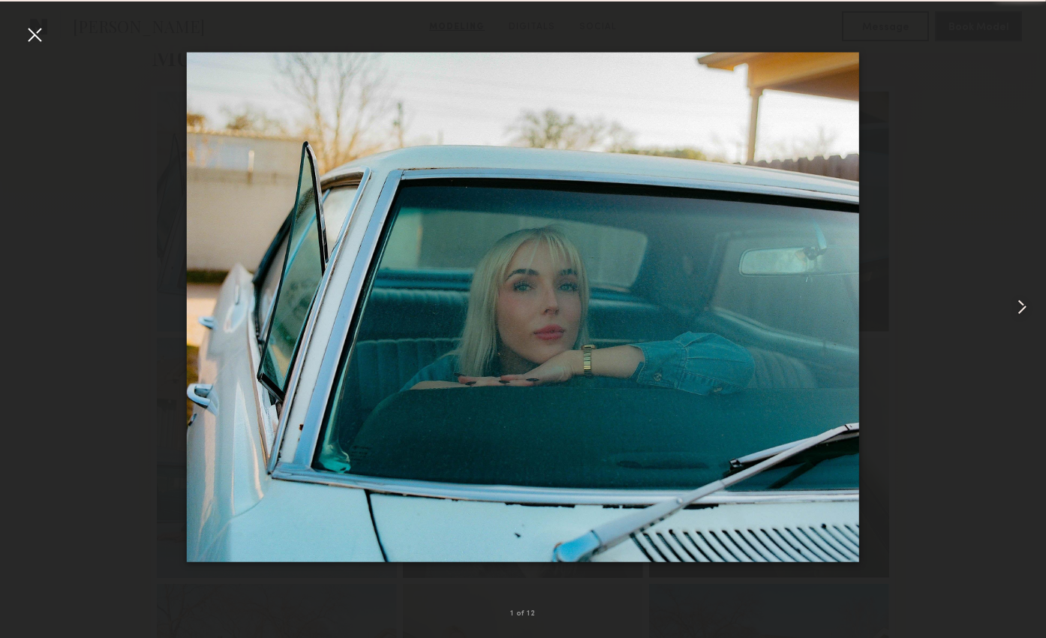
click at [1019, 308] on common-icon at bounding box center [1022, 307] width 24 height 24
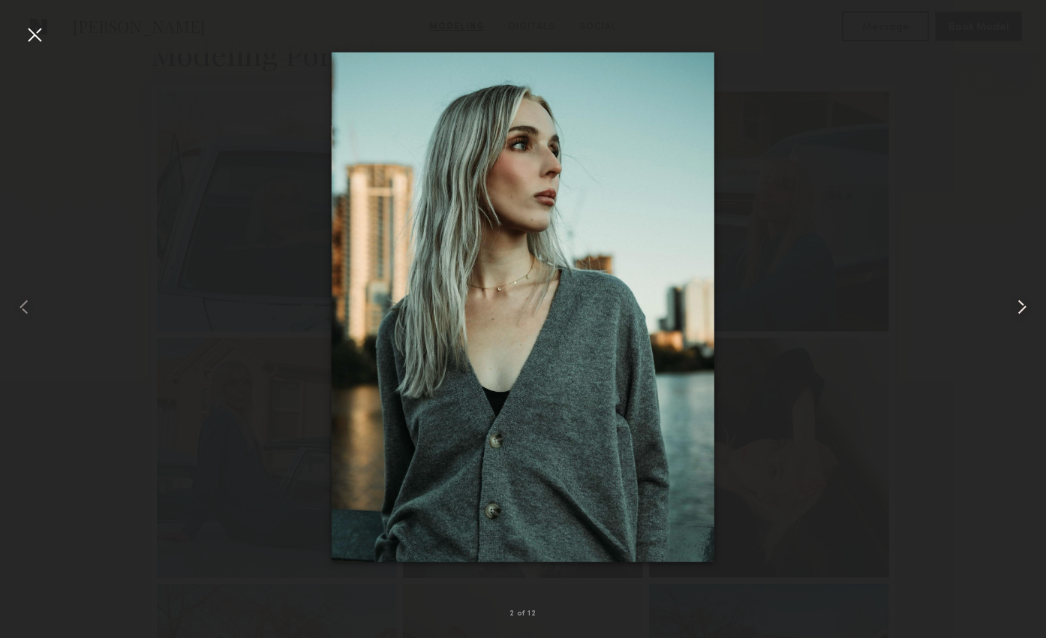
click at [1019, 308] on common-icon at bounding box center [1022, 307] width 24 height 24
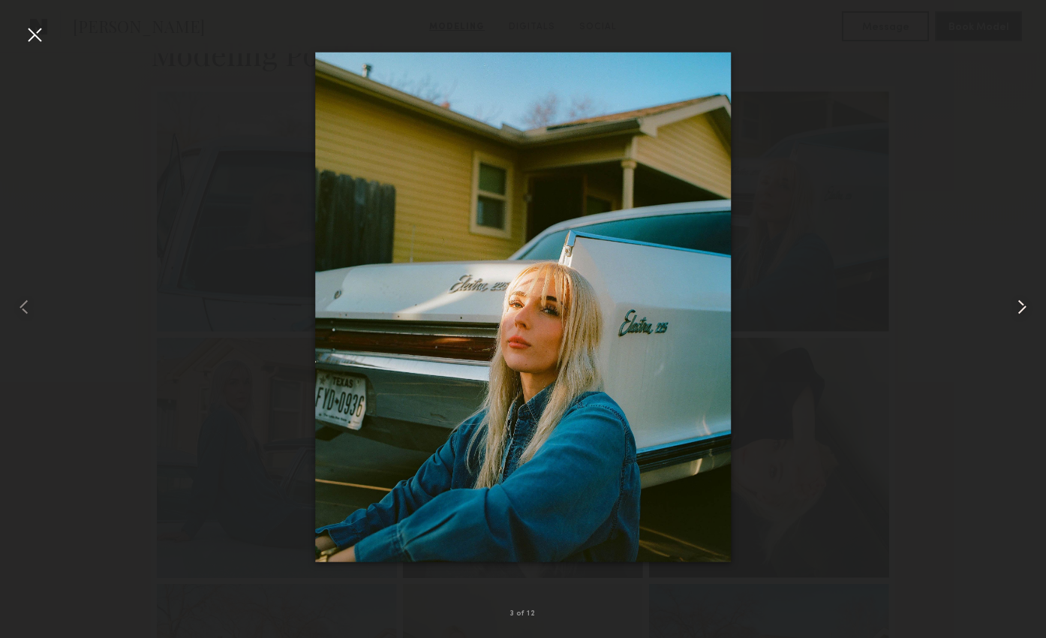
click at [1019, 308] on common-icon at bounding box center [1022, 307] width 24 height 24
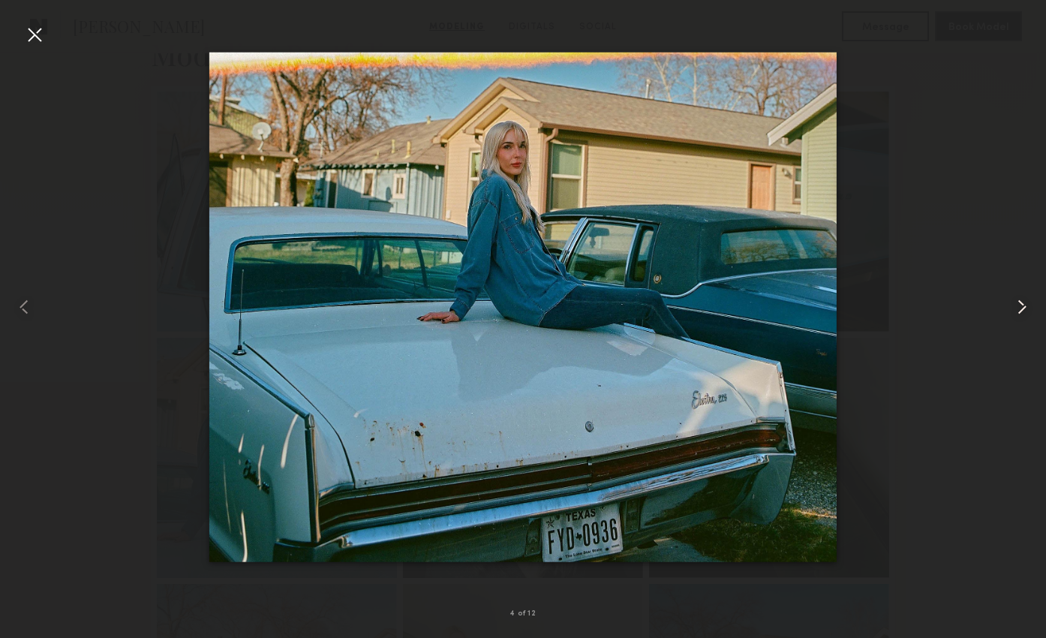
click at [1019, 308] on common-icon at bounding box center [1022, 307] width 24 height 24
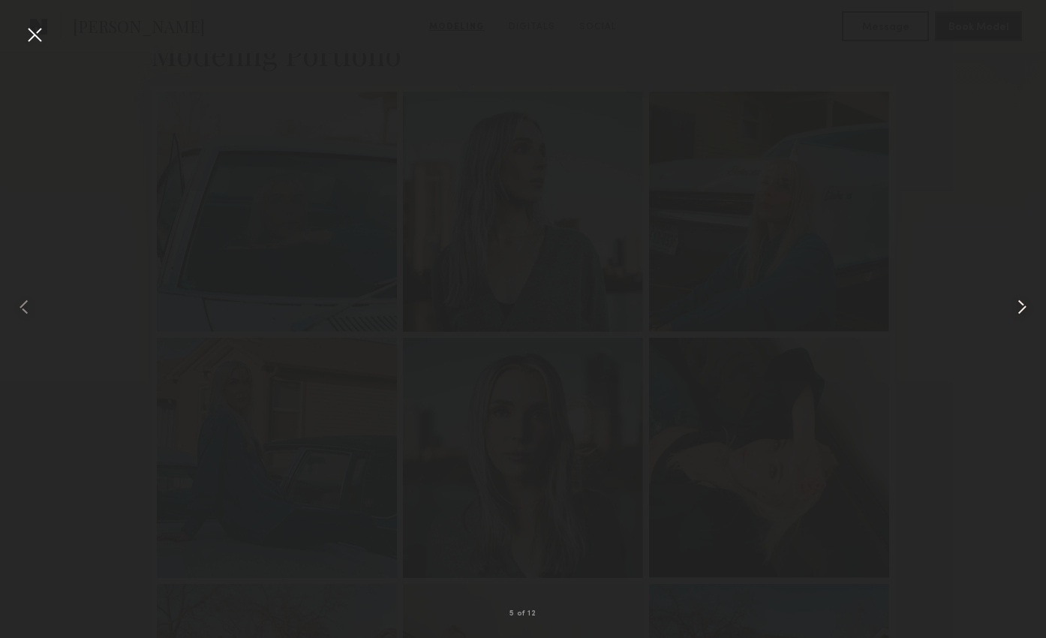
click at [1019, 308] on common-icon at bounding box center [1022, 307] width 24 height 24
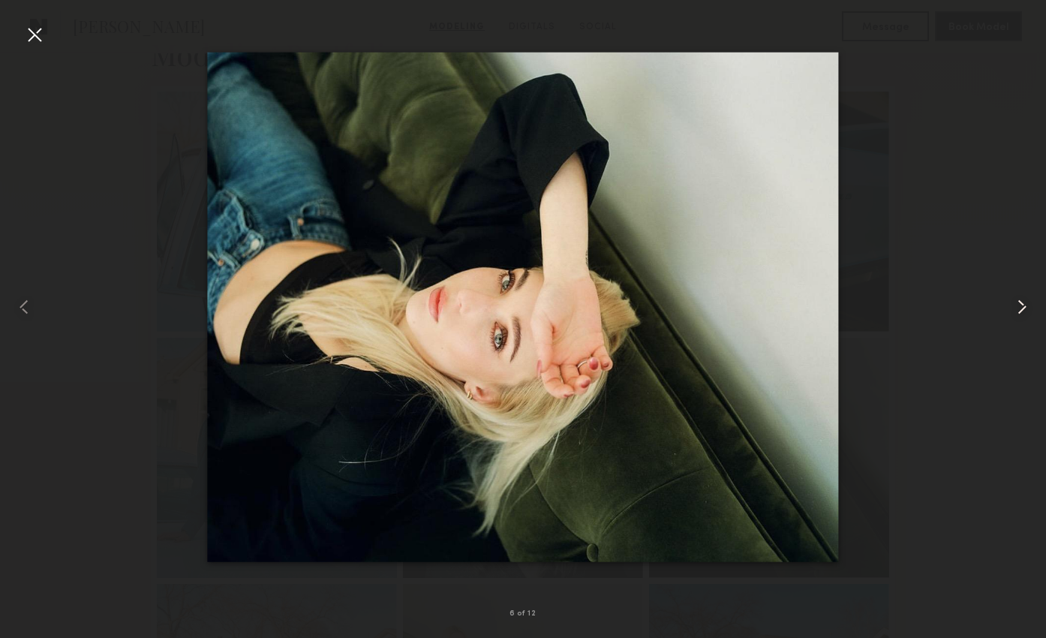
click at [1019, 308] on common-icon at bounding box center [1022, 307] width 24 height 24
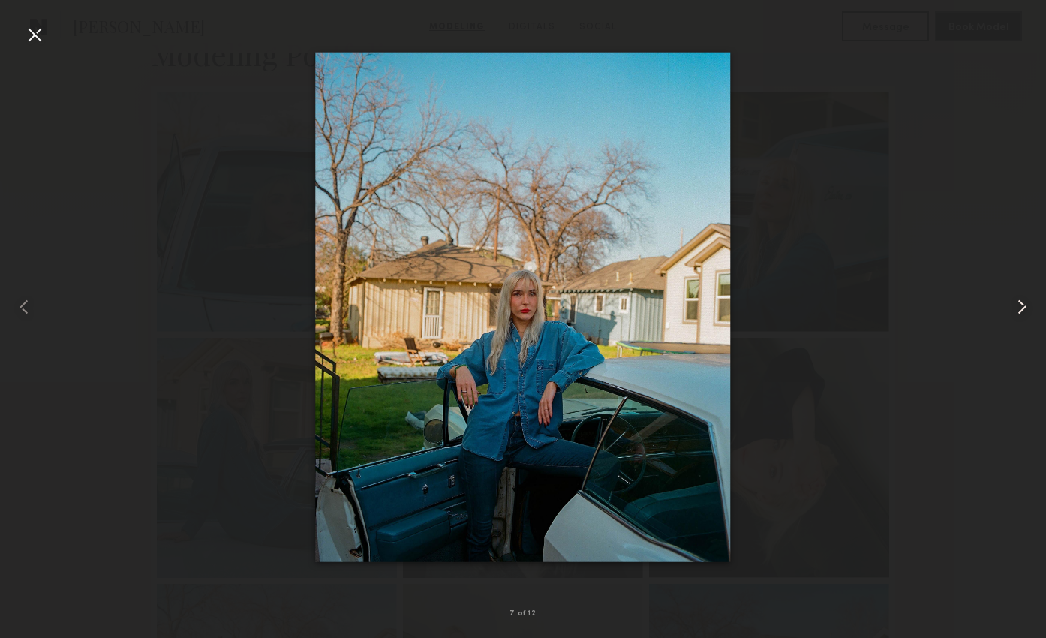
click at [1019, 308] on common-icon at bounding box center [1022, 307] width 24 height 24
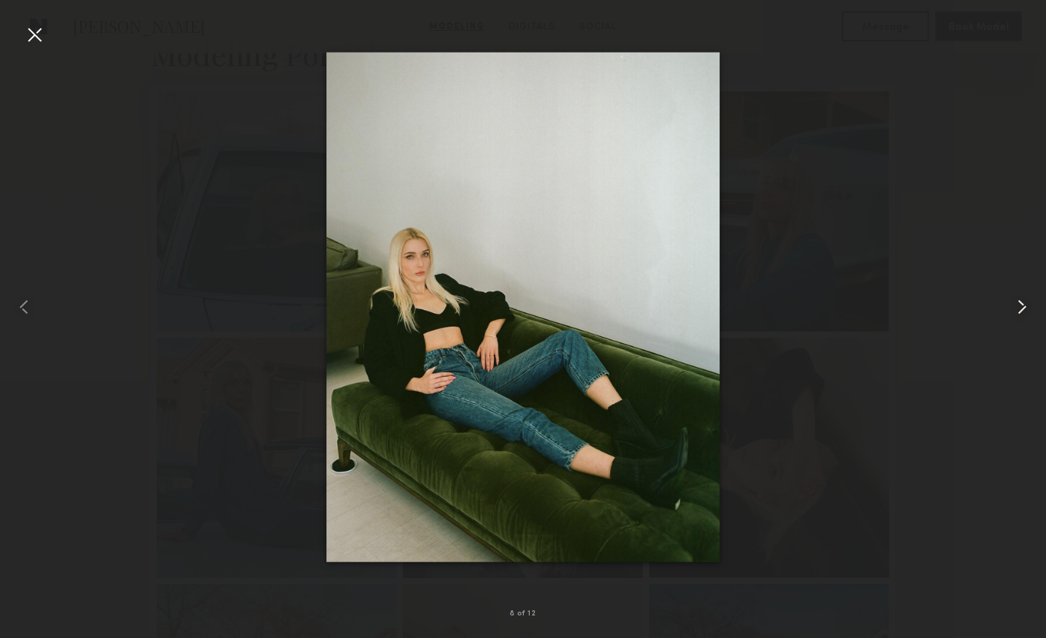
click at [1019, 308] on common-icon at bounding box center [1022, 307] width 24 height 24
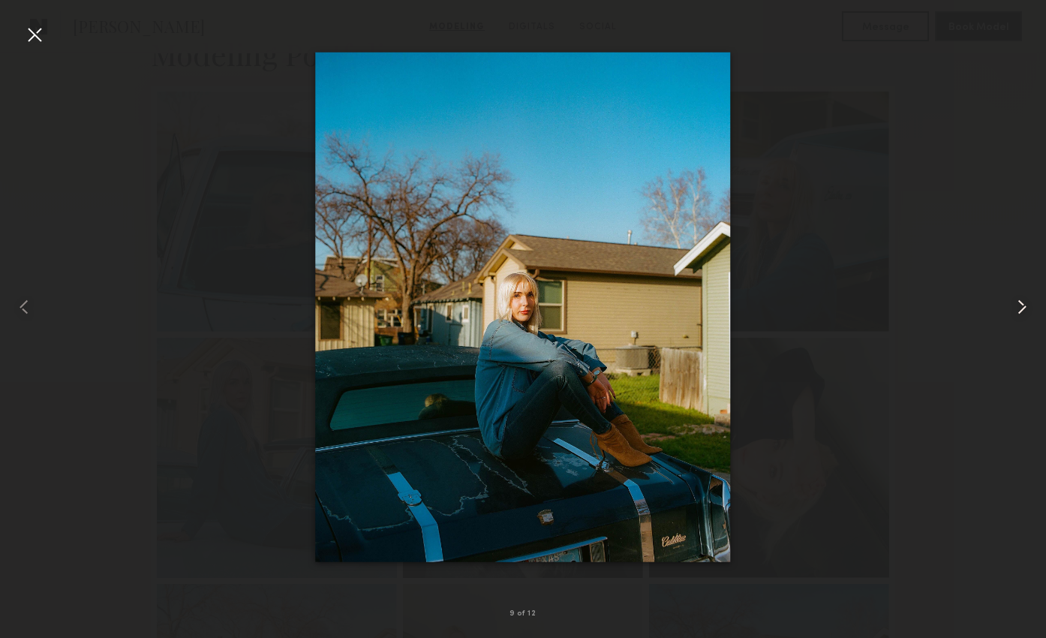
click at [1019, 308] on common-icon at bounding box center [1022, 307] width 24 height 24
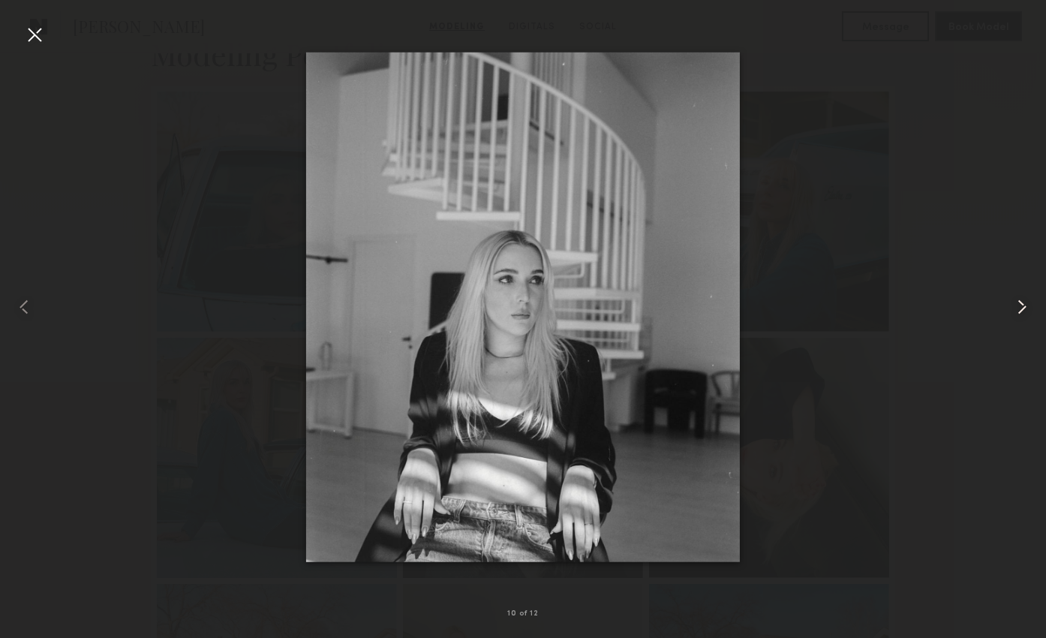
click at [1019, 308] on common-icon at bounding box center [1022, 307] width 24 height 24
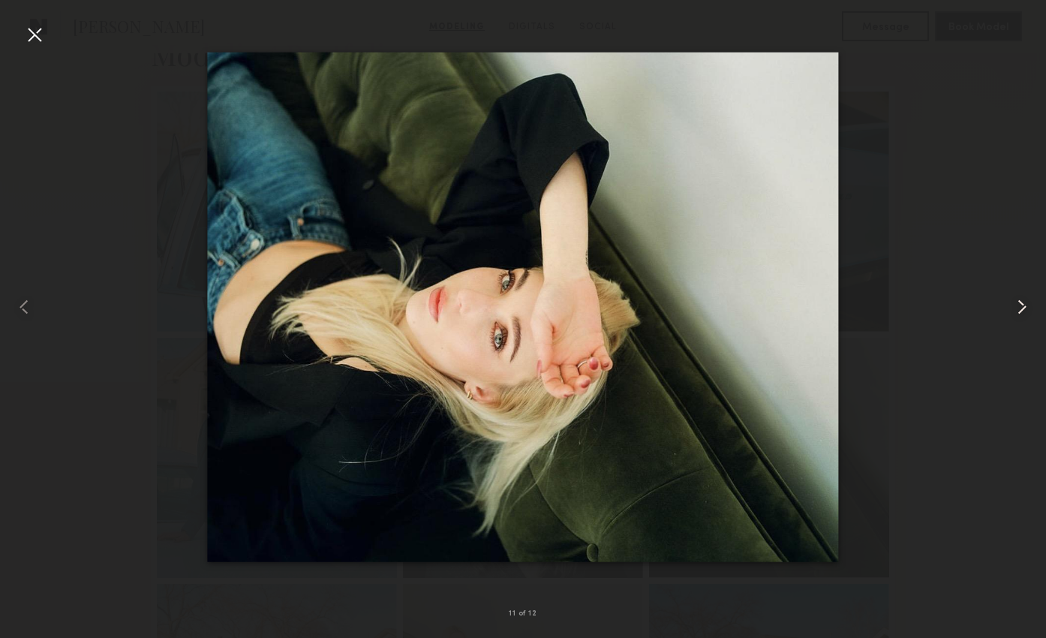
click at [1019, 308] on common-icon at bounding box center [1022, 307] width 24 height 24
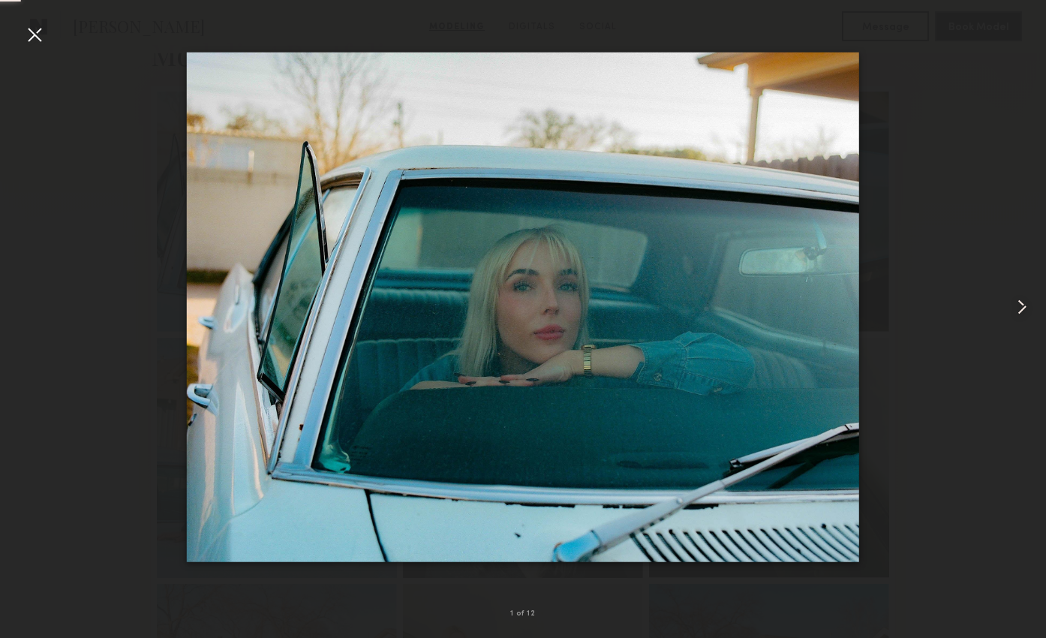
click at [1019, 308] on common-icon at bounding box center [1022, 307] width 24 height 24
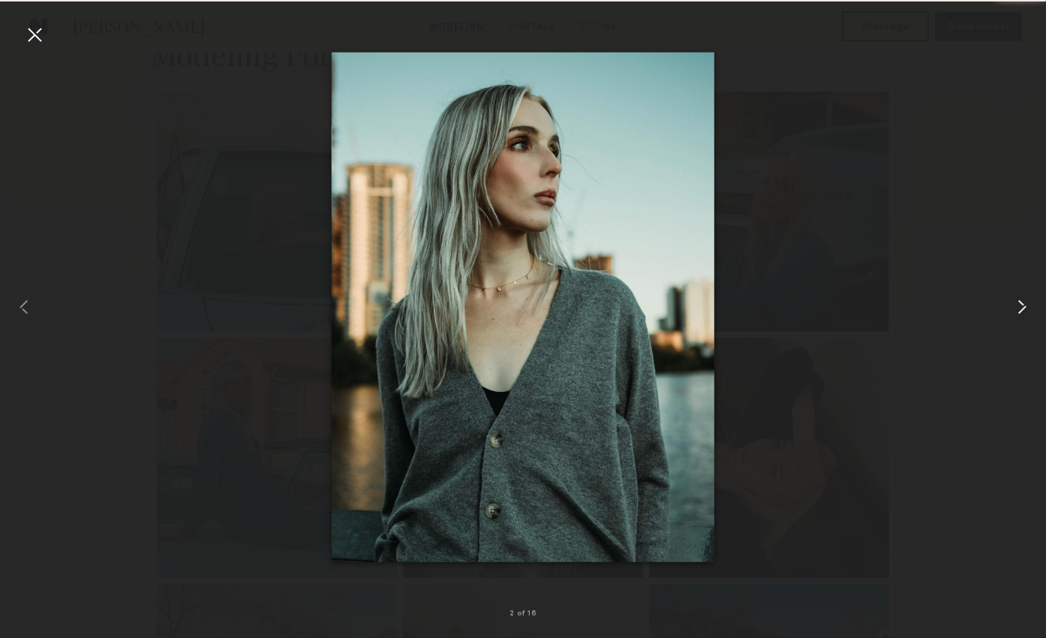
click at [1019, 308] on common-icon at bounding box center [1022, 307] width 24 height 24
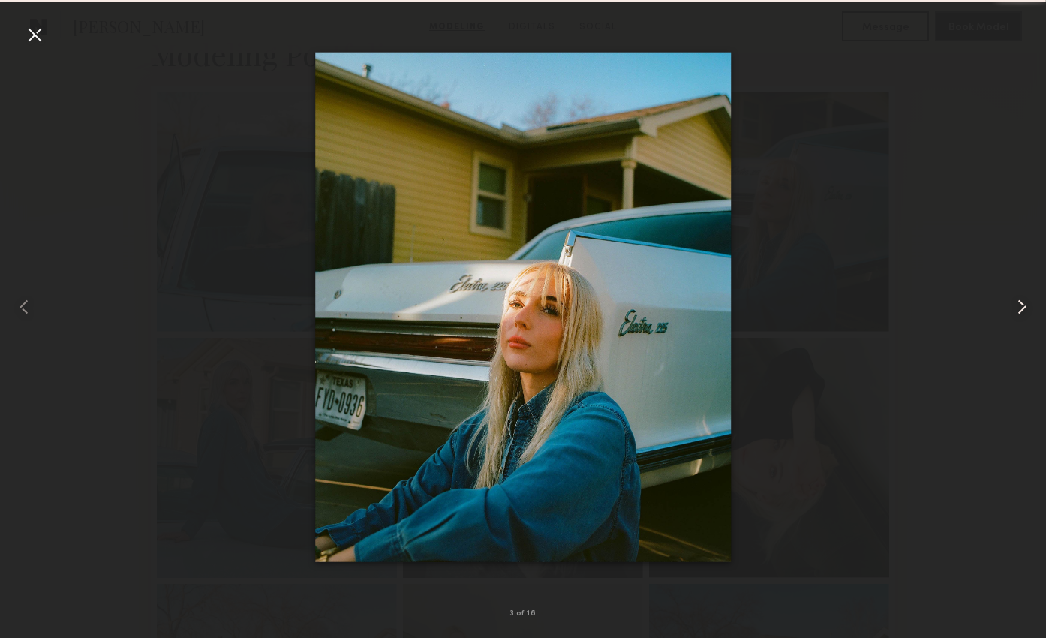
click at [1019, 308] on common-icon at bounding box center [1022, 307] width 24 height 24
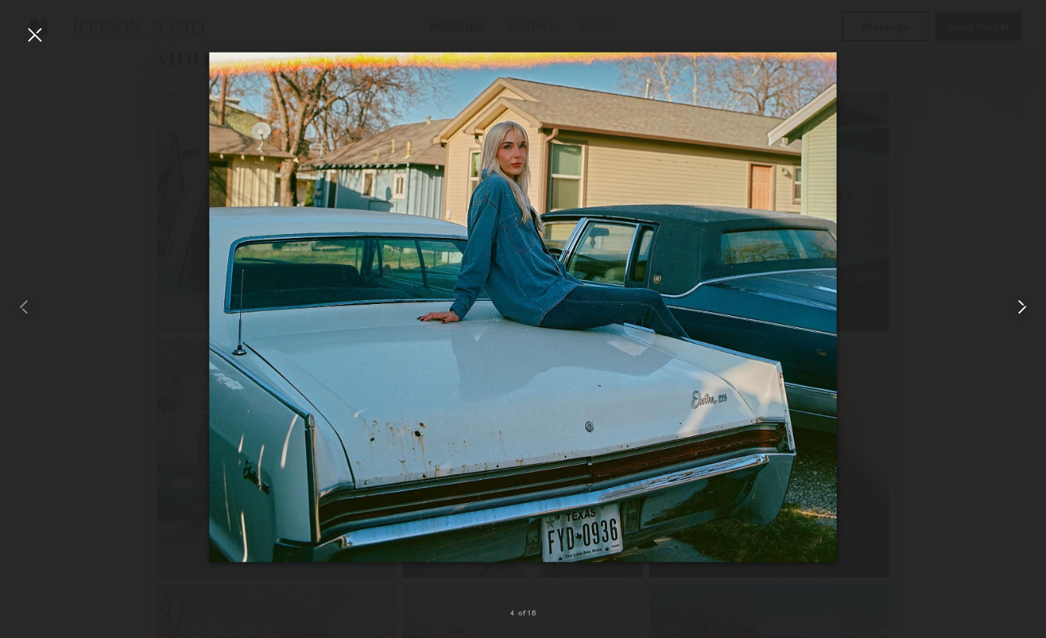
click at [1019, 308] on common-icon at bounding box center [1022, 307] width 24 height 24
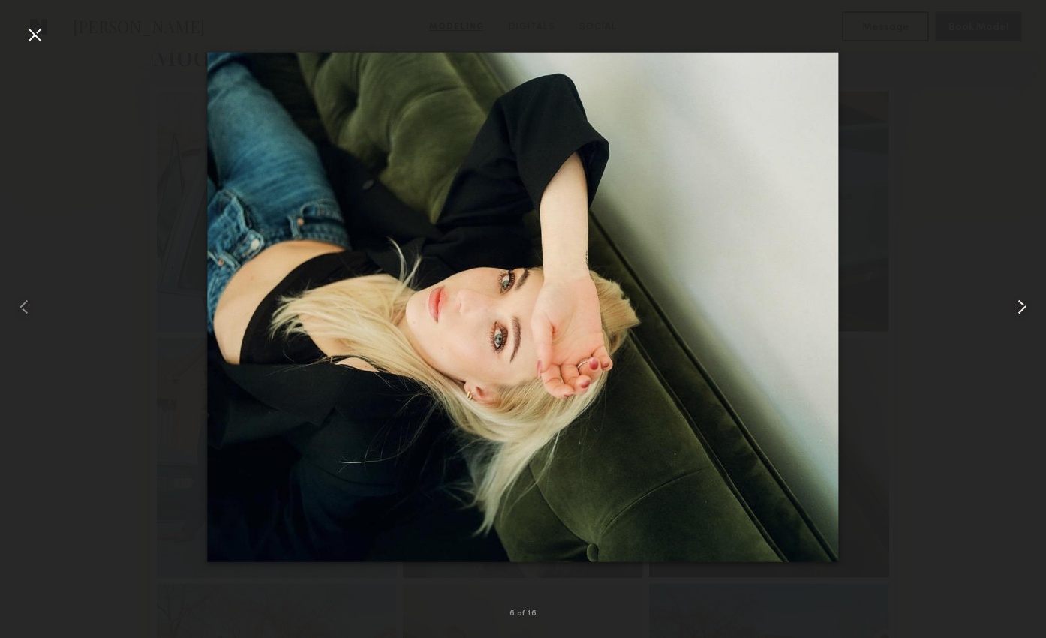
click at [1019, 308] on common-icon at bounding box center [1022, 307] width 24 height 24
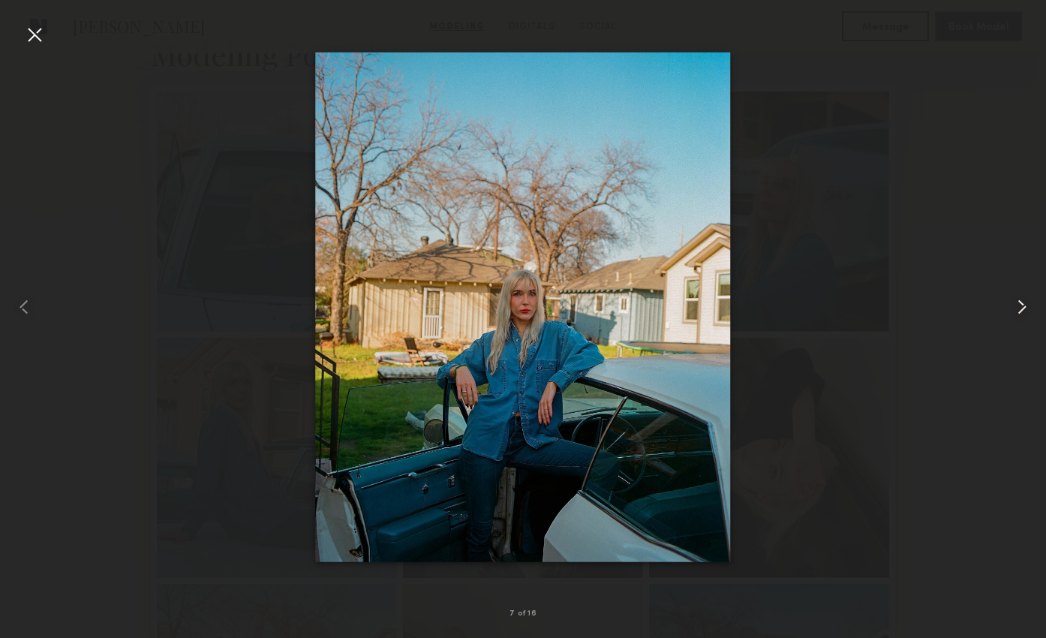
click at [1019, 308] on common-icon at bounding box center [1022, 307] width 24 height 24
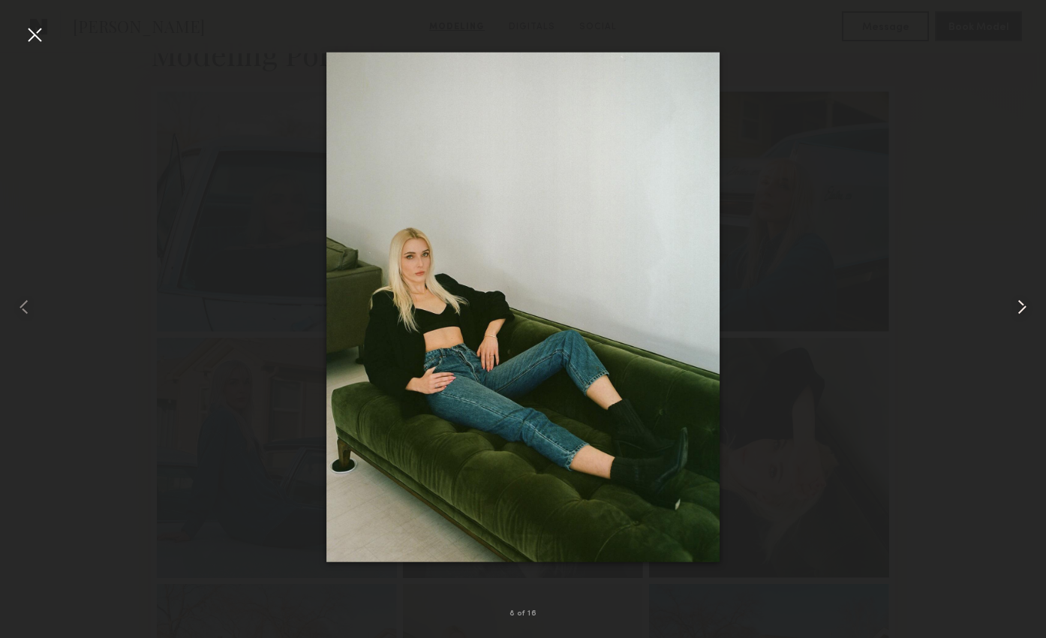
click at [1019, 308] on common-icon at bounding box center [1022, 307] width 24 height 24
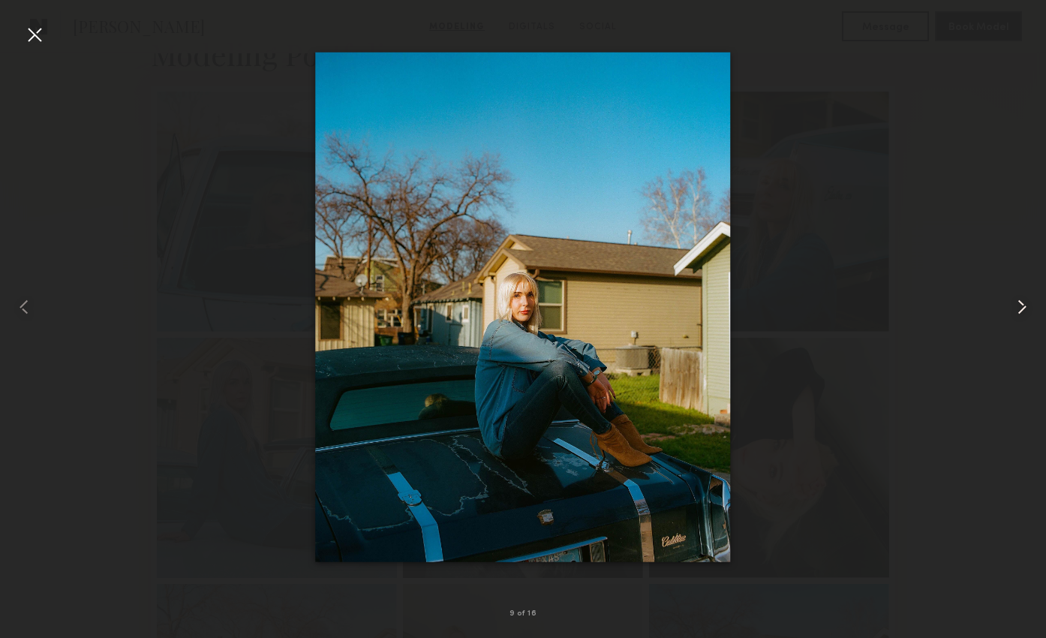
click at [1019, 308] on common-icon at bounding box center [1022, 307] width 24 height 24
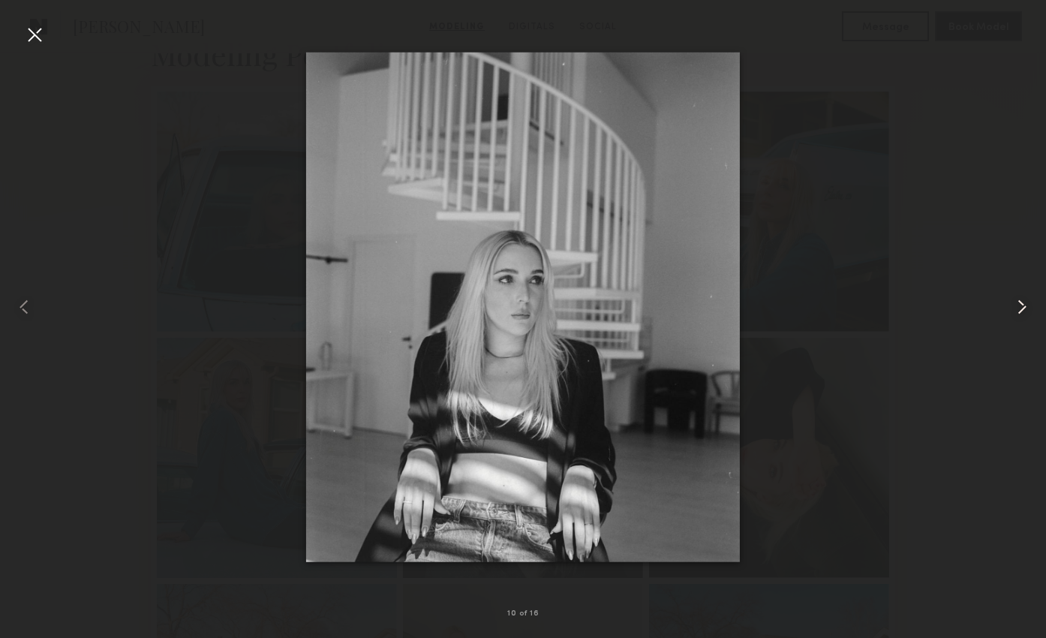
click at [1019, 308] on common-icon at bounding box center [1022, 307] width 24 height 24
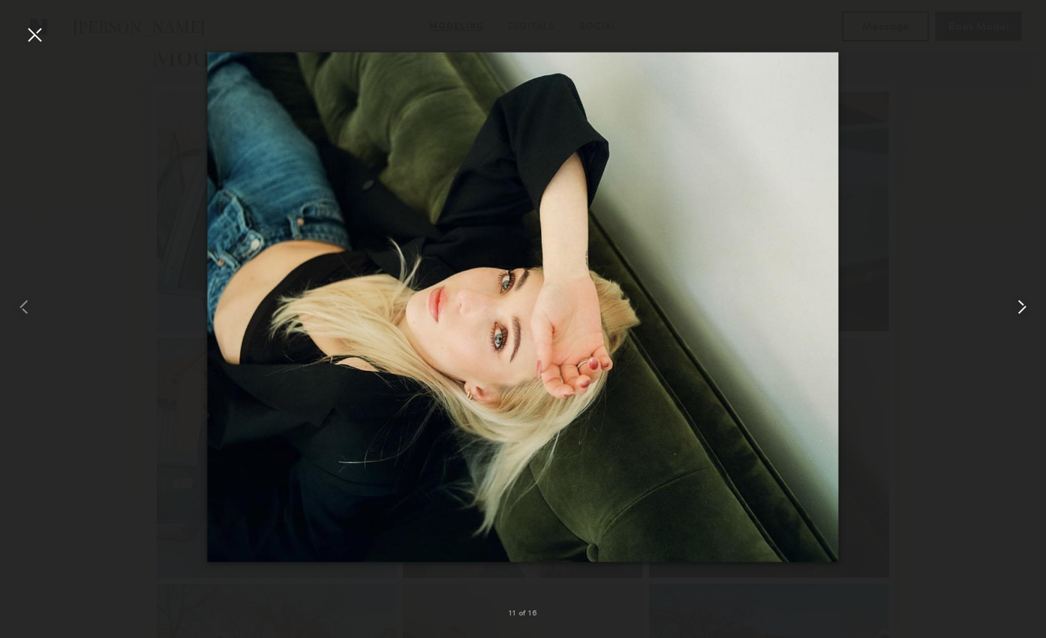
click at [1019, 308] on common-icon at bounding box center [1022, 307] width 24 height 24
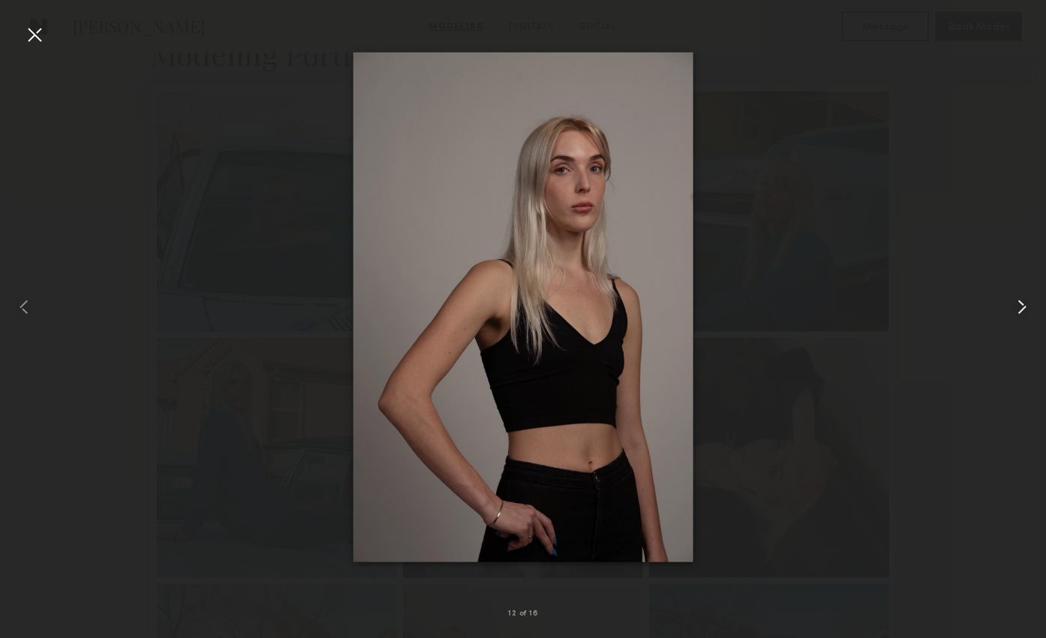
click at [1019, 308] on common-icon at bounding box center [1022, 307] width 24 height 24
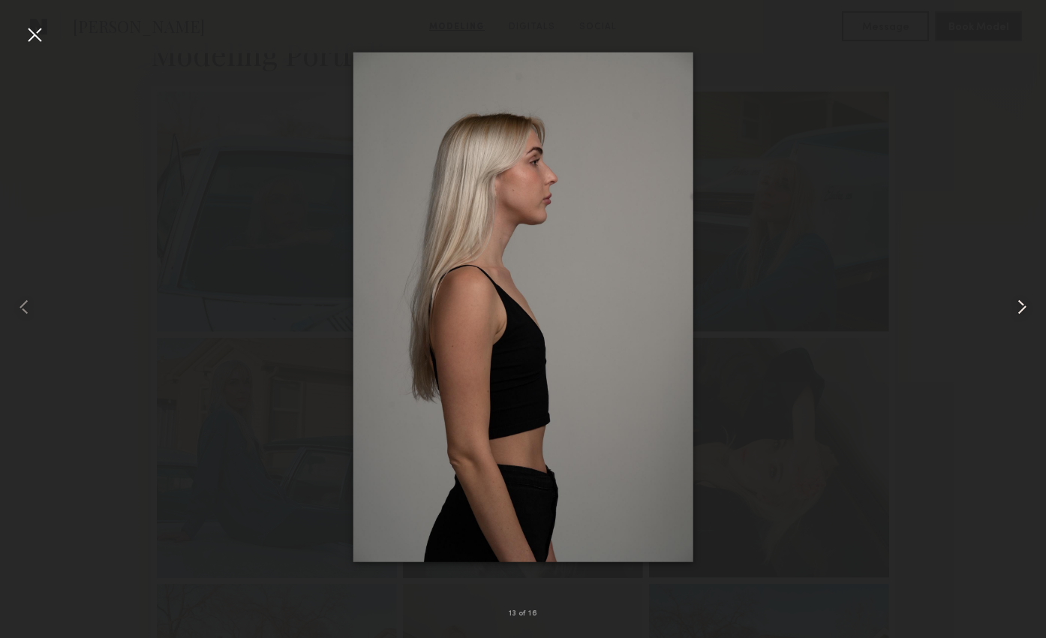
click at [1019, 308] on common-icon at bounding box center [1022, 307] width 24 height 24
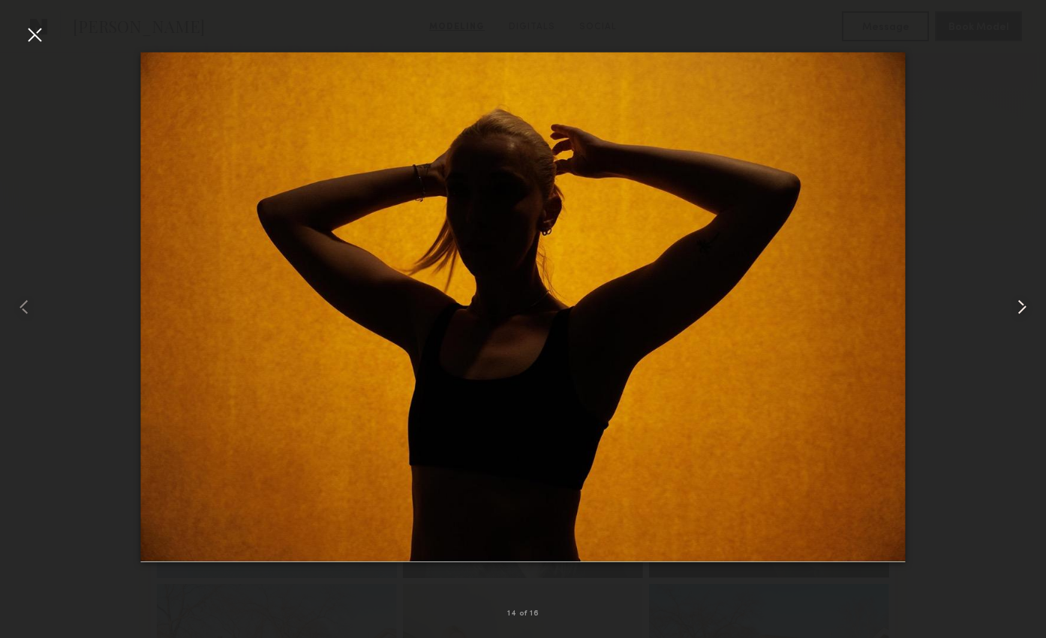
click at [1019, 308] on common-icon at bounding box center [1022, 307] width 24 height 24
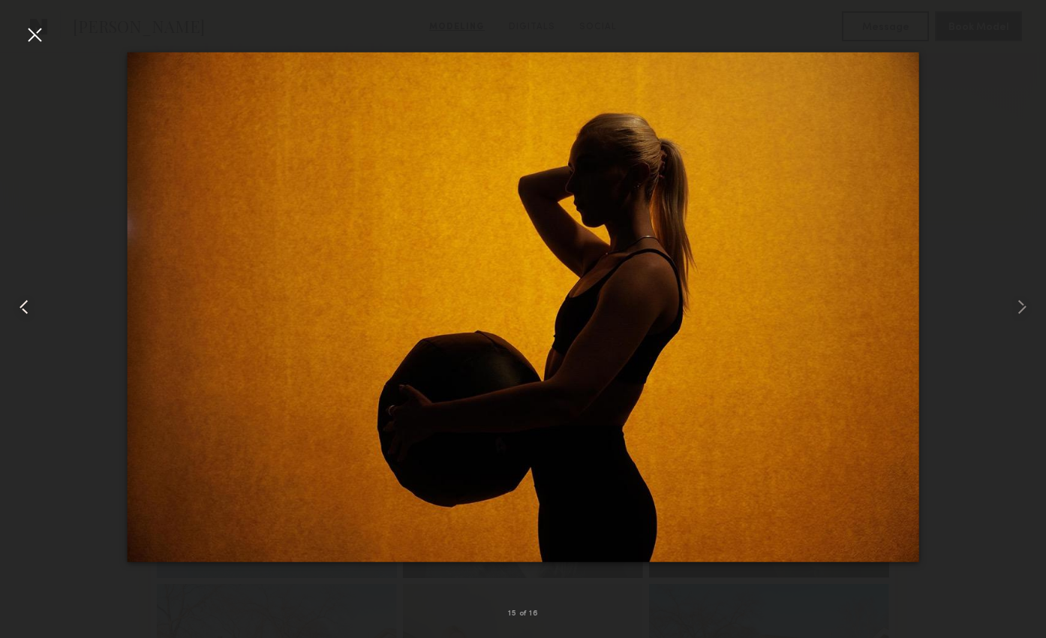
click at [23, 318] on common-icon at bounding box center [24, 307] width 24 height 24
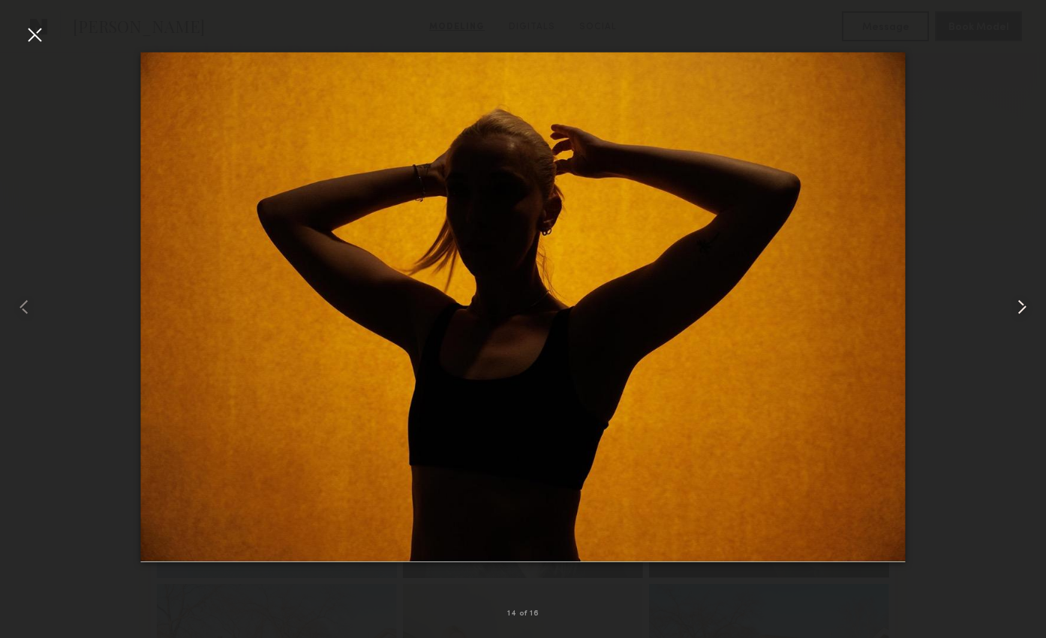
click at [1030, 311] on common-icon at bounding box center [1022, 307] width 24 height 24
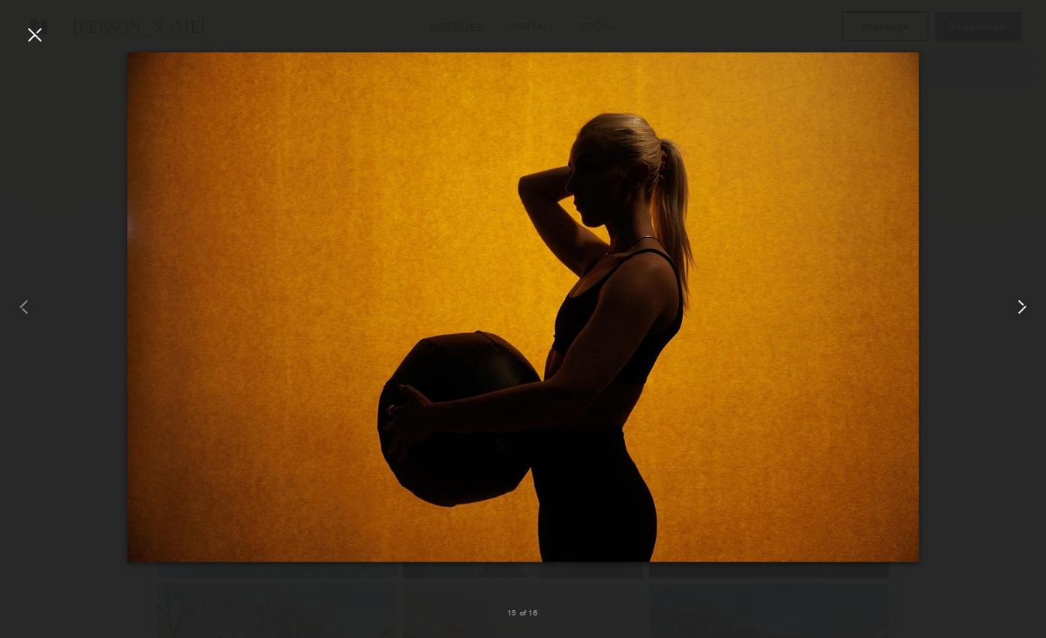
click at [1030, 311] on common-icon at bounding box center [1022, 307] width 24 height 24
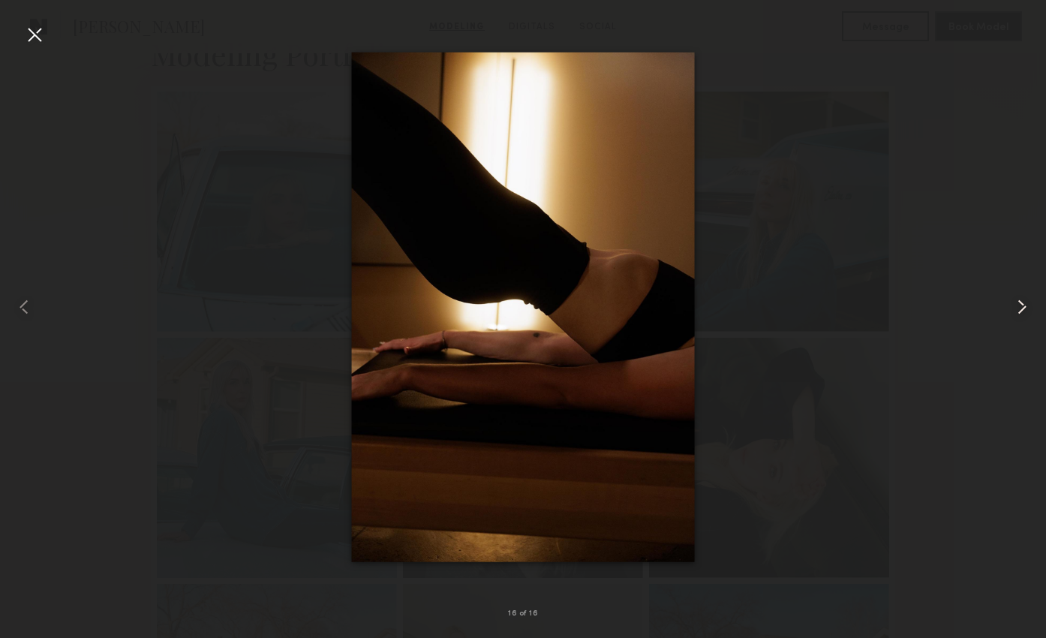
click at [1030, 311] on common-icon at bounding box center [1022, 307] width 24 height 24
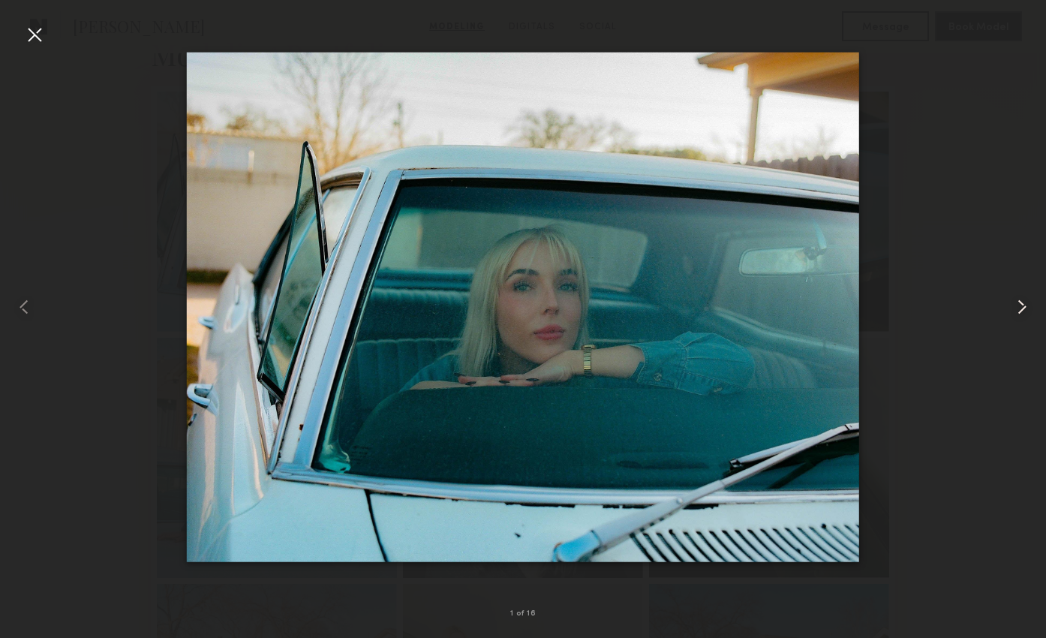
click at [1030, 311] on common-icon at bounding box center [1022, 307] width 24 height 24
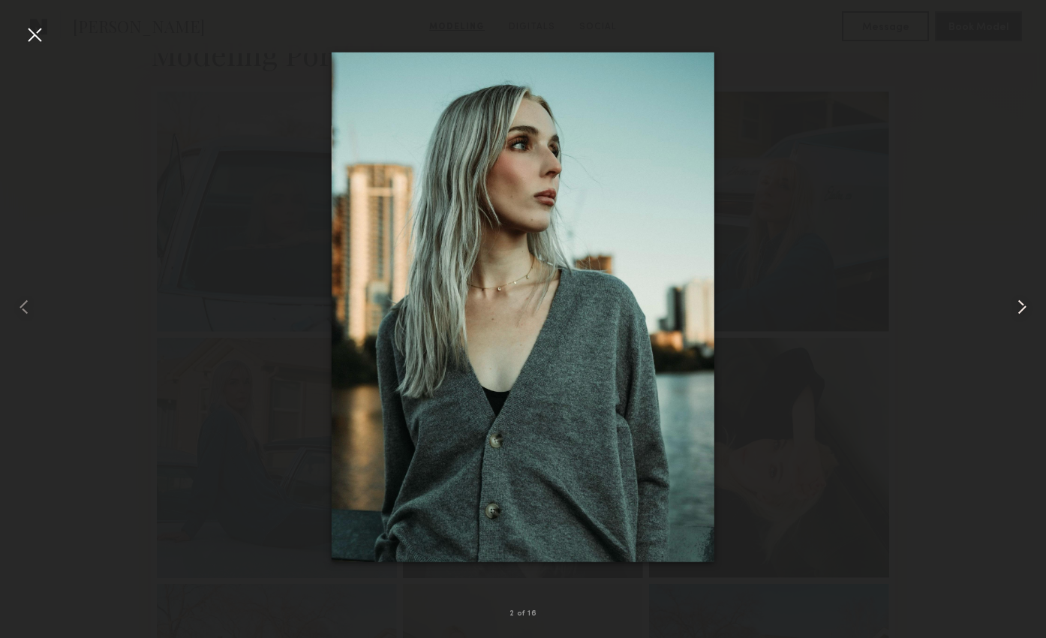
click at [1030, 311] on common-icon at bounding box center [1022, 307] width 24 height 24
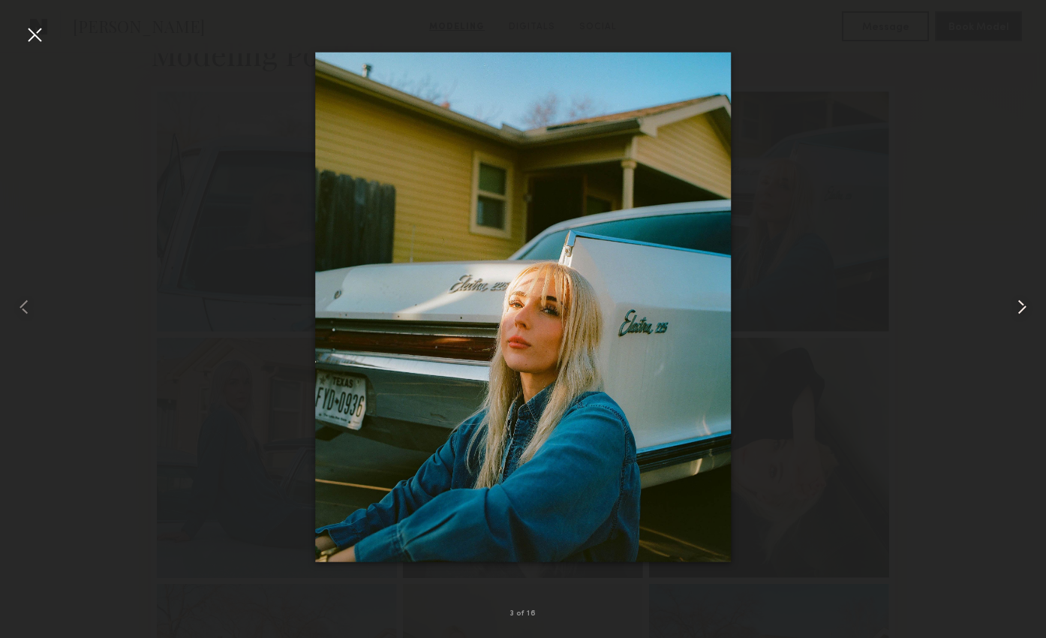
click at [1030, 311] on common-icon at bounding box center [1022, 307] width 24 height 24
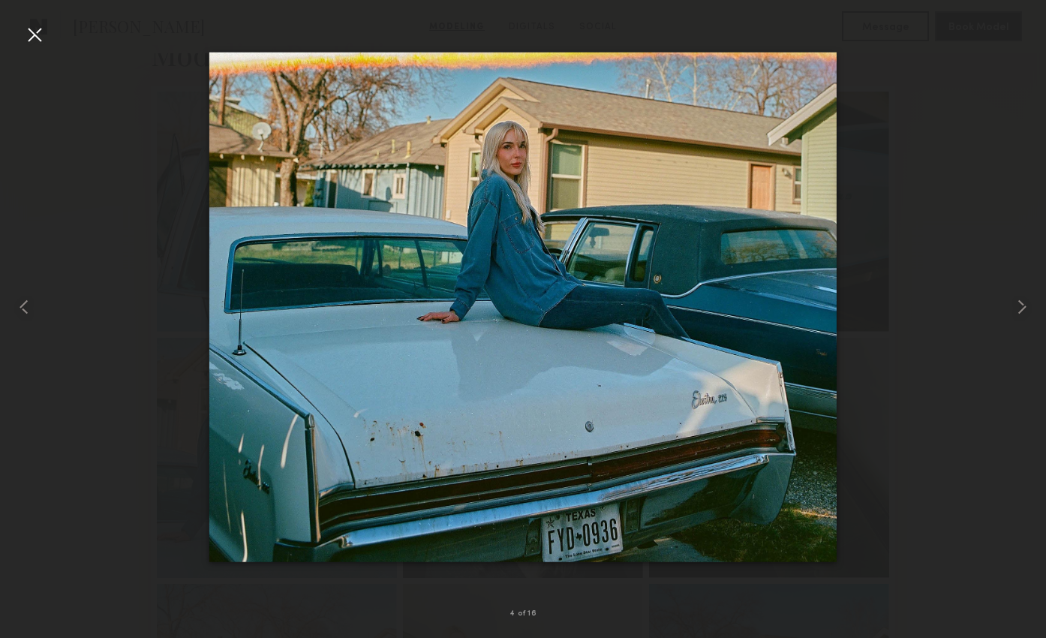
click at [40, 32] on div at bounding box center [35, 35] width 24 height 24
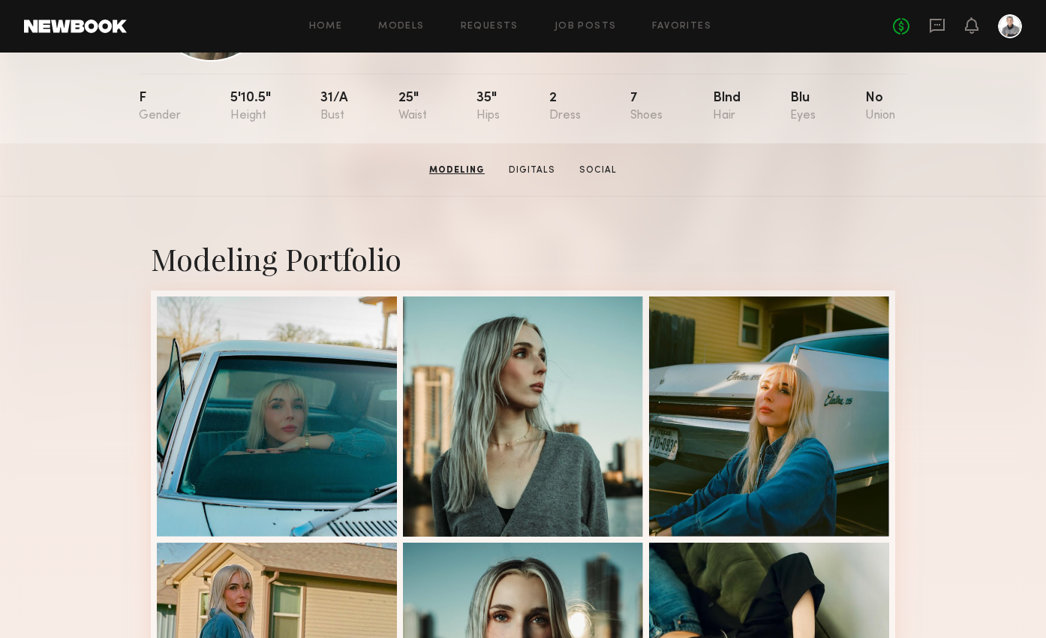
scroll to position [65, 0]
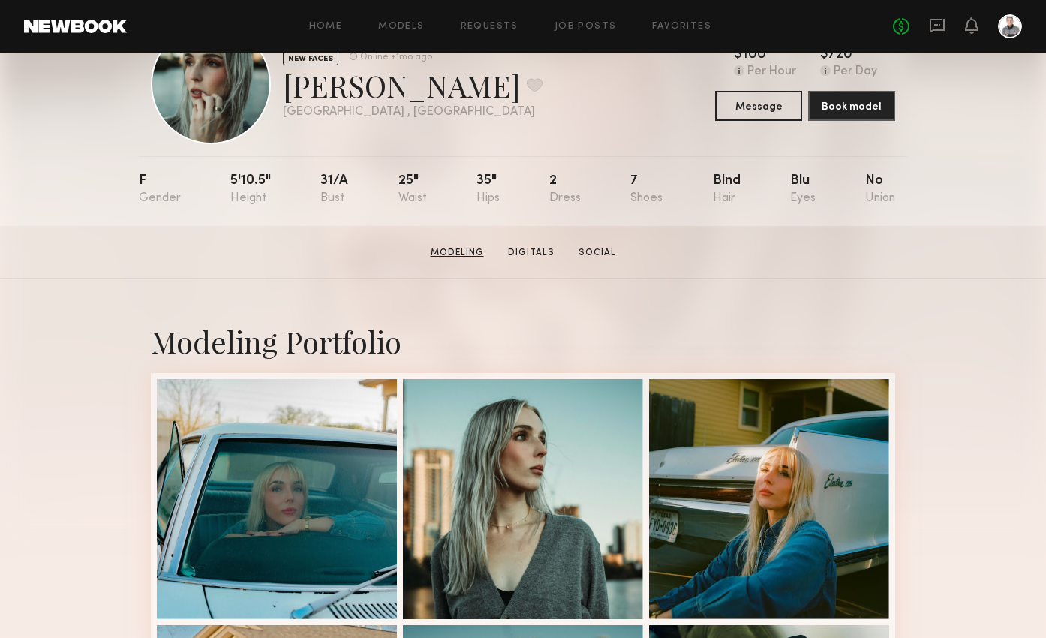
click at [472, 248] on link "Modeling" at bounding box center [457, 253] width 65 height 14
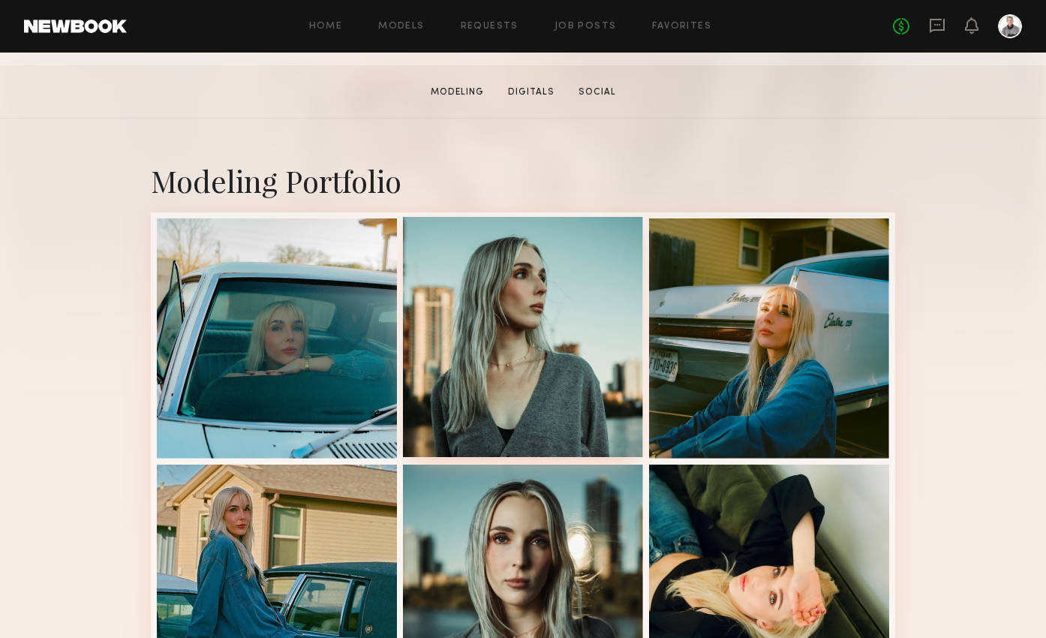
scroll to position [253, 0]
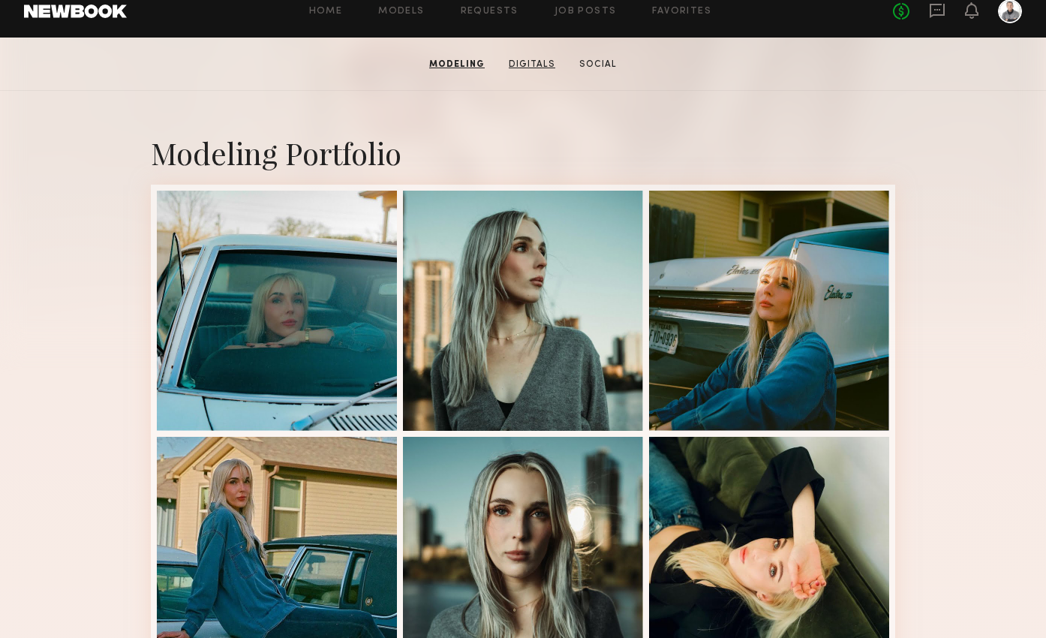
click at [522, 62] on link "Digitals" at bounding box center [532, 65] width 59 height 14
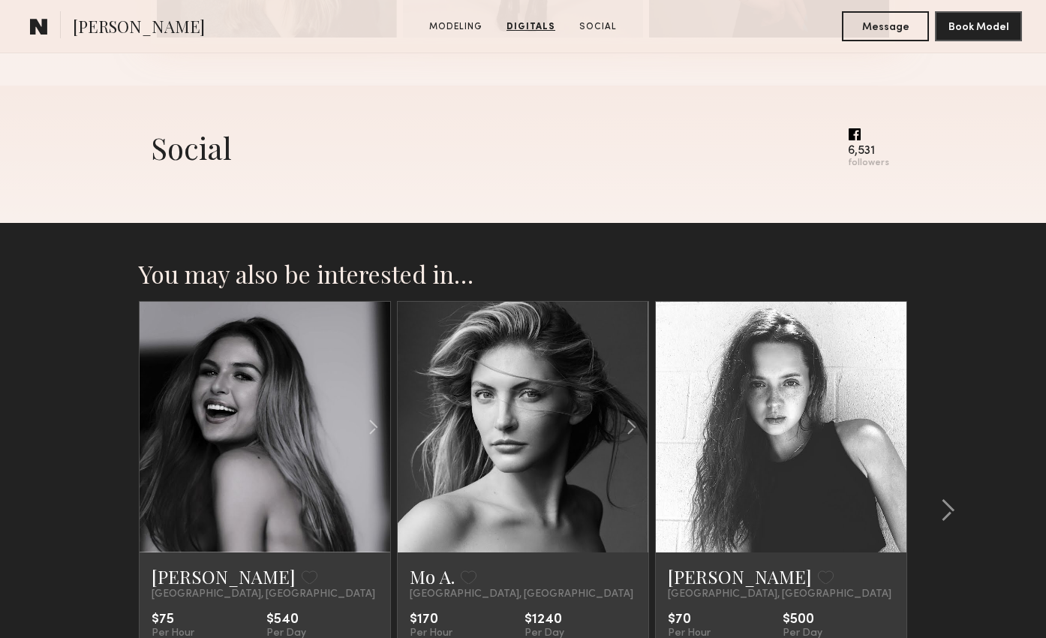
scroll to position [2595, 0]
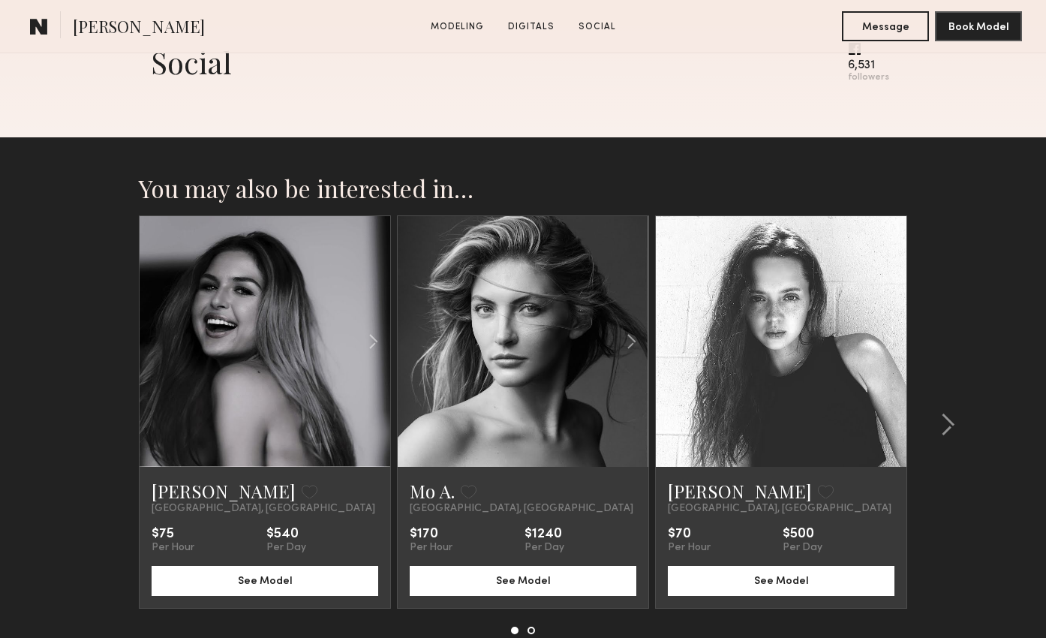
click at [792, 351] on link at bounding box center [781, 341] width 86 height 251
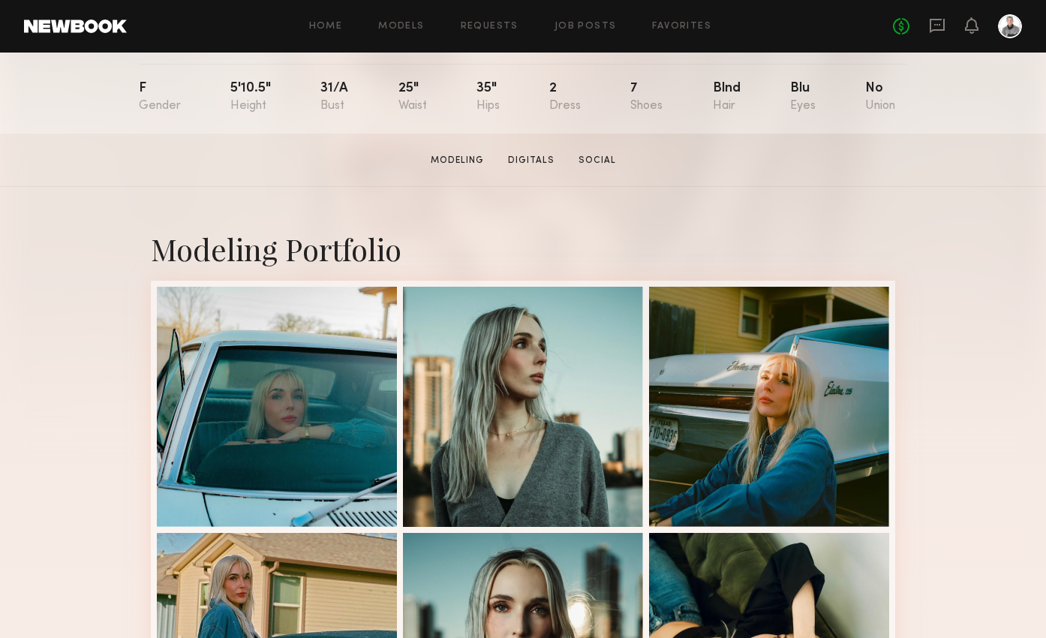
scroll to position [0, 0]
